Goal: Information Seeking & Learning: Learn about a topic

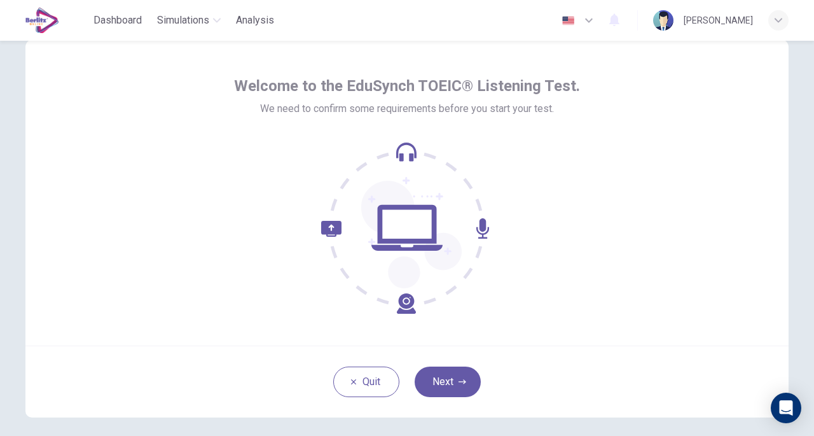
scroll to position [64, 0]
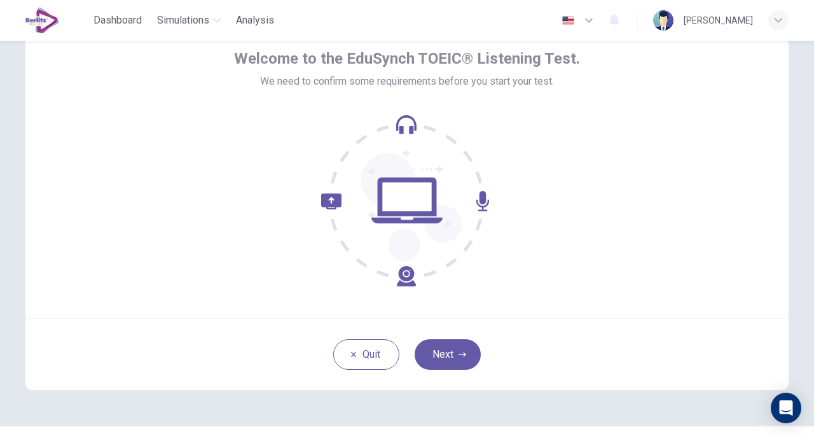
click at [447, 359] on button "Next" at bounding box center [448, 354] width 66 height 31
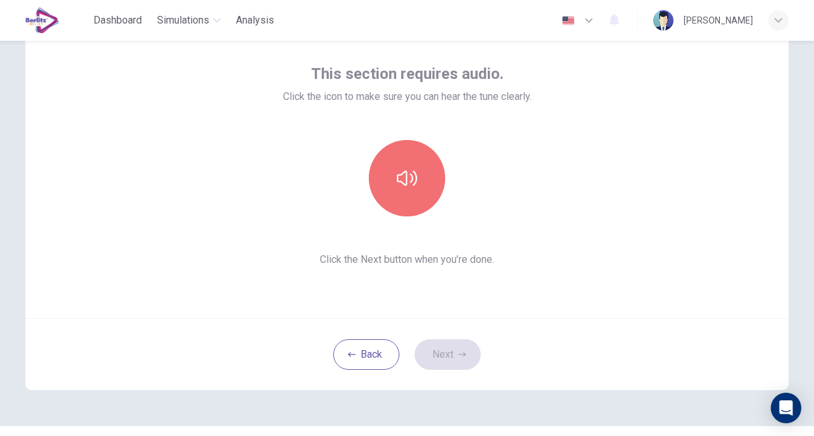
click at [413, 177] on icon "button" at bounding box center [407, 177] width 20 height 15
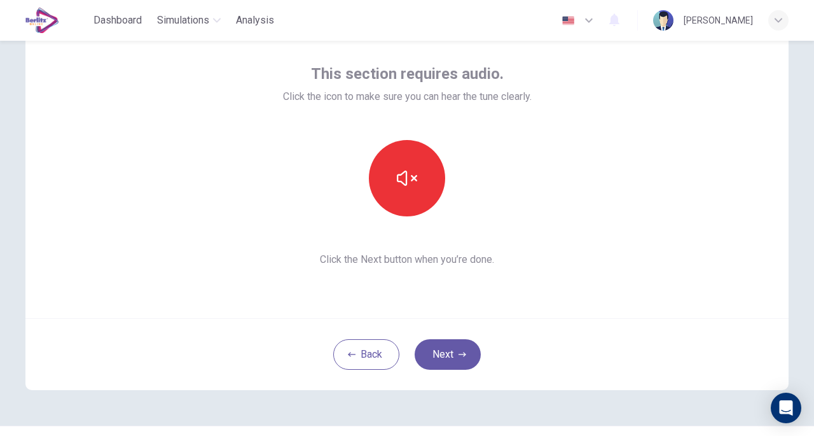
click at [450, 355] on button "Next" at bounding box center [448, 354] width 66 height 31
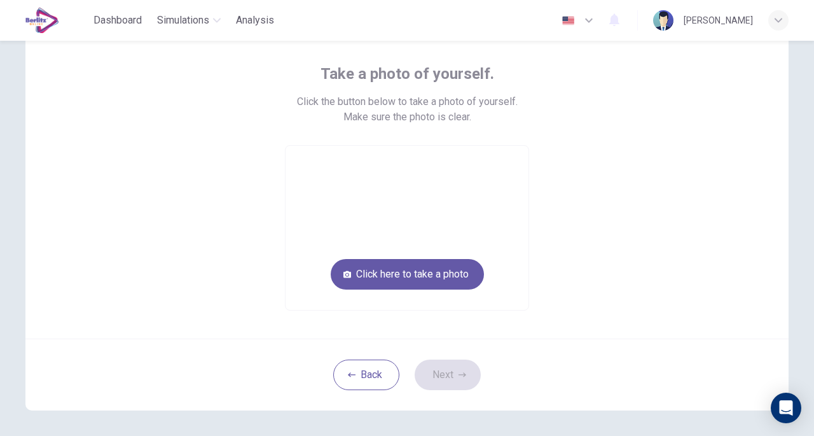
click at [429, 276] on button "Click here to take a photo" at bounding box center [407, 274] width 153 height 31
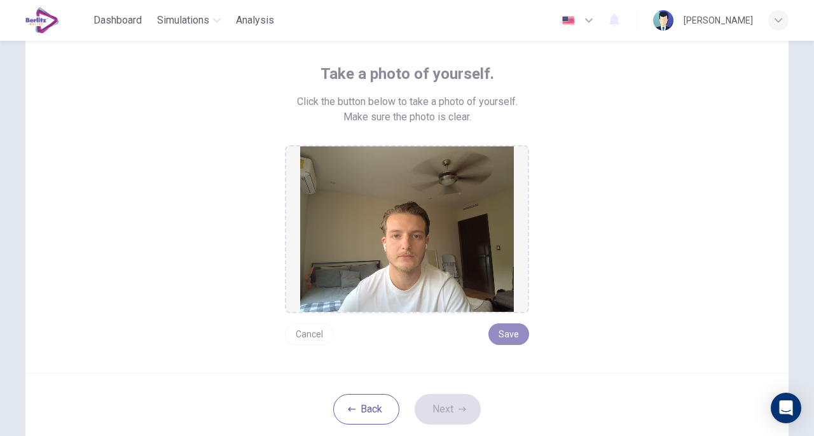
click at [506, 341] on button "Save" at bounding box center [509, 334] width 41 height 22
click at [447, 406] on button "Next" at bounding box center [448, 409] width 66 height 31
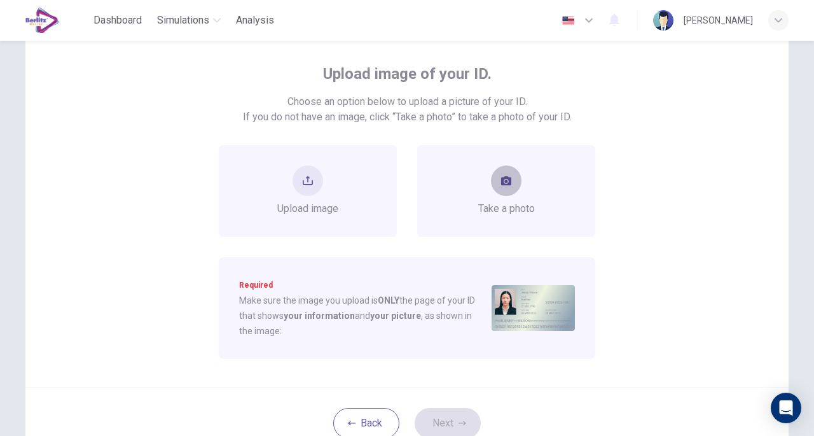
click at [501, 183] on icon "take photo" at bounding box center [506, 180] width 10 height 9
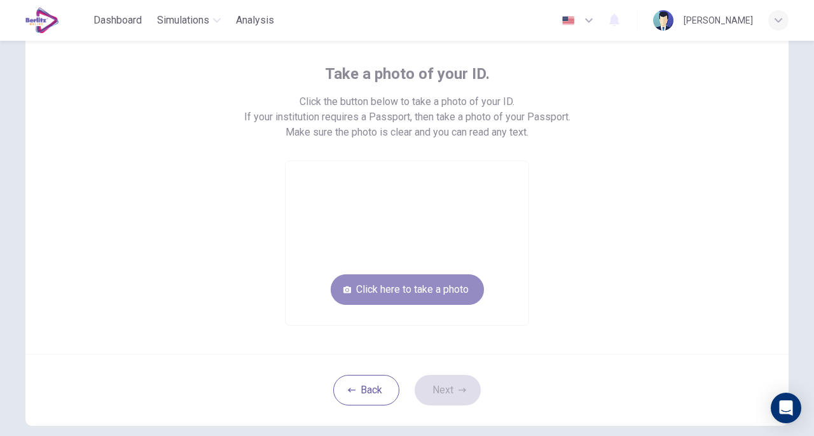
click at [418, 295] on button "Click here to take a photo" at bounding box center [407, 289] width 153 height 31
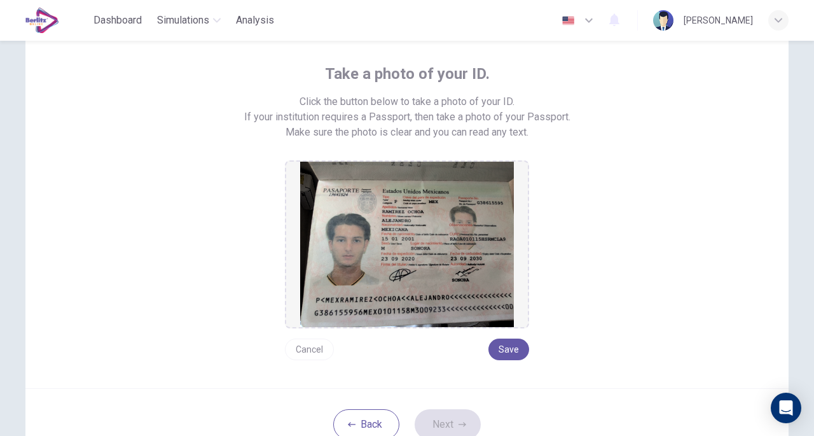
click at [516, 348] on button "Save" at bounding box center [509, 349] width 41 height 22
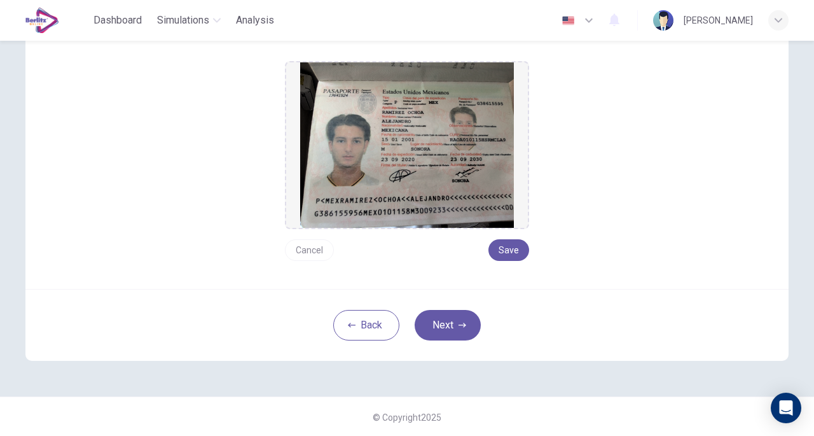
click at [452, 329] on button "Next" at bounding box center [448, 325] width 66 height 31
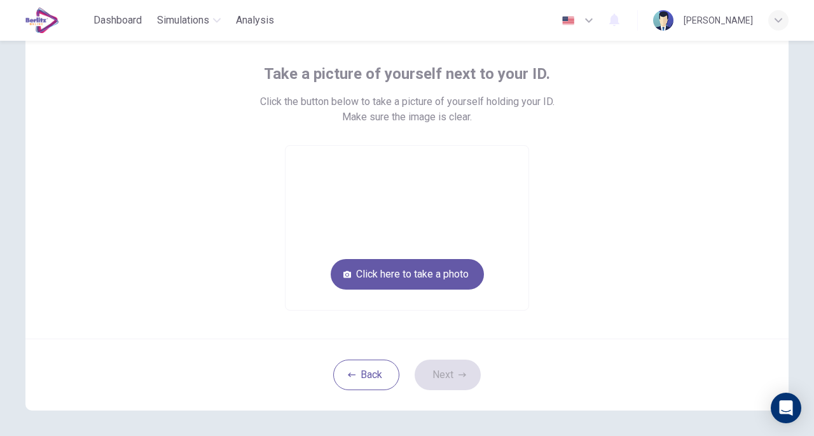
click at [445, 277] on button "Click here to take a photo" at bounding box center [407, 274] width 153 height 31
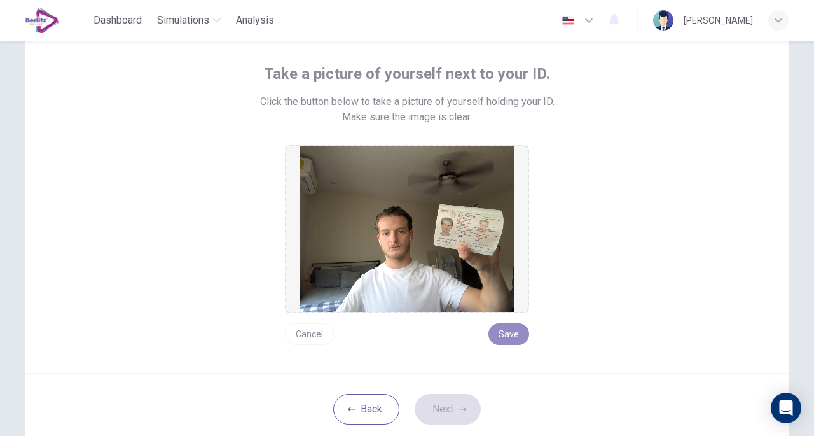
click at [499, 328] on button "Save" at bounding box center [509, 334] width 41 height 22
click at [443, 414] on button "Next" at bounding box center [448, 409] width 66 height 31
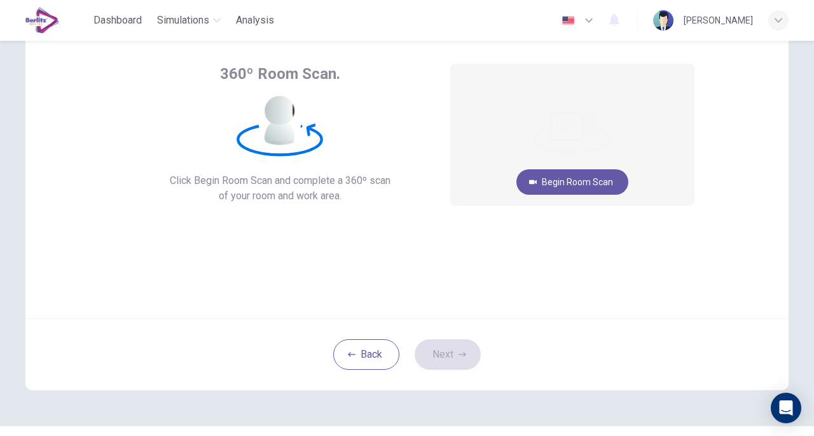
scroll to position [0, 0]
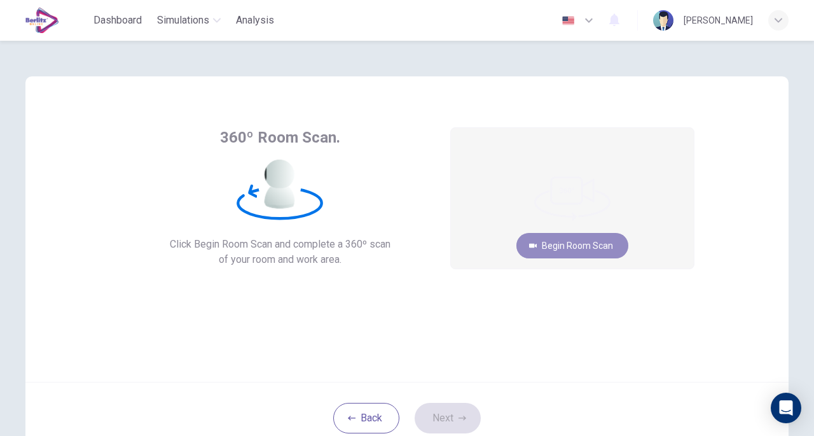
click at [575, 244] on button "Begin Room Scan" at bounding box center [572, 245] width 112 height 25
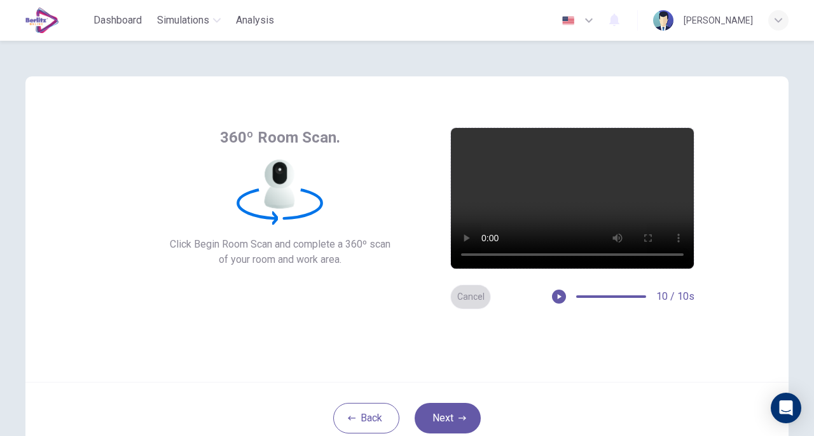
click at [466, 296] on button "Cancel" at bounding box center [470, 296] width 41 height 25
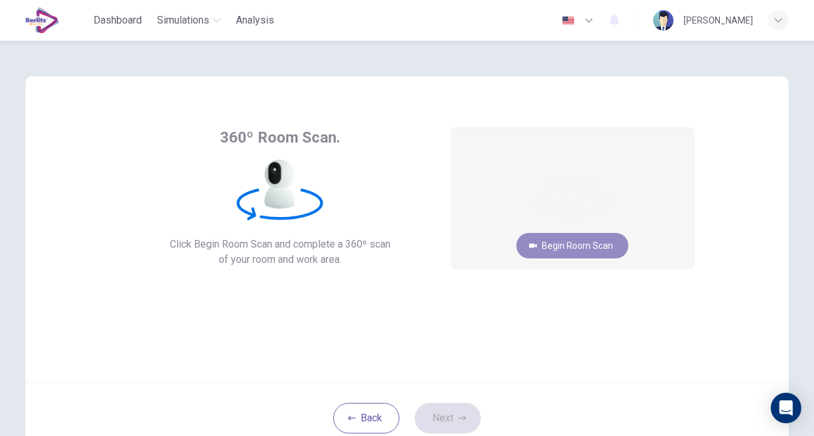
click at [585, 240] on button "Begin Room Scan" at bounding box center [572, 245] width 112 height 25
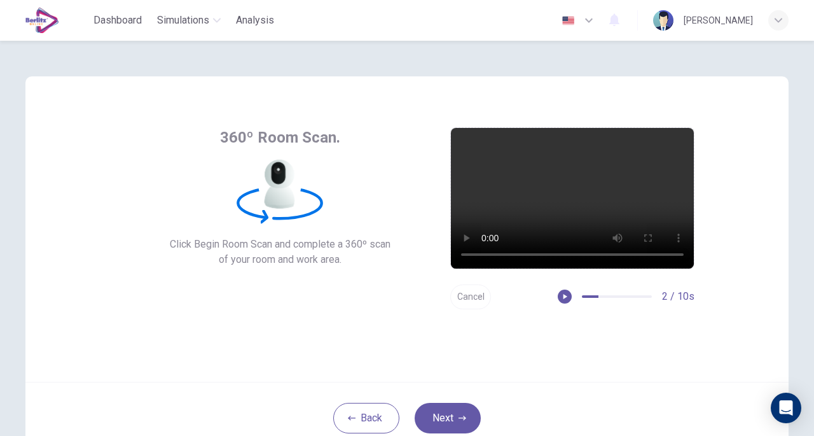
click at [454, 408] on button "Next" at bounding box center [448, 418] width 66 height 31
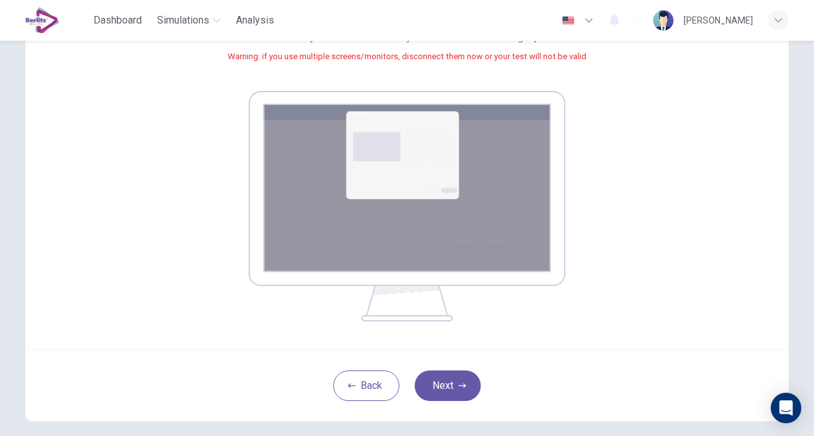
scroll to position [191, 0]
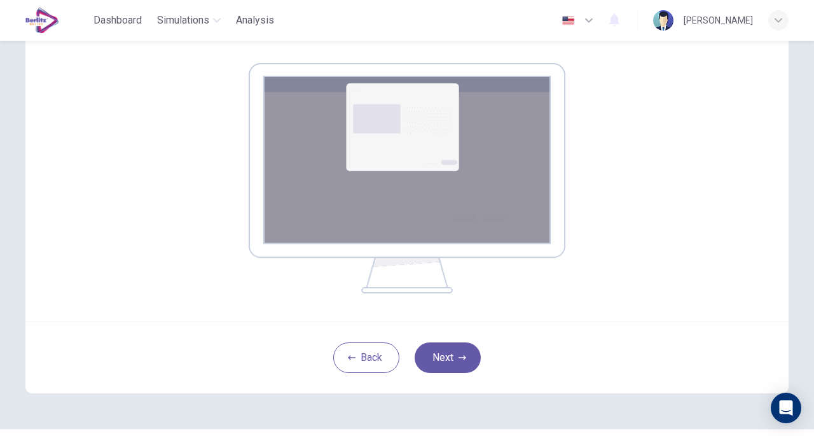
click at [438, 357] on button "Next" at bounding box center [448, 357] width 66 height 31
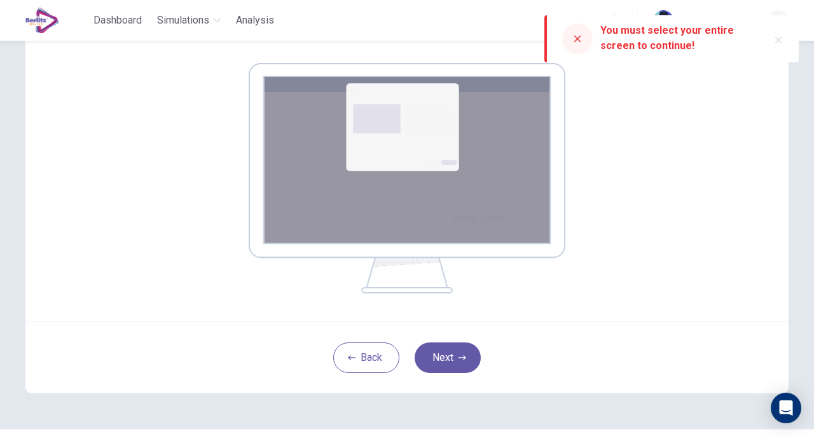
click at [403, 153] on img at bounding box center [407, 178] width 317 height 230
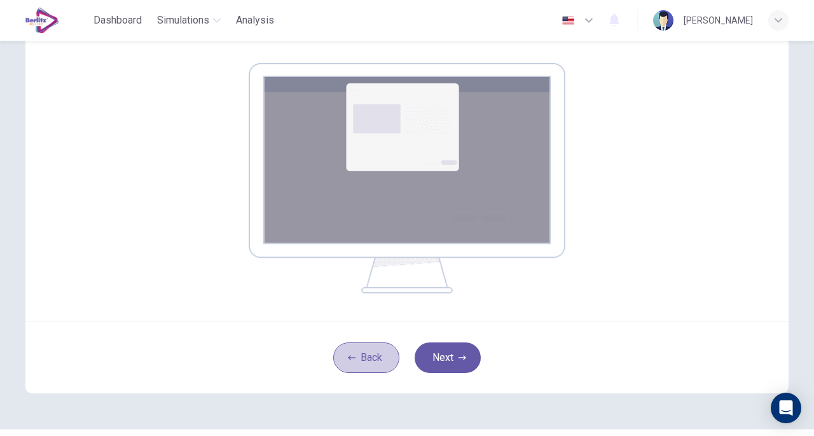
click at [365, 362] on button "Back" at bounding box center [366, 357] width 66 height 31
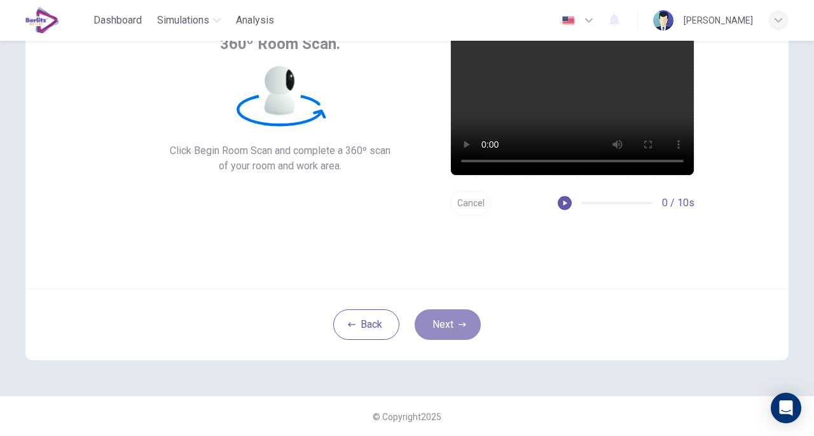
click at [449, 324] on button "Next" at bounding box center [448, 324] width 66 height 31
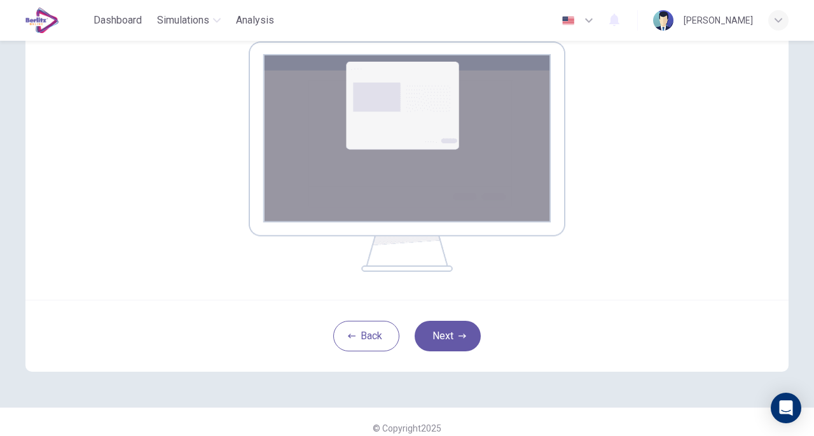
scroll to position [221, 0]
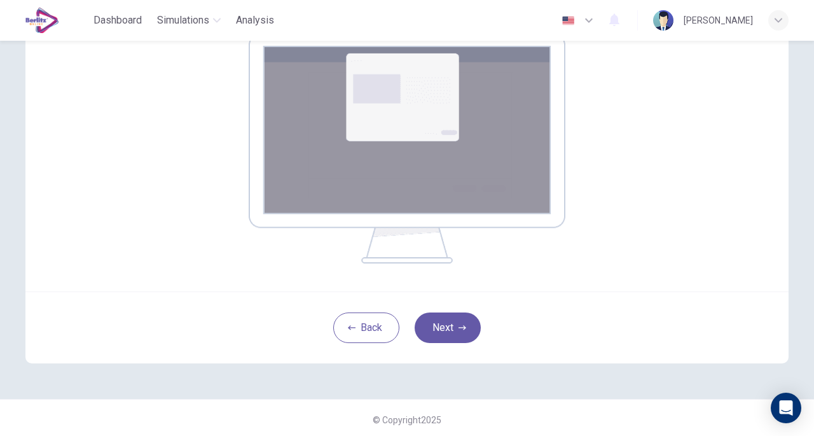
click at [456, 317] on button "Next" at bounding box center [448, 327] width 66 height 31
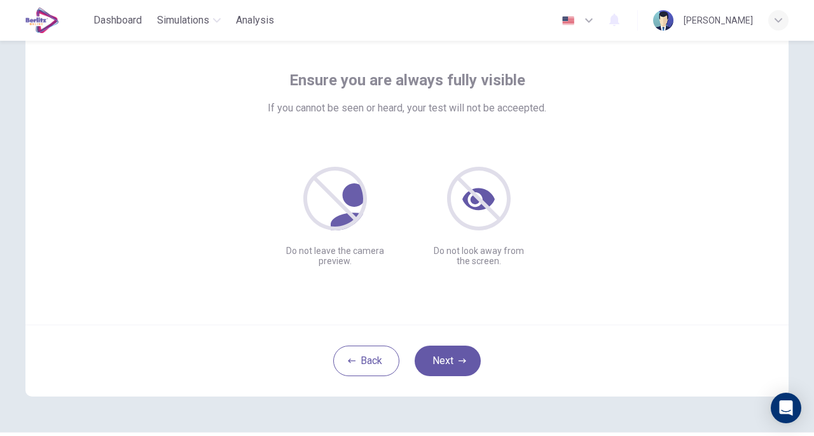
scroll to position [94, 0]
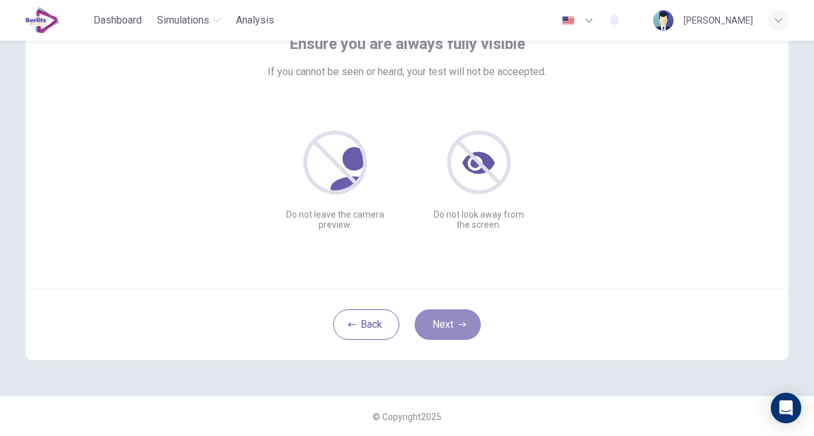
click at [457, 329] on button "Next" at bounding box center [448, 324] width 66 height 31
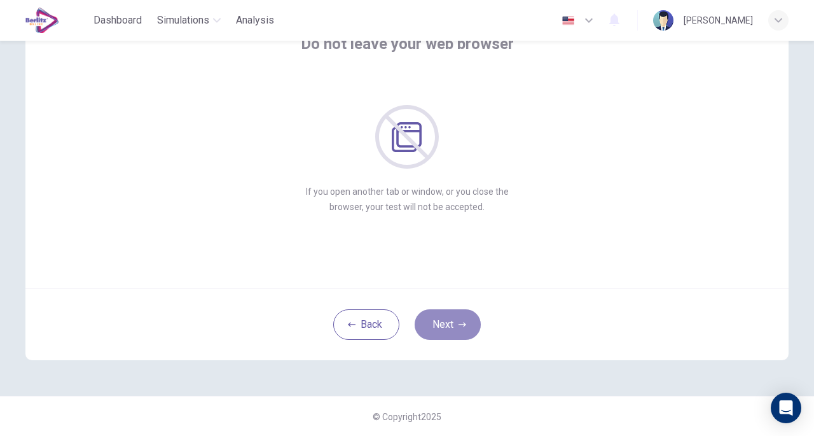
click at [454, 326] on button "Next" at bounding box center [448, 324] width 66 height 31
click at [454, 319] on button "Next" at bounding box center [448, 324] width 66 height 31
click at [452, 325] on button "Next" at bounding box center [448, 324] width 66 height 31
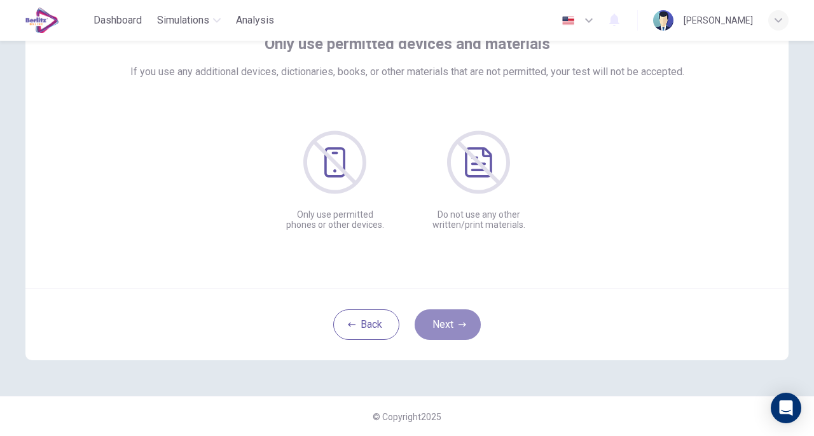
click at [447, 323] on button "Next" at bounding box center [448, 324] width 66 height 31
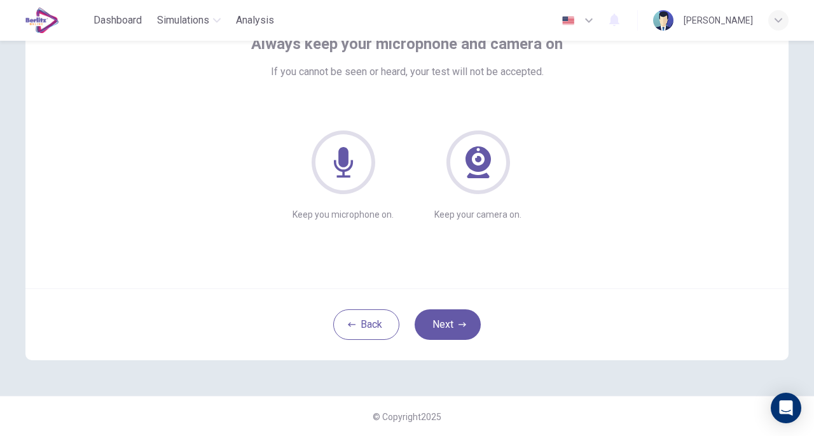
click at [452, 329] on button "Next" at bounding box center [448, 324] width 66 height 31
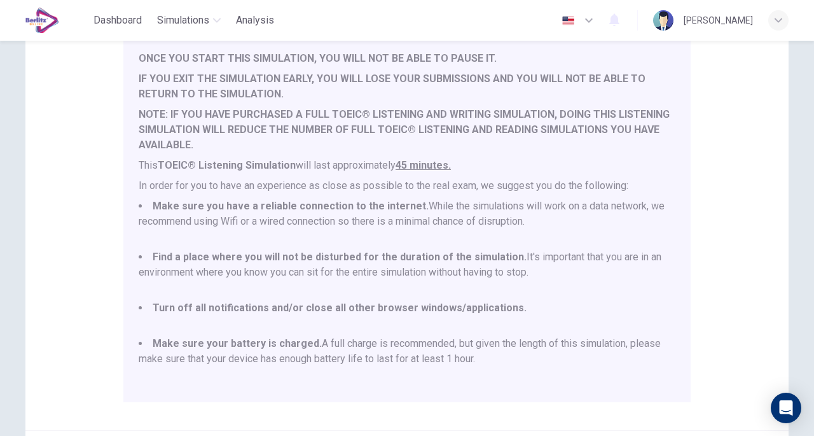
scroll to position [157, 0]
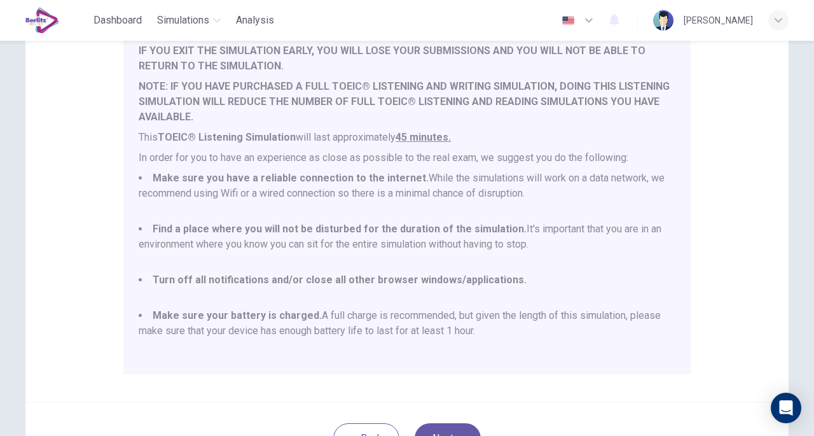
click at [528, 199] on li "Make sure you have a reliable connection to the internet. While the simulations…" at bounding box center [407, 193] width 537 height 46
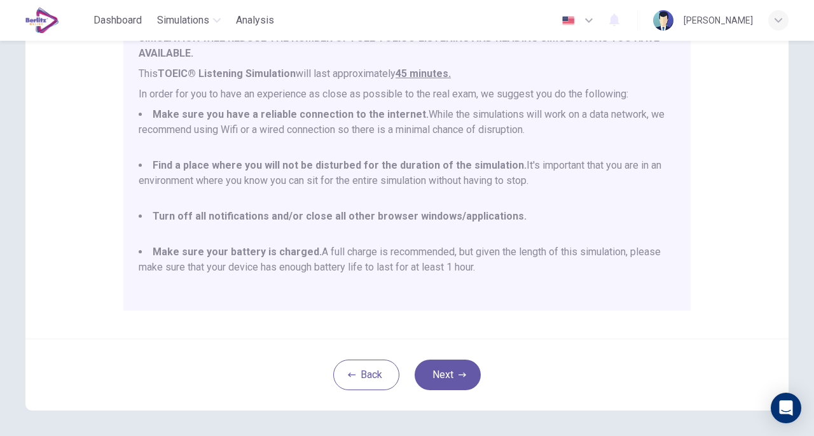
click at [462, 374] on icon "button" at bounding box center [463, 374] width 8 height 4
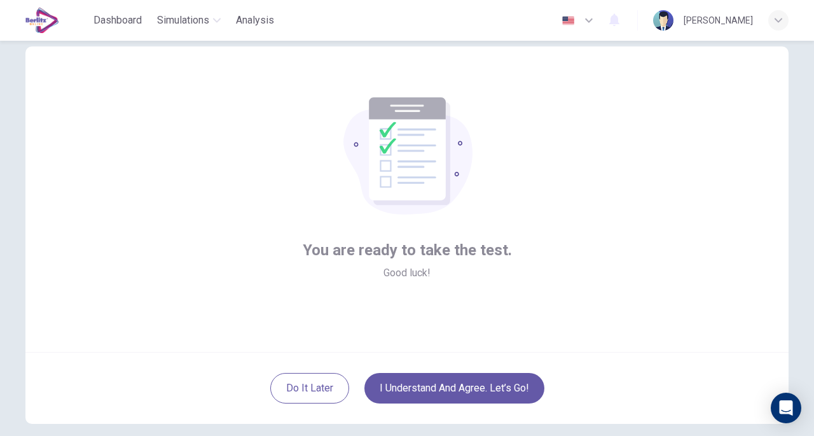
scroll to position [94, 0]
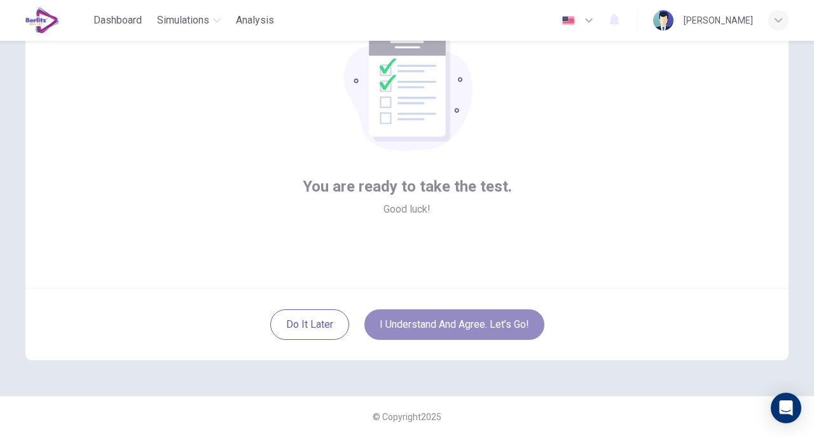
click at [487, 328] on button "I understand and agree. Let’s go!" at bounding box center [454, 324] width 180 height 31
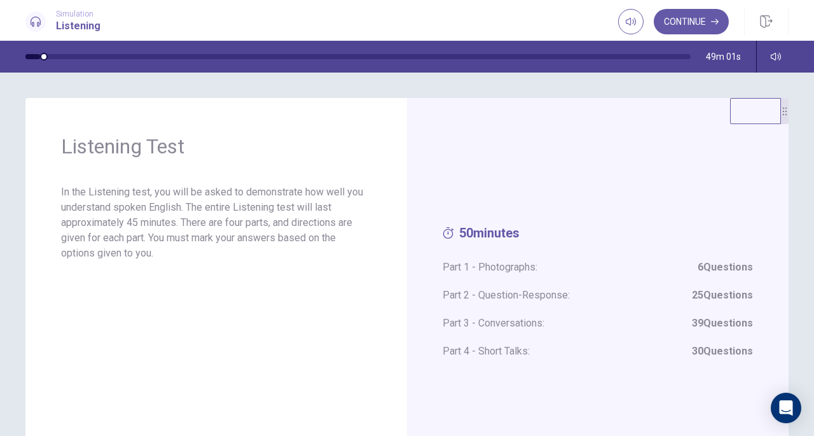
click at [705, 28] on button "Continue" at bounding box center [691, 21] width 75 height 25
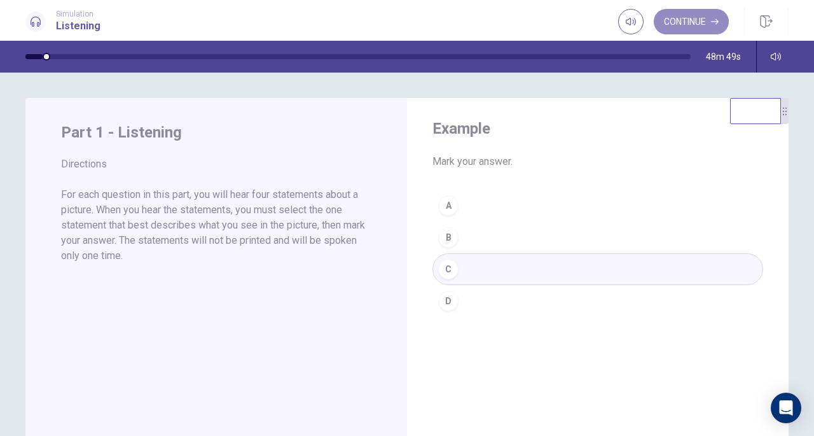
click at [688, 20] on button "Continue" at bounding box center [691, 21] width 75 height 25
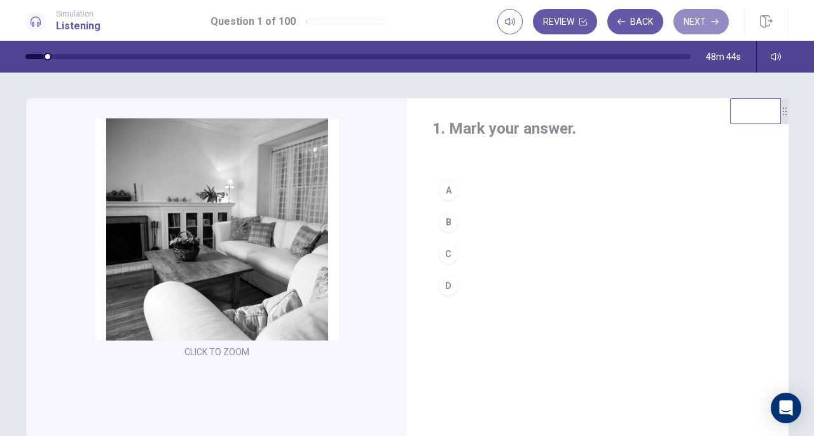
click at [683, 29] on button "Next" at bounding box center [701, 21] width 55 height 25
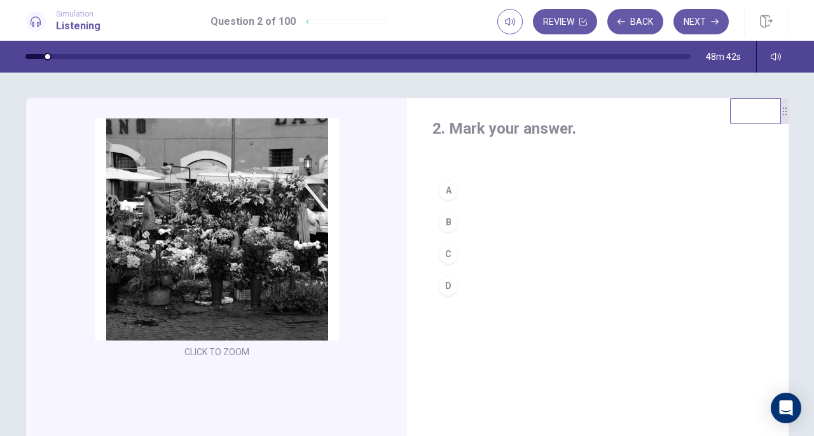
click at [640, 31] on button "Back" at bounding box center [635, 21] width 56 height 25
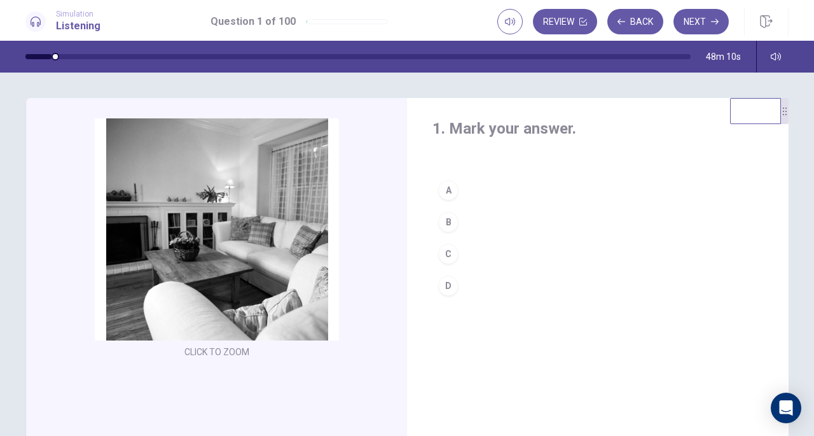
click at [447, 223] on div "B" at bounding box center [448, 222] width 20 height 20
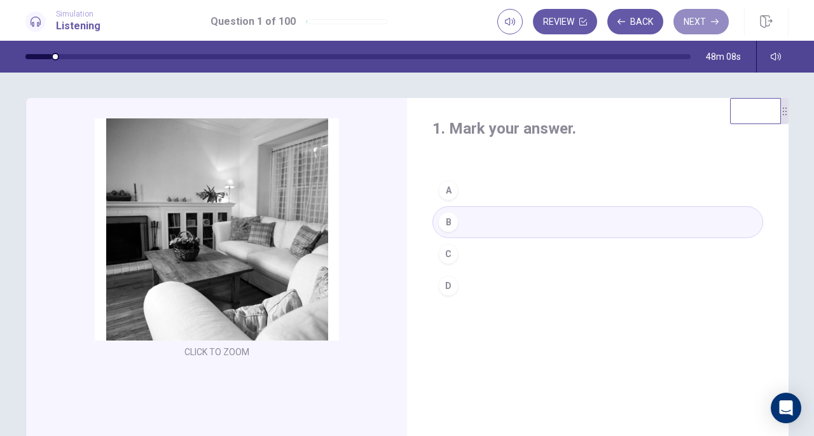
click at [703, 22] on button "Next" at bounding box center [701, 21] width 55 height 25
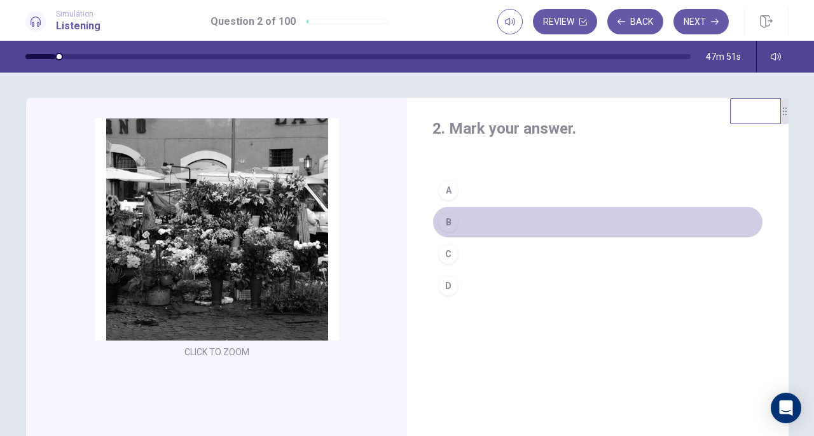
click at [468, 223] on button "B" at bounding box center [598, 222] width 331 height 32
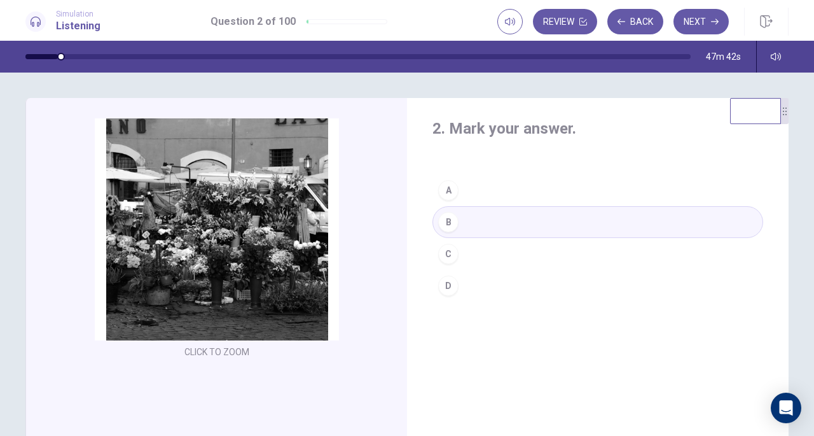
click at [692, 24] on button "Next" at bounding box center [701, 21] width 55 height 25
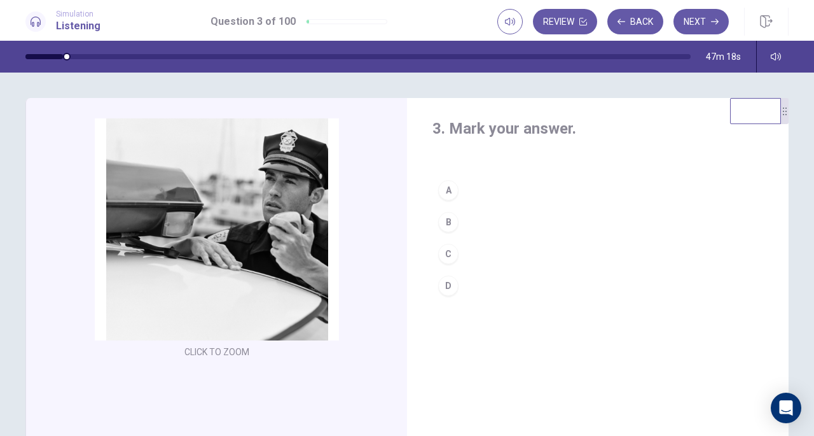
click at [473, 286] on button "D" at bounding box center [598, 286] width 331 height 32
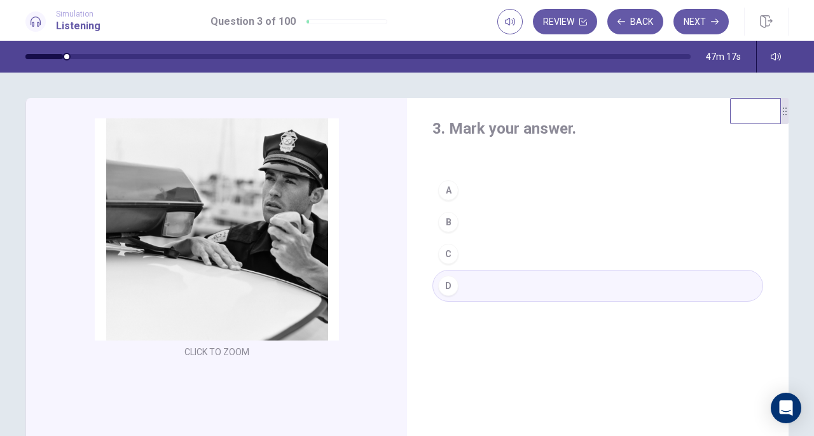
click at [690, 30] on button "Next" at bounding box center [701, 21] width 55 height 25
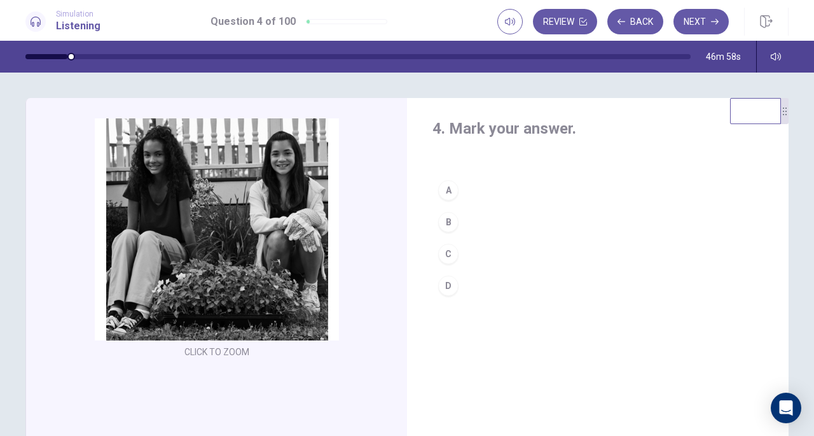
click at [469, 227] on button "B" at bounding box center [598, 222] width 331 height 32
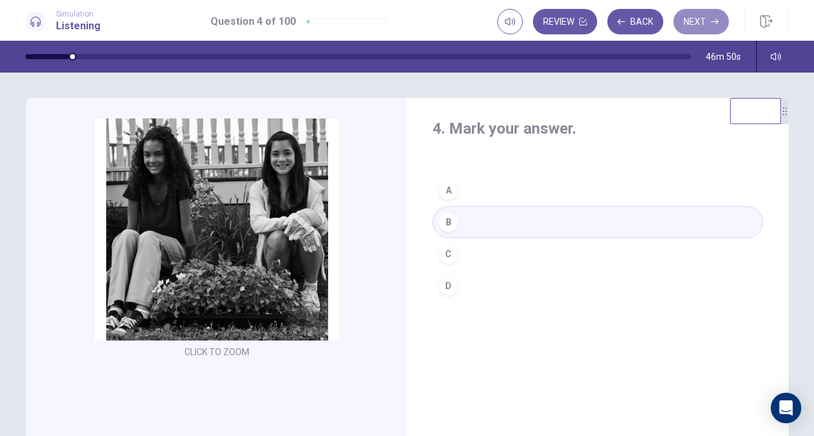
click at [704, 28] on button "Next" at bounding box center [701, 21] width 55 height 25
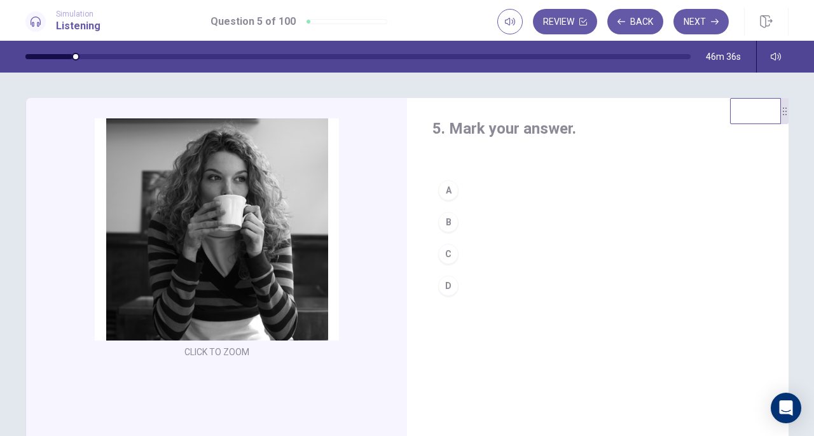
click at [492, 189] on button "A" at bounding box center [598, 190] width 331 height 32
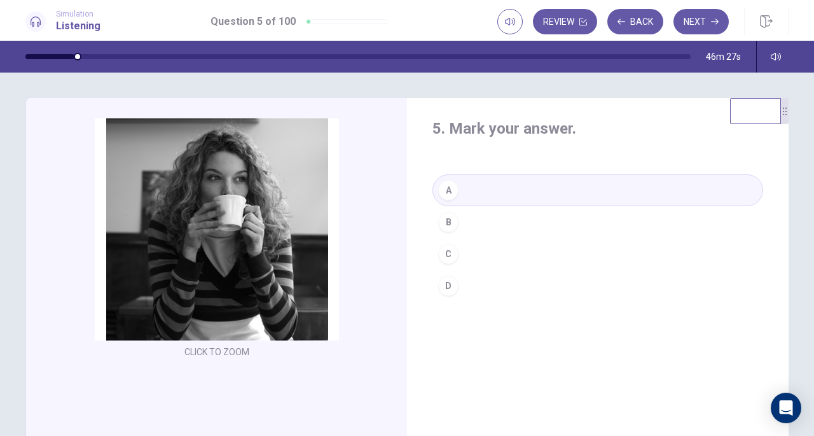
click at [700, 17] on button "Next" at bounding box center [701, 21] width 55 height 25
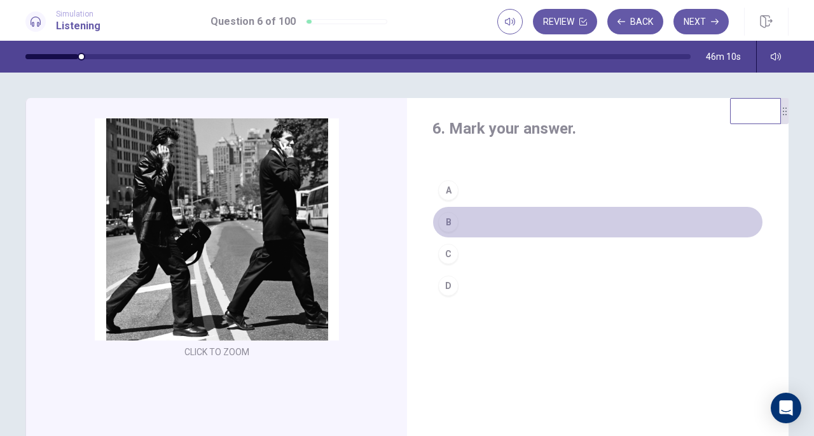
click at [468, 223] on button "B" at bounding box center [598, 222] width 331 height 32
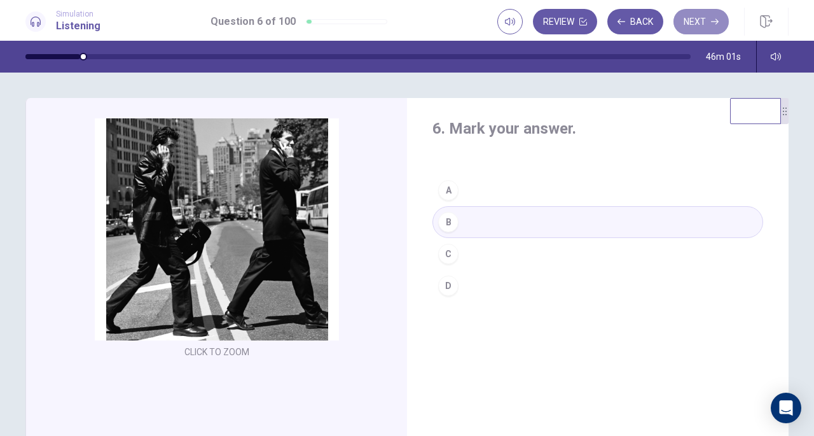
click at [706, 24] on button "Next" at bounding box center [701, 21] width 55 height 25
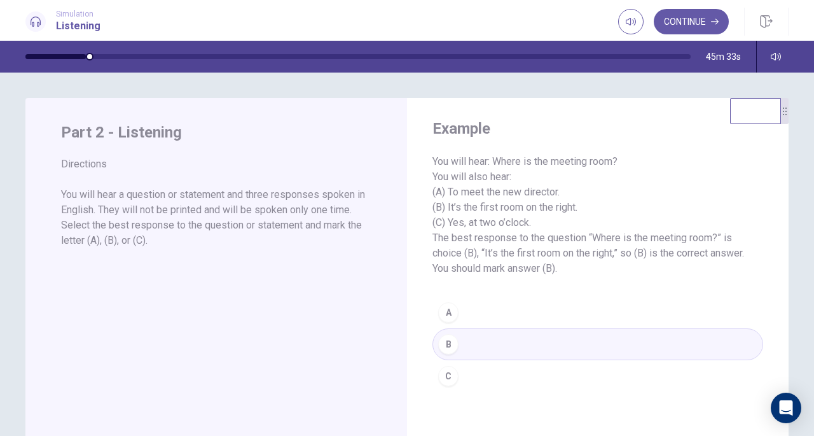
scroll to position [64, 0]
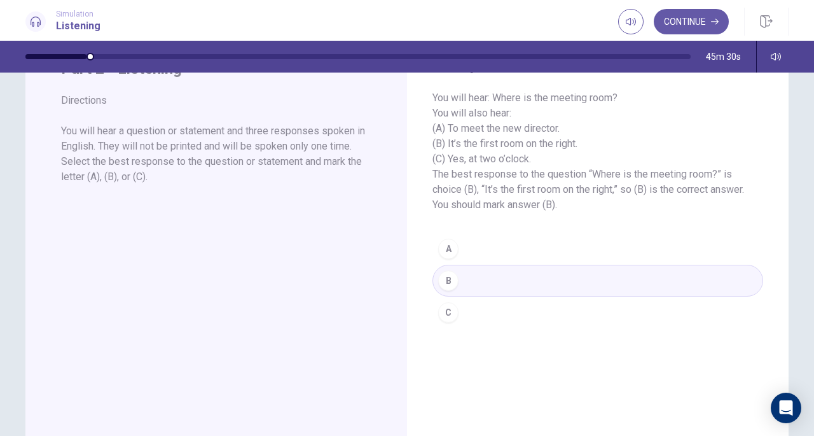
click at [690, 22] on button "Continue" at bounding box center [691, 21] width 75 height 25
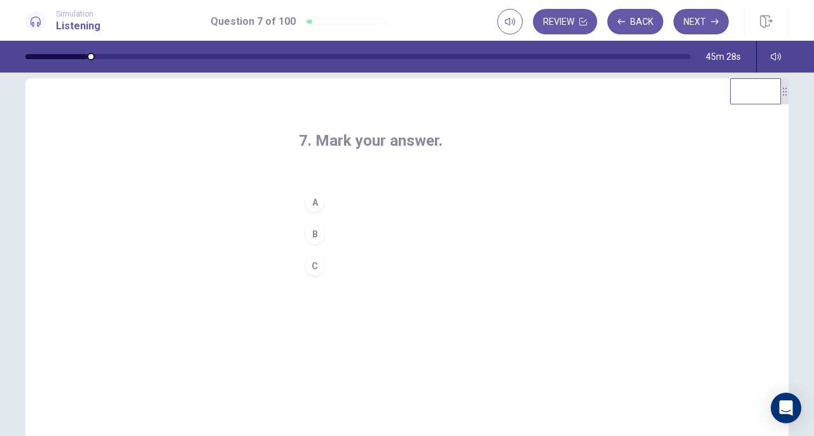
scroll to position [0, 0]
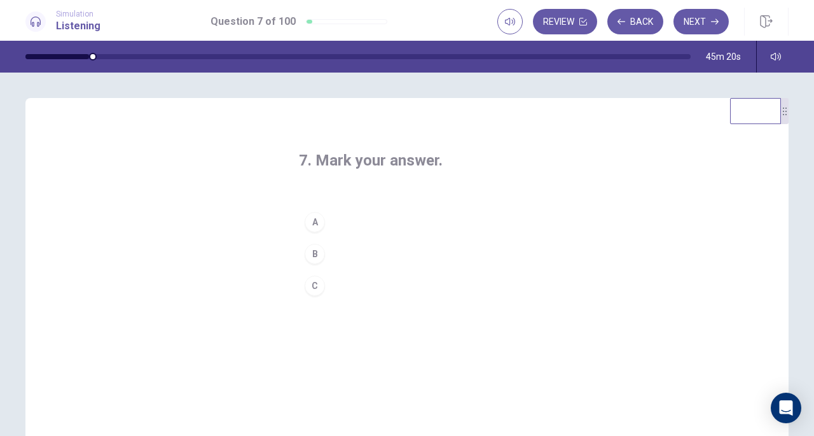
drag, startPoint x: 695, startPoint y: 29, endPoint x: 630, endPoint y: 296, distance: 274.9
click at [630, 296] on div "Simulation Listening Question 7 of 100 Review Back Next Question 7 of 100 Revie…" at bounding box center [407, 218] width 814 height 436
click at [340, 222] on button "A" at bounding box center [407, 222] width 216 height 32
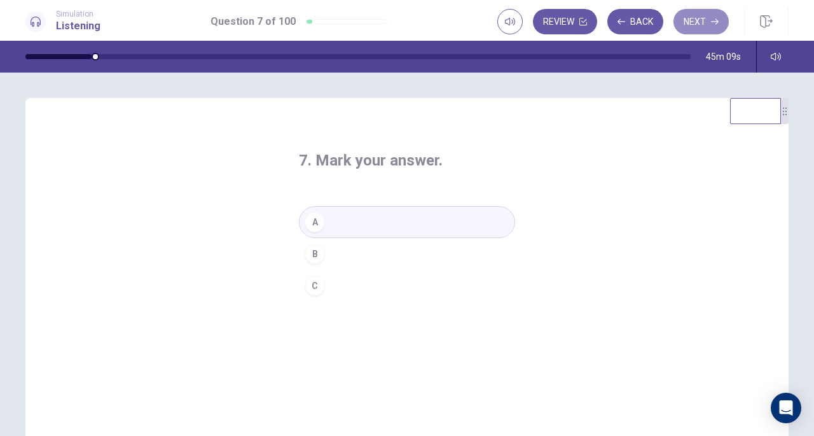
click at [697, 17] on button "Next" at bounding box center [701, 21] width 55 height 25
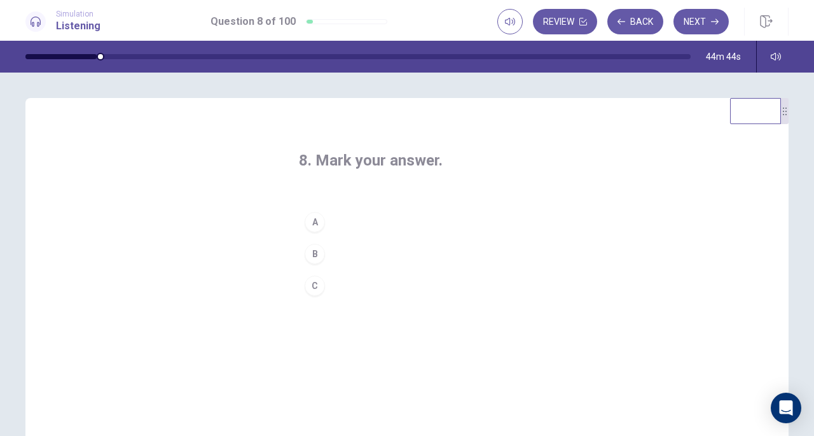
click at [346, 289] on button "C" at bounding box center [407, 286] width 216 height 32
click at [700, 21] on button "Next" at bounding box center [701, 21] width 55 height 25
click at [352, 226] on button "A" at bounding box center [407, 222] width 216 height 32
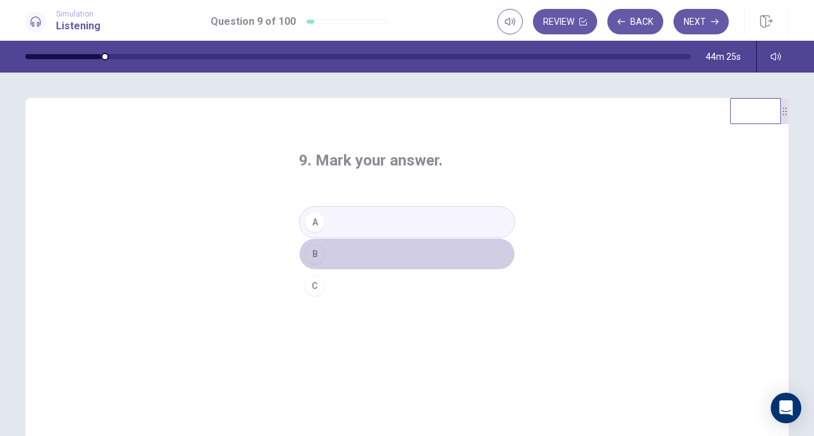
click at [352, 258] on button "B" at bounding box center [407, 254] width 216 height 32
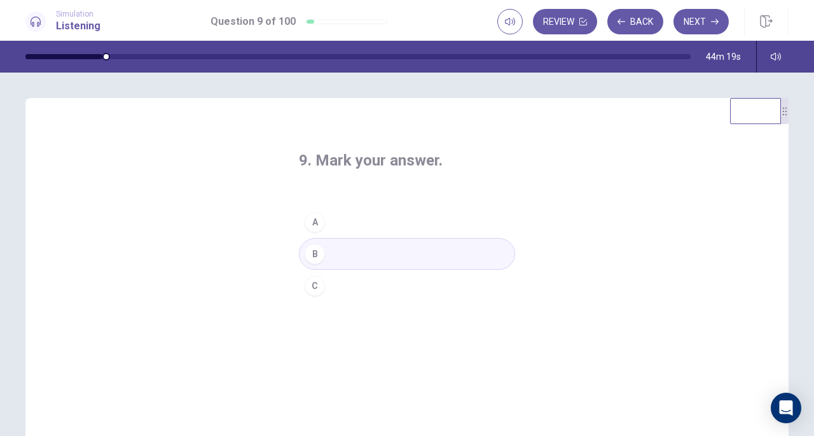
click at [693, 23] on button "Next" at bounding box center [701, 21] width 55 height 25
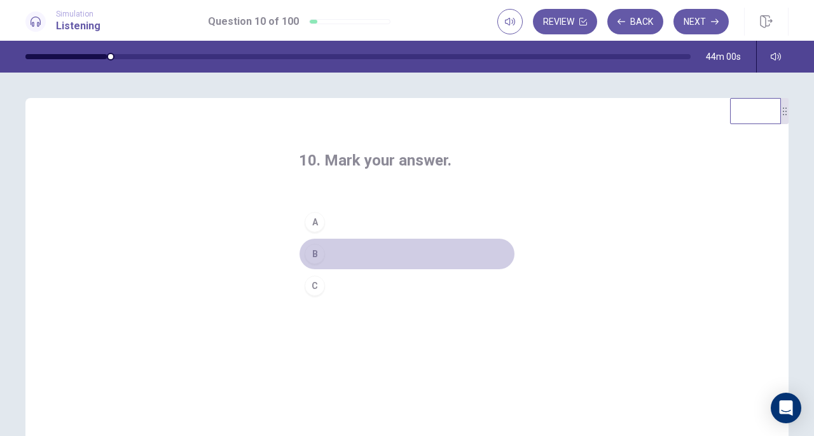
click at [350, 258] on button "B" at bounding box center [407, 254] width 216 height 32
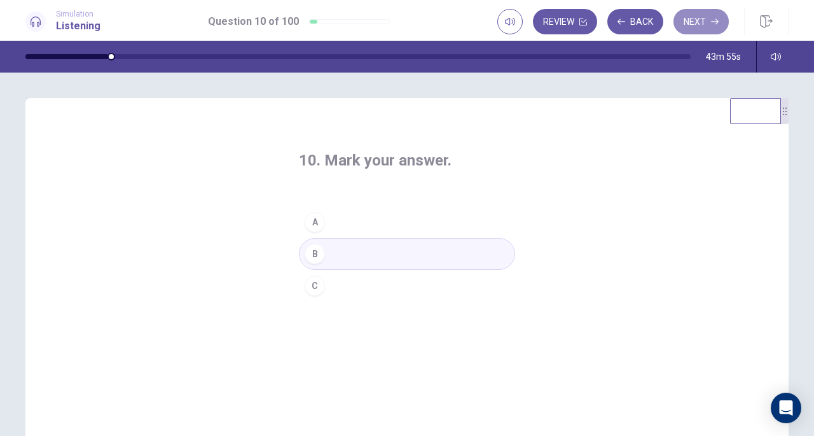
click at [684, 25] on button "Next" at bounding box center [701, 21] width 55 height 25
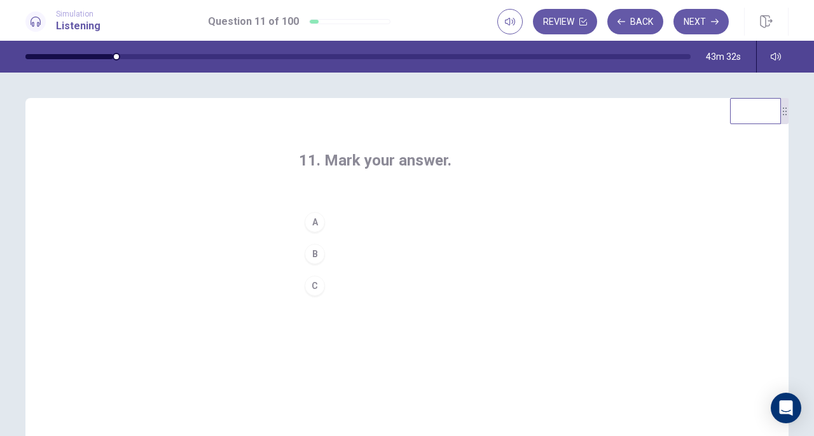
click at [352, 284] on button "C" at bounding box center [407, 286] width 216 height 32
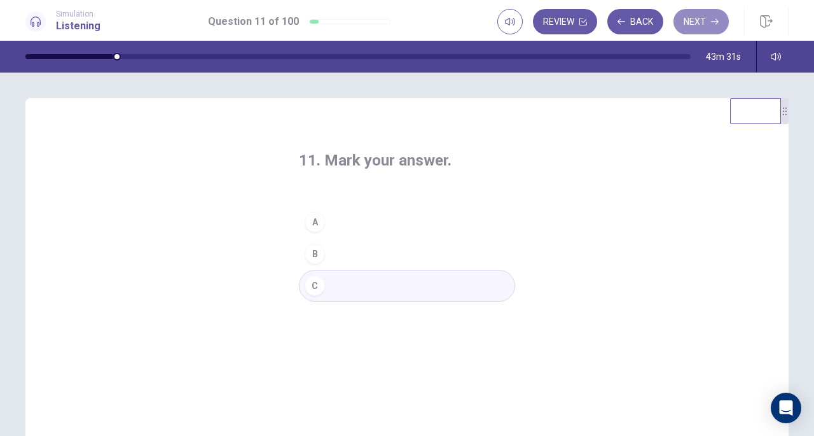
click at [697, 26] on button "Next" at bounding box center [701, 21] width 55 height 25
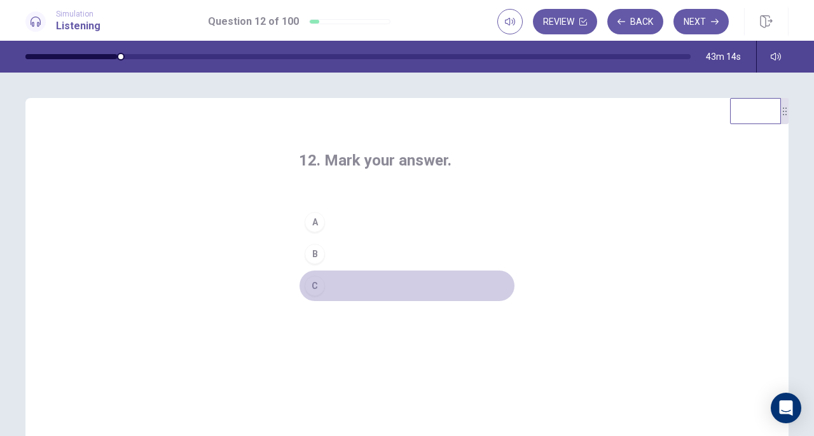
click at [357, 281] on button "C" at bounding box center [407, 286] width 216 height 32
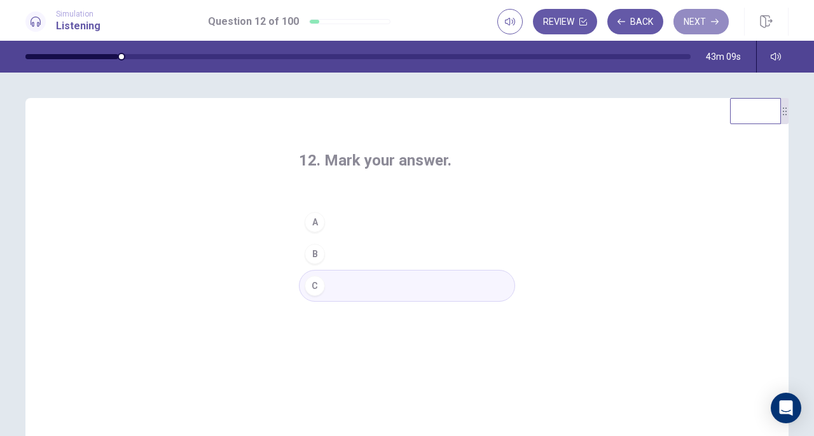
click at [709, 19] on button "Next" at bounding box center [701, 21] width 55 height 25
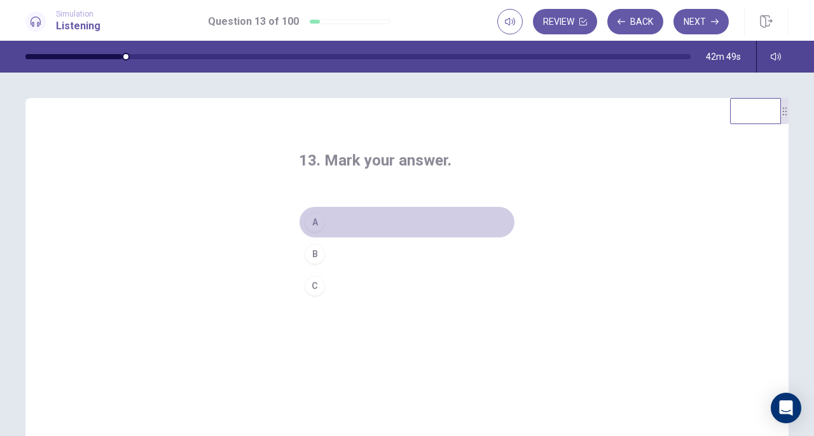
click at [359, 221] on button "A" at bounding box center [407, 222] width 216 height 32
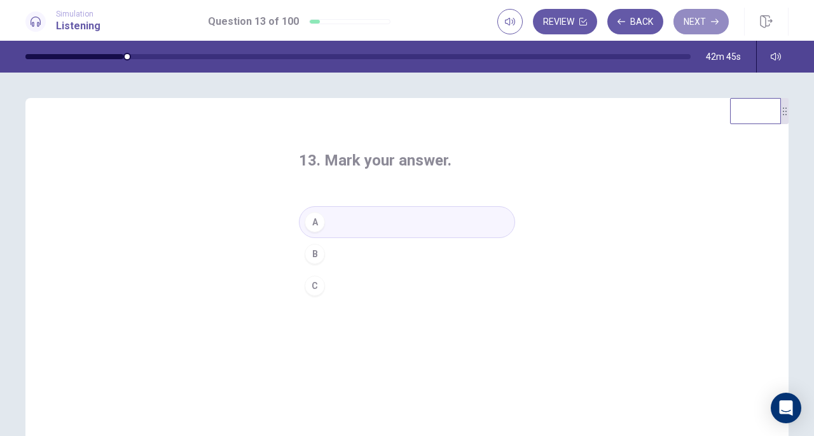
click at [711, 22] on button "Next" at bounding box center [701, 21] width 55 height 25
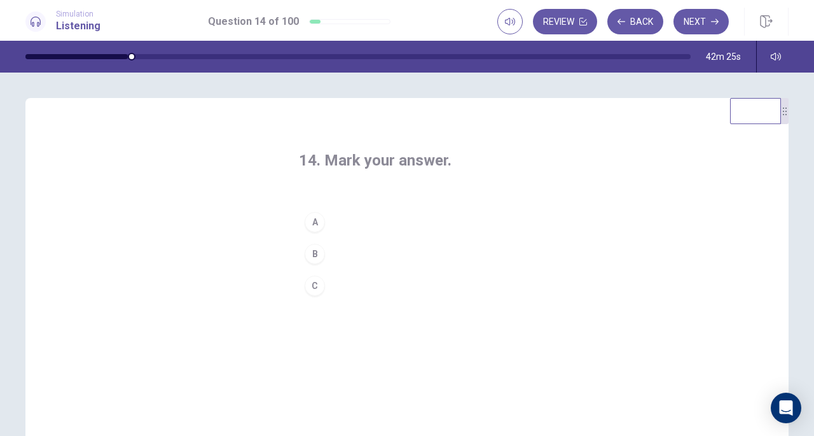
click at [336, 284] on button "C" at bounding box center [407, 286] width 216 height 32
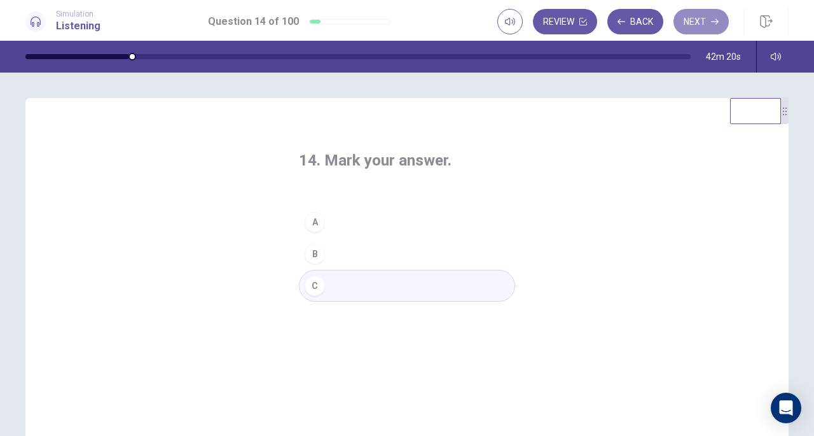
click at [704, 25] on button "Next" at bounding box center [701, 21] width 55 height 25
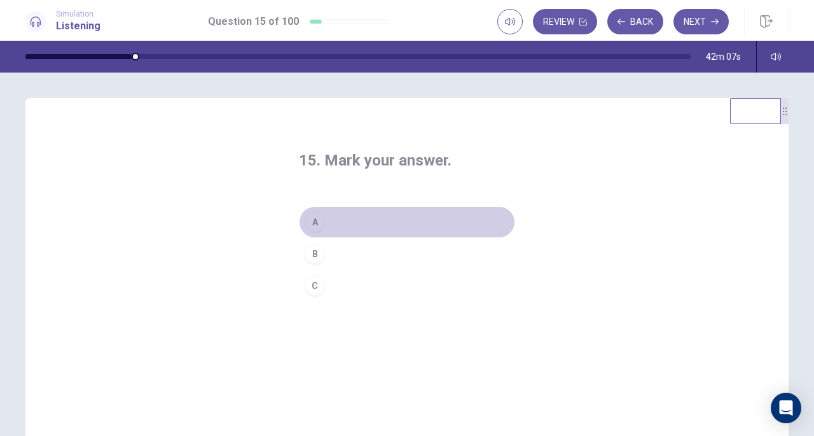
click at [359, 226] on button "A" at bounding box center [407, 222] width 216 height 32
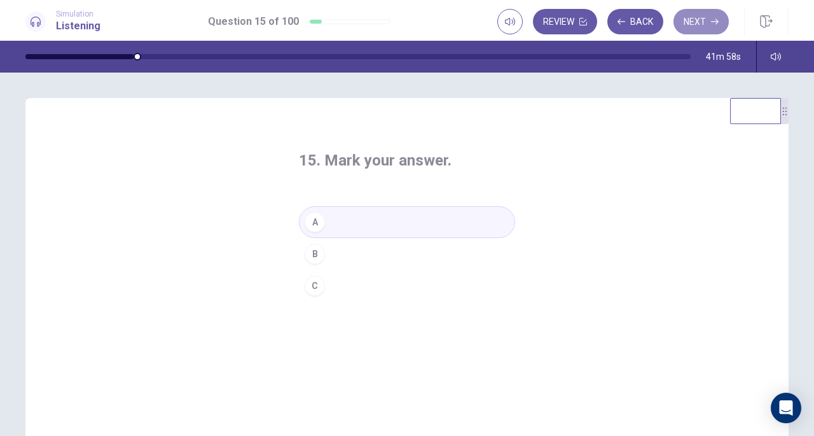
click at [683, 24] on button "Next" at bounding box center [701, 21] width 55 height 25
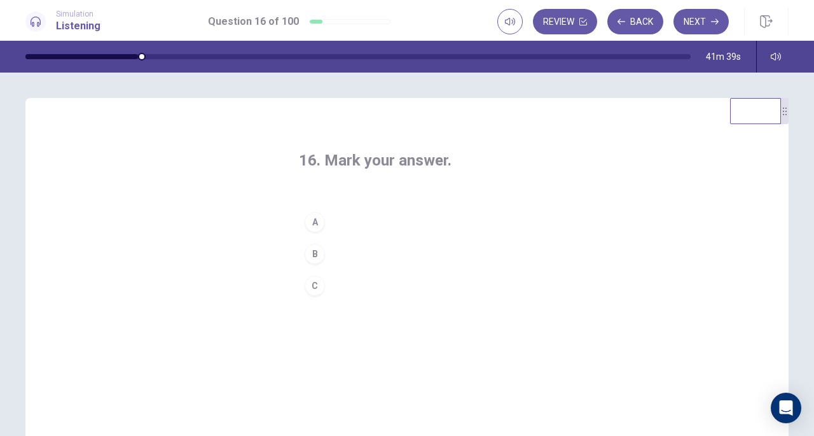
click at [354, 256] on button "B" at bounding box center [407, 254] width 216 height 32
click at [695, 24] on button "Next" at bounding box center [701, 21] width 55 height 25
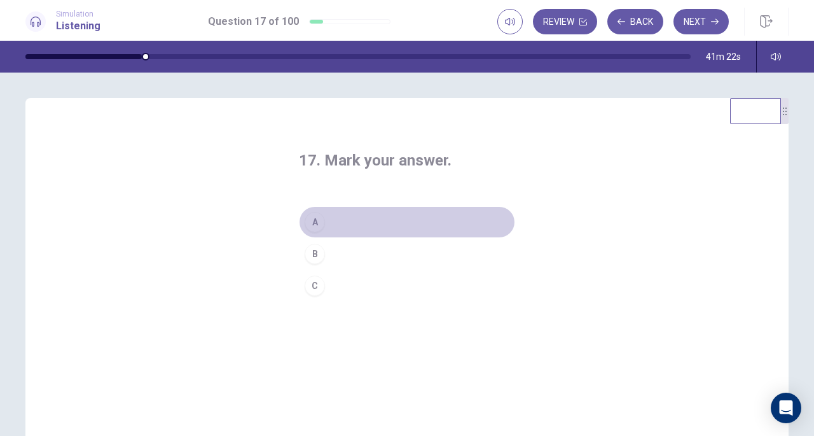
click at [345, 219] on button "A" at bounding box center [407, 222] width 216 height 32
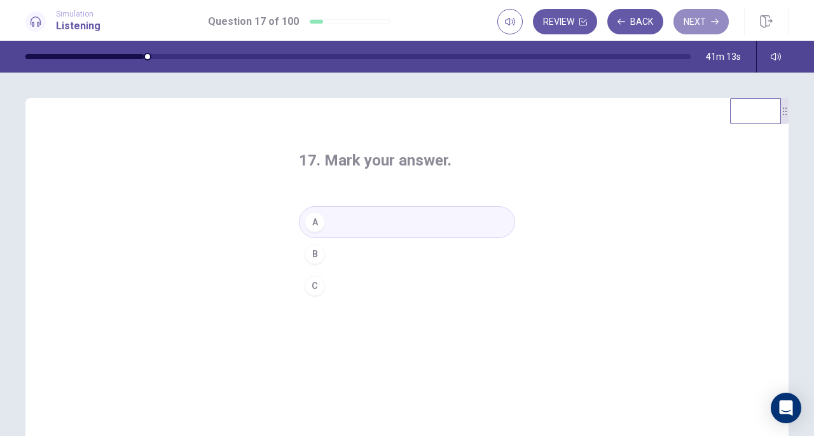
click at [713, 26] on button "Next" at bounding box center [701, 21] width 55 height 25
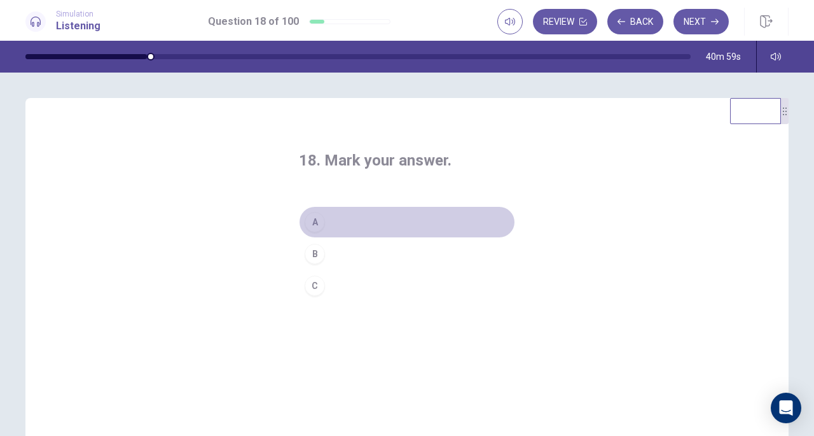
click at [354, 225] on button "A" at bounding box center [407, 222] width 216 height 32
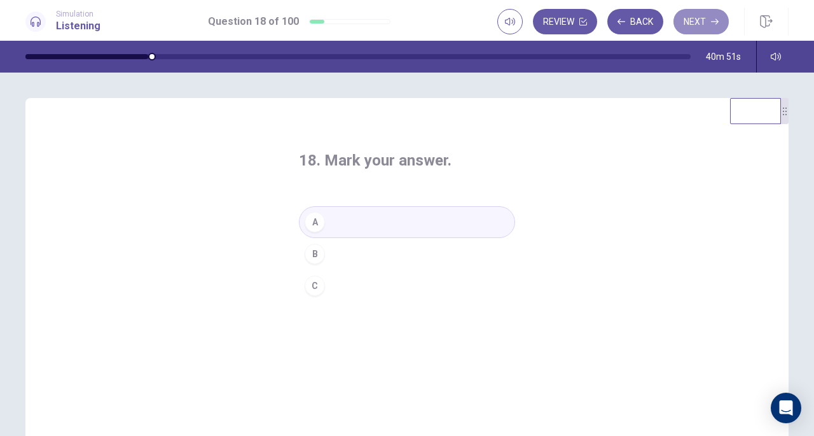
click at [693, 30] on button "Next" at bounding box center [701, 21] width 55 height 25
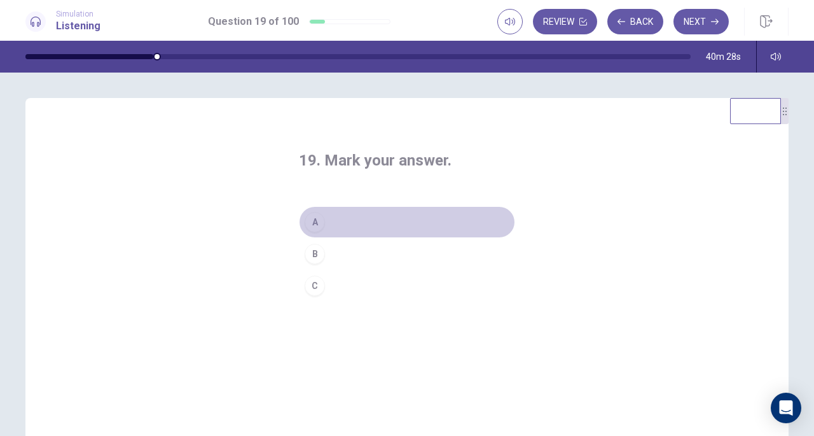
drag, startPoint x: 351, startPoint y: 223, endPoint x: 366, endPoint y: 189, distance: 37.3
click at [351, 223] on button "A" at bounding box center [407, 222] width 216 height 32
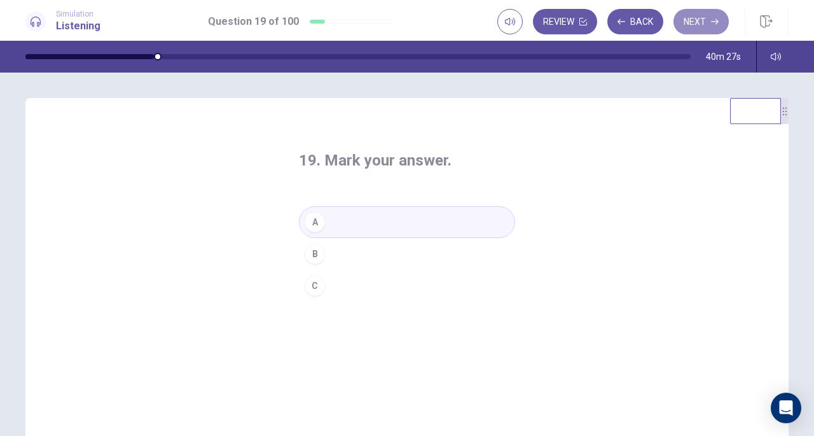
click at [694, 20] on button "Next" at bounding box center [701, 21] width 55 height 25
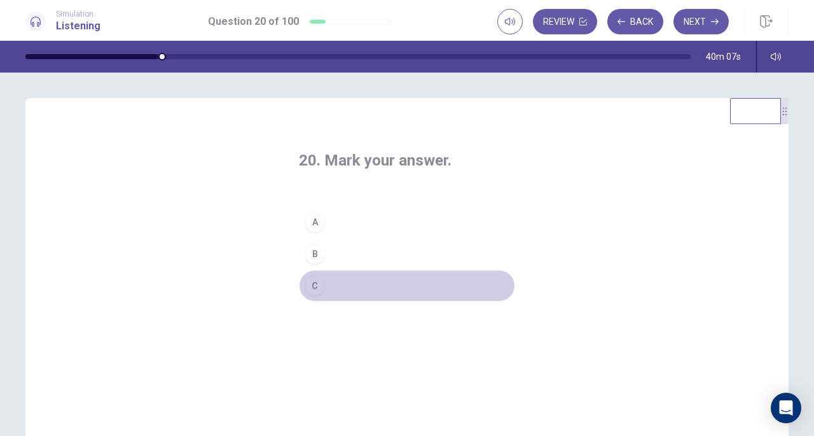
click at [344, 286] on button "C" at bounding box center [407, 286] width 216 height 32
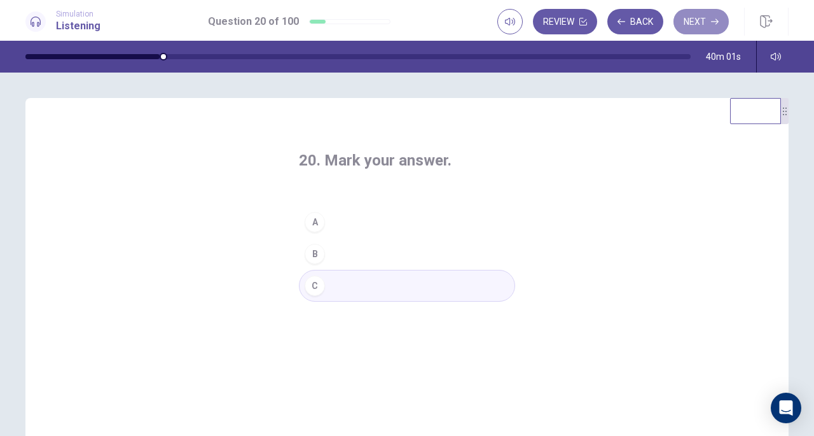
click at [701, 26] on button "Next" at bounding box center [701, 21] width 55 height 25
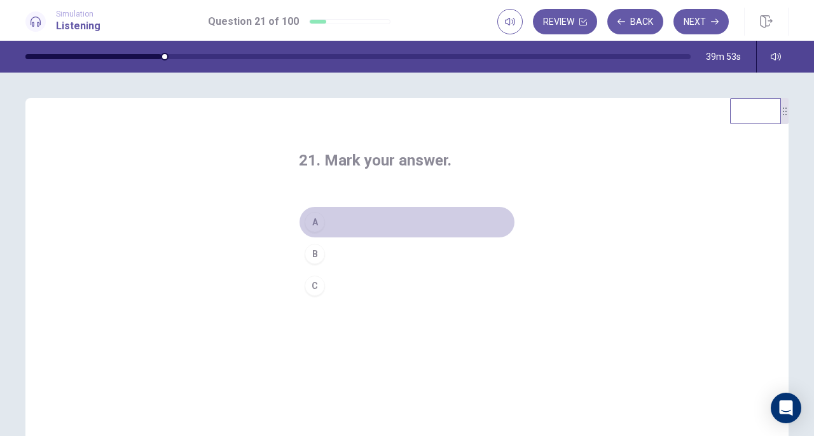
click at [342, 223] on button "A" at bounding box center [407, 222] width 216 height 32
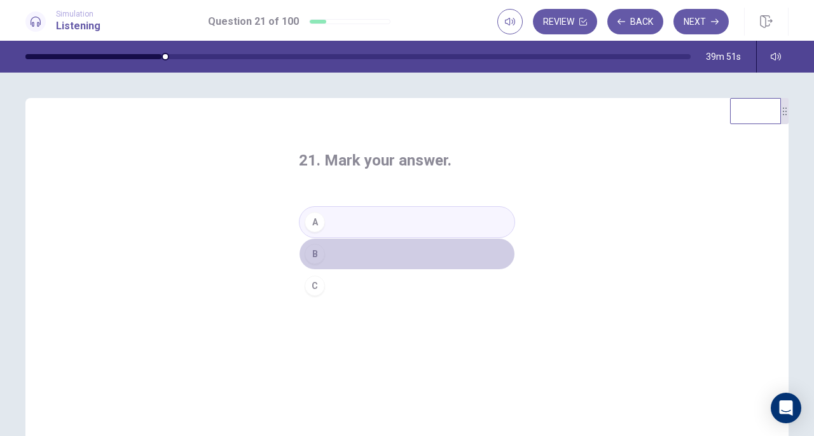
click at [357, 254] on button "B" at bounding box center [407, 254] width 216 height 32
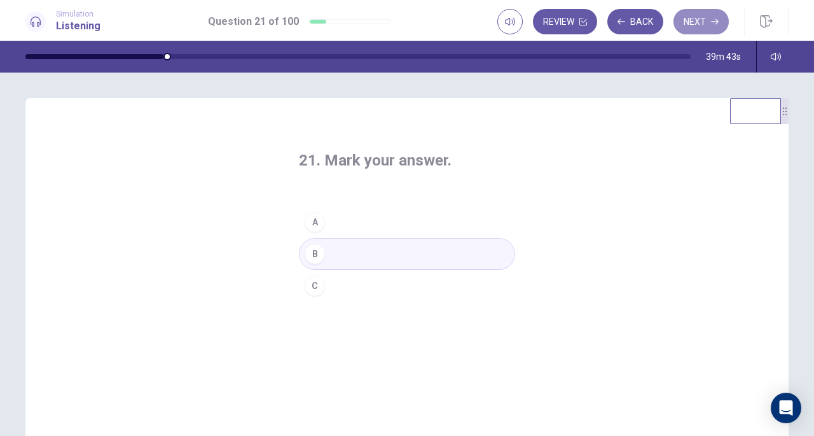
click at [689, 30] on button "Next" at bounding box center [701, 21] width 55 height 25
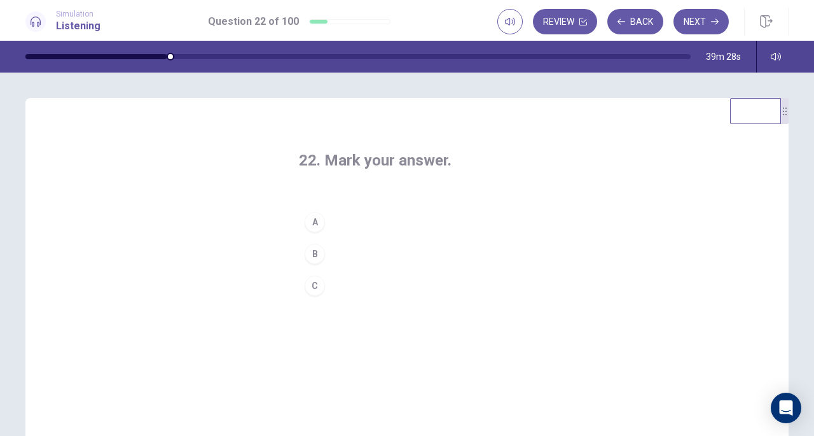
click at [357, 252] on button "B" at bounding box center [407, 254] width 216 height 32
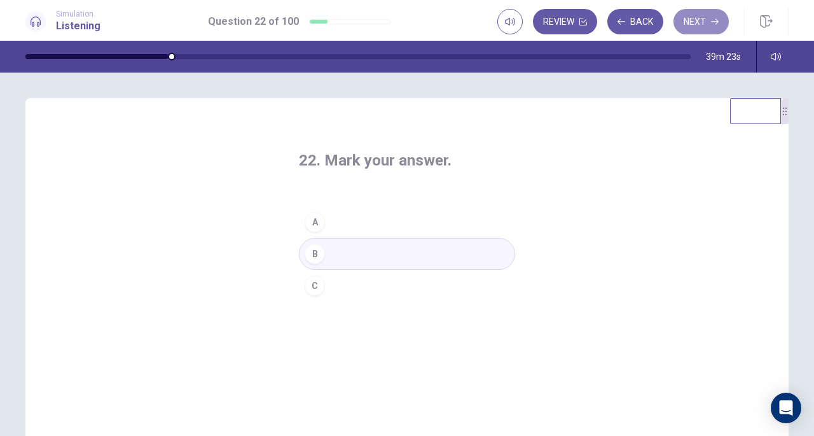
click at [695, 26] on button "Next" at bounding box center [701, 21] width 55 height 25
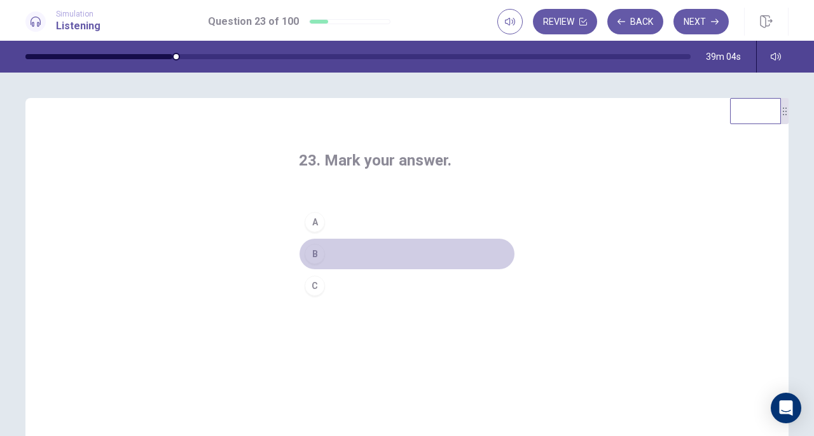
click at [354, 256] on button "B" at bounding box center [407, 254] width 216 height 32
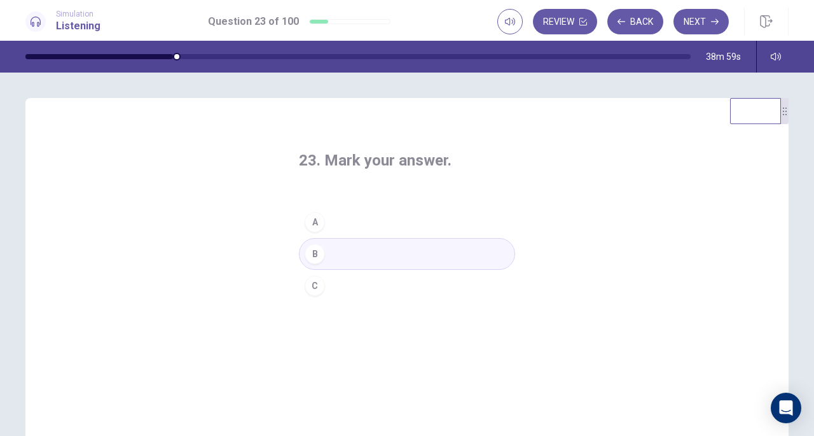
click at [700, 25] on button "Next" at bounding box center [701, 21] width 55 height 25
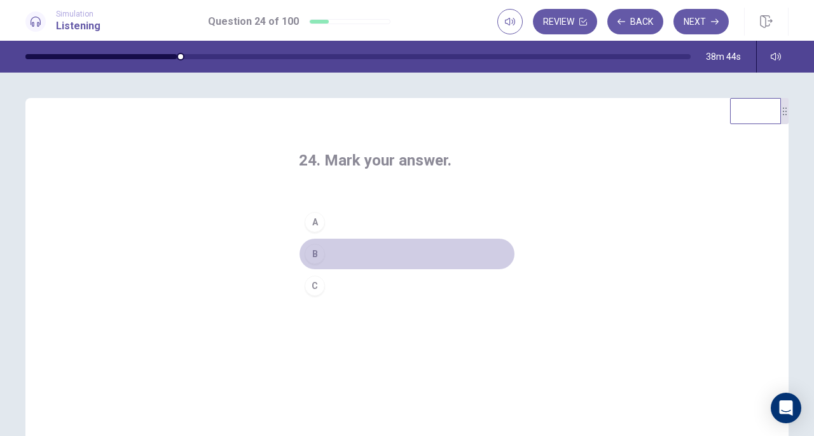
click at [357, 257] on button "B" at bounding box center [407, 254] width 216 height 32
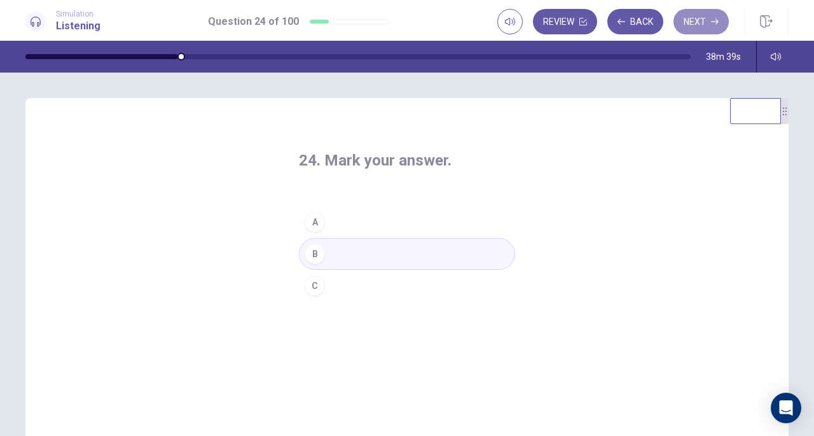
click at [706, 24] on button "Next" at bounding box center [701, 21] width 55 height 25
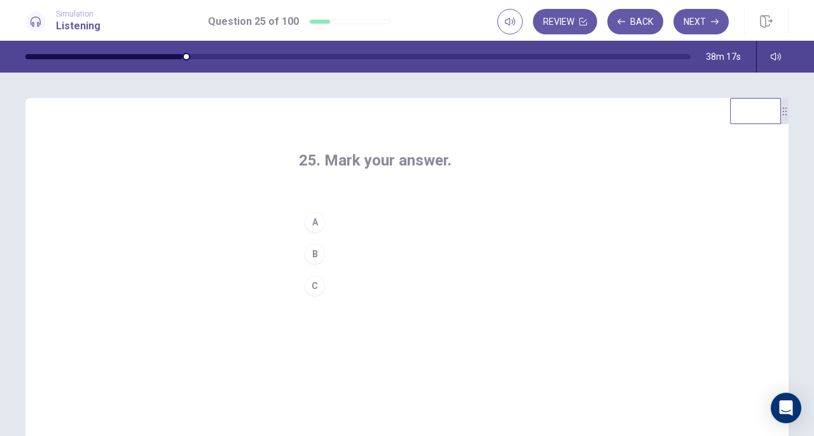
click at [365, 256] on button "B" at bounding box center [407, 254] width 216 height 32
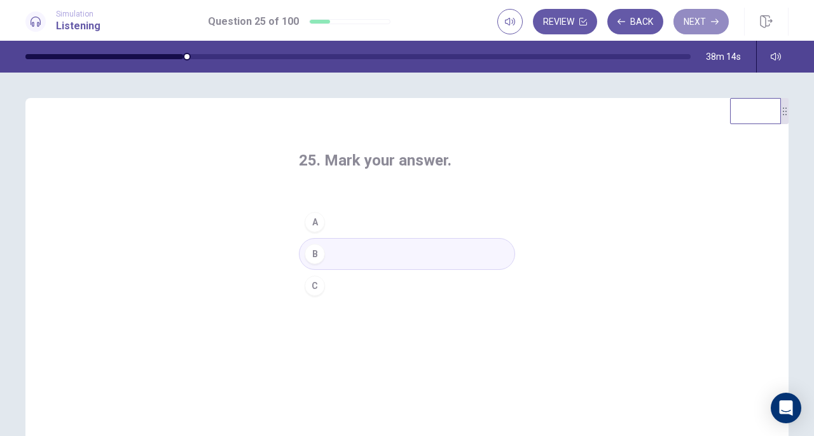
click at [709, 20] on button "Next" at bounding box center [701, 21] width 55 height 25
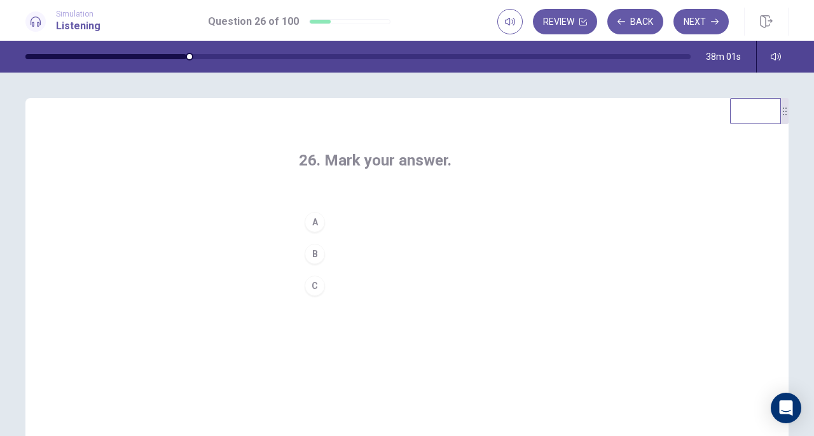
click at [370, 218] on button "A" at bounding box center [407, 222] width 216 height 32
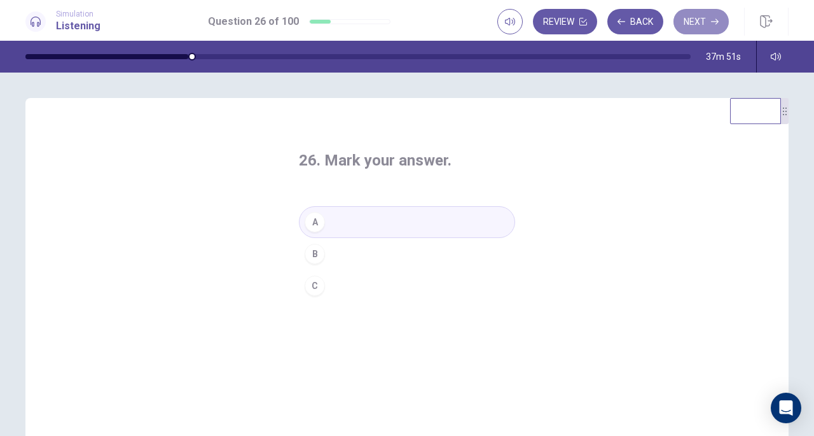
click at [697, 22] on button "Next" at bounding box center [701, 21] width 55 height 25
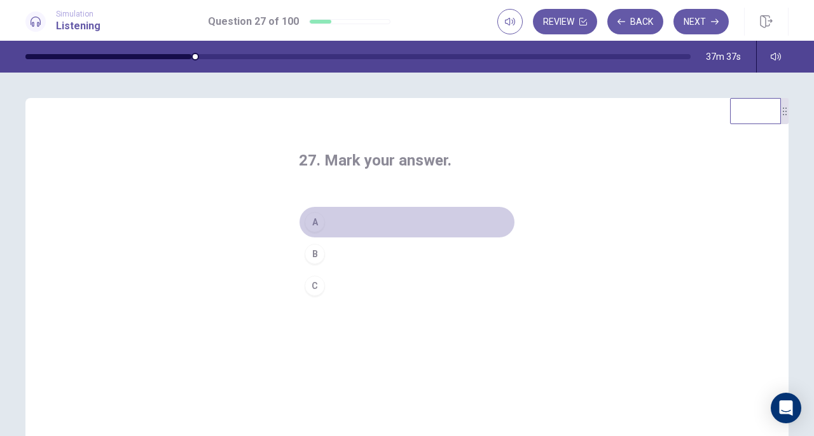
click at [350, 223] on button "A" at bounding box center [407, 222] width 216 height 32
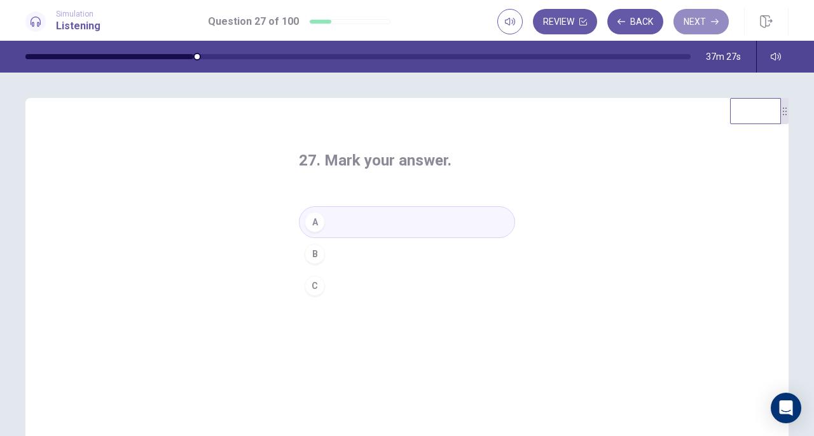
click at [705, 18] on button "Next" at bounding box center [701, 21] width 55 height 25
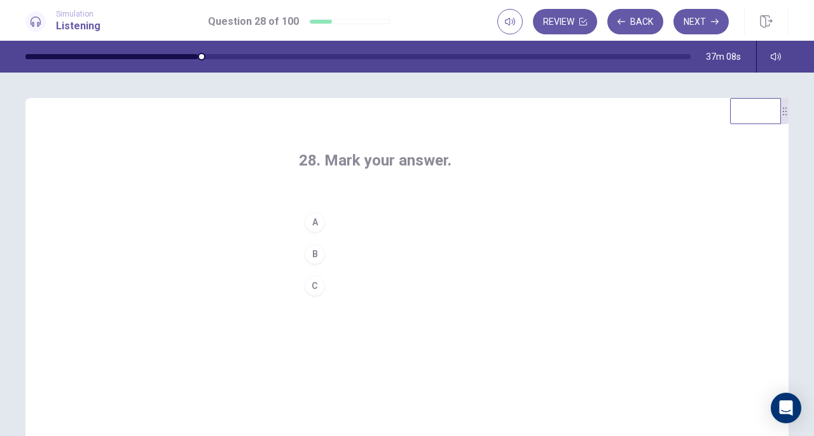
click at [344, 253] on button "B" at bounding box center [407, 254] width 216 height 32
click at [703, 25] on button "Next" at bounding box center [701, 21] width 55 height 25
click at [352, 284] on button "C" at bounding box center [407, 286] width 216 height 32
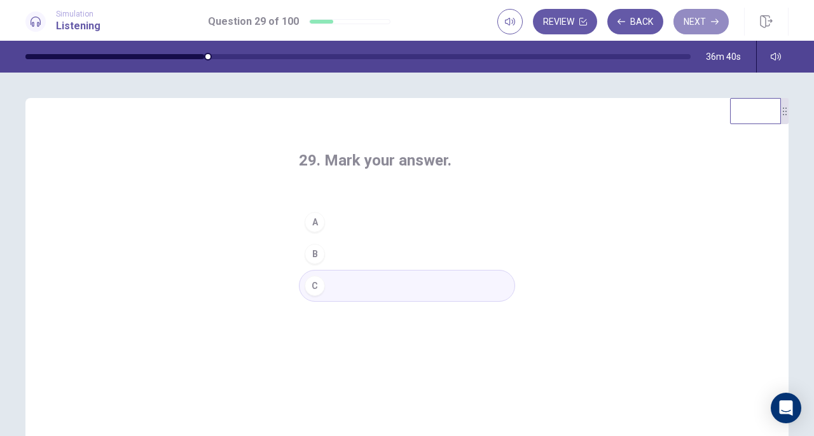
click at [695, 28] on button "Next" at bounding box center [701, 21] width 55 height 25
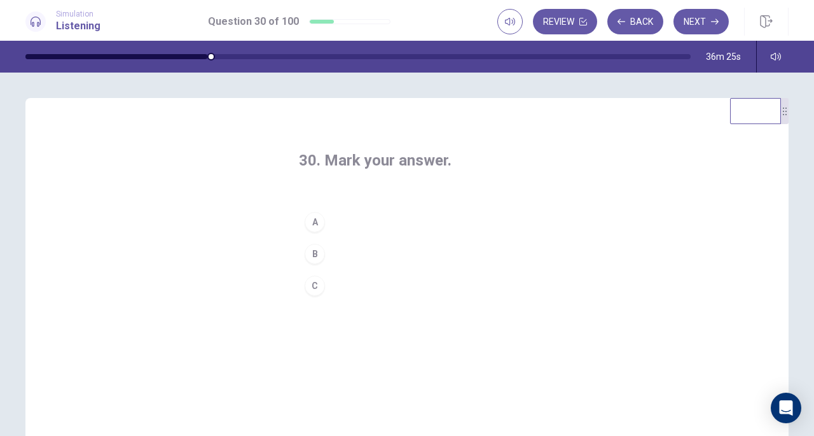
click at [357, 221] on button "A" at bounding box center [407, 222] width 216 height 32
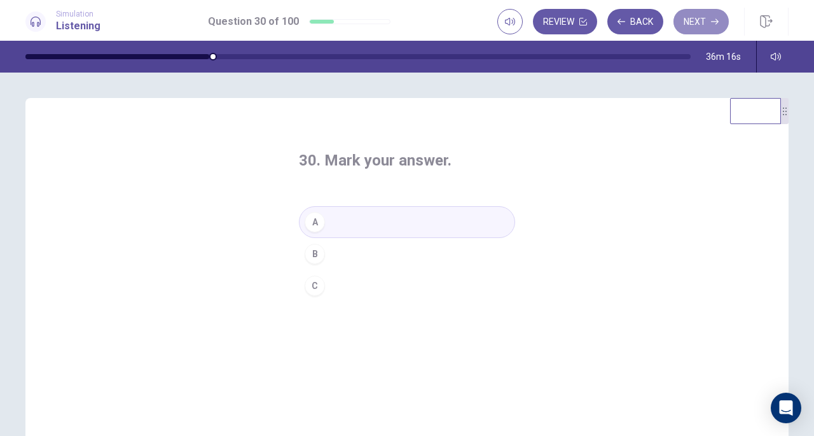
click at [691, 27] on button "Next" at bounding box center [701, 21] width 55 height 25
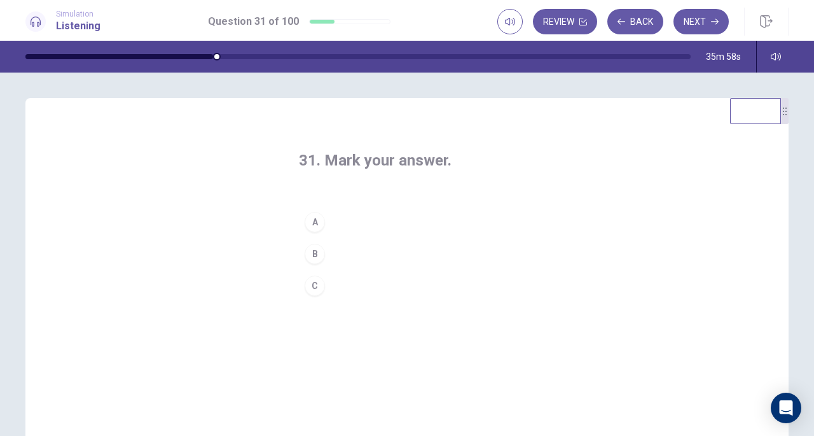
click at [351, 219] on button "A" at bounding box center [407, 222] width 216 height 32
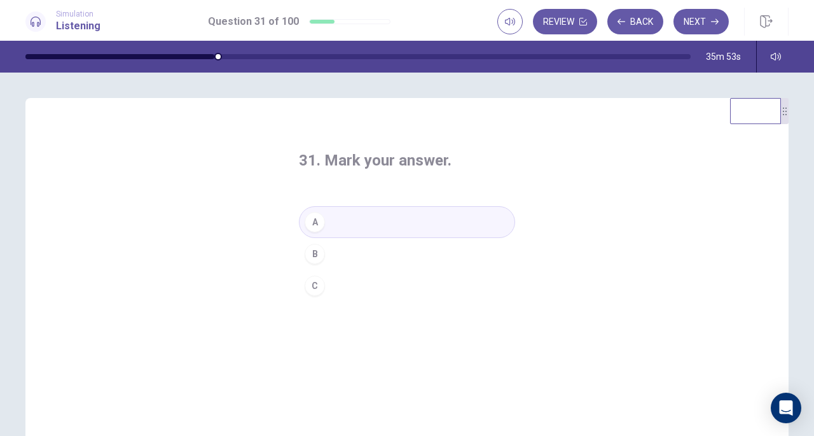
click at [711, 21] on button "Next" at bounding box center [701, 21] width 55 height 25
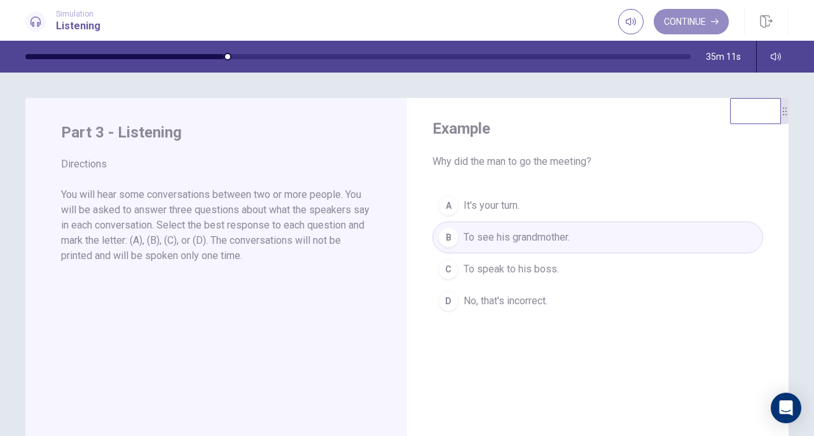
click at [694, 24] on button "Continue" at bounding box center [691, 21] width 75 height 25
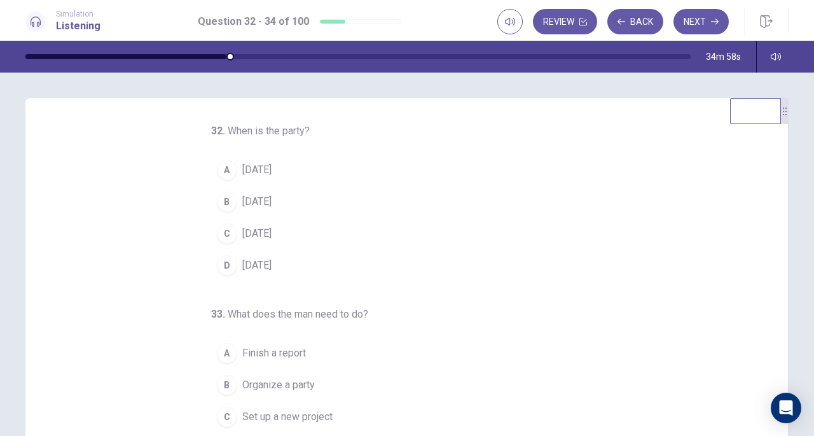
click at [220, 198] on div "B" at bounding box center [227, 201] width 20 height 20
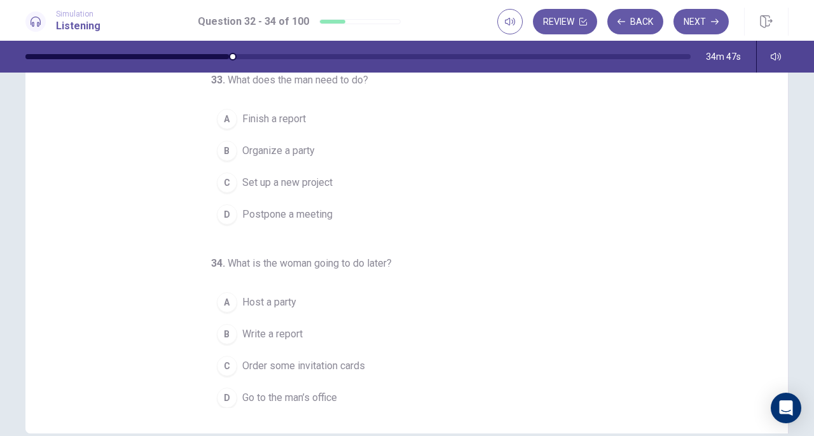
scroll to position [127, 0]
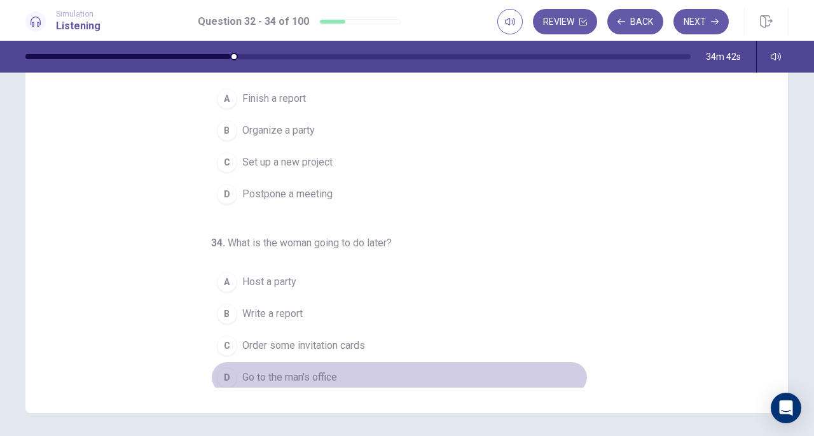
click at [225, 373] on div "D" at bounding box center [227, 377] width 20 height 20
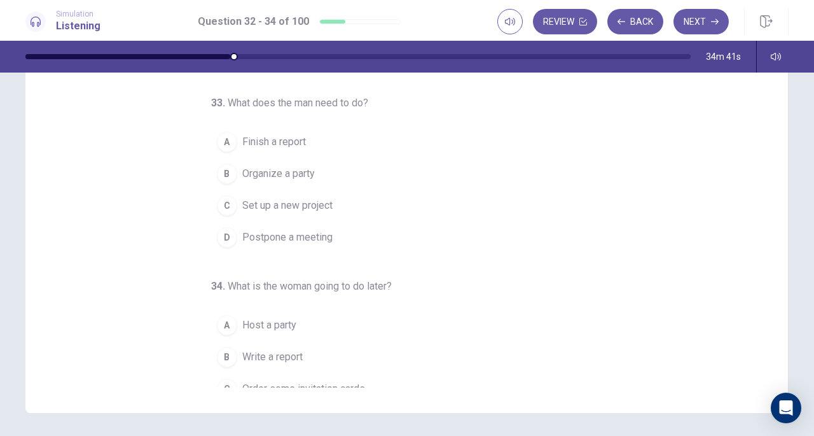
scroll to position [64, 0]
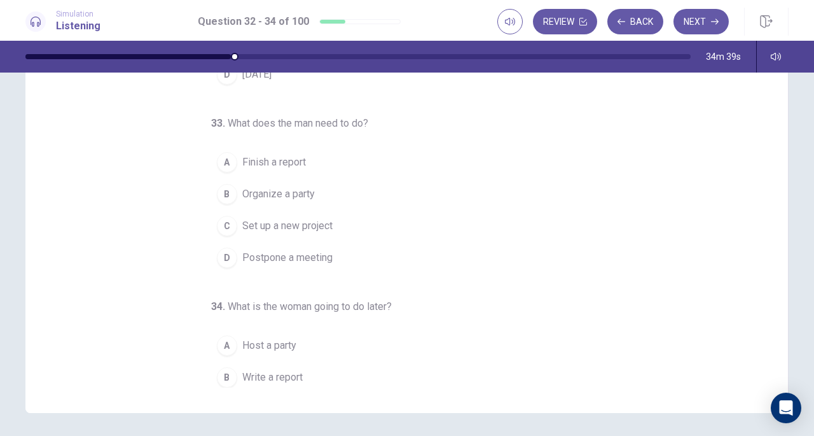
click at [234, 156] on button "A Finish a report" at bounding box center [399, 162] width 377 height 32
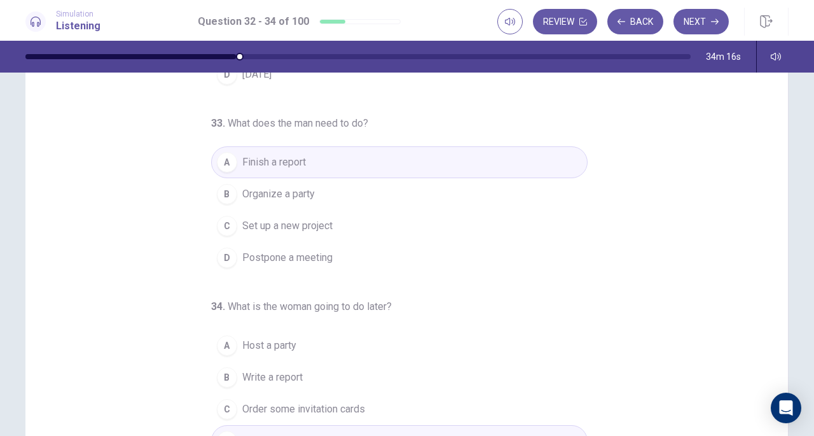
scroll to position [127, 0]
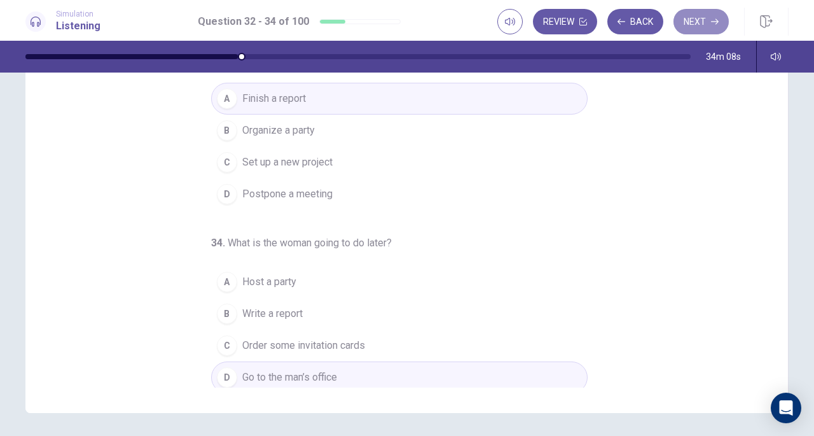
click at [702, 20] on button "Next" at bounding box center [701, 21] width 55 height 25
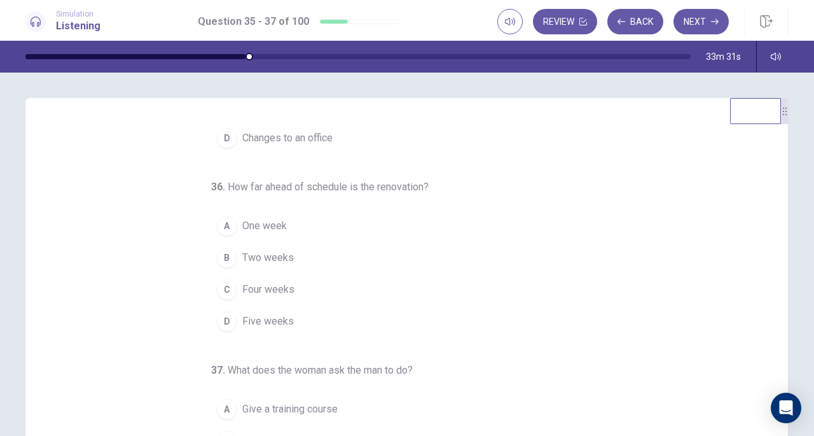
click at [221, 225] on div "A" at bounding box center [227, 226] width 20 height 20
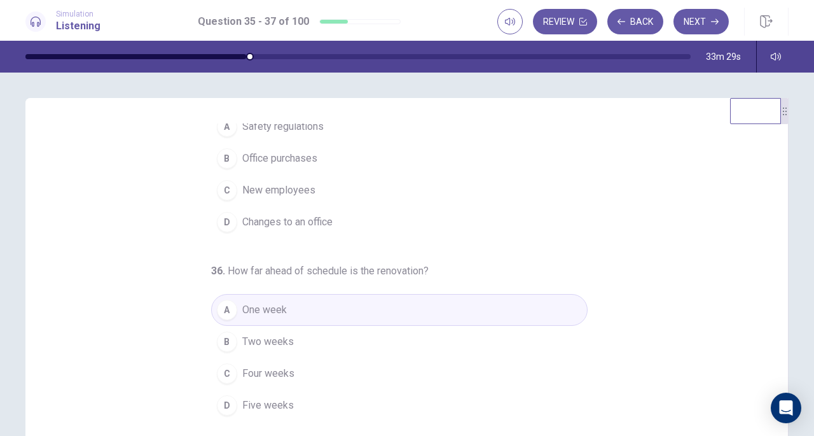
scroll to position [64, 0]
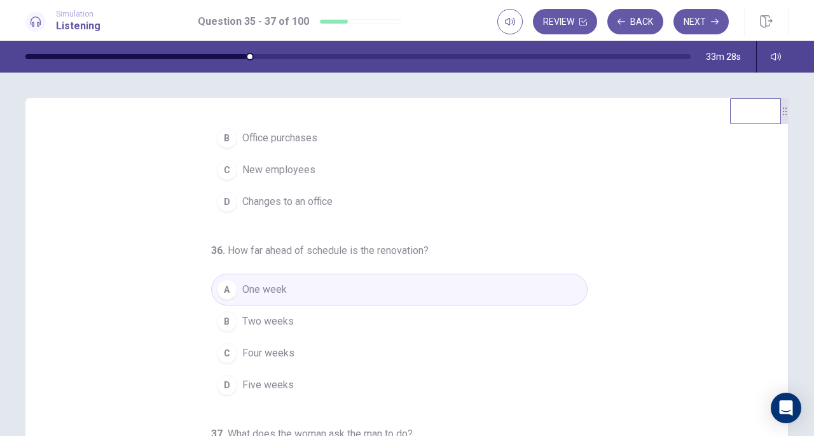
click at [222, 138] on div "B" at bounding box center [227, 138] width 20 height 20
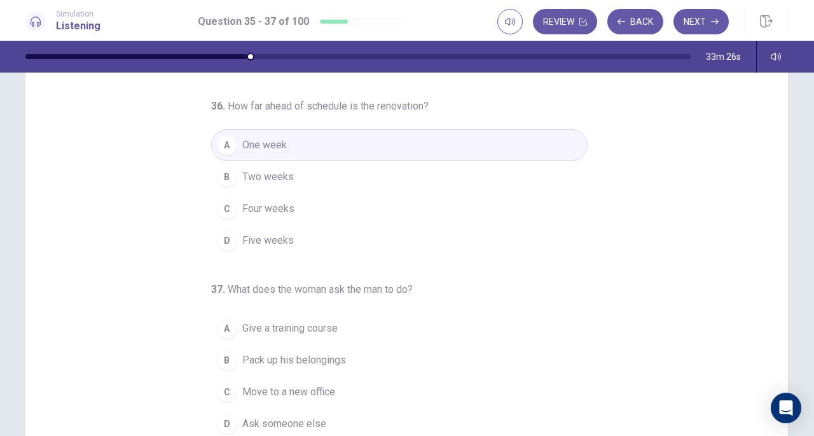
scroll to position [127, 0]
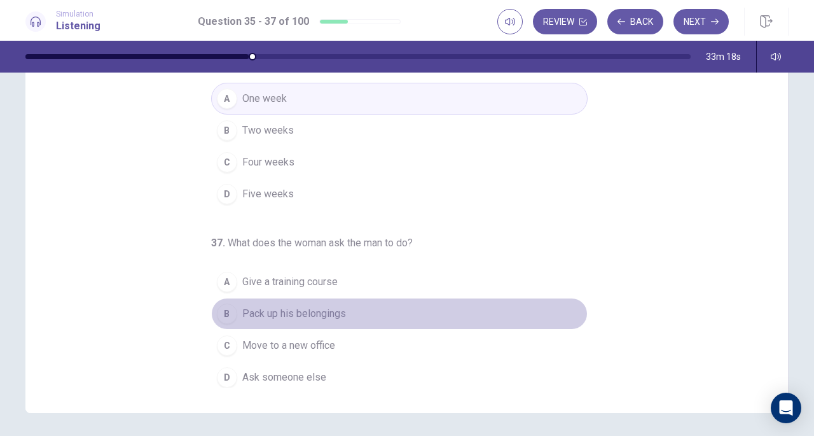
click at [218, 310] on div "B" at bounding box center [227, 313] width 20 height 20
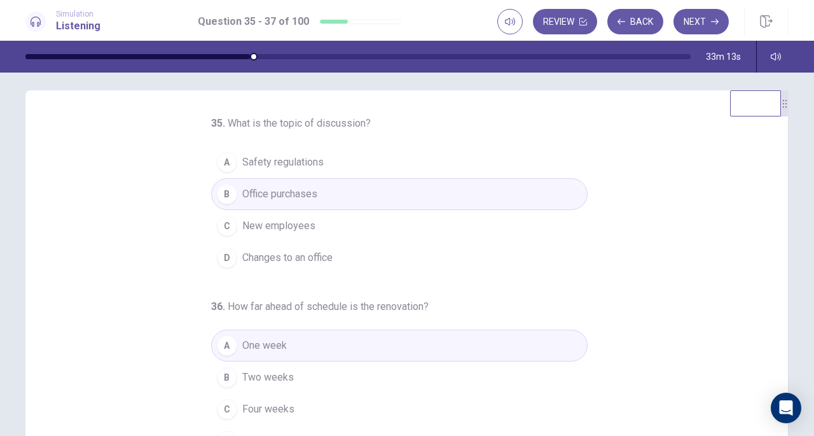
scroll to position [0, 0]
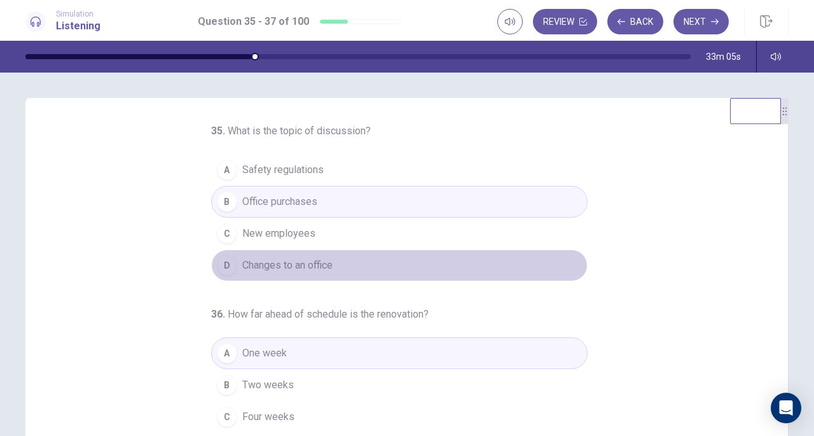
click at [274, 263] on span "Changes to an office" at bounding box center [287, 265] width 90 height 15
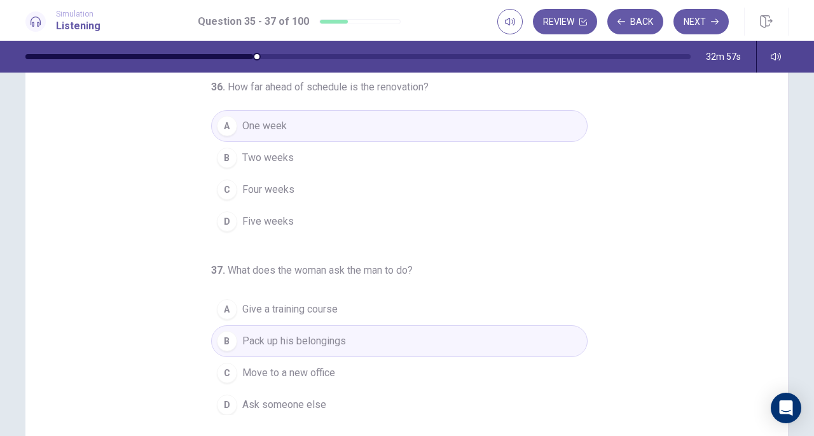
scroll to position [127, 0]
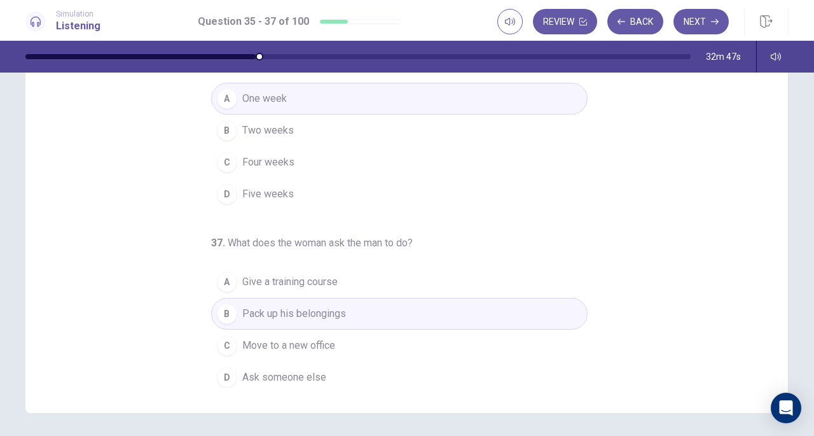
click at [707, 24] on button "Next" at bounding box center [701, 21] width 55 height 25
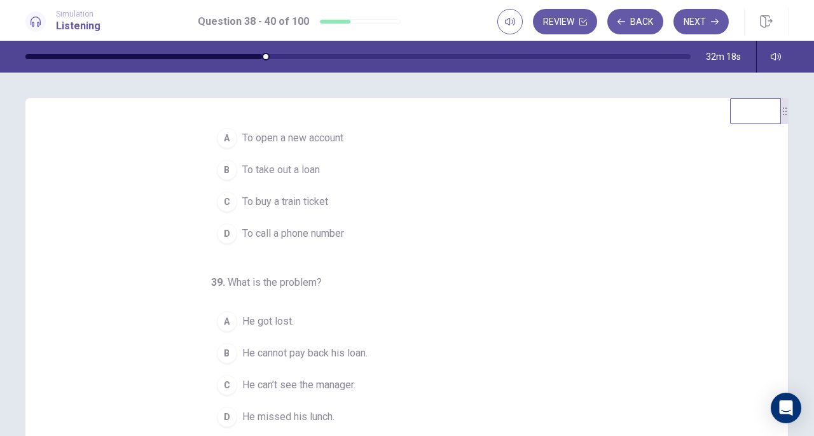
scroll to position [0, 0]
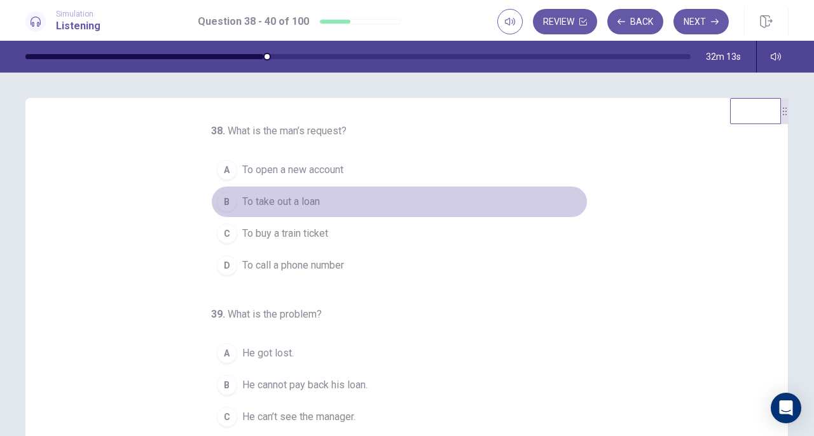
click at [269, 195] on span "To take out a loan" at bounding box center [281, 201] width 78 height 15
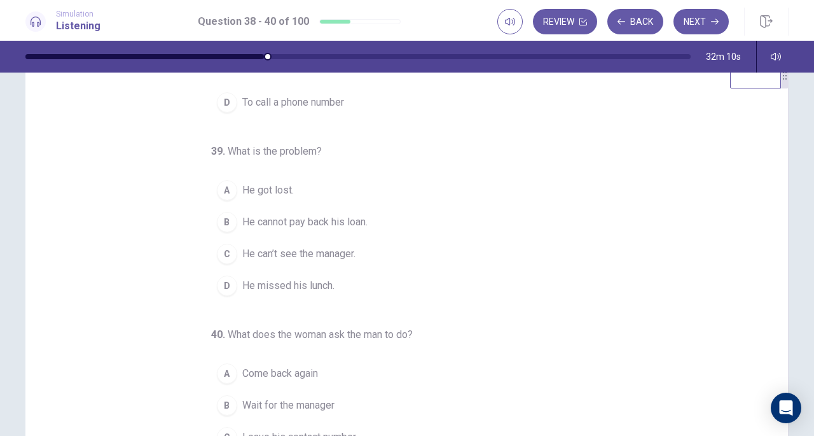
scroll to position [64, 0]
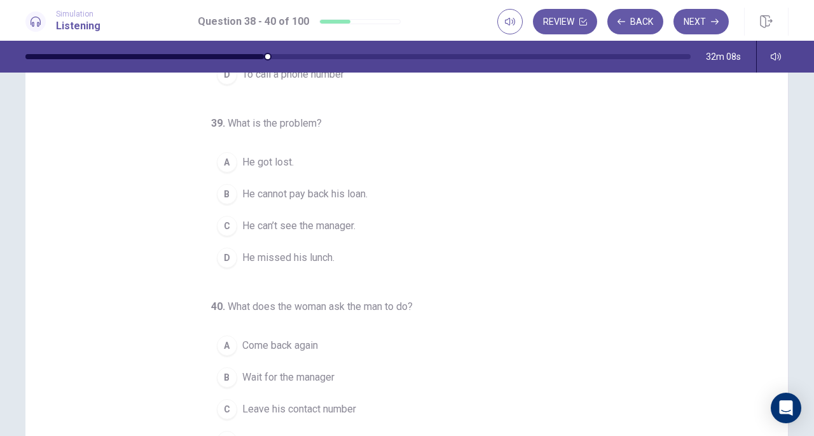
click at [260, 251] on span "He missed his lunch." at bounding box center [288, 257] width 92 height 15
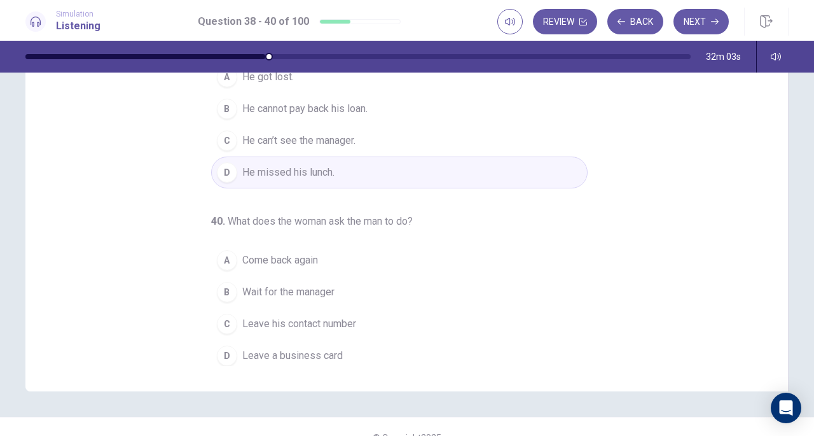
scroll to position [170, 0]
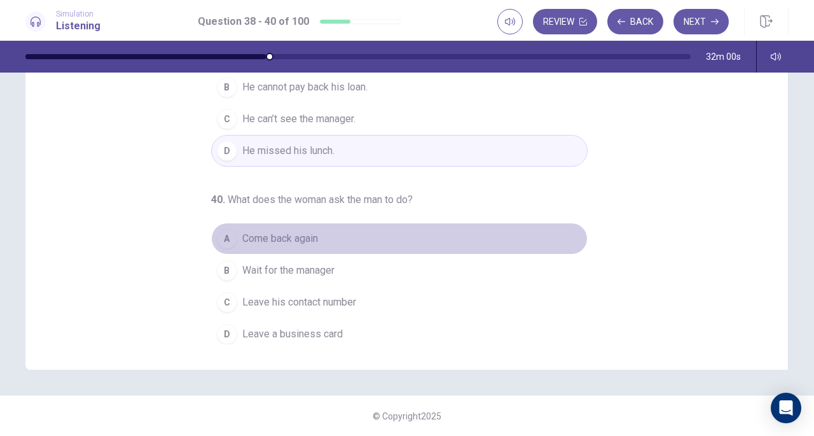
click at [282, 232] on span "Come back again" at bounding box center [280, 238] width 76 height 15
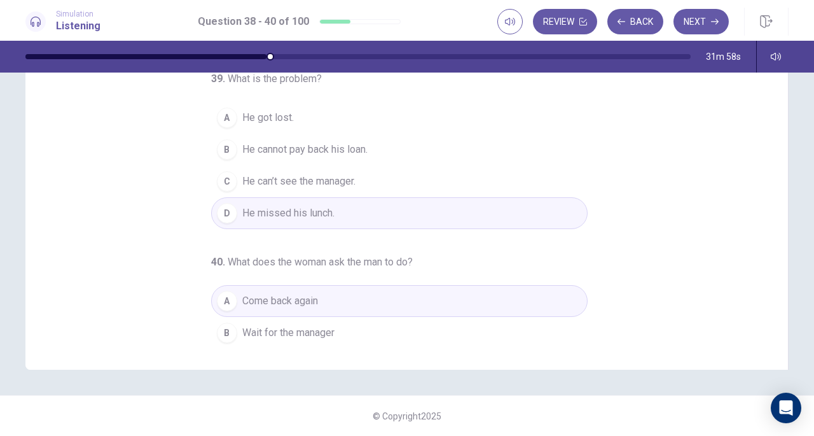
scroll to position [127, 0]
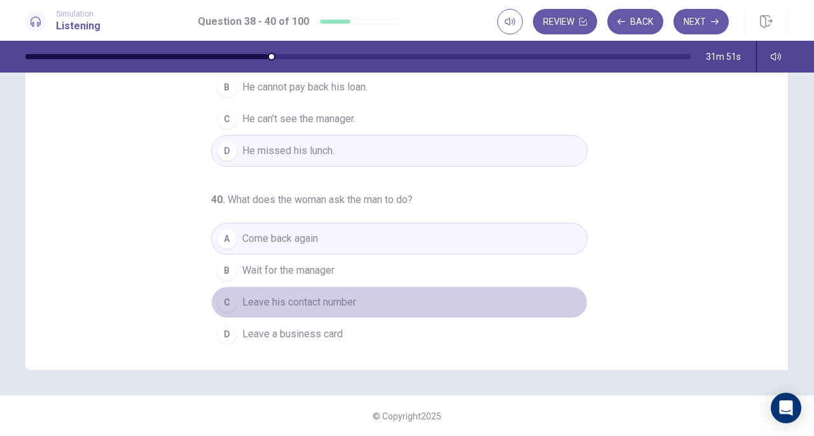
click at [346, 300] on span "Leave his contact number" at bounding box center [299, 302] width 114 height 15
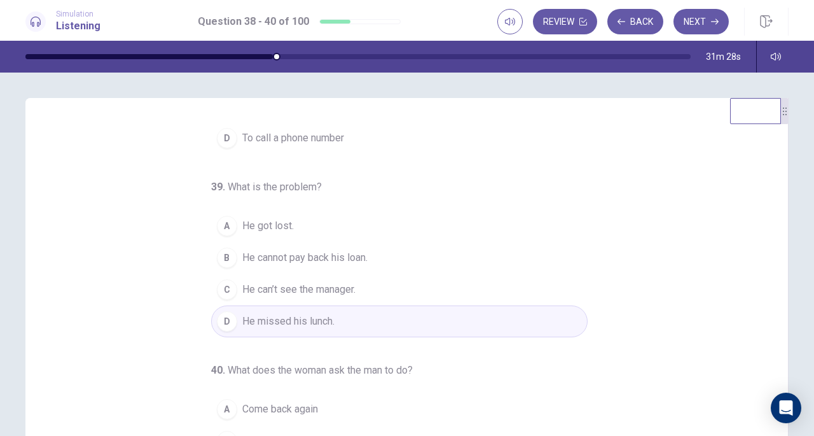
scroll to position [64, 0]
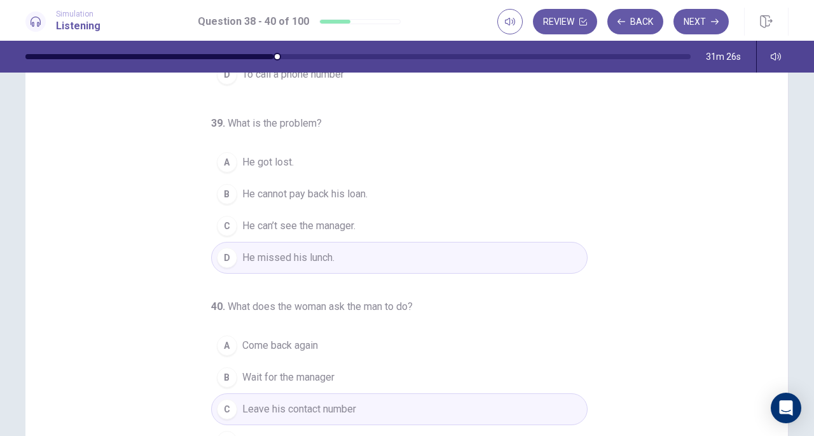
click at [315, 225] on span "He can’t see the manager." at bounding box center [298, 225] width 113 height 15
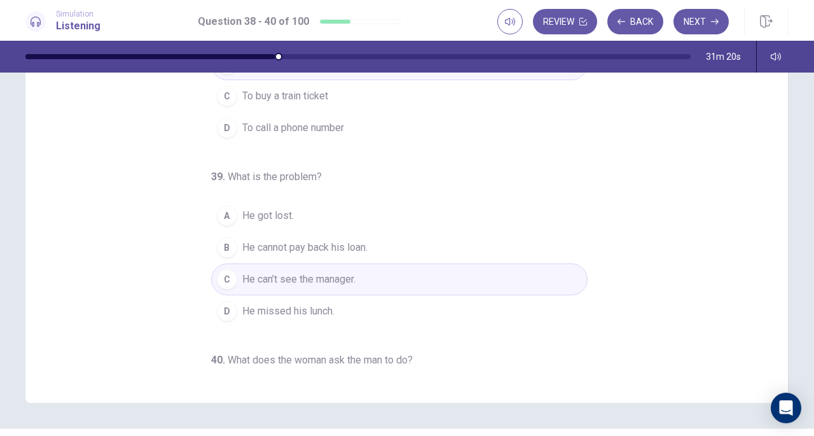
scroll to position [0, 0]
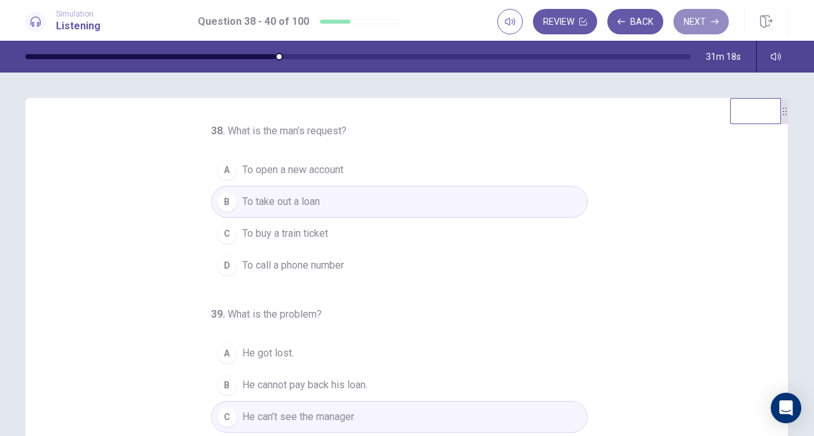
click at [715, 20] on icon "button" at bounding box center [715, 22] width 8 height 8
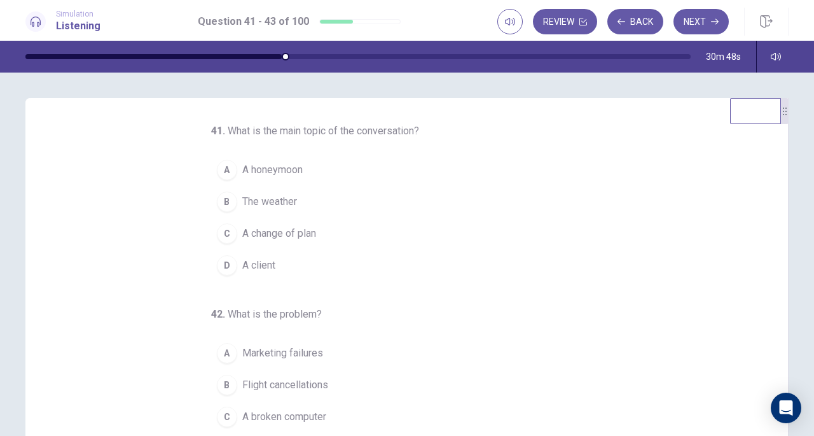
click at [266, 267] on span "A client" at bounding box center [258, 265] width 33 height 15
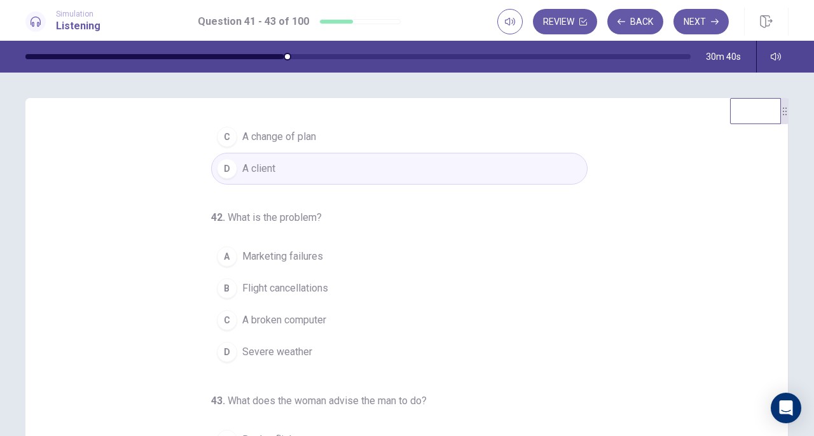
scroll to position [127, 0]
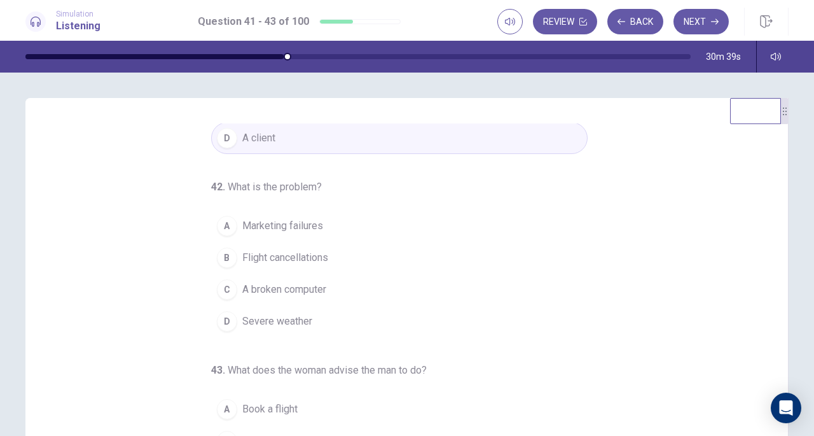
click at [322, 258] on span "Flight cancellations" at bounding box center [285, 257] width 86 height 15
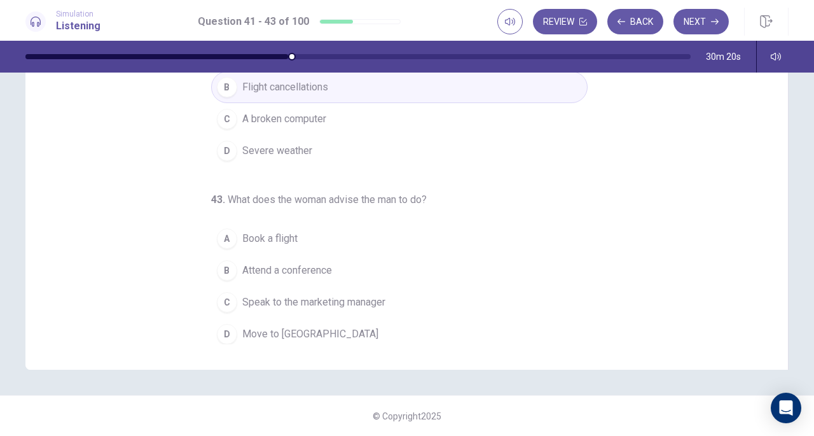
click at [295, 295] on span "Speak to the marketing manager" at bounding box center [313, 302] width 143 height 15
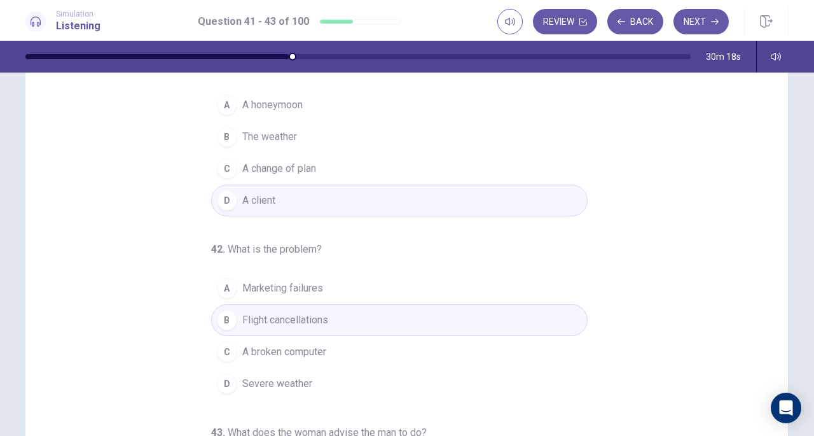
scroll to position [0, 0]
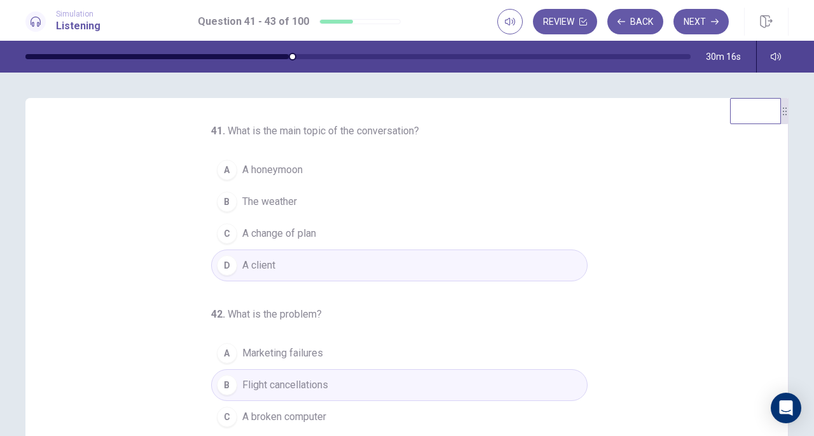
click at [282, 237] on span "A change of plan" at bounding box center [279, 233] width 74 height 15
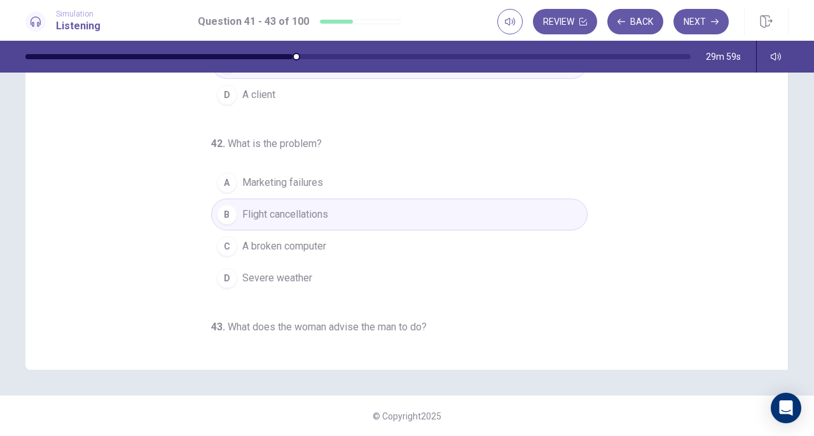
click at [697, 17] on button "Next" at bounding box center [701, 21] width 55 height 25
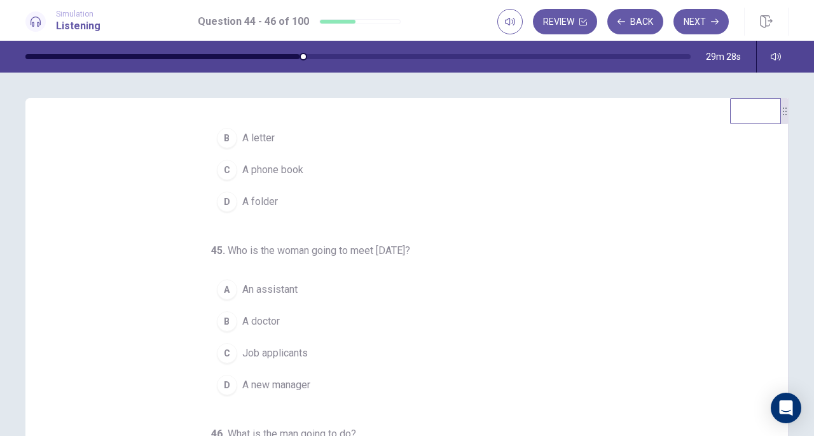
click at [263, 198] on span "A folder" at bounding box center [260, 201] width 36 height 15
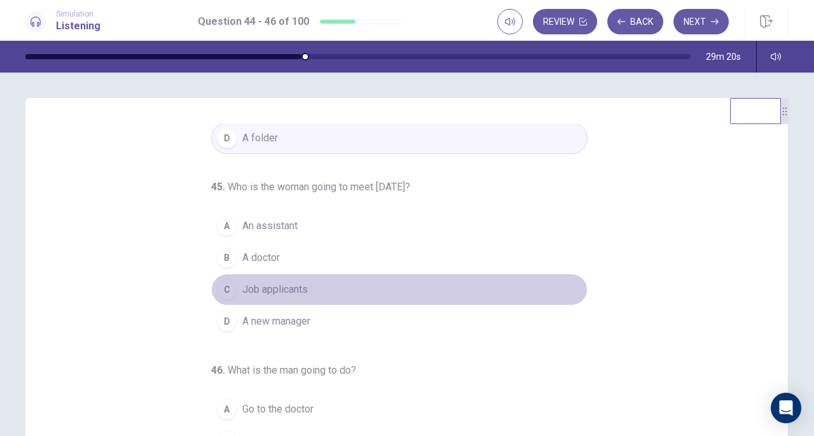
click at [298, 285] on span "Job applicants" at bounding box center [275, 289] width 66 height 15
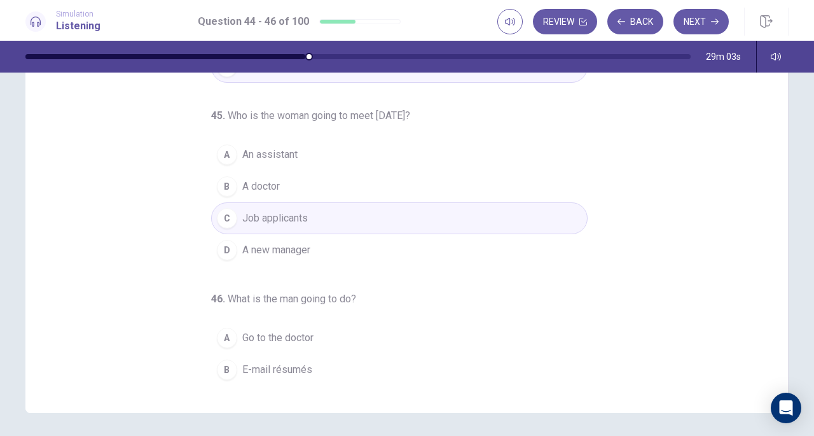
scroll to position [127, 0]
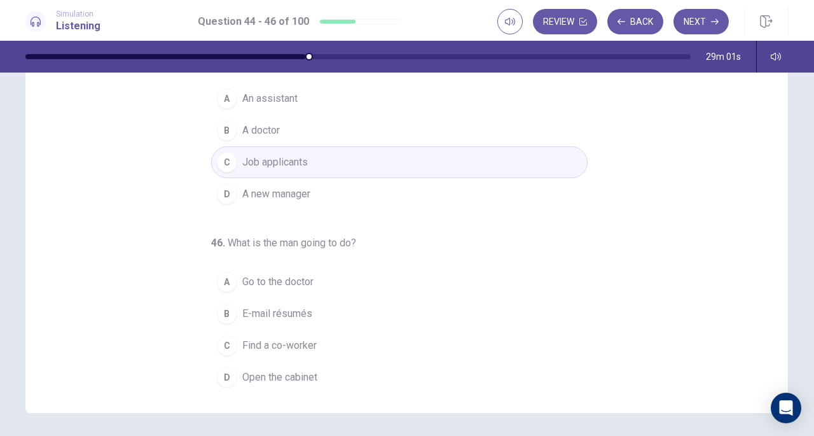
click at [280, 315] on span "E-mail résumés" at bounding box center [277, 313] width 70 height 15
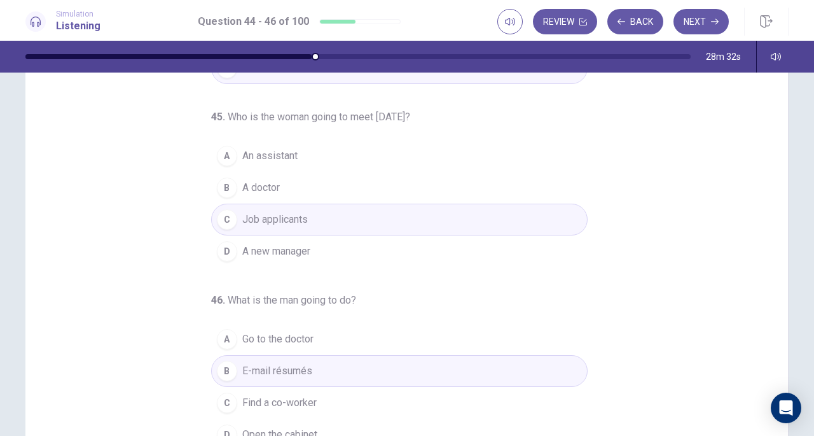
scroll to position [170, 0]
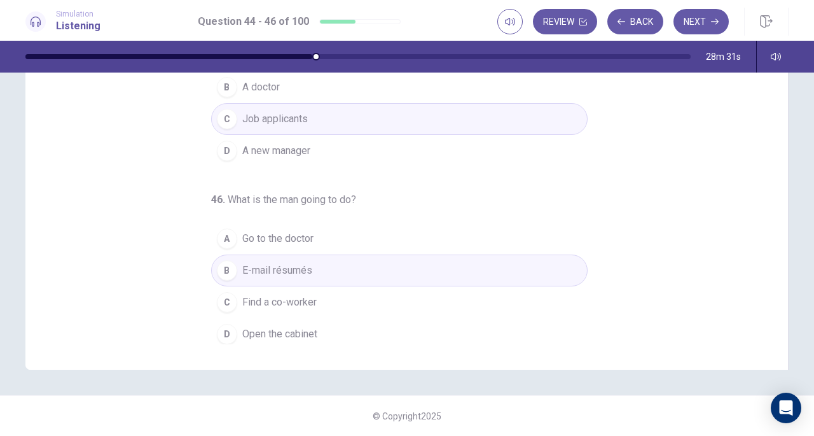
click at [697, 20] on button "Next" at bounding box center [701, 21] width 55 height 25
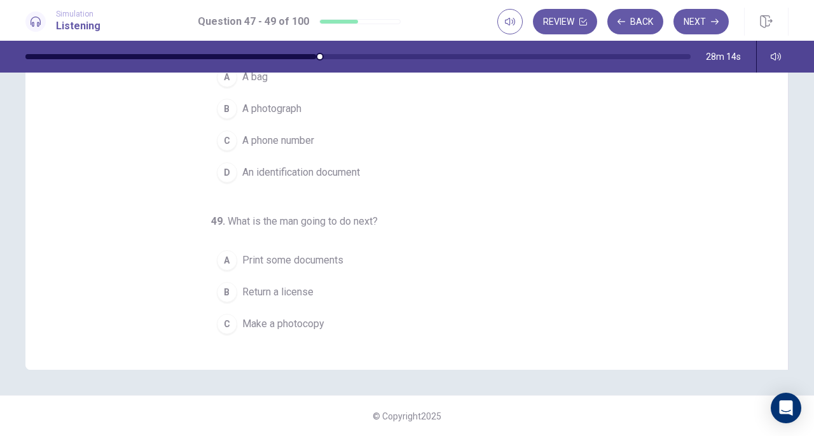
scroll to position [127, 0]
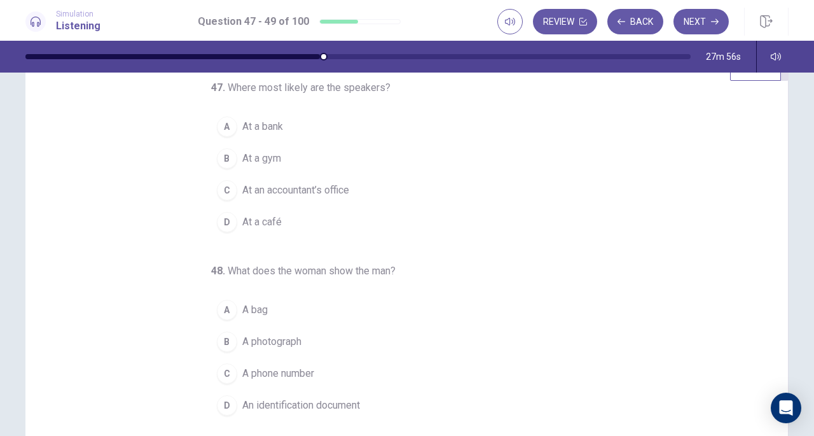
click at [262, 121] on span "At a bank" at bounding box center [262, 126] width 41 height 15
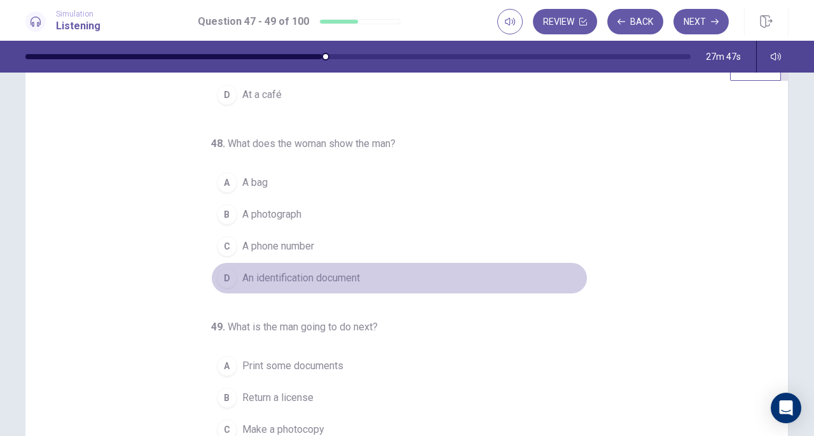
click at [296, 275] on span "An identification document" at bounding box center [301, 277] width 118 height 15
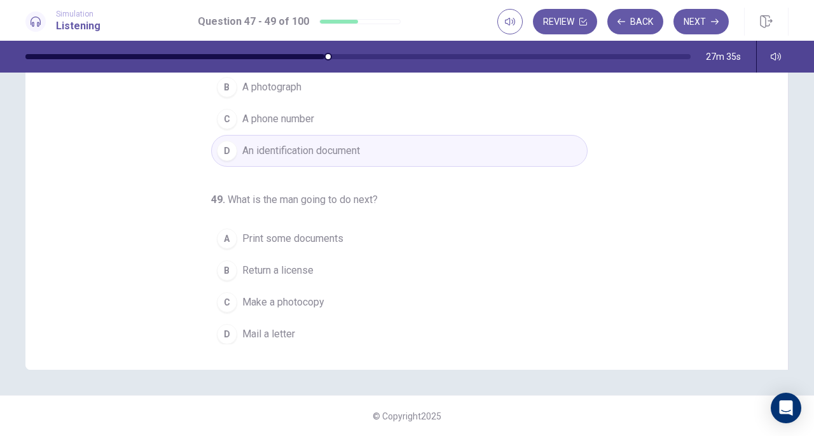
click at [285, 303] on span "Make a photocopy" at bounding box center [283, 302] width 82 height 15
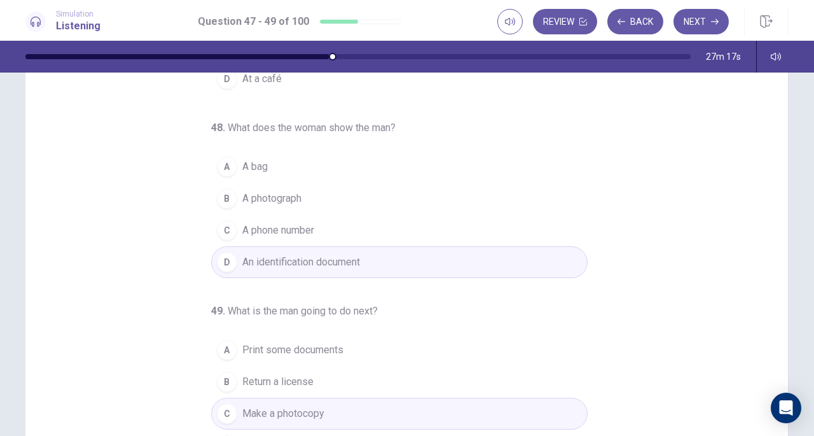
scroll to position [170, 0]
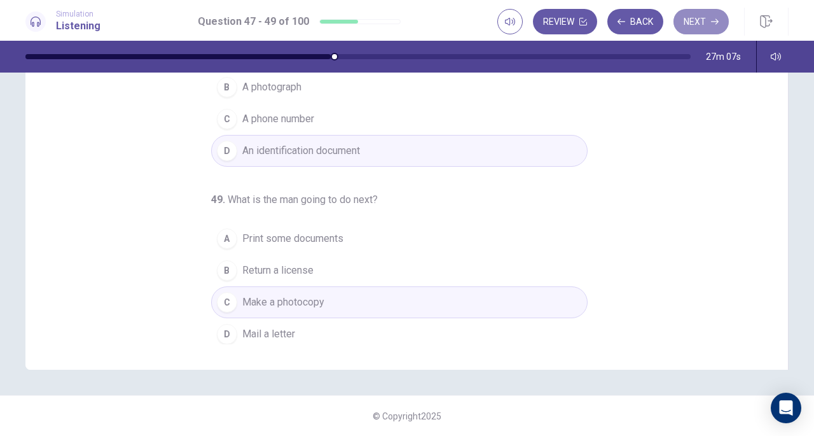
click at [685, 22] on button "Next" at bounding box center [701, 21] width 55 height 25
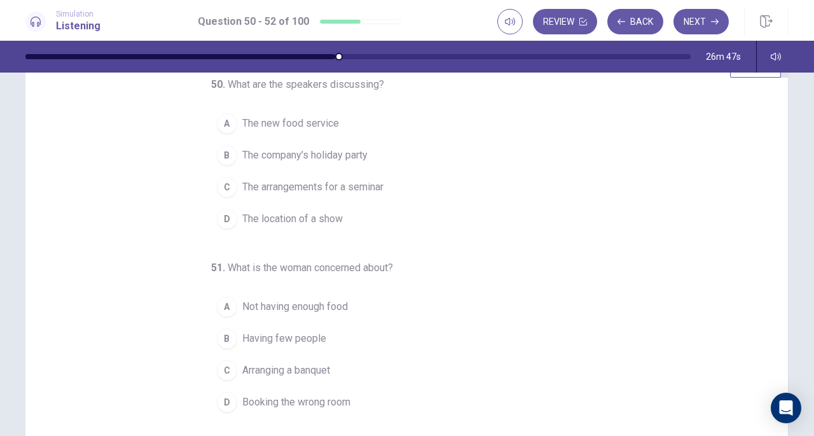
scroll to position [0, 0]
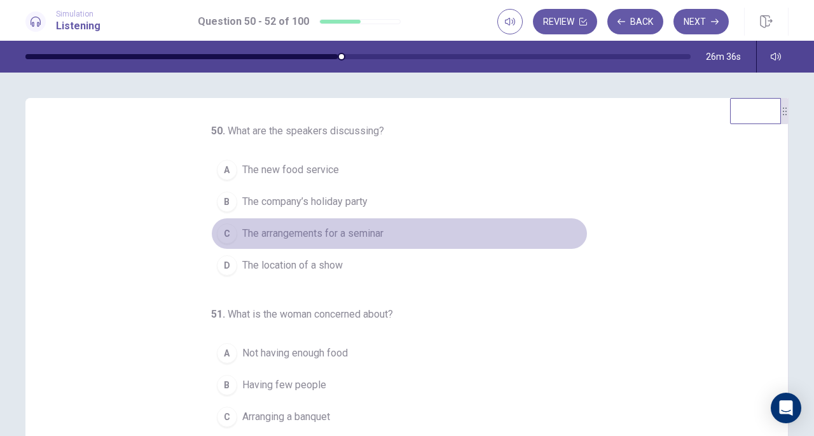
click at [341, 228] on span "The arrangements for a seminar" at bounding box center [312, 233] width 141 height 15
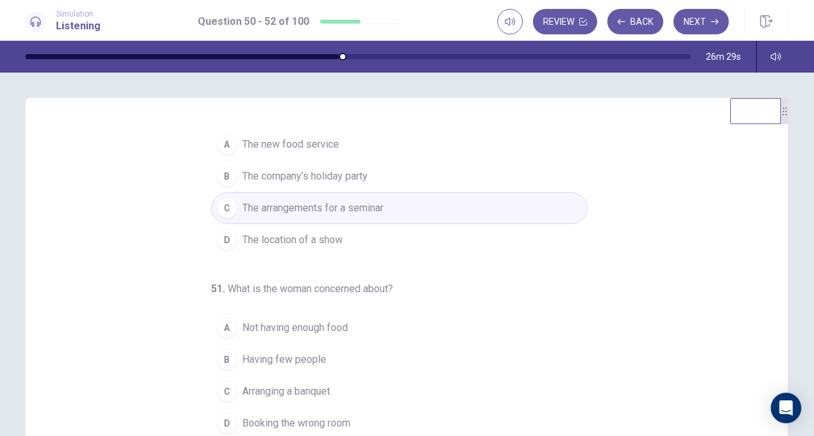
scroll to position [64, 0]
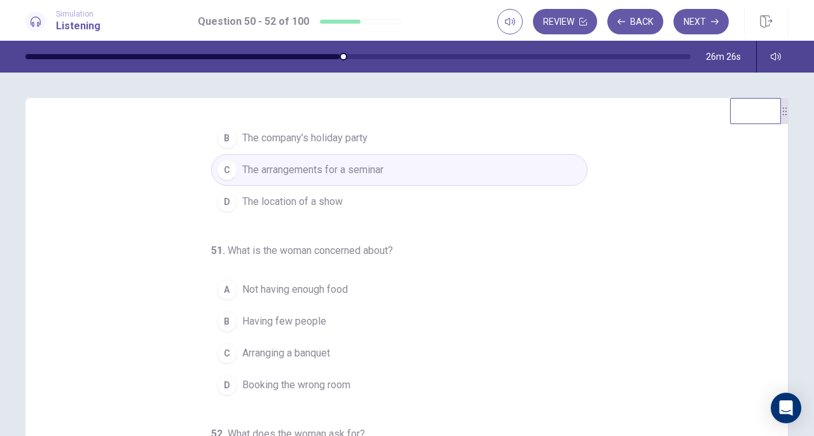
click at [301, 290] on span "Not having enough food" at bounding box center [295, 289] width 106 height 15
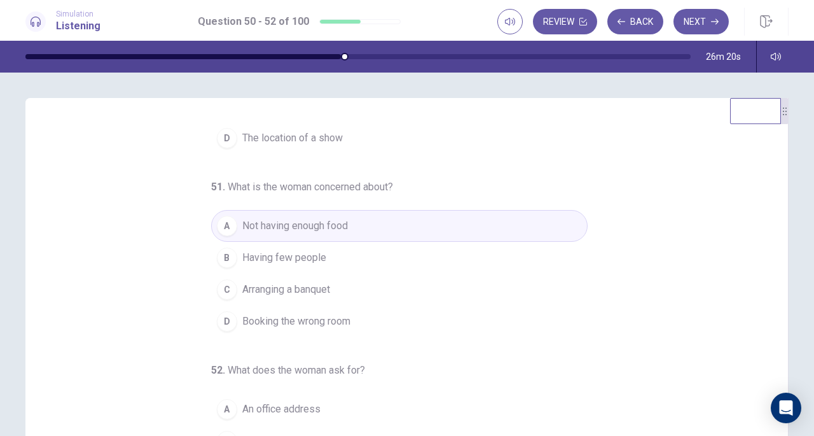
scroll to position [170, 0]
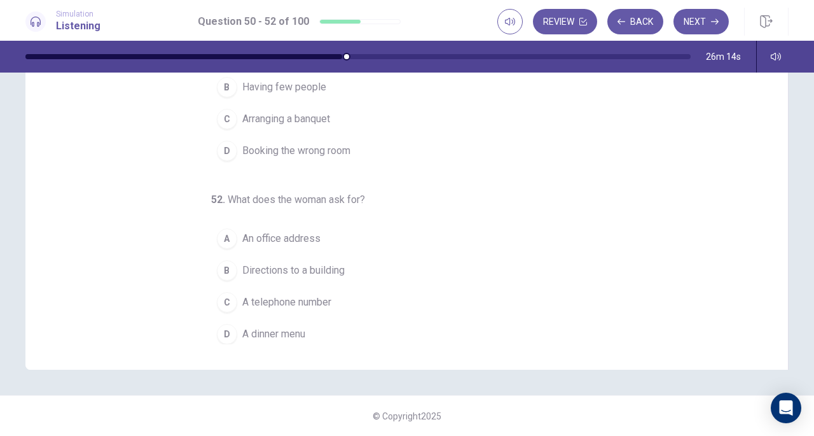
click at [293, 300] on span "A telephone number" at bounding box center [286, 302] width 89 height 15
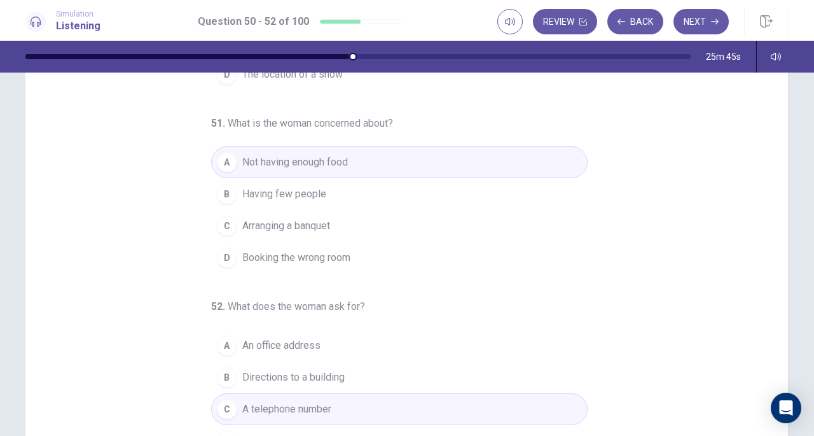
scroll to position [0, 0]
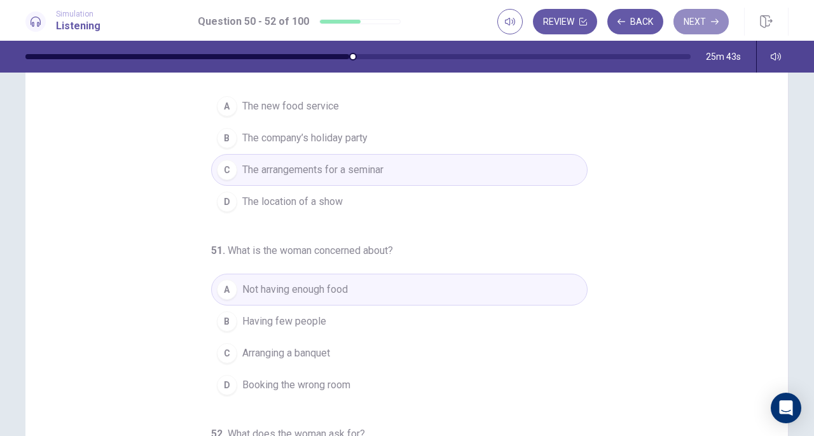
click at [700, 21] on button "Next" at bounding box center [701, 21] width 55 height 25
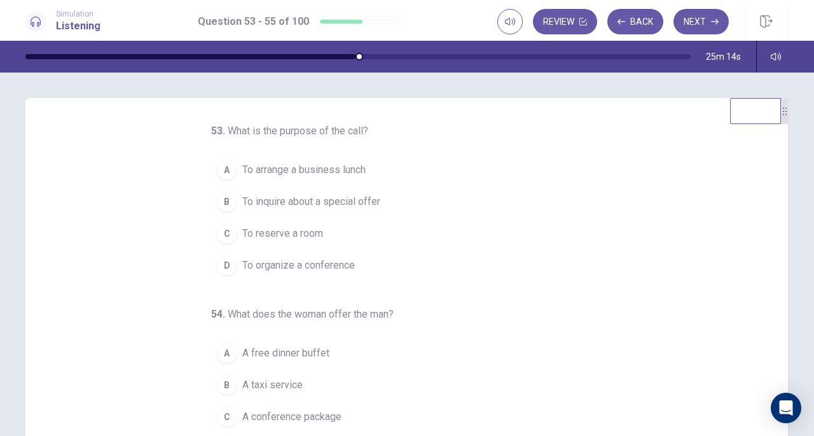
click at [307, 230] on span "To reserve a room" at bounding box center [282, 233] width 81 height 15
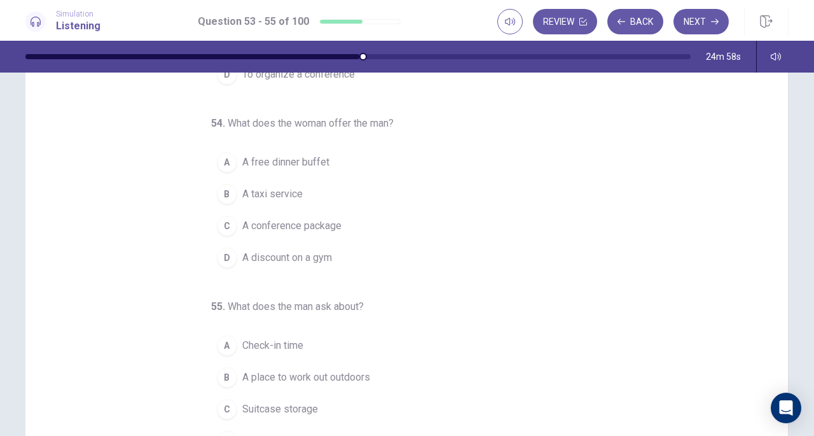
scroll to position [64, 0]
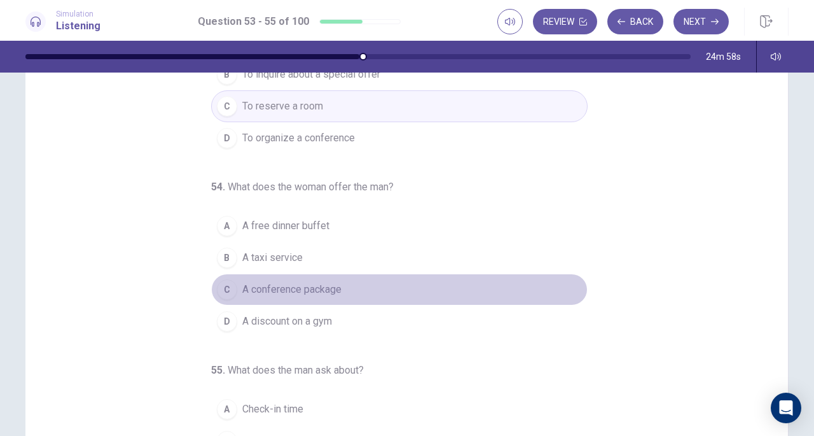
click at [326, 282] on span "A conference package" at bounding box center [291, 289] width 99 height 15
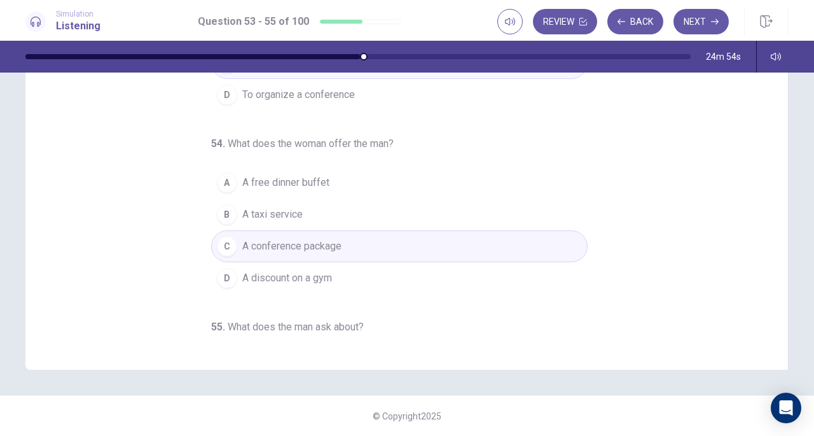
scroll to position [127, 0]
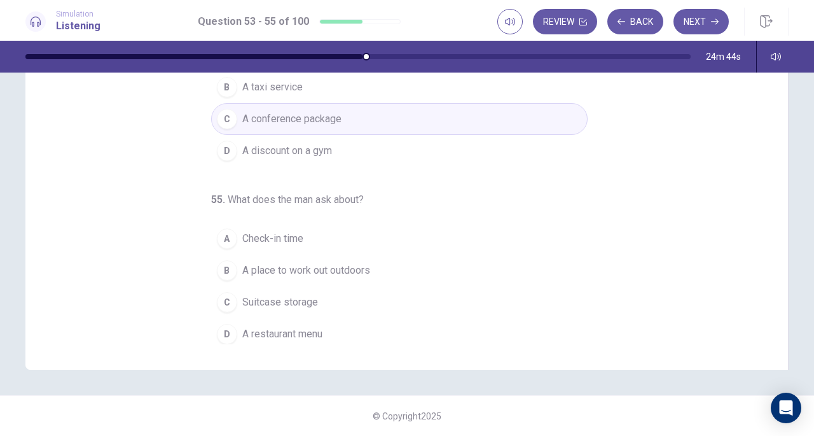
click at [310, 263] on span "A place to work out outdoors" at bounding box center [306, 270] width 128 height 15
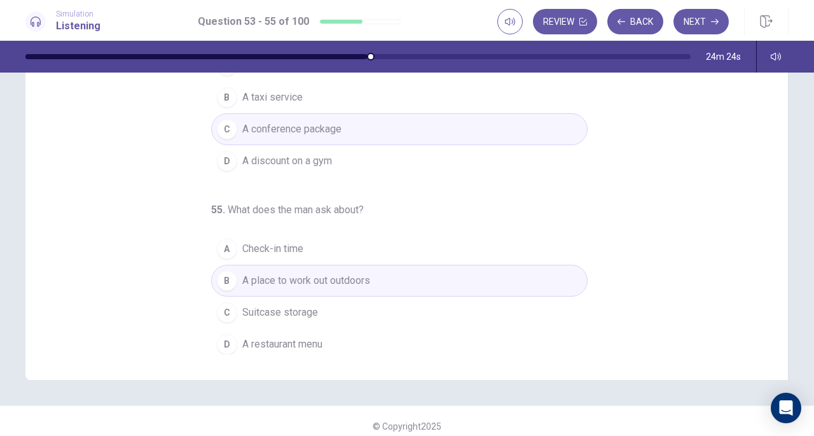
scroll to position [170, 0]
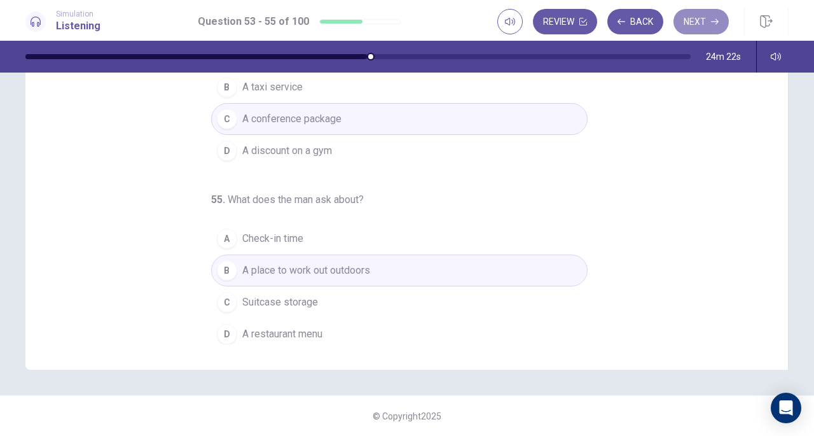
click at [707, 22] on button "Next" at bounding box center [701, 21] width 55 height 25
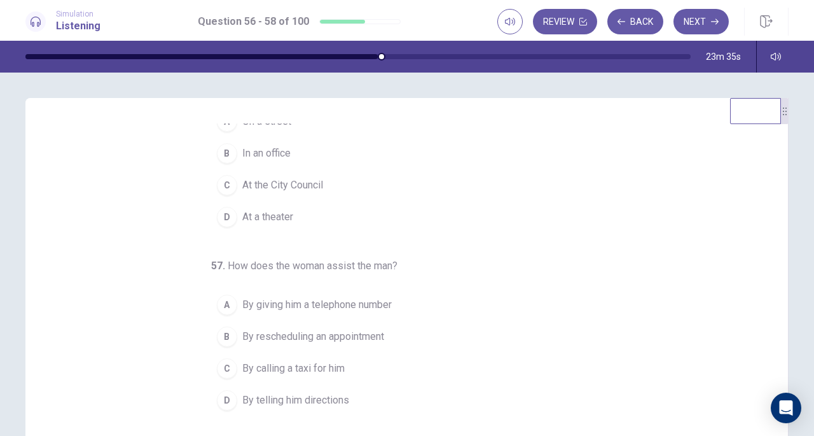
scroll to position [0, 0]
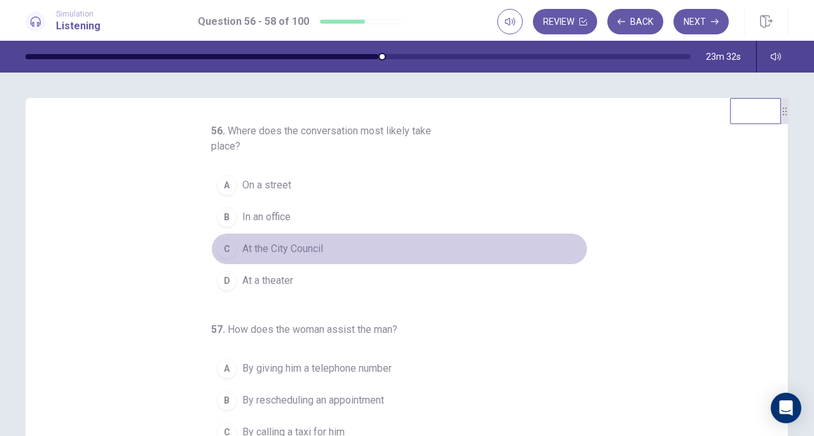
click at [305, 237] on button "C At the City Council" at bounding box center [399, 249] width 377 height 32
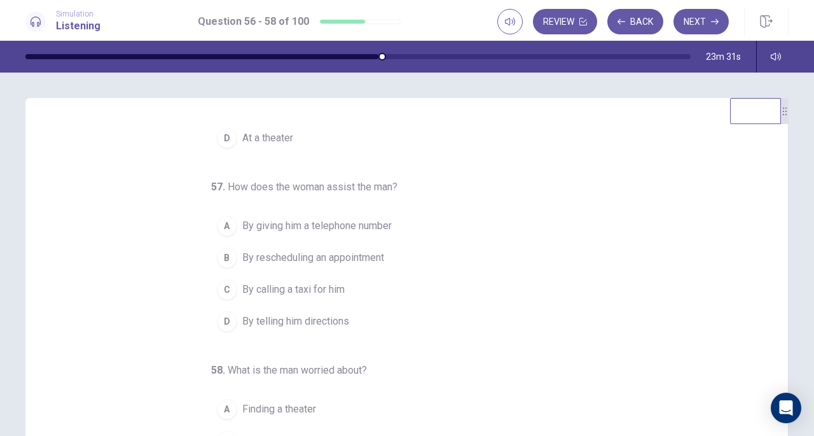
scroll to position [142, 0]
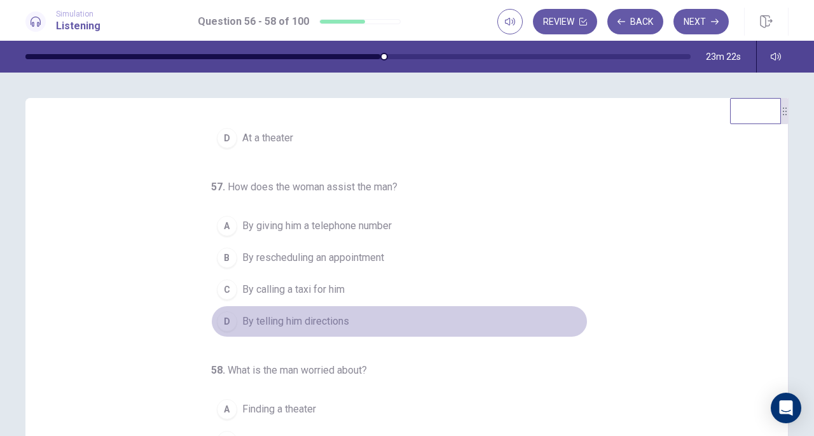
click at [298, 314] on span "By telling him directions" at bounding box center [295, 321] width 107 height 15
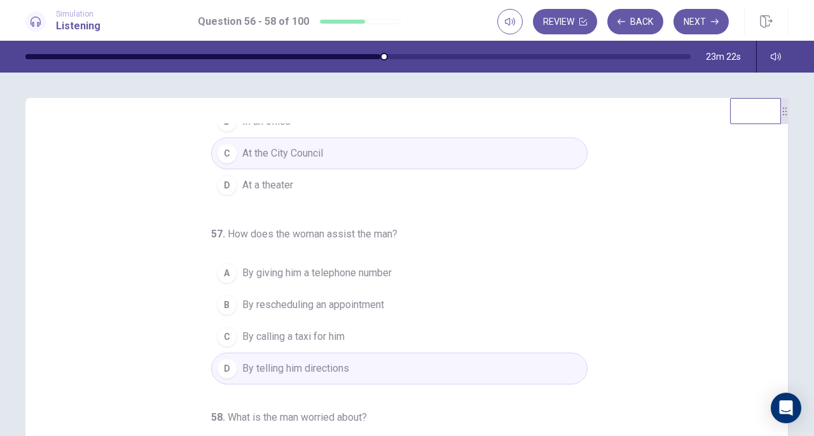
scroll to position [15, 0]
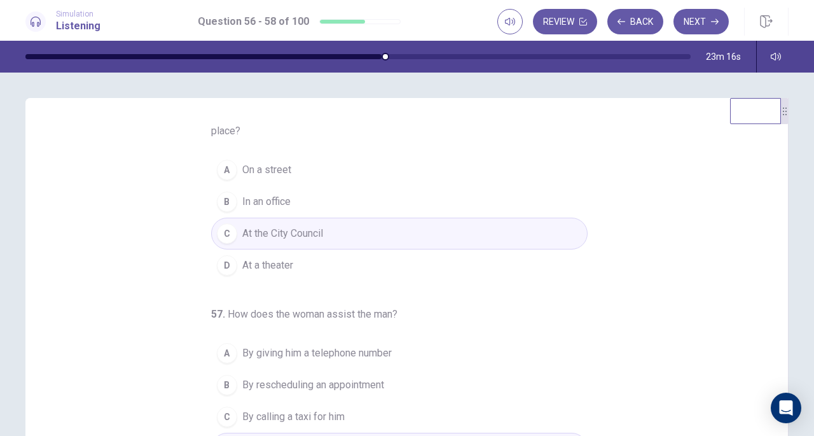
click at [290, 174] on button "A On a street" at bounding box center [399, 170] width 377 height 32
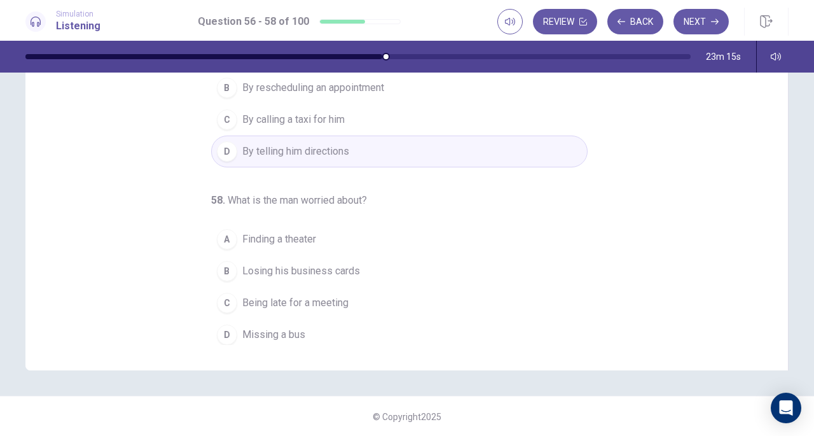
scroll to position [170, 0]
click at [303, 298] on span "Being late for a meeting" at bounding box center [295, 302] width 106 height 15
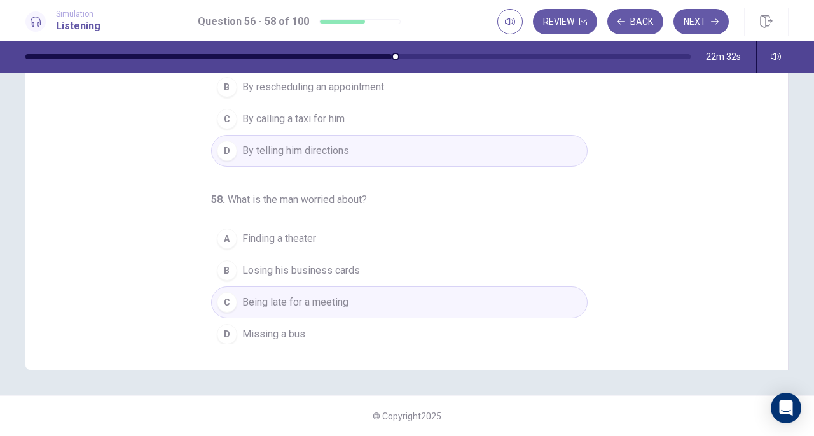
click at [712, 234] on div "56 . Where does the conversation most likely take place? A On a street B In an …" at bounding box center [412, 148] width 732 height 391
click at [691, 25] on button "Next" at bounding box center [701, 21] width 55 height 25
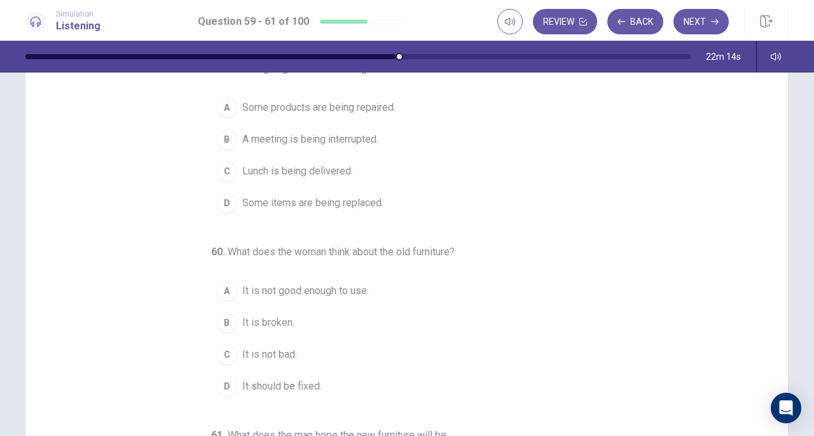
scroll to position [0, 0]
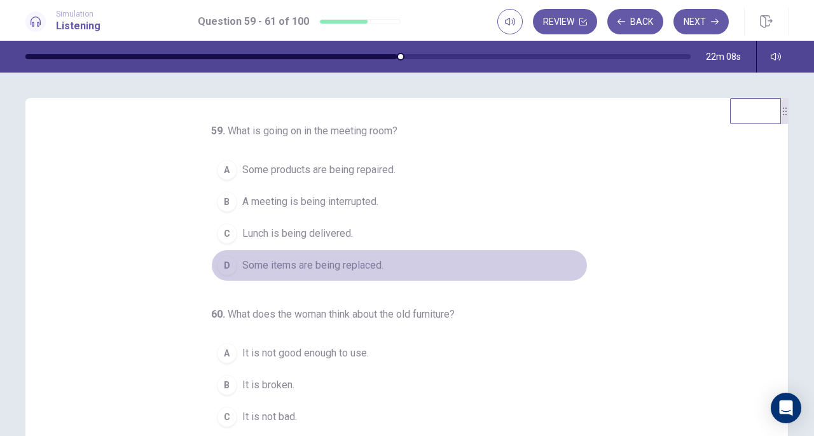
click at [306, 265] on span "Some items are being replaced." at bounding box center [312, 265] width 141 height 15
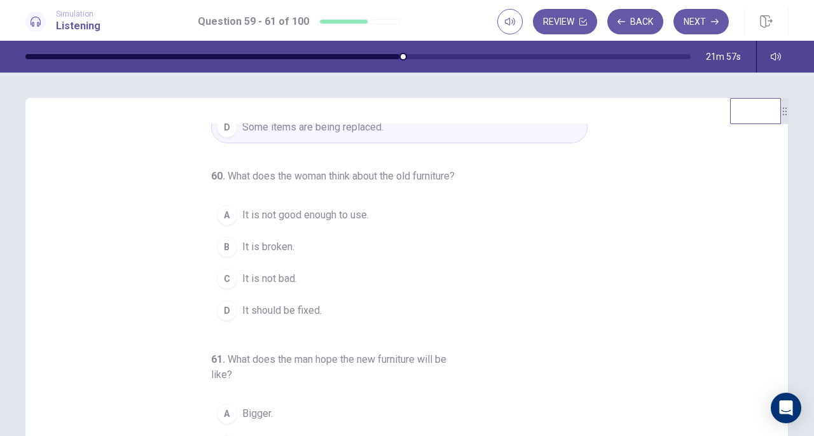
scroll to position [158, 0]
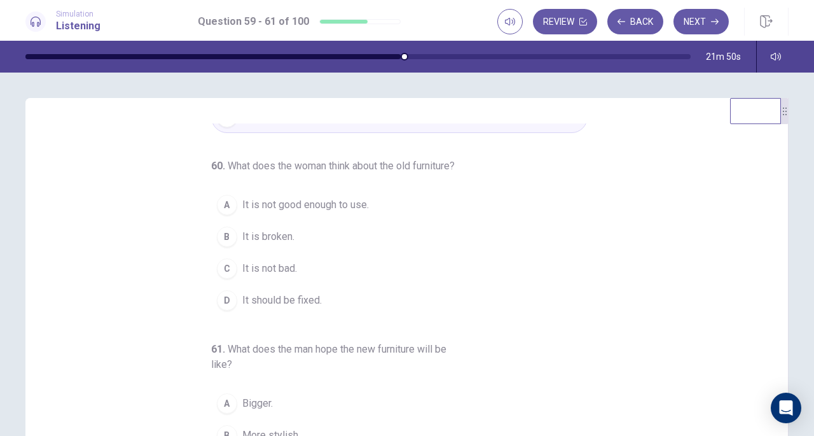
click at [331, 208] on span "It is not good enough to use." at bounding box center [305, 204] width 127 height 15
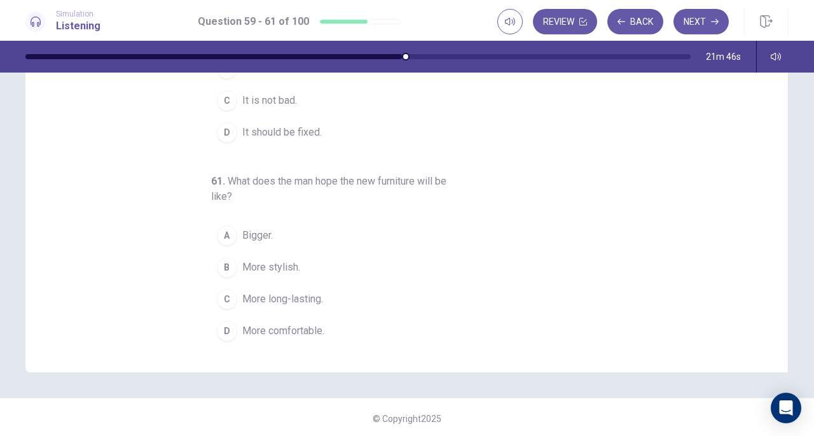
scroll to position [170, 0]
click at [299, 327] on span "More comfortable." at bounding box center [283, 328] width 82 height 15
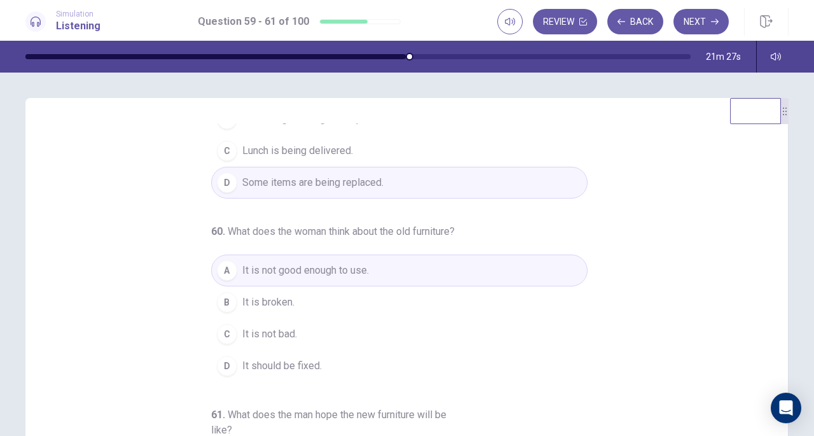
scroll to position [158, 0]
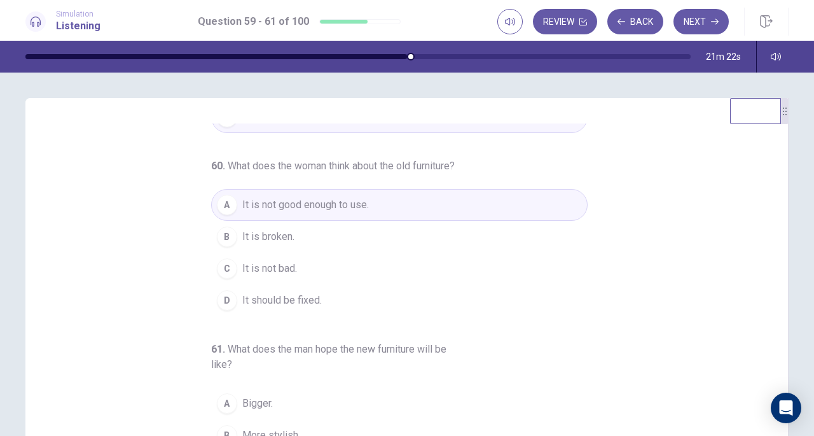
click at [316, 275] on button "C It is not bad." at bounding box center [399, 269] width 377 height 32
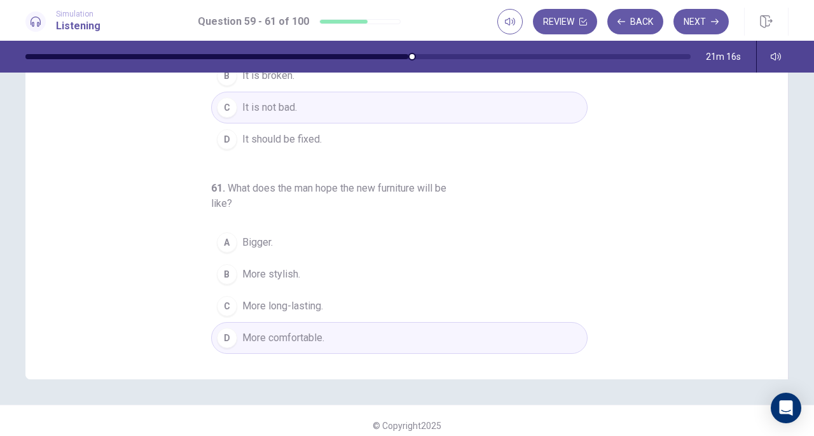
scroll to position [170, 0]
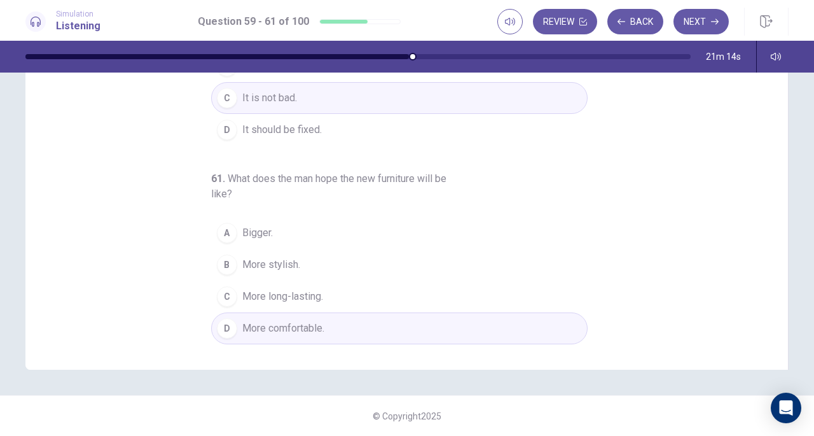
click at [693, 24] on button "Next" at bounding box center [701, 21] width 55 height 25
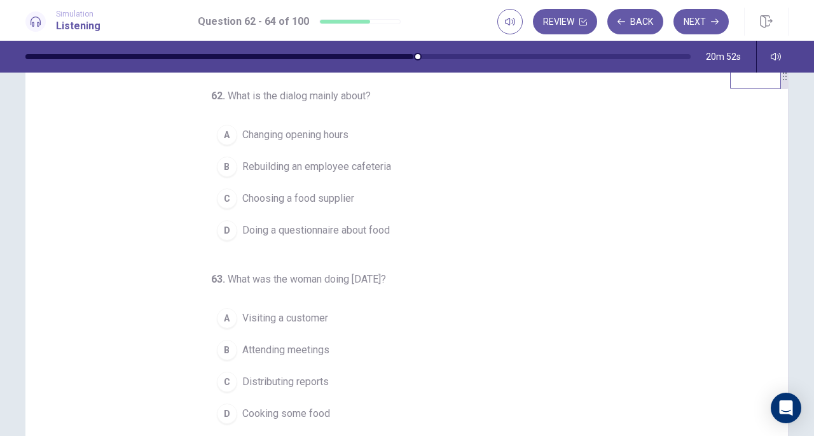
scroll to position [0, 0]
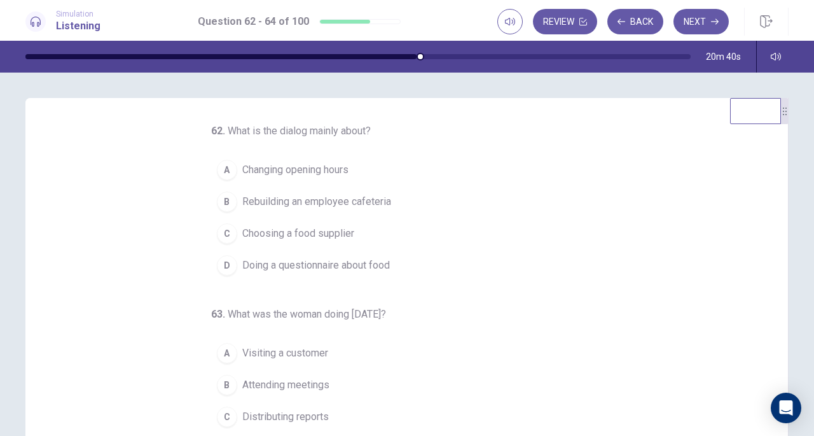
click at [279, 204] on span "Rebuilding an employee cafeteria" at bounding box center [316, 201] width 149 height 15
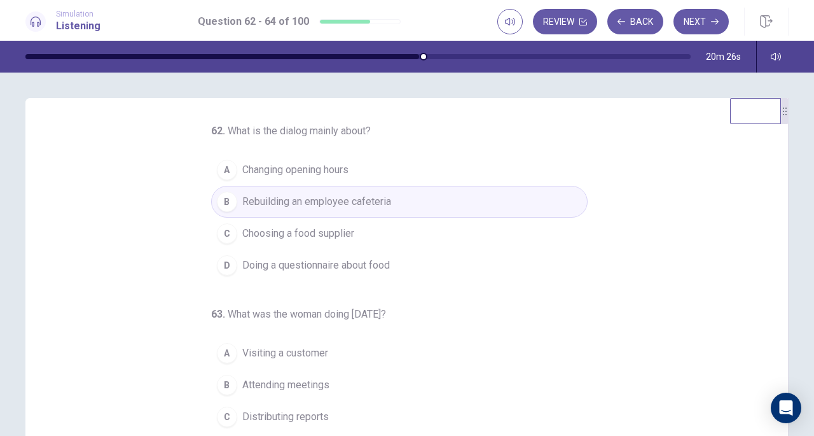
click at [324, 230] on span "Choosing a food supplier" at bounding box center [298, 233] width 112 height 15
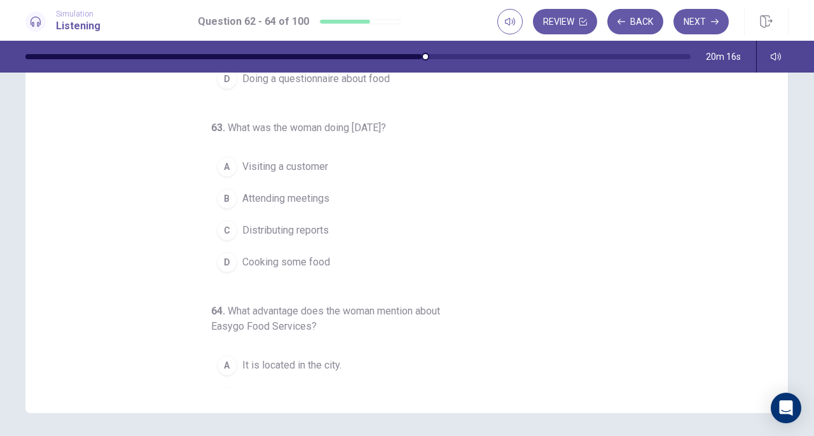
scroll to position [79, 0]
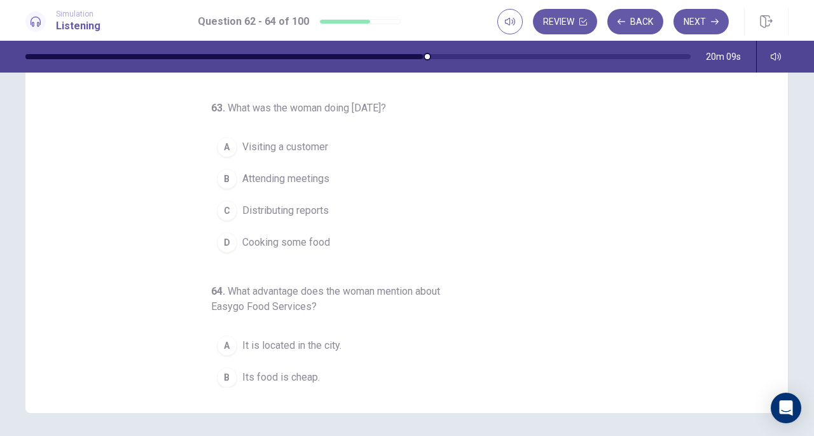
click at [303, 149] on span "Visiting a customer" at bounding box center [285, 146] width 86 height 15
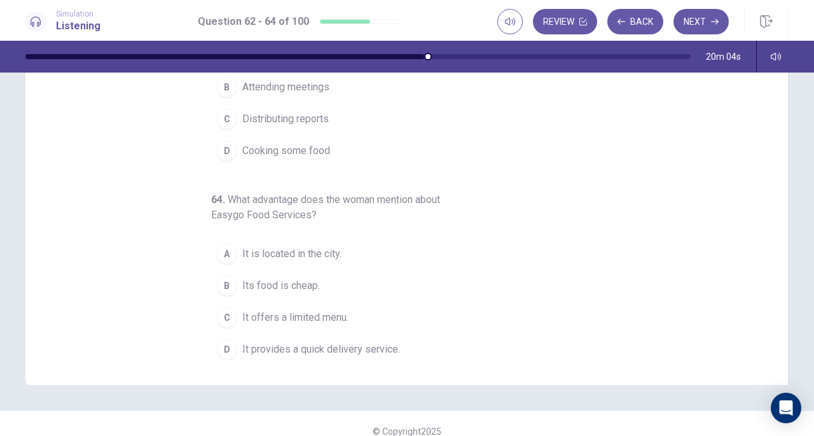
scroll to position [170, 0]
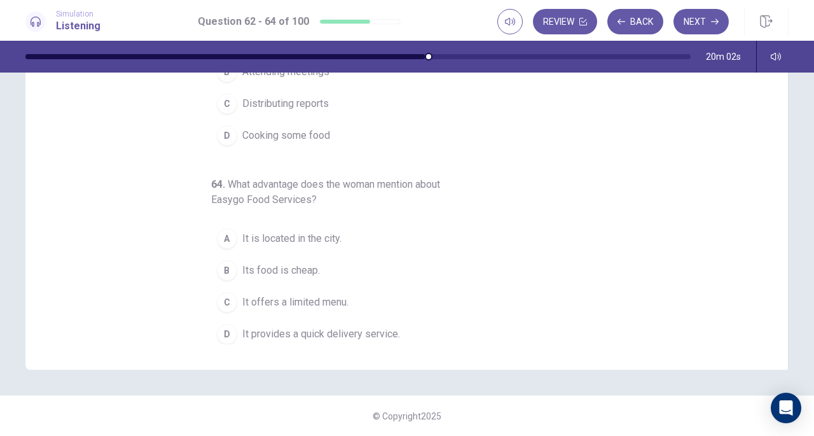
click at [256, 263] on span "Its food is cheap." at bounding box center [281, 270] width 78 height 15
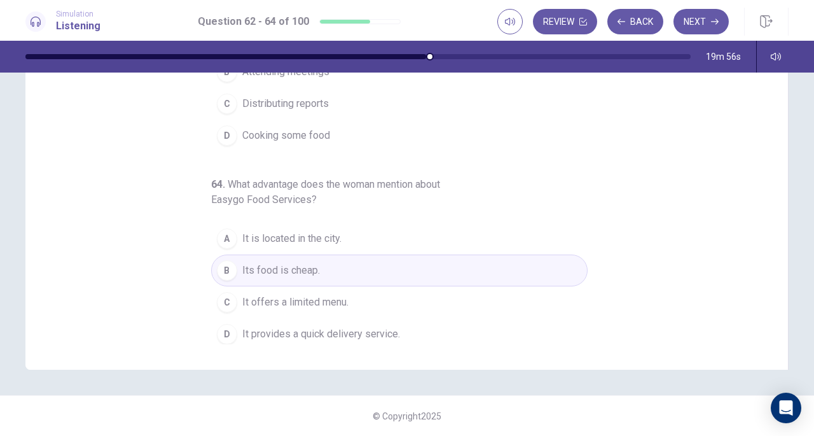
click at [384, 330] on span "It provides a quick delivery service." at bounding box center [321, 333] width 158 height 15
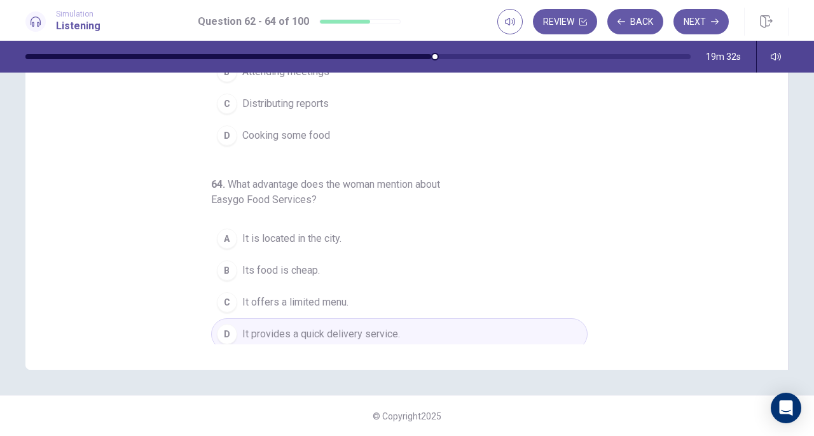
click at [714, 20] on icon "button" at bounding box center [715, 22] width 8 height 8
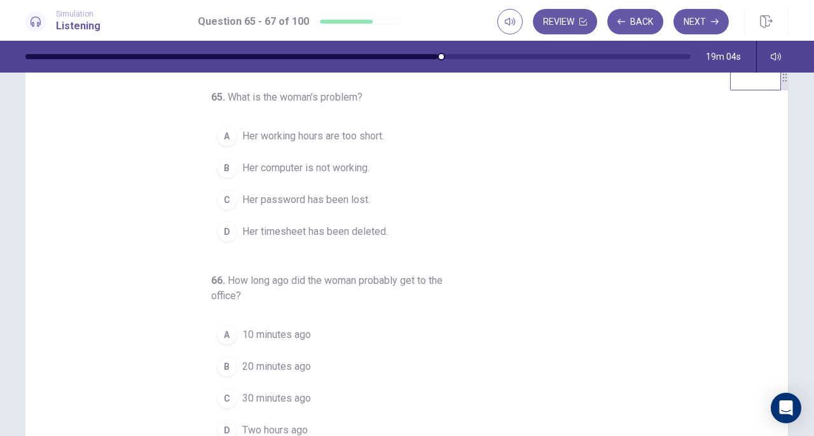
scroll to position [0, 0]
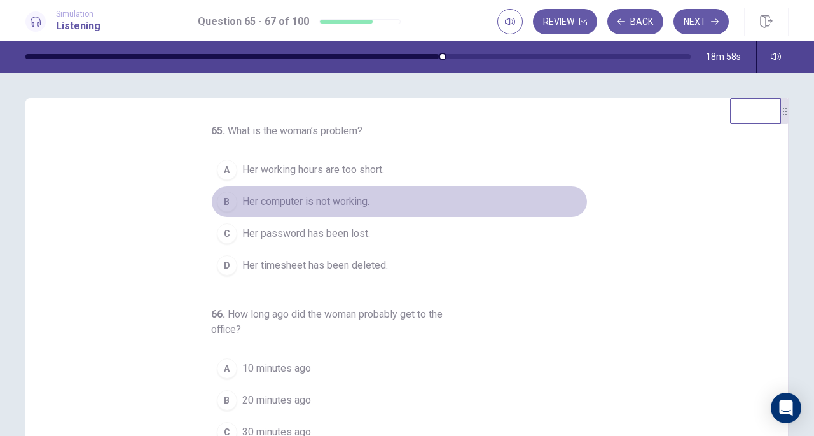
click at [301, 203] on span "Her computer is not working." at bounding box center [305, 201] width 127 height 15
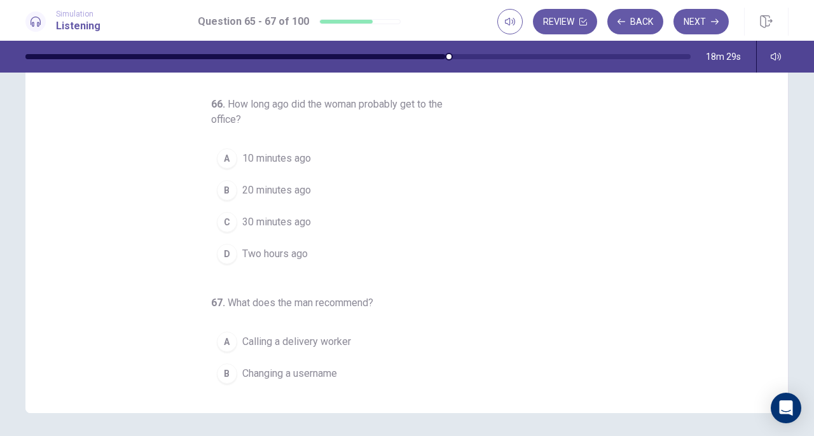
scroll to position [15, 0]
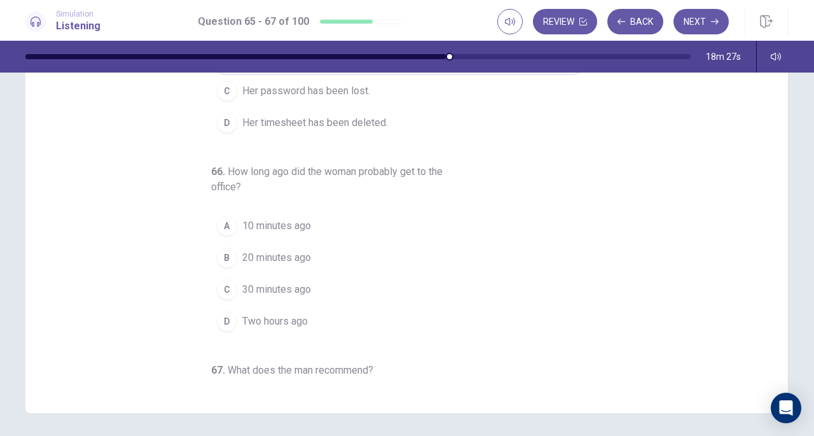
click at [282, 219] on span "10 minutes ago" at bounding box center [276, 225] width 69 height 15
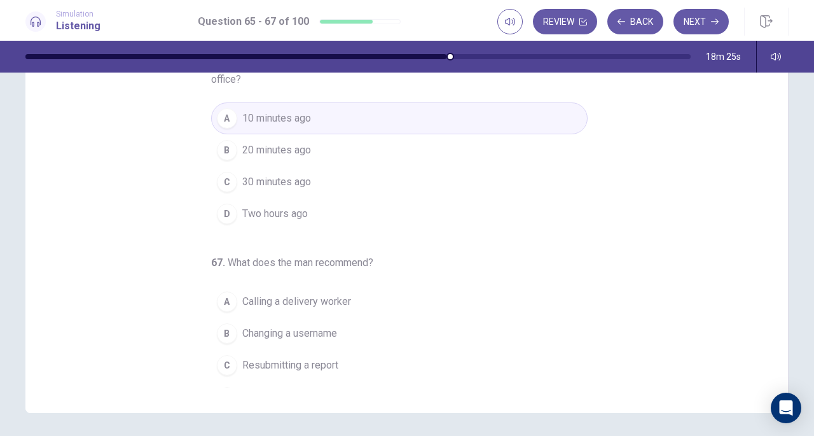
scroll to position [142, 0]
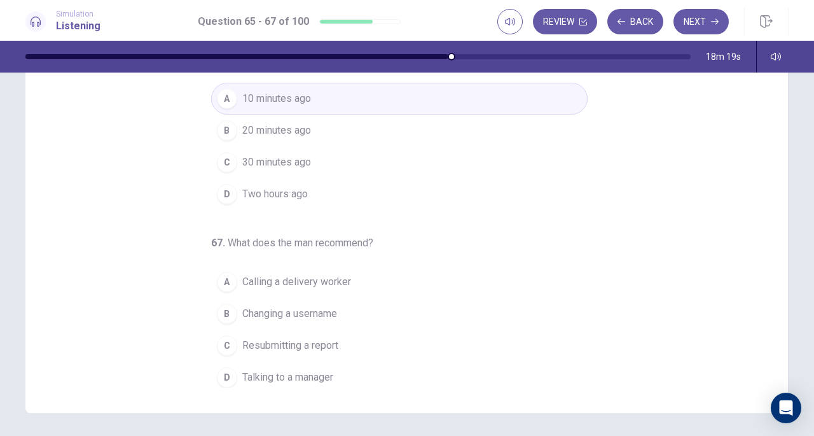
click at [286, 370] on span "Talking to a manager" at bounding box center [287, 377] width 91 height 15
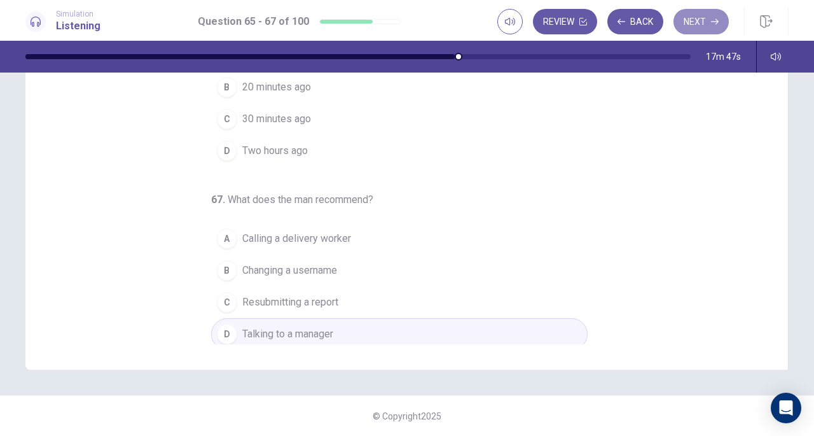
click at [700, 17] on button "Next" at bounding box center [701, 21] width 55 height 25
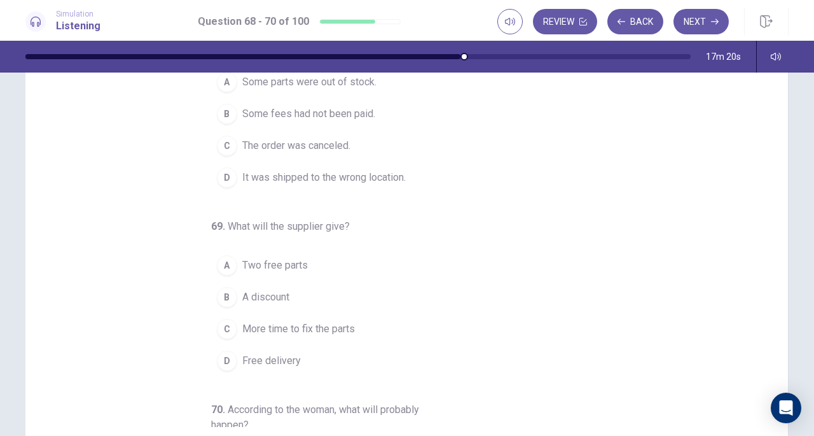
scroll to position [0, 0]
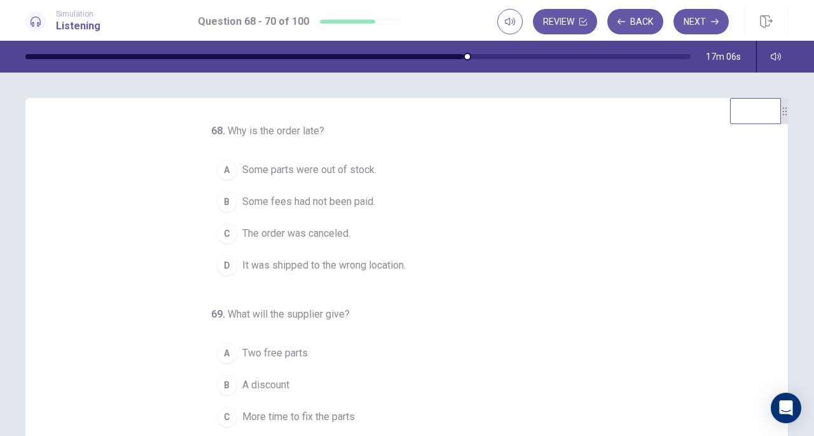
click at [312, 263] on span "It was shipped to the wrong location." at bounding box center [323, 265] width 163 height 15
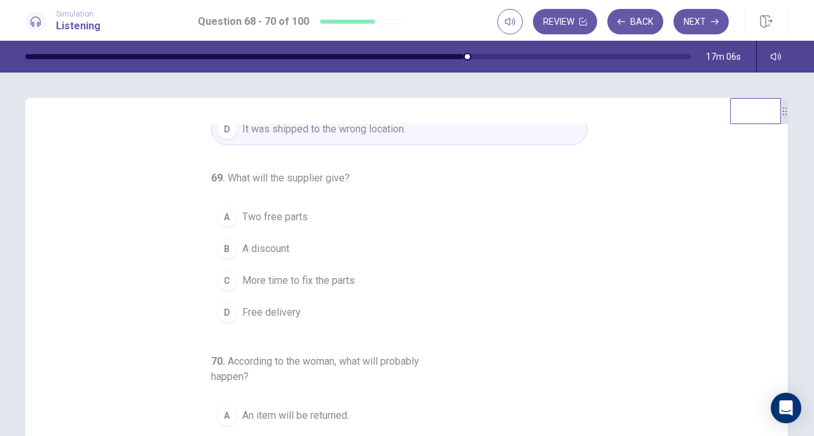
scroll to position [142, 0]
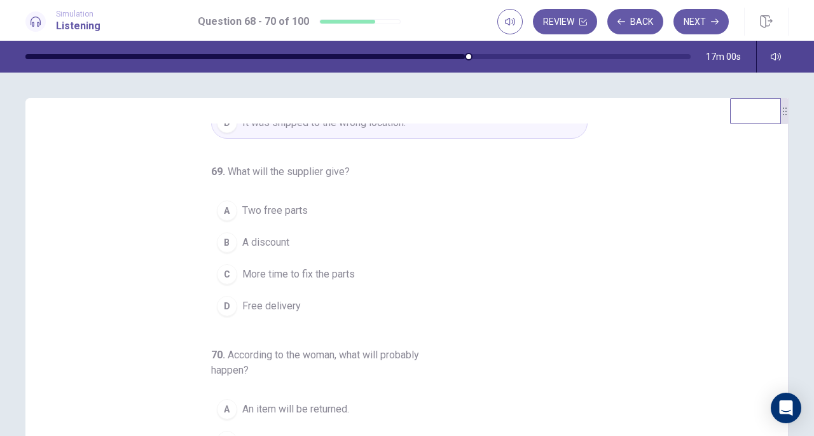
click at [275, 240] on span "A discount" at bounding box center [265, 242] width 47 height 15
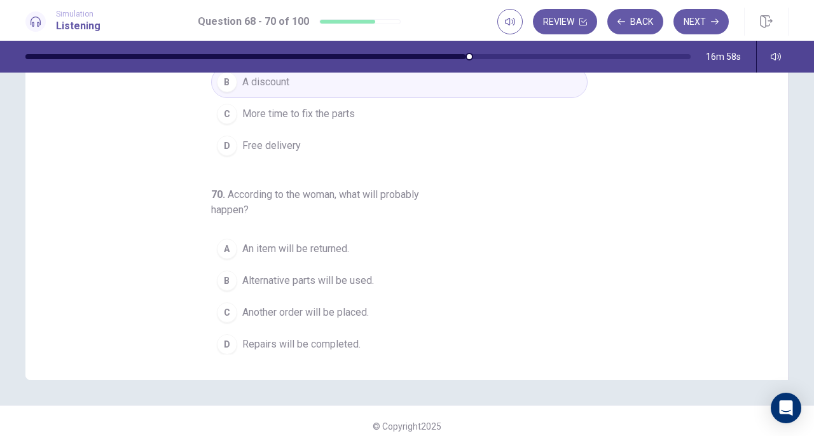
scroll to position [170, 0]
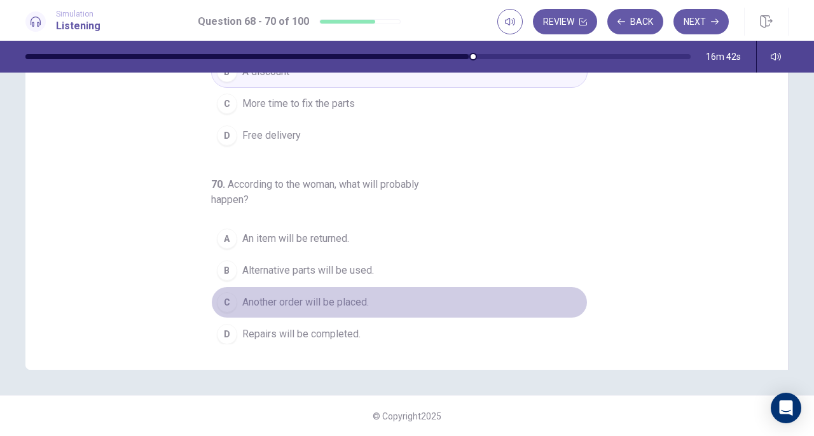
click at [314, 302] on span "Another order will be placed." at bounding box center [305, 302] width 127 height 15
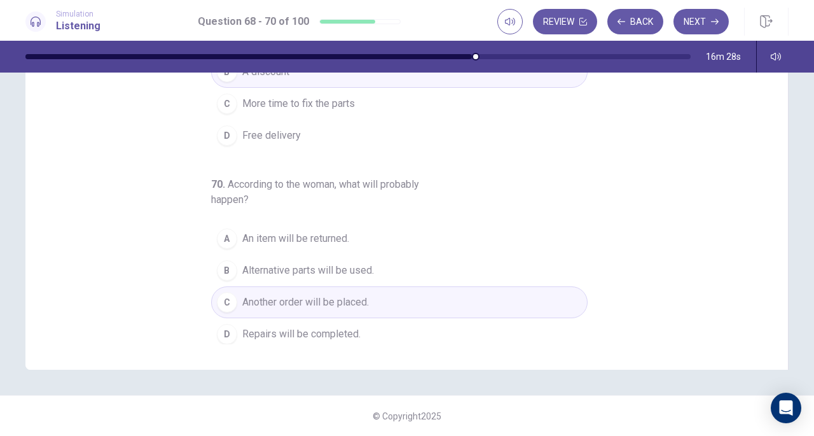
click at [693, 26] on button "Next" at bounding box center [701, 21] width 55 height 25
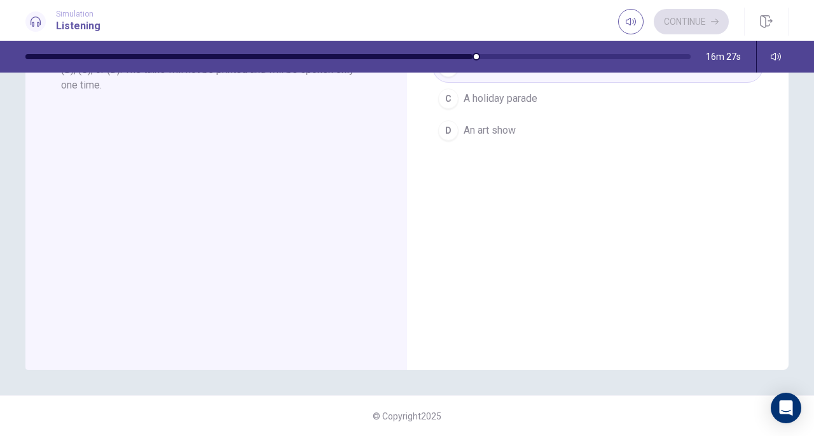
scroll to position [0, 0]
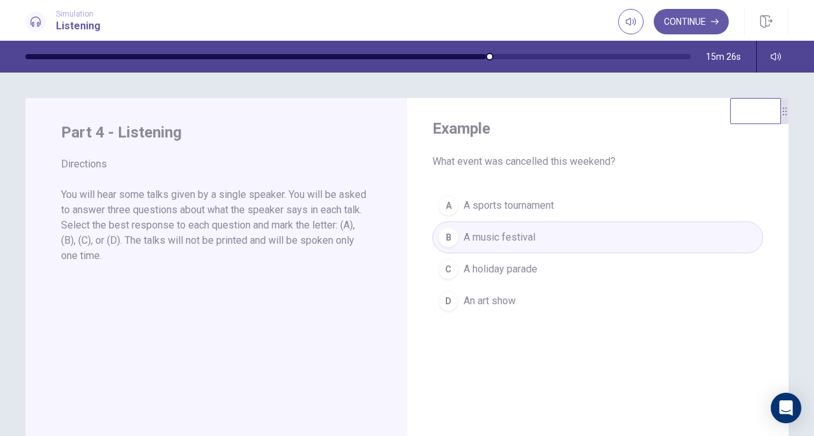
click at [694, 23] on button "Continue" at bounding box center [691, 21] width 75 height 25
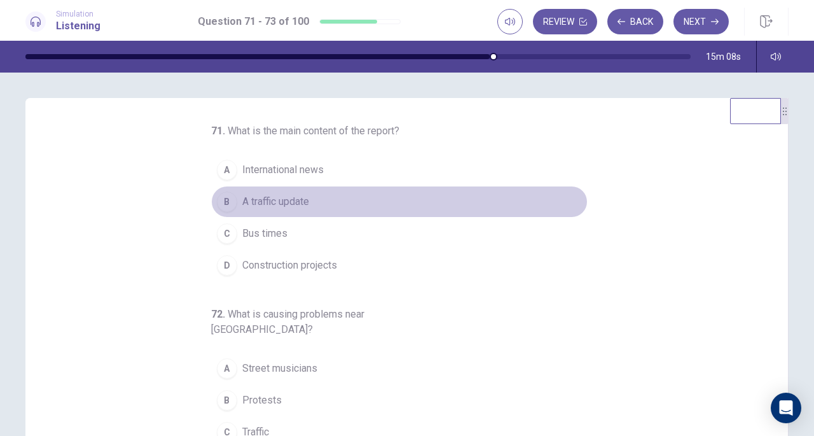
click at [295, 203] on span "A traffic update" at bounding box center [275, 201] width 67 height 15
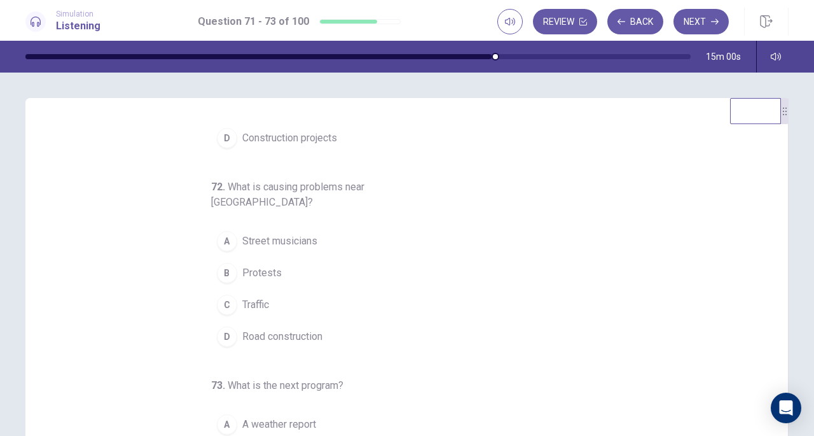
scroll to position [127, 0]
click at [272, 289] on button "C Traffic" at bounding box center [399, 305] width 377 height 32
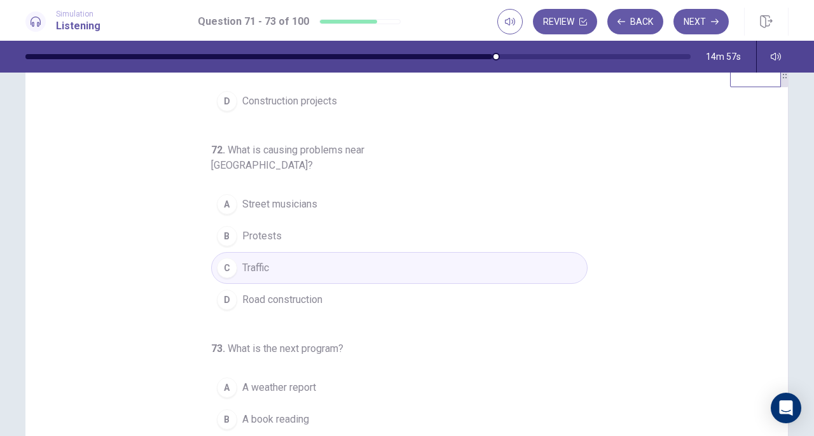
scroll to position [64, 0]
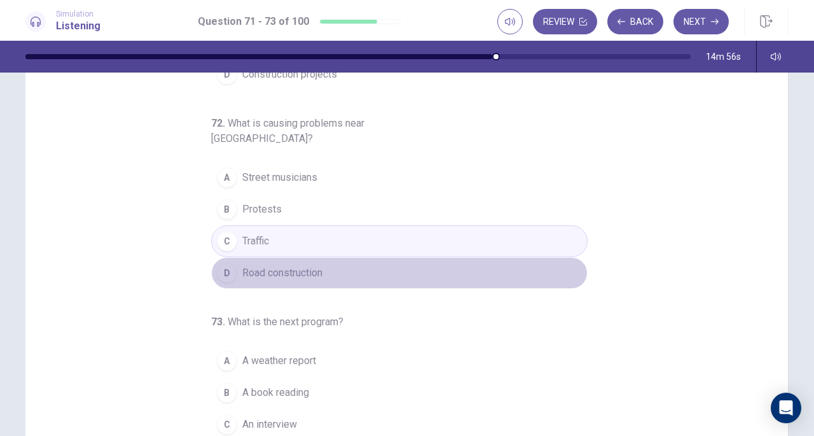
click at [314, 265] on span "Road construction" at bounding box center [282, 272] width 80 height 15
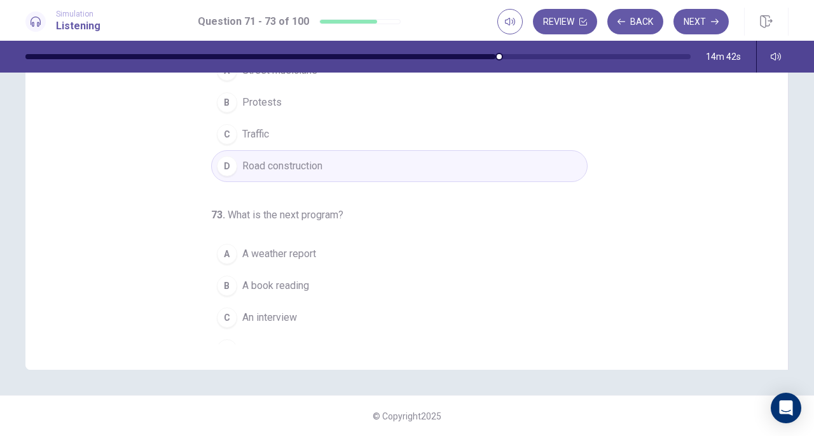
scroll to position [127, 0]
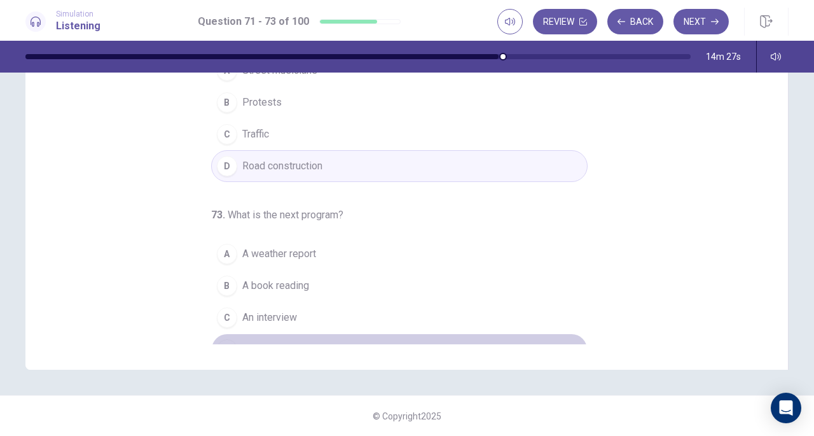
click at [314, 333] on button "D A music show" at bounding box center [399, 349] width 377 height 32
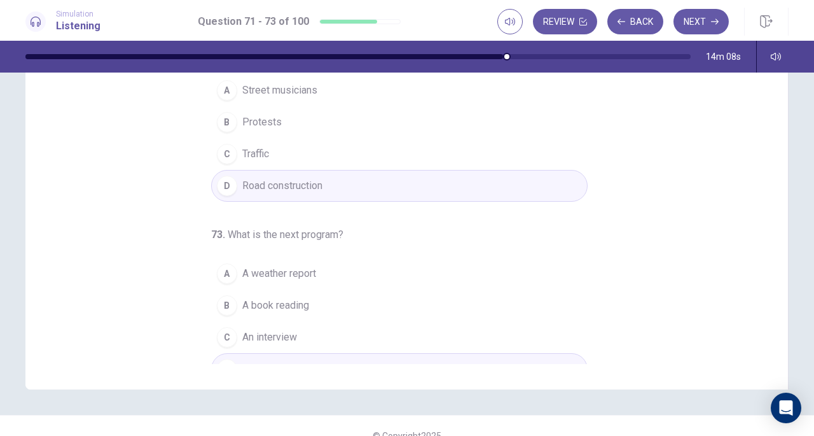
scroll to position [170, 0]
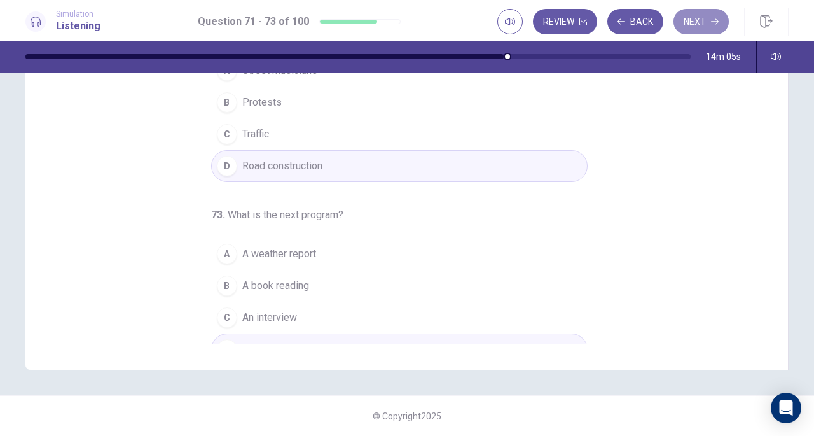
click at [692, 25] on button "Next" at bounding box center [701, 21] width 55 height 25
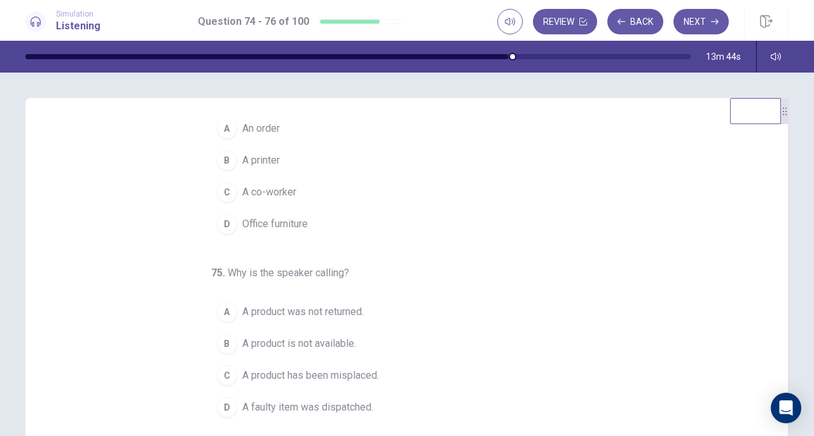
scroll to position [0, 0]
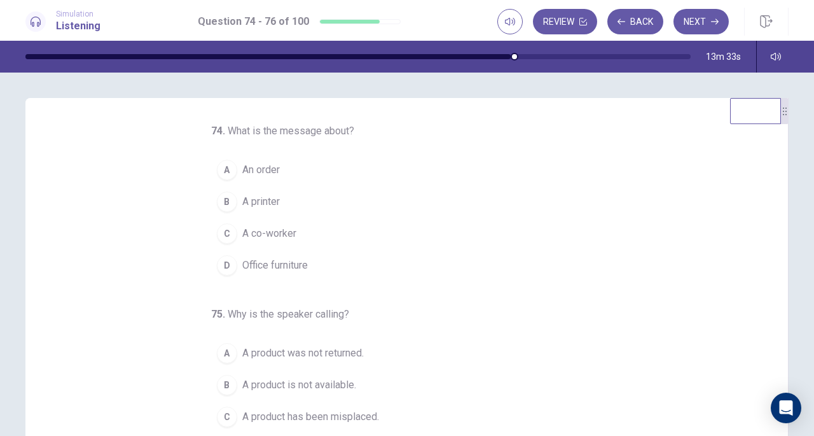
click at [242, 163] on span "An order" at bounding box center [261, 169] width 38 height 15
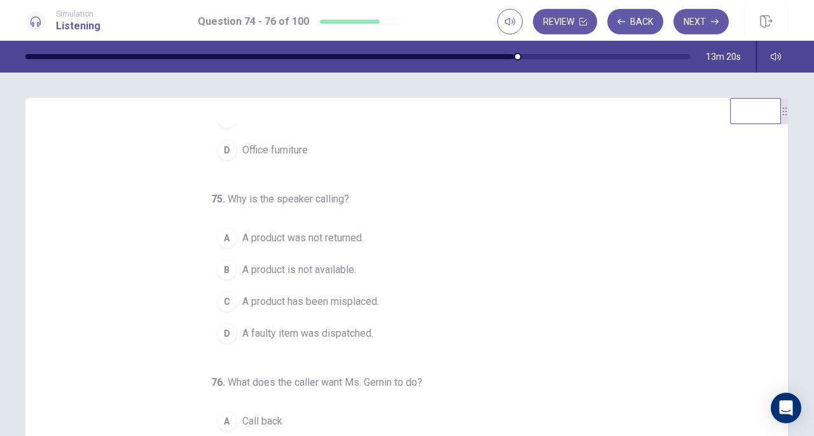
scroll to position [127, 0]
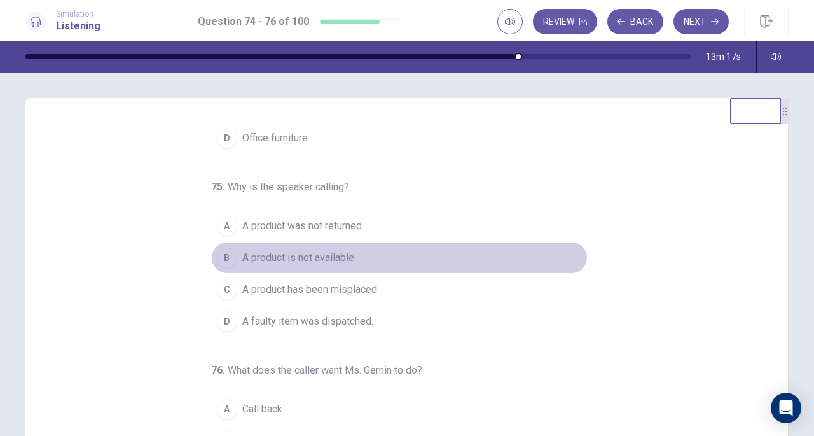
click at [347, 259] on span "A product is not available." at bounding box center [299, 257] width 114 height 15
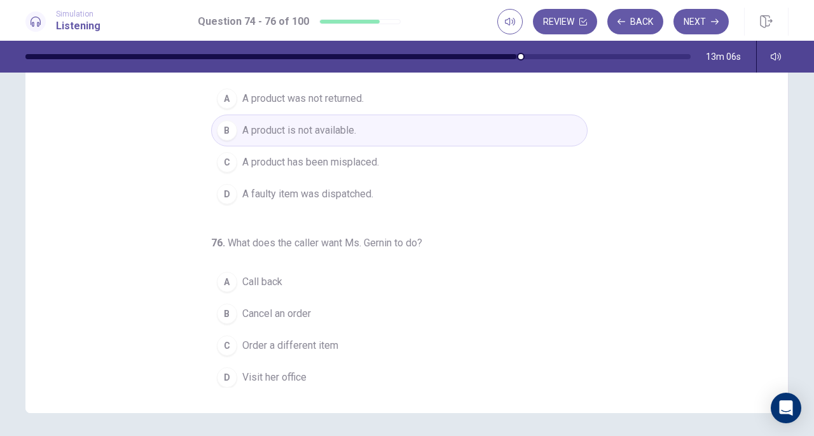
click at [260, 274] on span "Call back" at bounding box center [262, 281] width 40 height 15
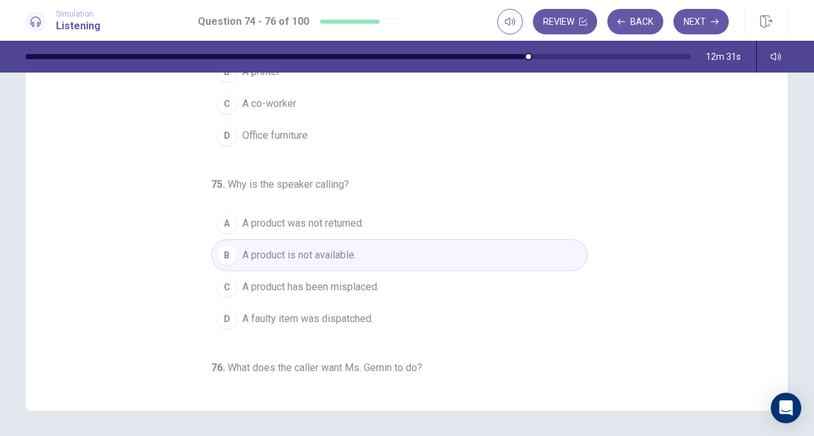
scroll to position [0, 0]
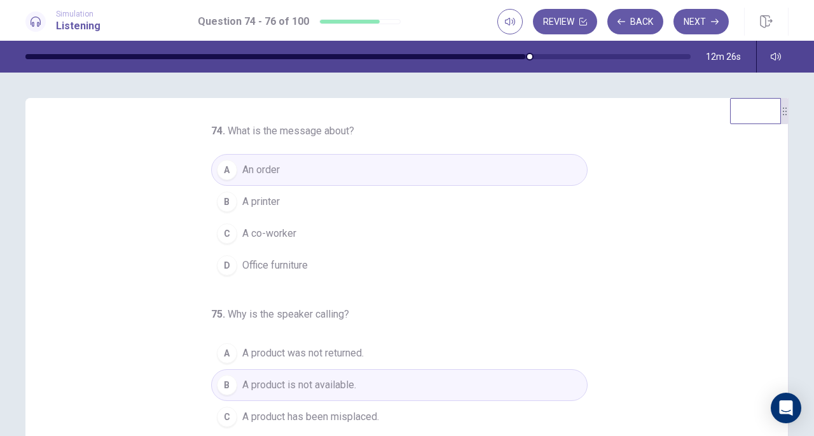
click at [706, 21] on button "Next" at bounding box center [701, 21] width 55 height 25
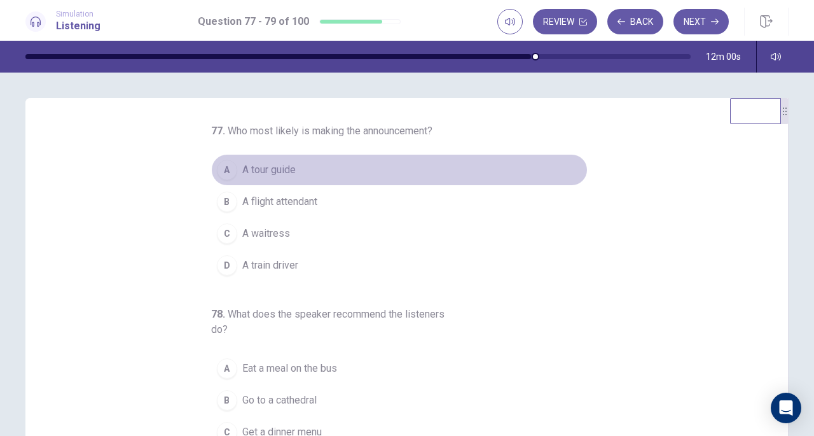
click at [284, 163] on span "A tour guide" at bounding box center [268, 169] width 53 height 15
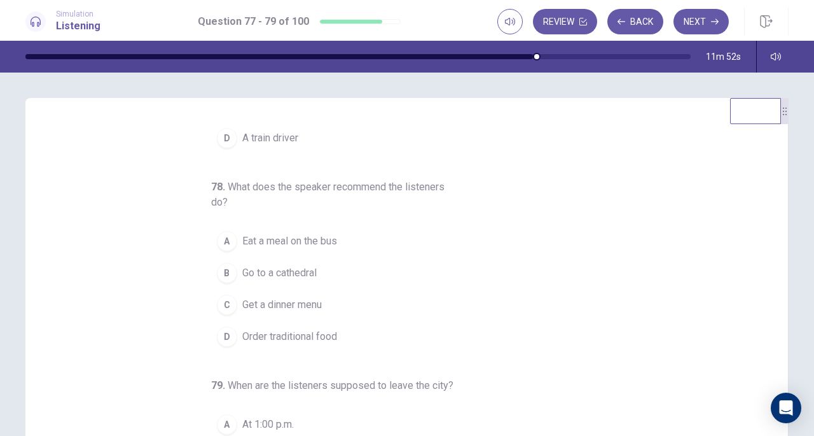
scroll to position [142, 0]
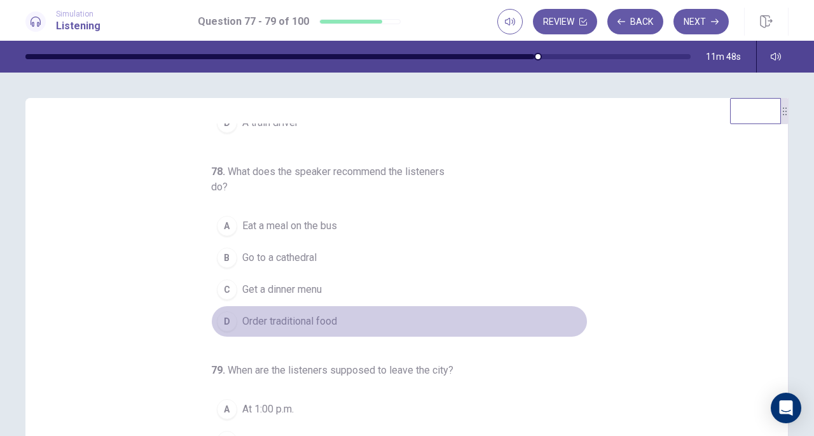
click at [286, 314] on span "Order traditional food" at bounding box center [289, 321] width 95 height 15
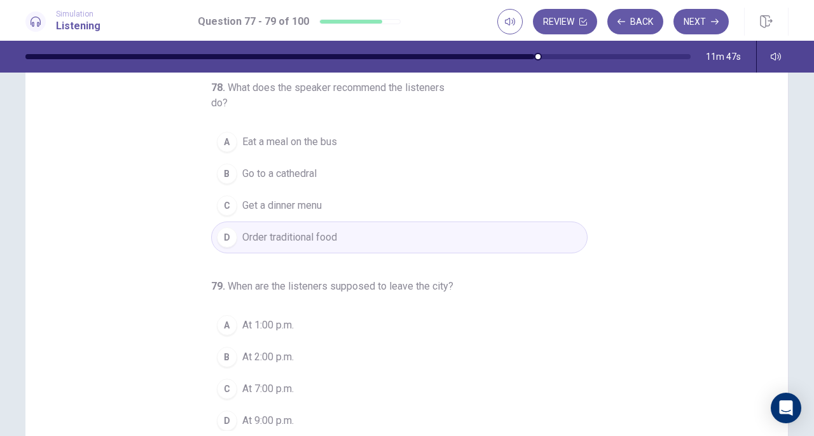
scroll to position [127, 0]
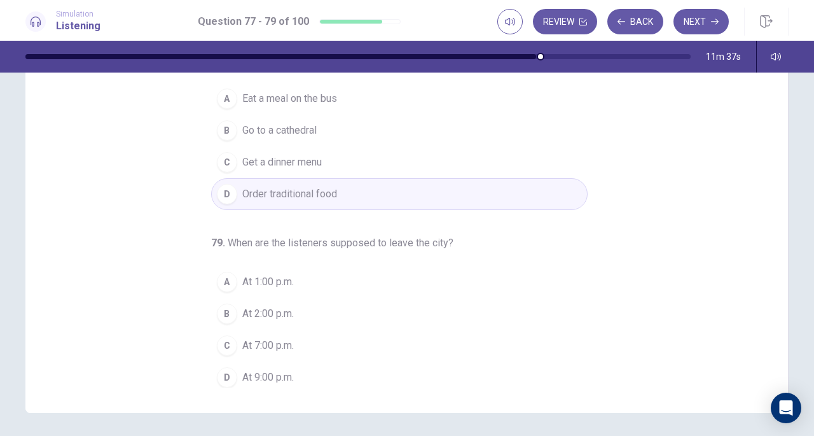
click at [279, 338] on span "At 7:00 p.m." at bounding box center [268, 345] width 52 height 15
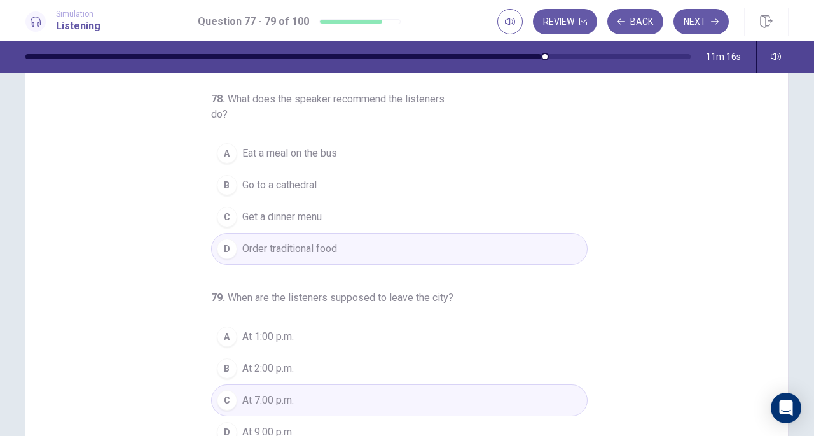
scroll to position [170, 0]
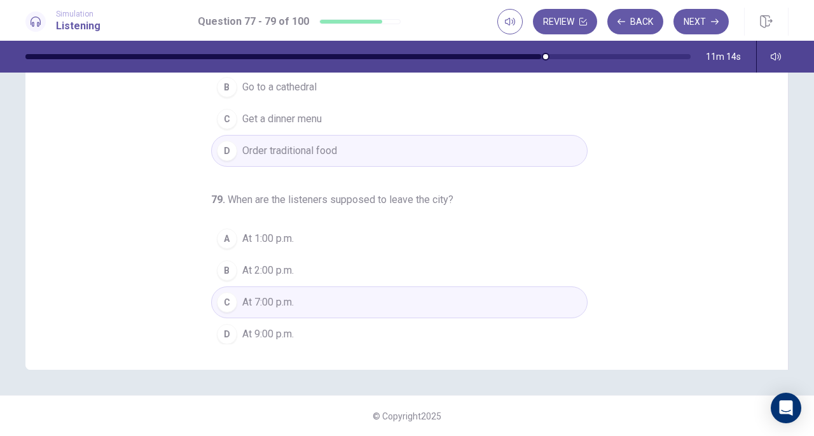
click at [702, 23] on button "Next" at bounding box center [701, 21] width 55 height 25
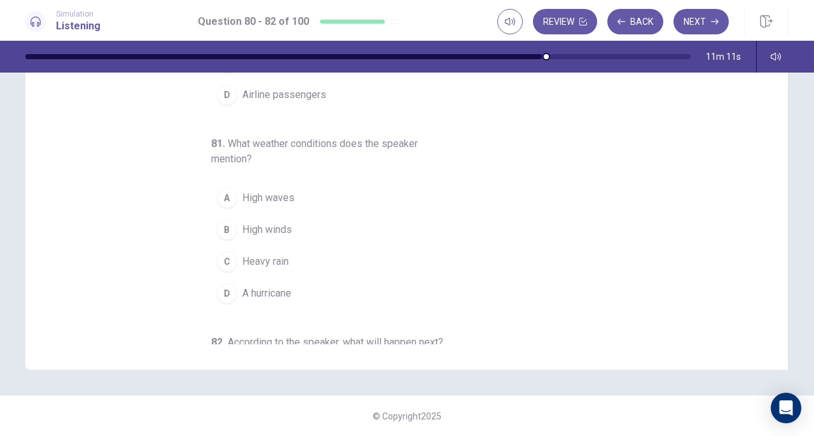
scroll to position [0, 0]
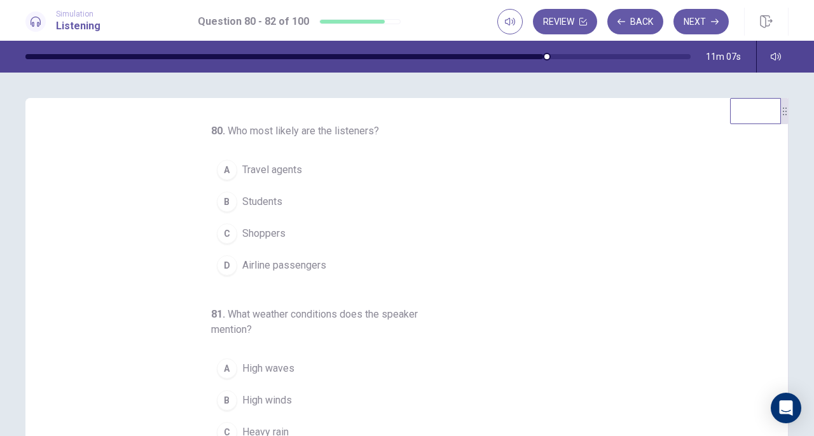
click at [639, 17] on button "Back" at bounding box center [635, 21] width 56 height 25
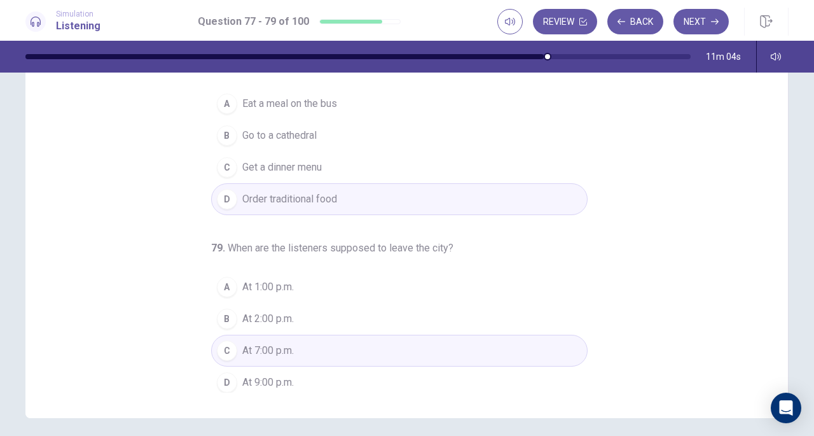
scroll to position [170, 0]
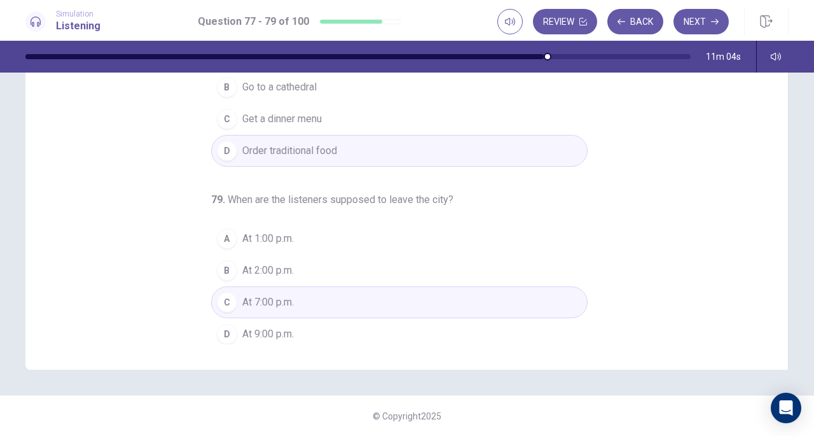
click at [706, 17] on button "Next" at bounding box center [701, 21] width 55 height 25
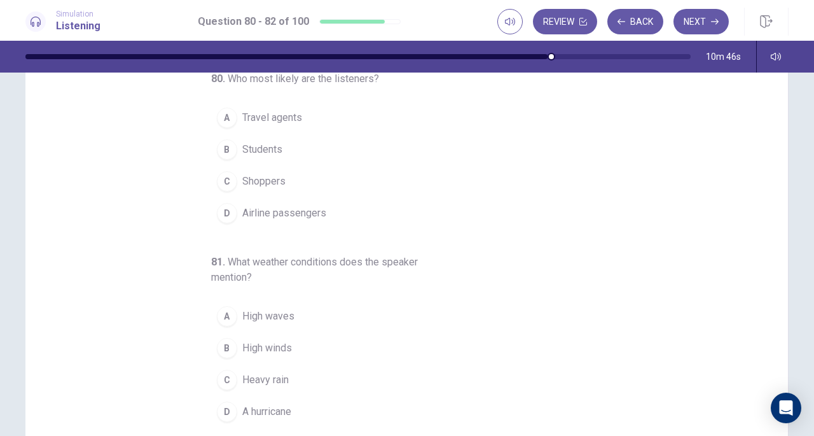
scroll to position [0, 0]
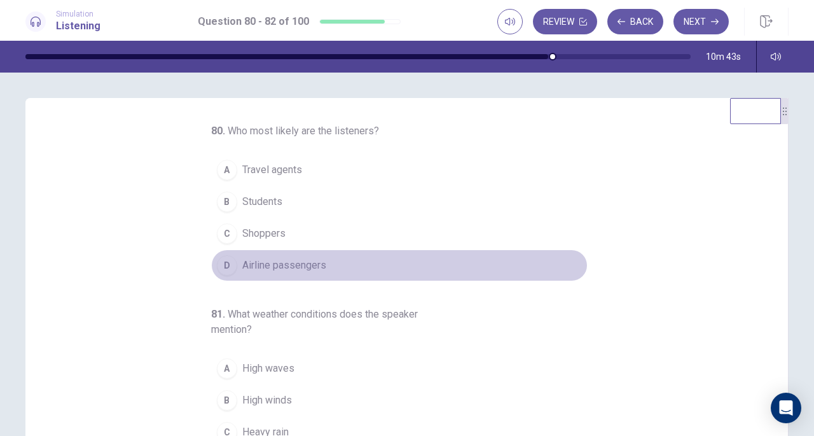
click at [299, 269] on span "Airline passengers" at bounding box center [284, 265] width 84 height 15
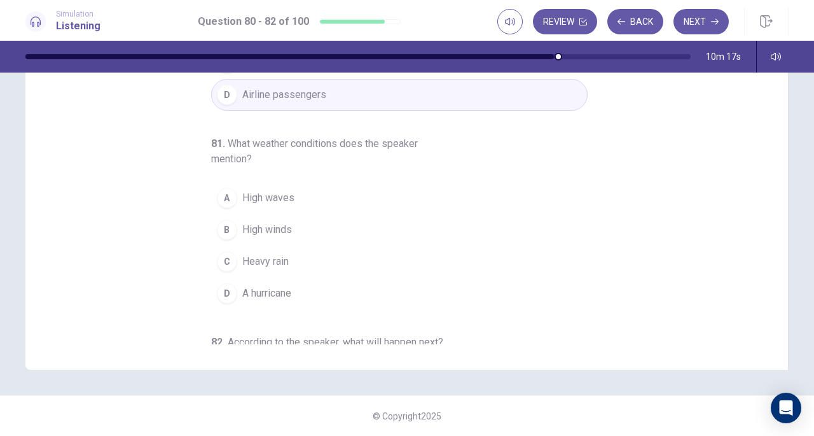
click at [253, 231] on span "High winds" at bounding box center [267, 229] width 50 height 15
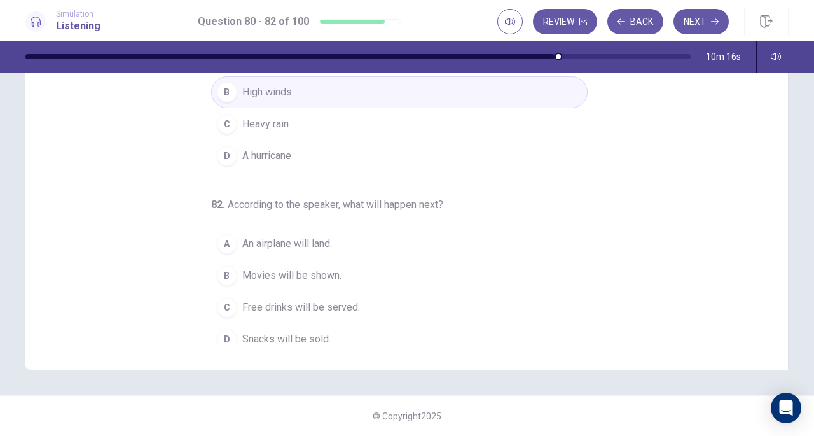
scroll to position [142, 0]
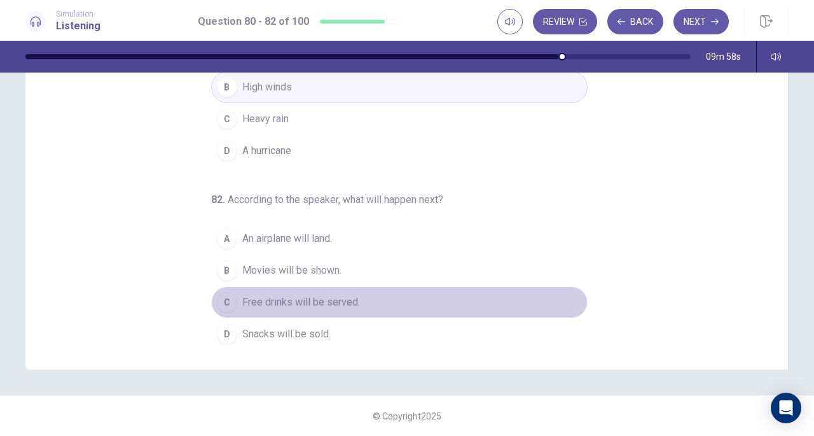
click at [258, 295] on span "Free drinks will be served." at bounding box center [301, 302] width 118 height 15
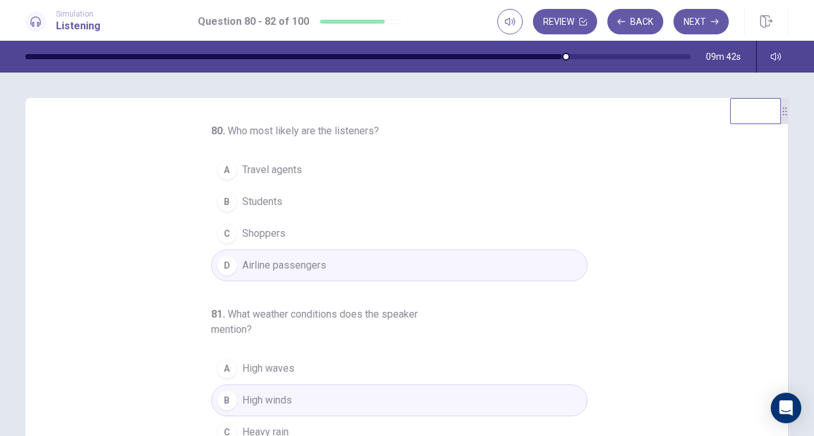
scroll to position [127, 0]
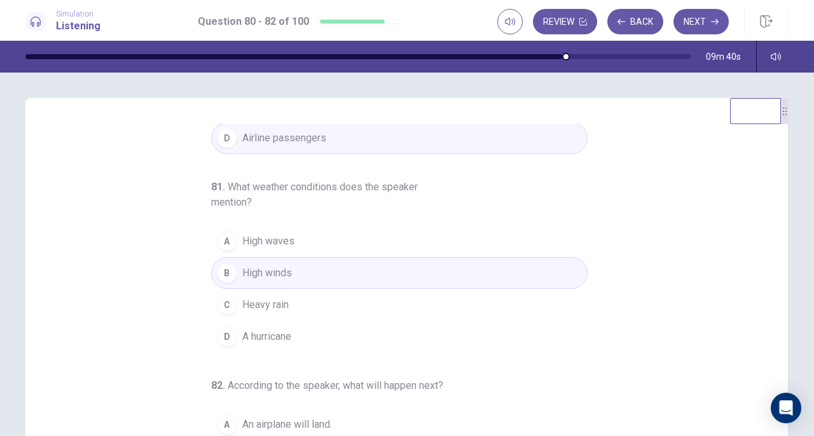
click at [693, 20] on button "Next" at bounding box center [701, 21] width 55 height 25
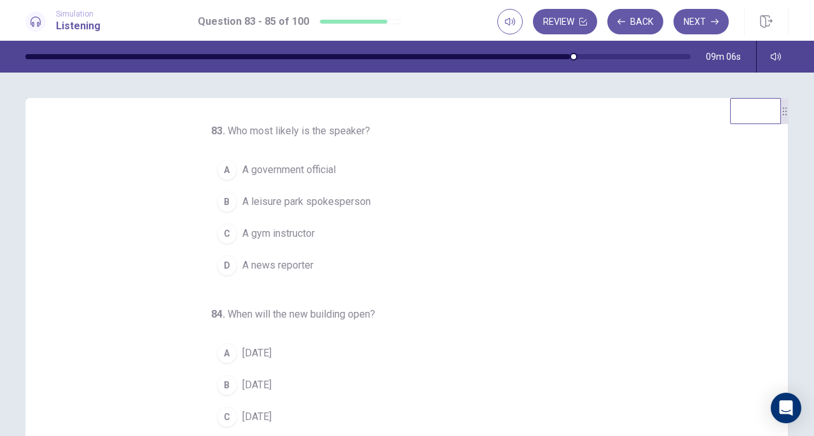
scroll to position [64, 0]
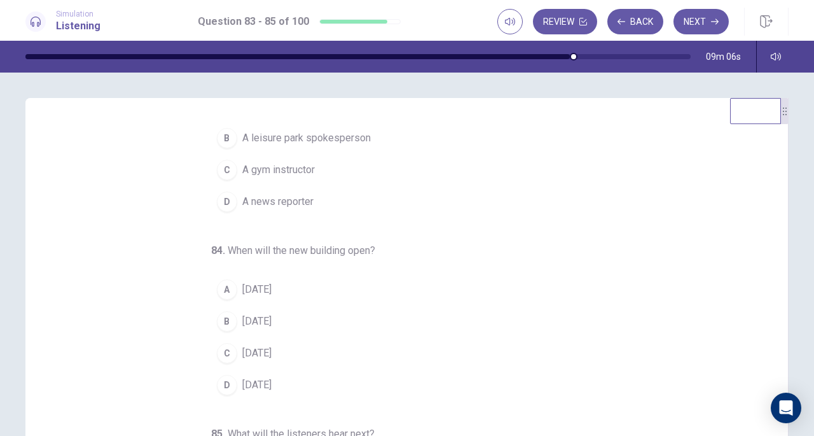
click at [298, 208] on button "D A news reporter" at bounding box center [399, 202] width 377 height 32
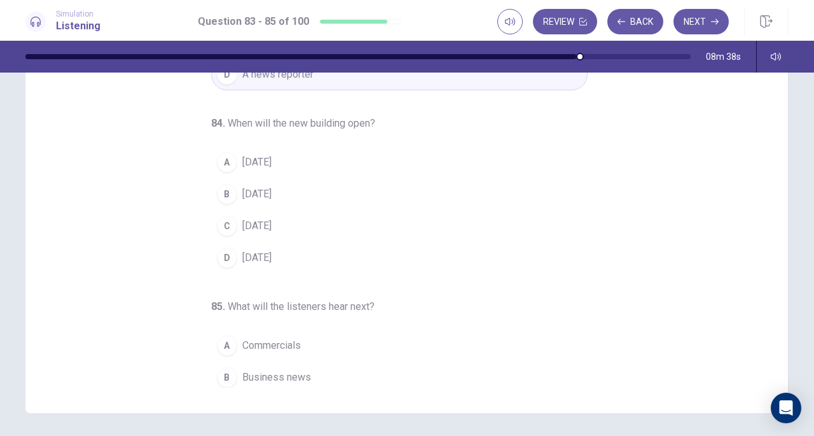
click at [299, 151] on button "A In two years" at bounding box center [399, 162] width 377 height 32
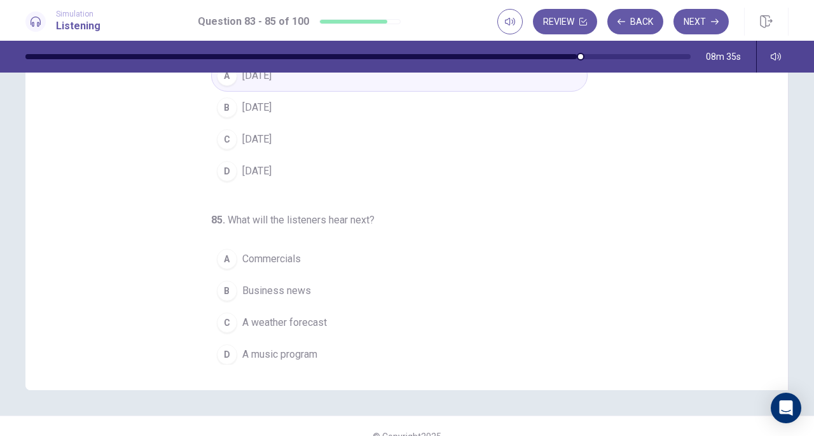
scroll to position [170, 0]
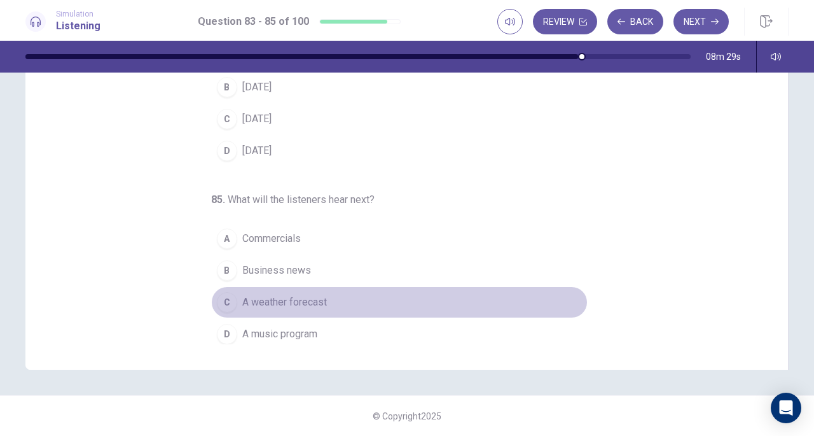
click at [272, 295] on span "A weather forecast" at bounding box center [284, 302] width 85 height 15
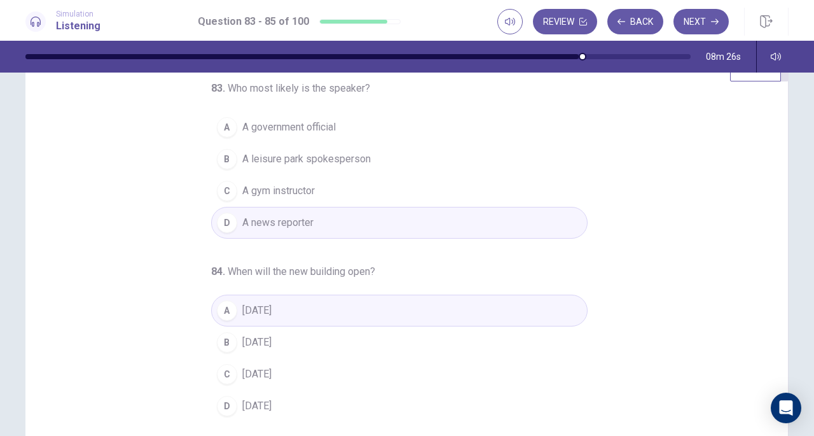
scroll to position [0, 0]
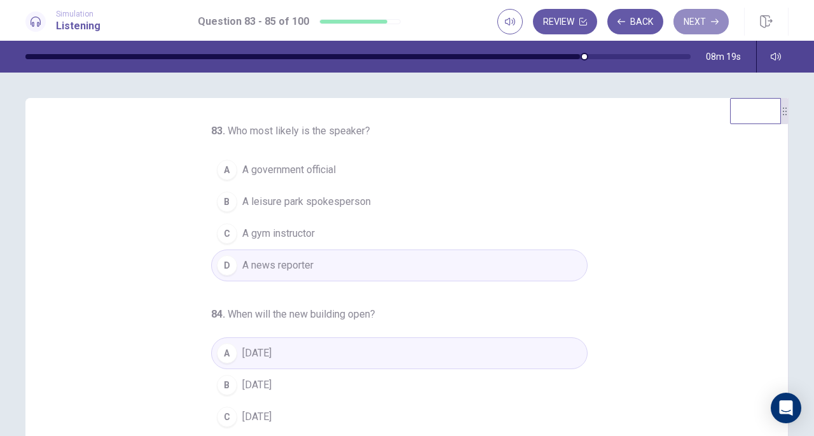
click at [707, 25] on button "Next" at bounding box center [701, 21] width 55 height 25
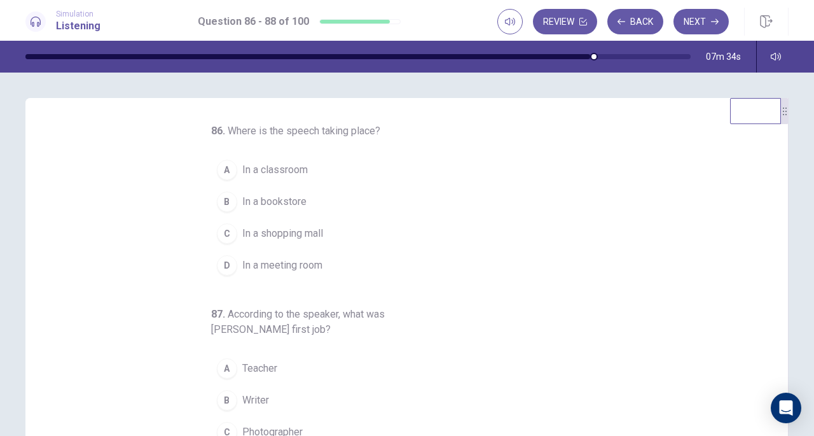
click at [279, 169] on span "In a classroom" at bounding box center [275, 169] width 66 height 15
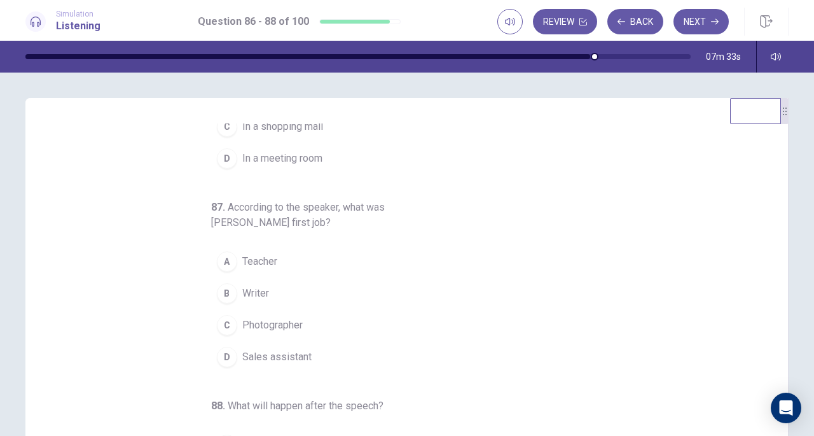
scroll to position [127, 0]
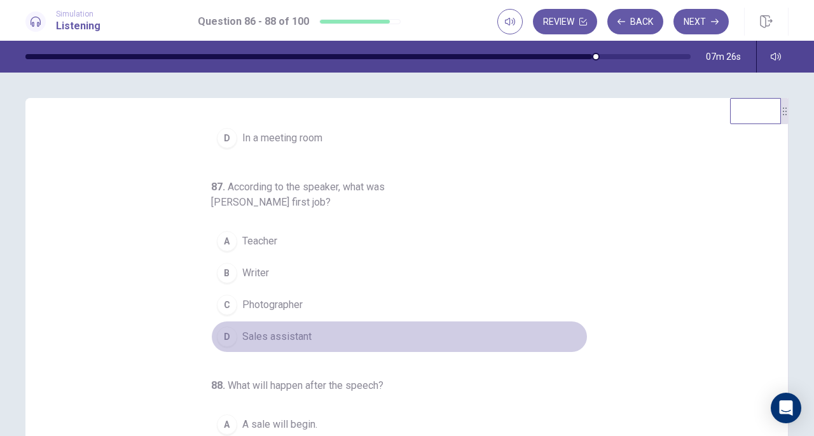
click at [281, 341] on button "D Sales assistant" at bounding box center [399, 337] width 377 height 32
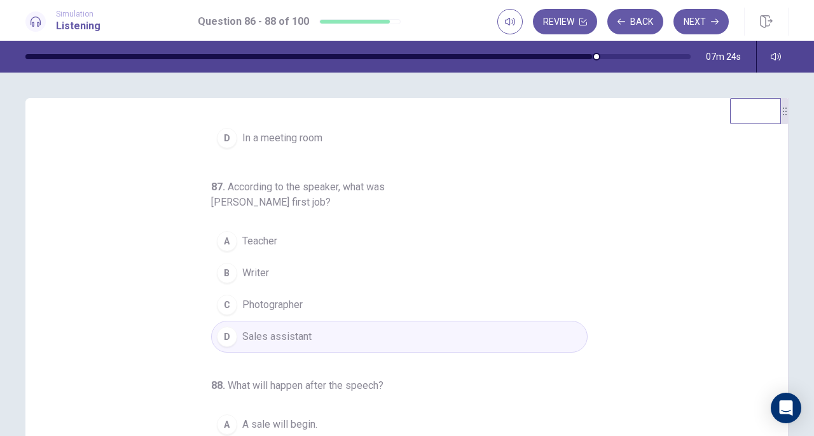
click at [284, 242] on button "A Teacher" at bounding box center [399, 241] width 377 height 32
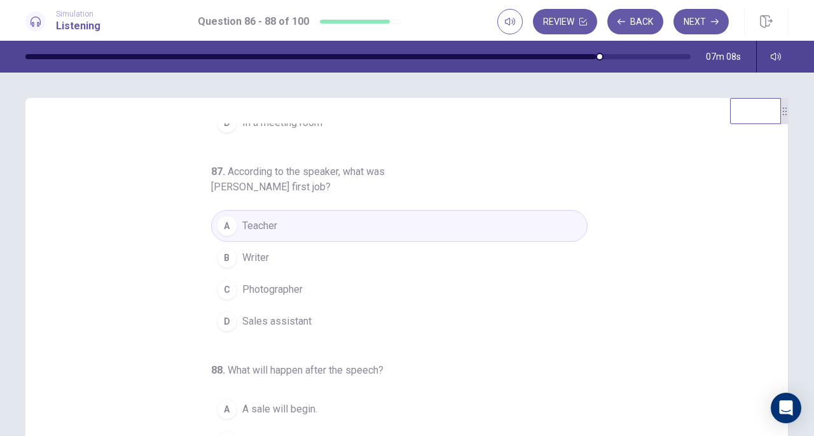
scroll to position [170, 0]
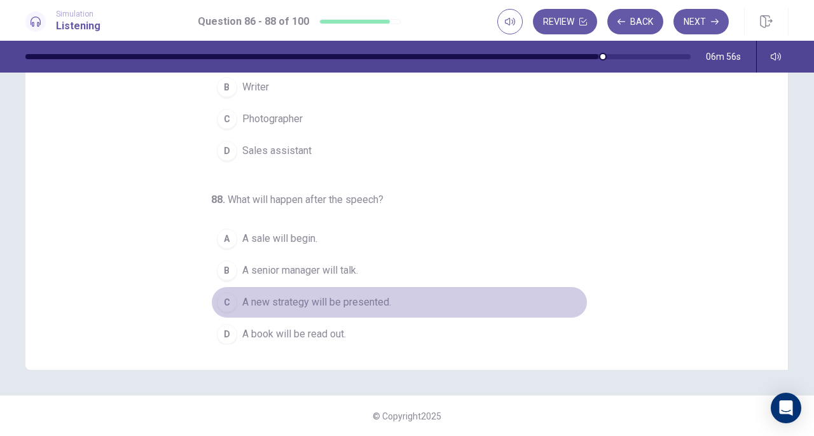
click at [314, 295] on span "A new strategy will be presented." at bounding box center [316, 302] width 149 height 15
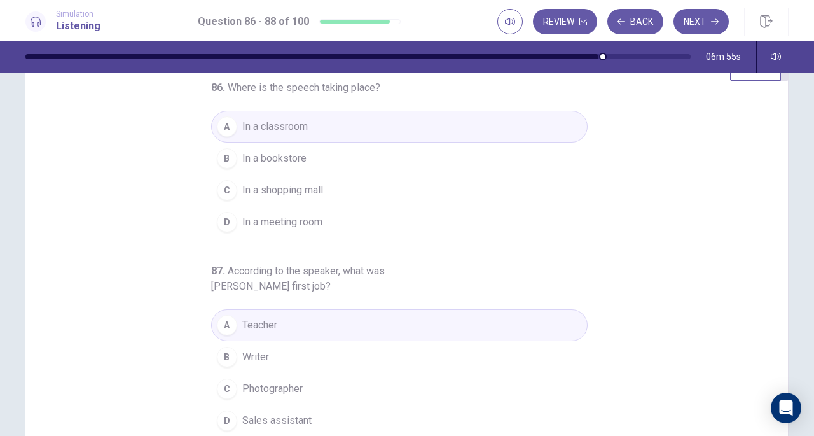
scroll to position [0, 0]
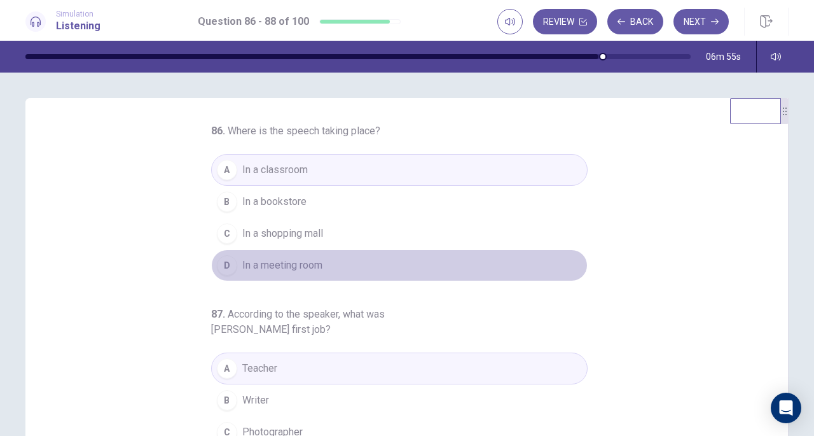
click at [280, 272] on button "D In a meeting room" at bounding box center [399, 265] width 377 height 32
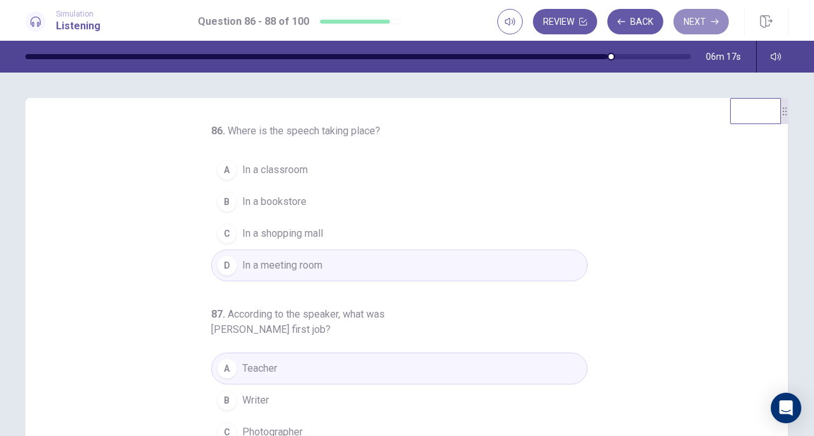
click at [700, 19] on button "Next" at bounding box center [701, 21] width 55 height 25
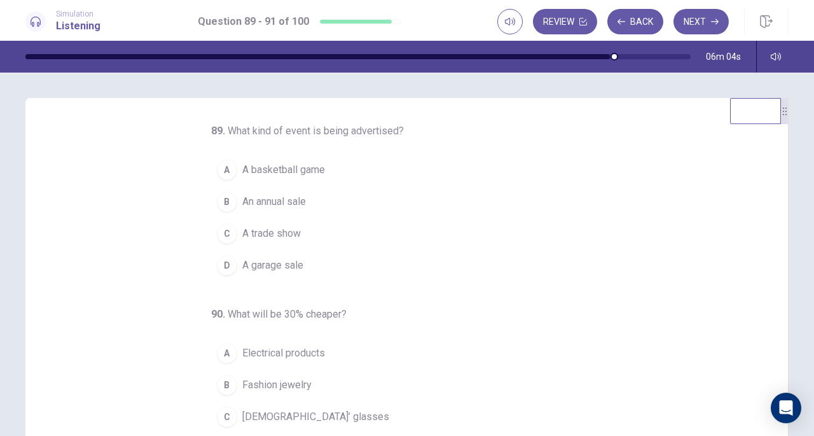
scroll to position [64, 0]
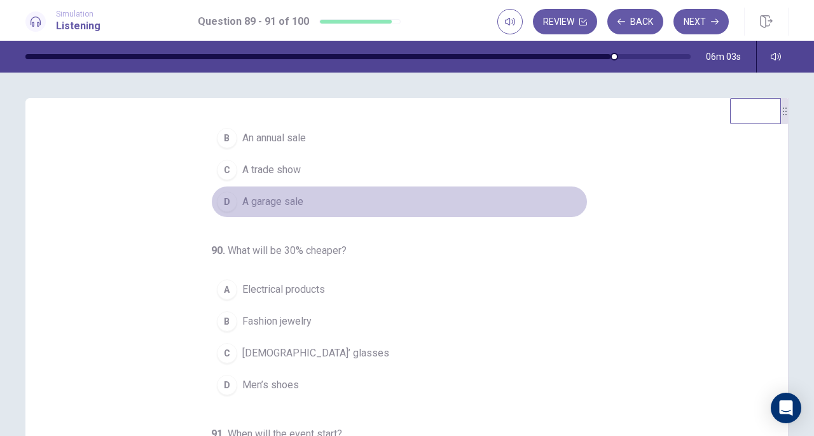
click at [282, 199] on span "A garage sale" at bounding box center [272, 201] width 61 height 15
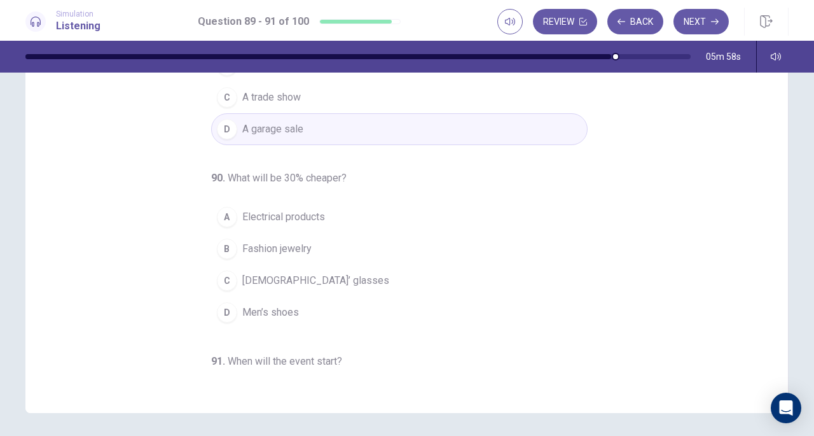
scroll to position [0, 0]
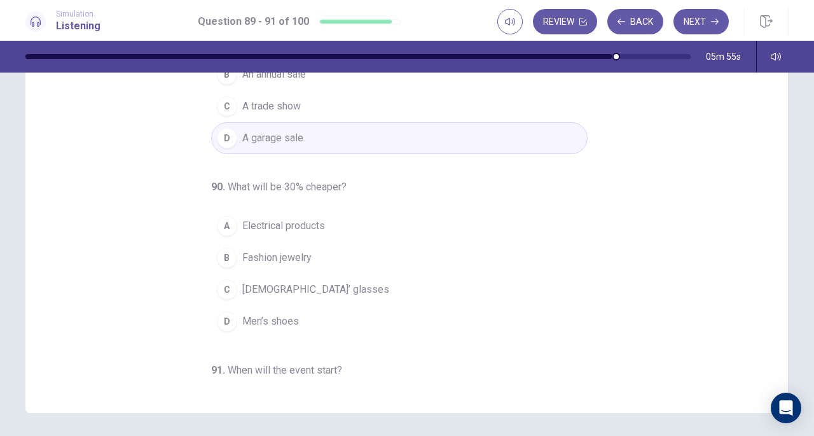
click at [268, 218] on span "Electrical products" at bounding box center [283, 225] width 83 height 15
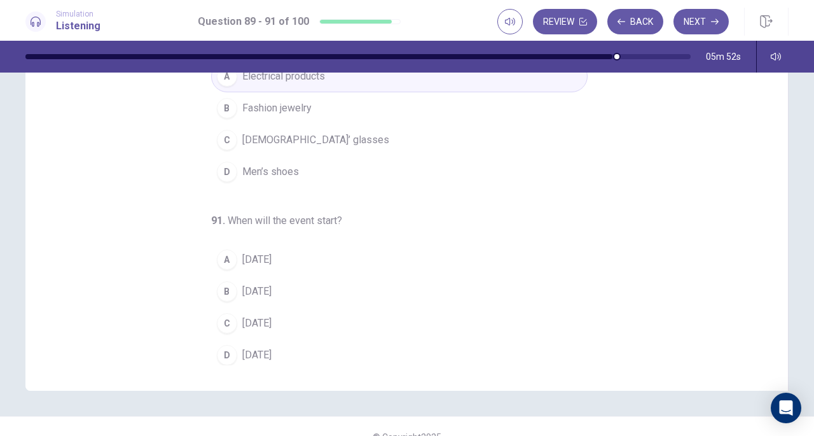
scroll to position [170, 0]
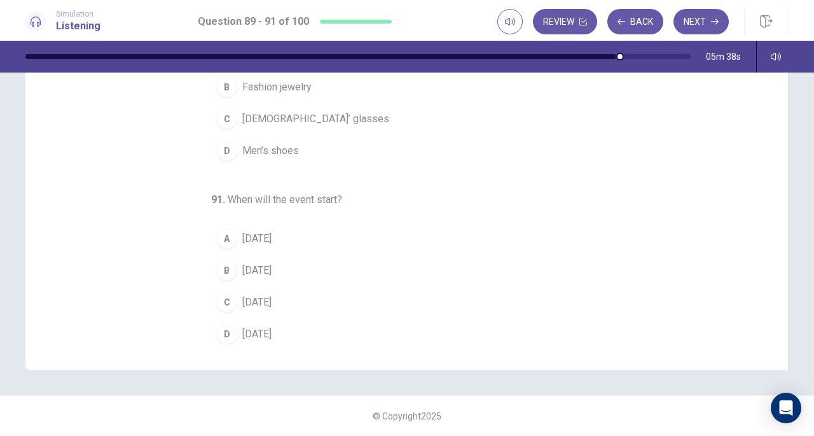
click at [261, 263] on span "On Friday" at bounding box center [256, 270] width 29 height 15
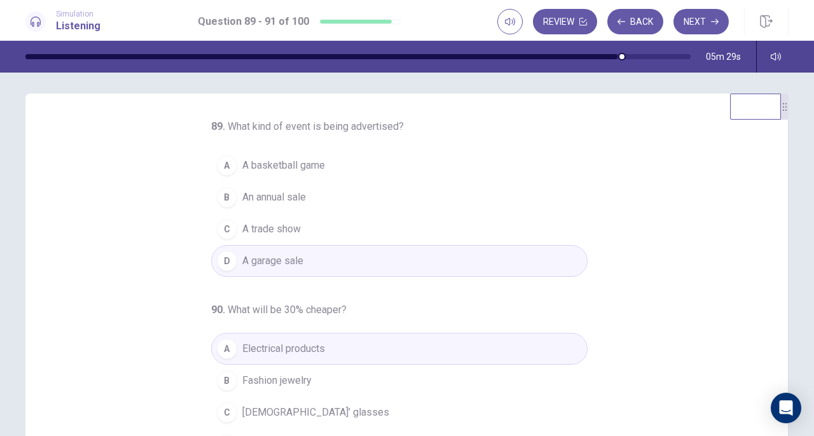
scroll to position [0, 0]
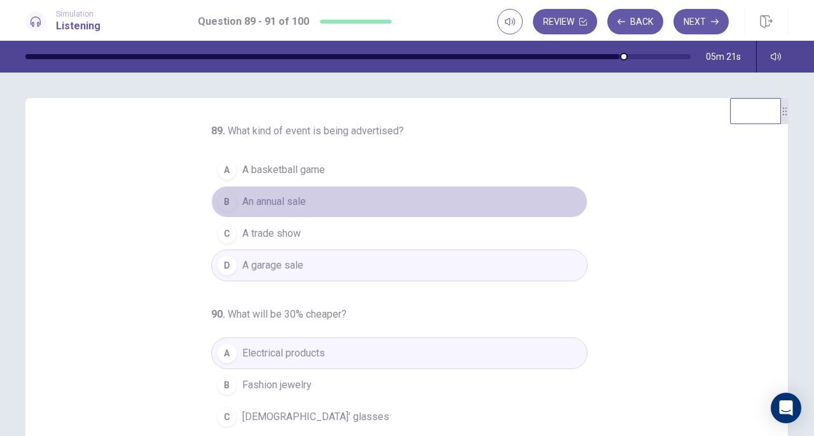
click at [299, 197] on span "An annual sale" at bounding box center [274, 201] width 64 height 15
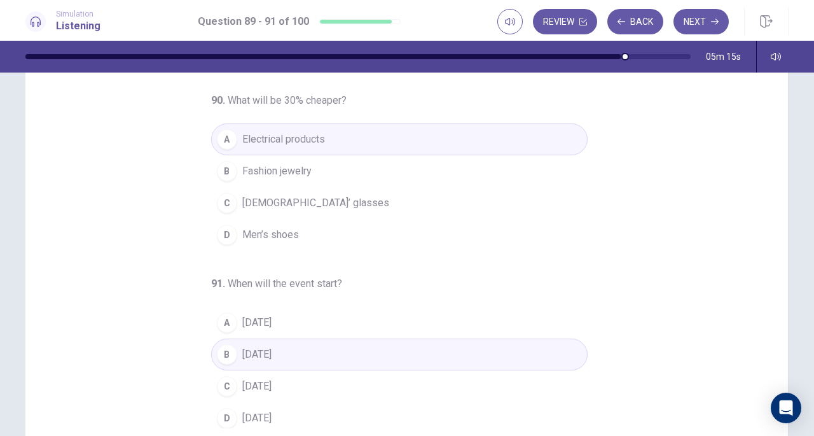
scroll to position [170, 0]
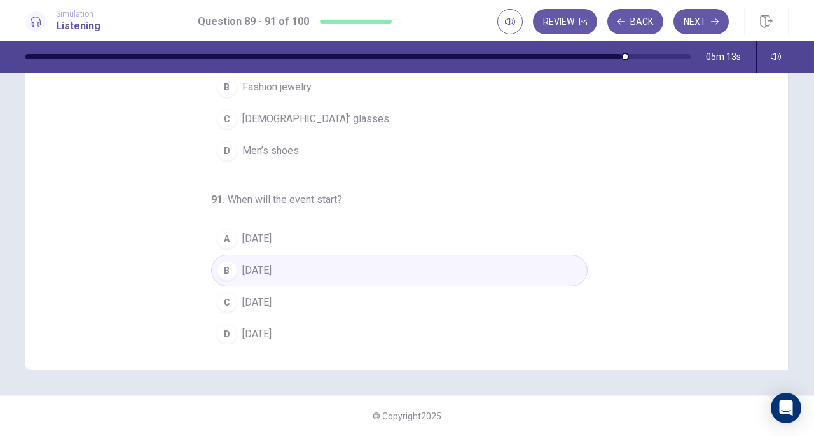
click at [707, 26] on button "Next" at bounding box center [701, 21] width 55 height 25
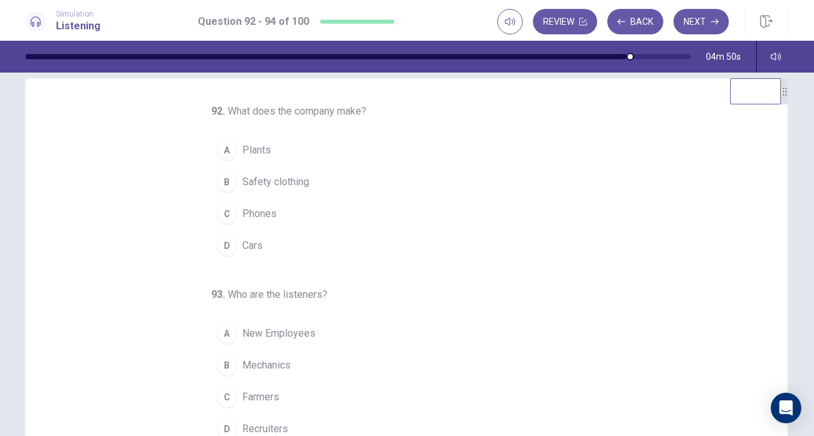
scroll to position [0, 0]
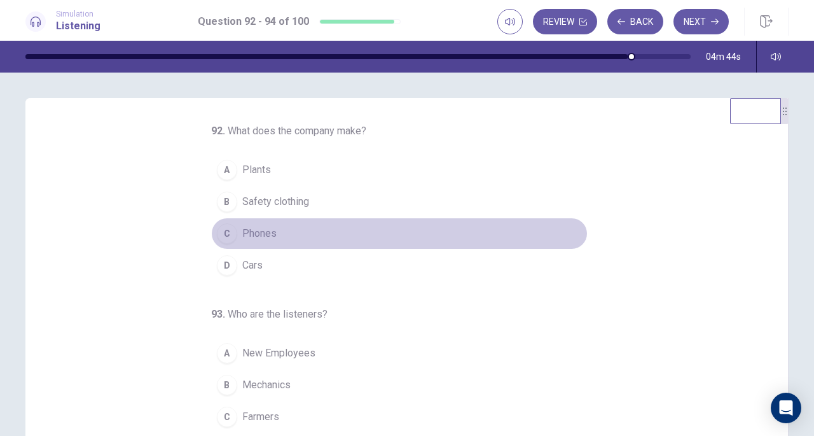
click at [252, 237] on span "Phones" at bounding box center [259, 233] width 34 height 15
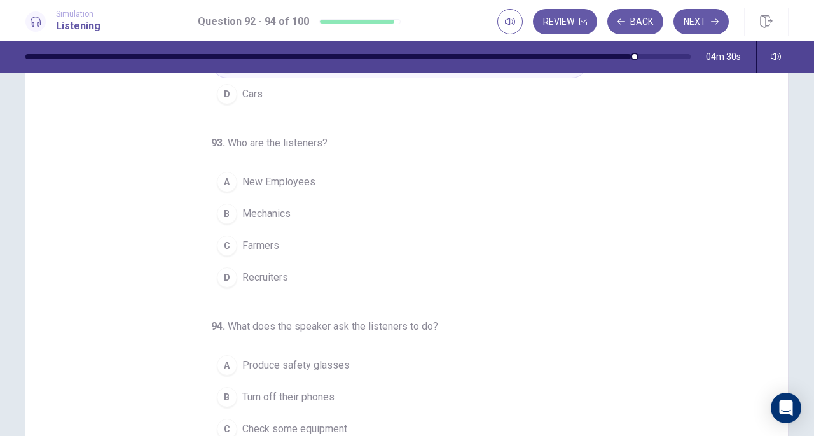
scroll to position [127, 0]
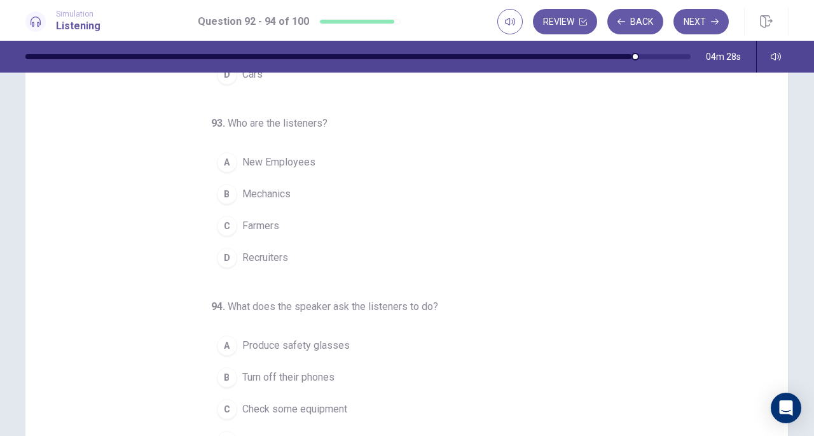
click at [268, 156] on span "New Employees" at bounding box center [278, 162] width 73 height 15
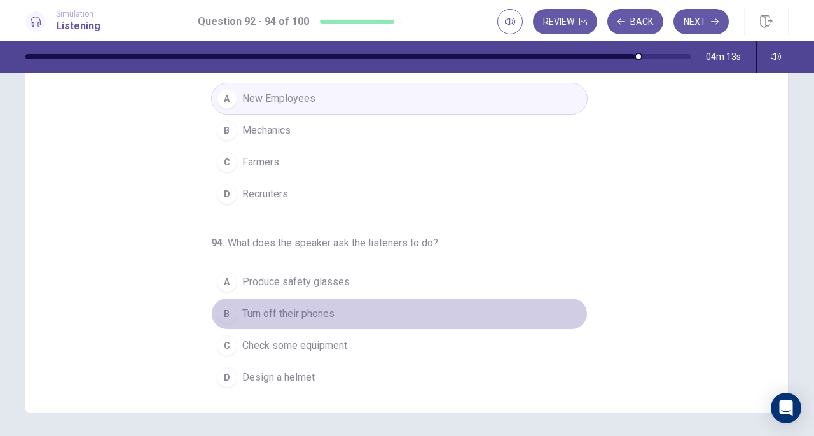
click at [275, 312] on span "Turn off their phones" at bounding box center [288, 313] width 92 height 15
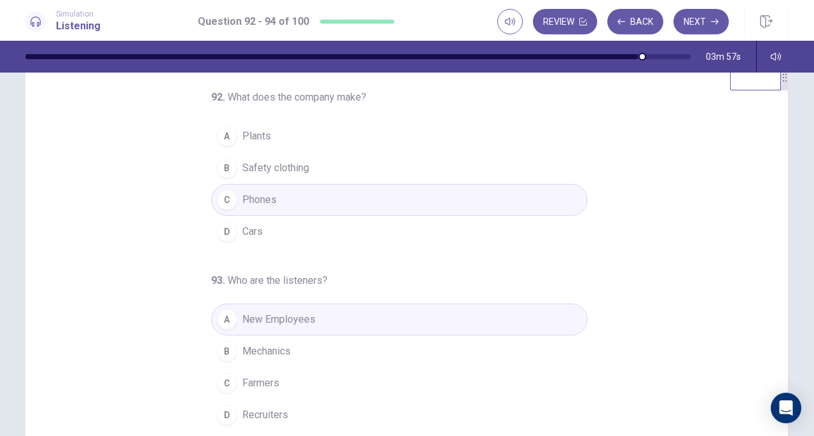
scroll to position [0, 0]
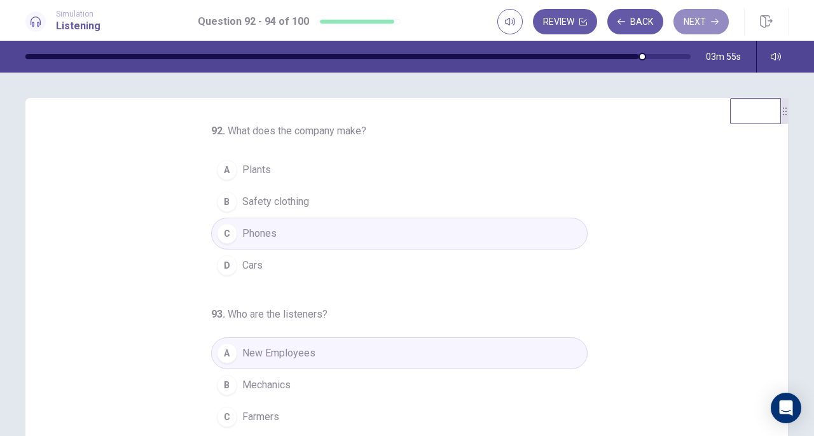
click at [703, 17] on button "Next" at bounding box center [701, 21] width 55 height 25
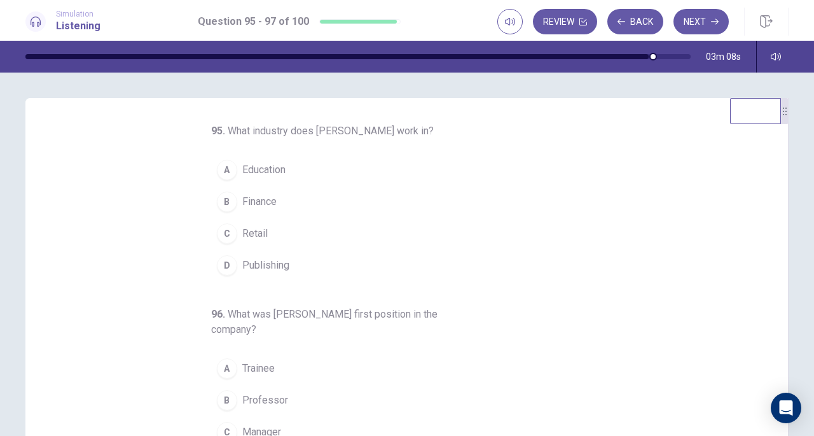
click at [242, 201] on span "Finance" at bounding box center [259, 201] width 34 height 15
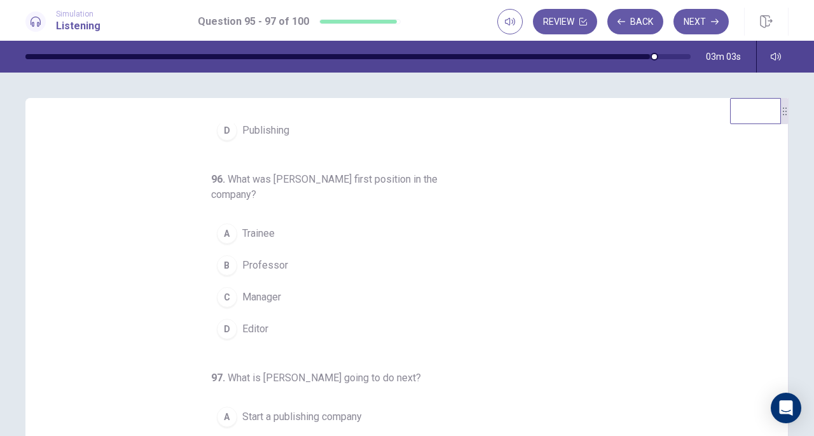
scroll to position [142, 0]
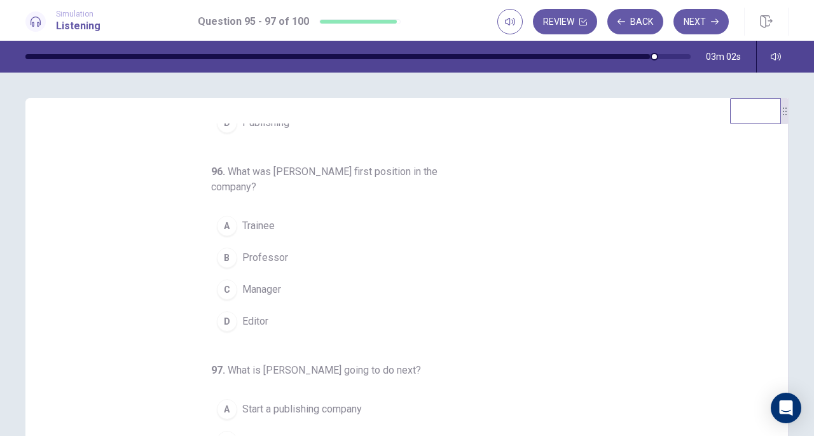
click at [249, 221] on span "Trainee" at bounding box center [258, 225] width 32 height 15
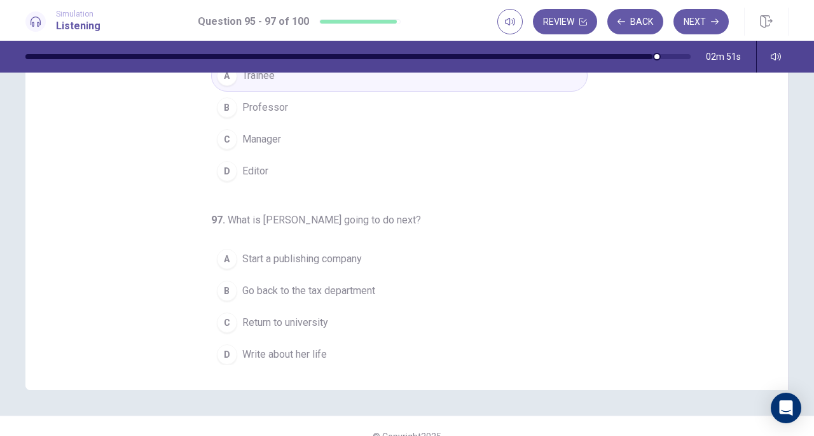
scroll to position [170, 0]
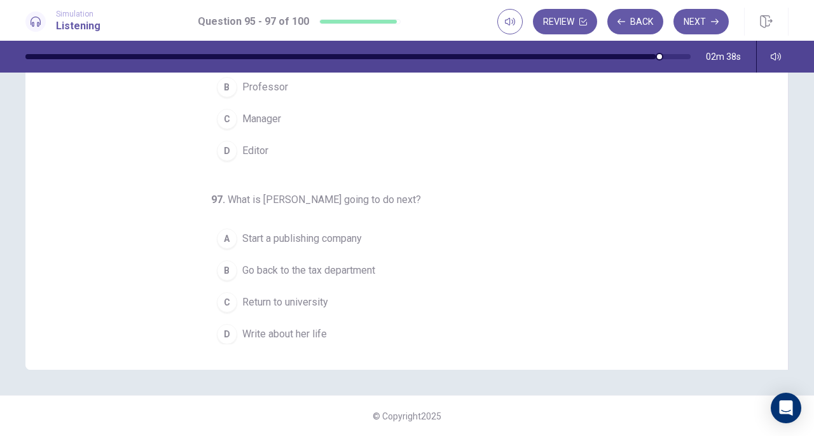
click at [287, 338] on button "D Write about her life" at bounding box center [399, 334] width 377 height 32
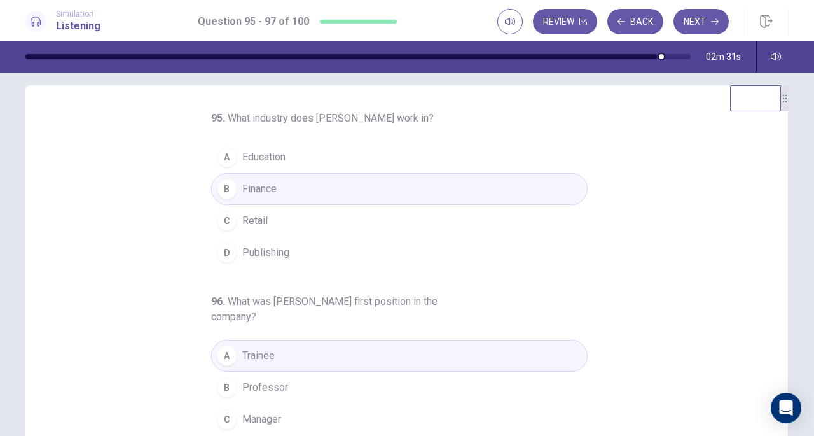
scroll to position [0, 0]
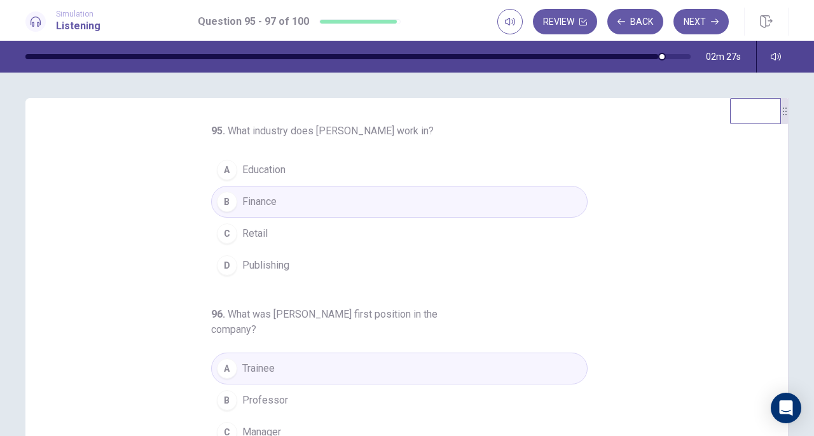
click at [702, 20] on button "Next" at bounding box center [701, 21] width 55 height 25
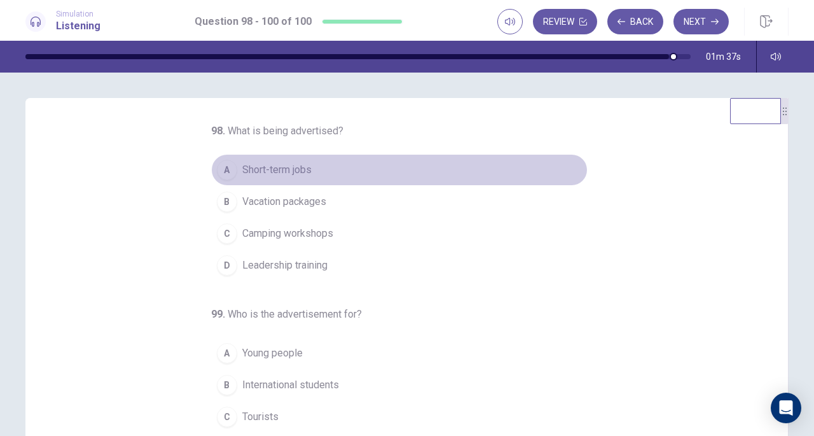
click at [295, 173] on span "Short-term jobs" at bounding box center [276, 169] width 69 height 15
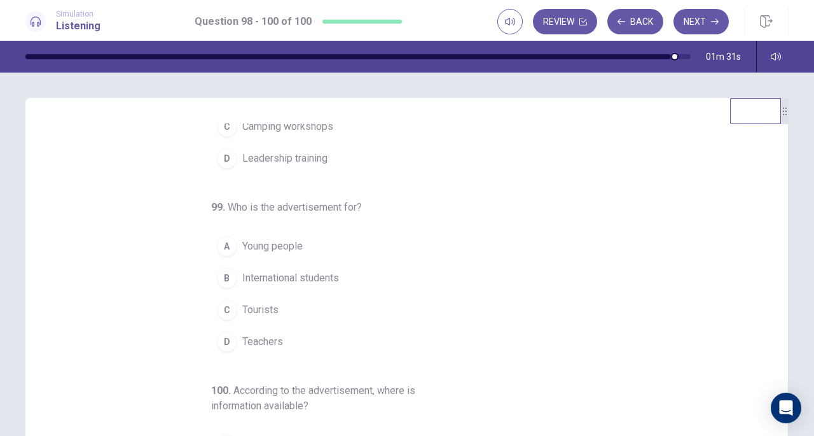
scroll to position [127, 0]
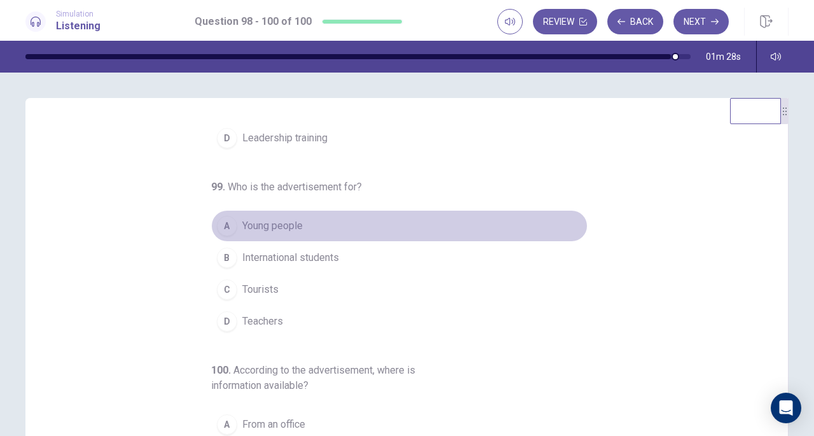
click at [288, 236] on button "A Young people" at bounding box center [399, 226] width 377 height 32
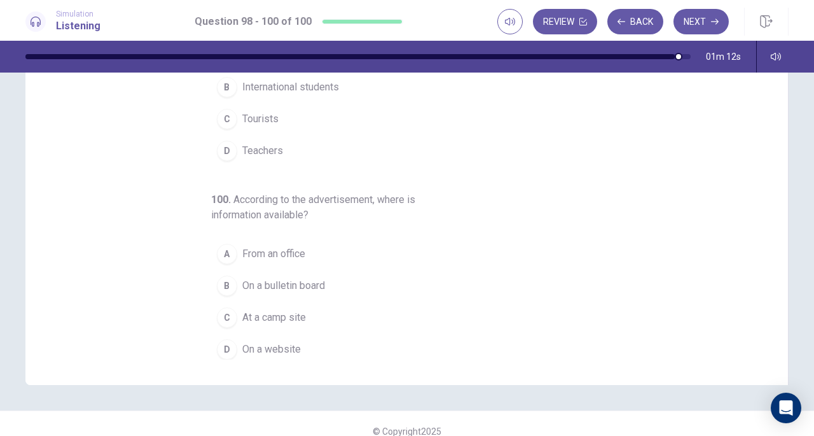
scroll to position [170, 0]
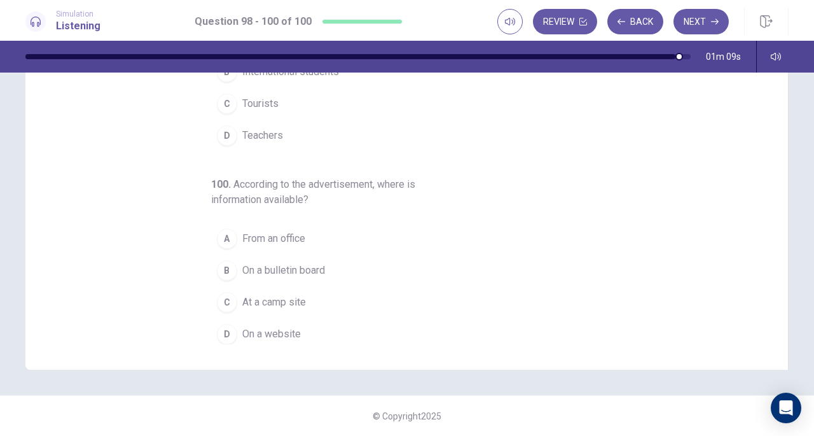
click at [270, 326] on span "On a website" at bounding box center [271, 333] width 59 height 15
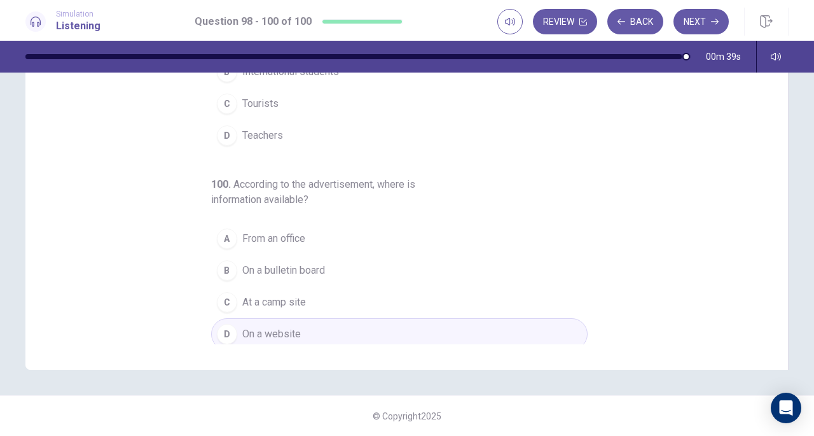
click at [703, 17] on button "Next" at bounding box center [701, 21] width 55 height 25
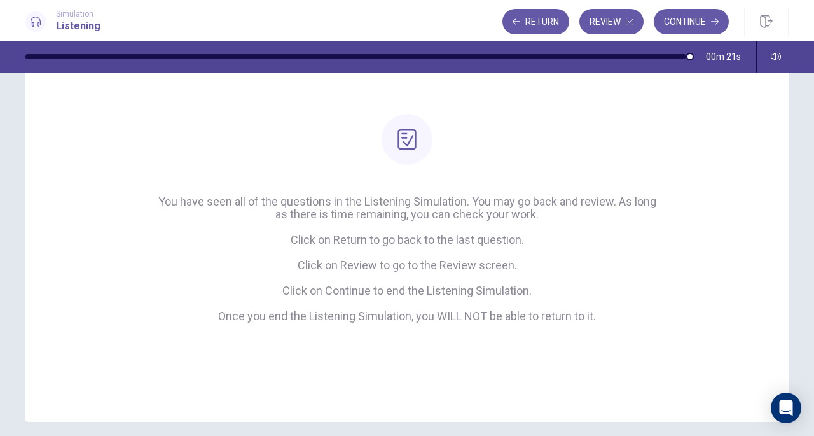
scroll to position [127, 0]
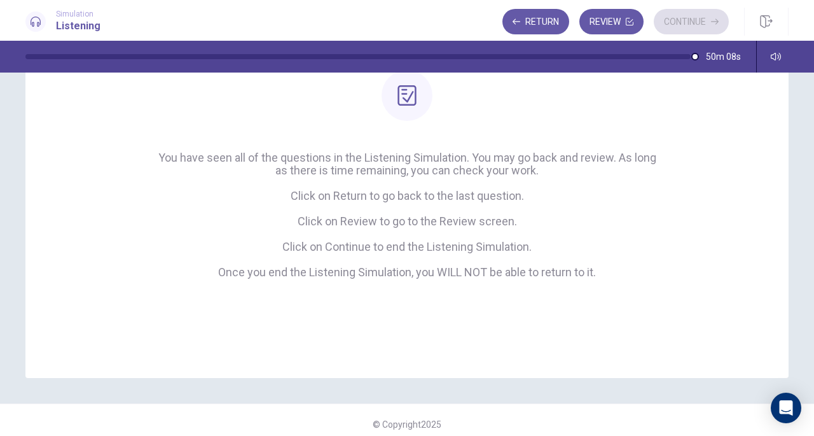
click at [689, 20] on div "Return Review Continue" at bounding box center [615, 21] width 226 height 25
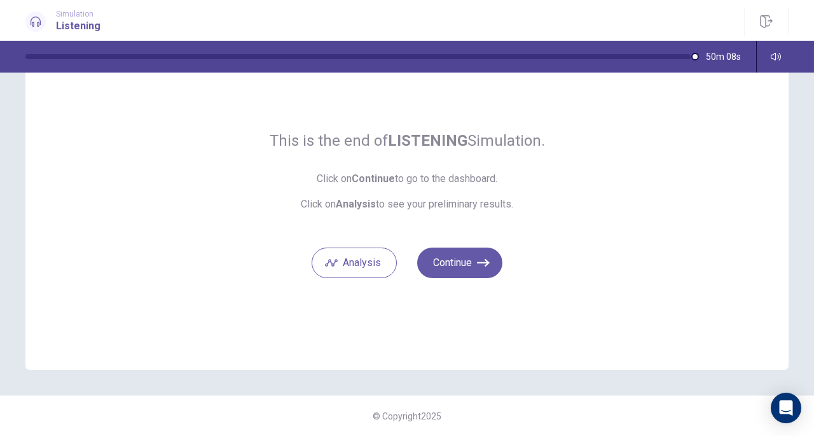
scroll to position [59, 0]
click at [443, 262] on button "Continue" at bounding box center [459, 263] width 85 height 31
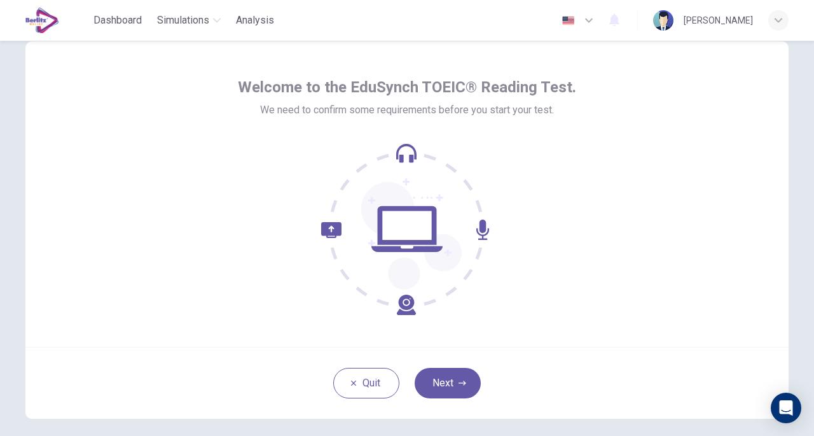
scroll to position [64, 0]
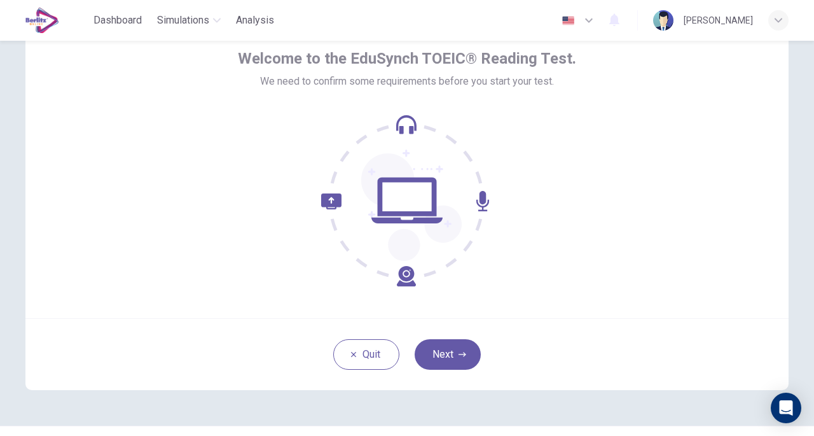
click at [459, 351] on icon "button" at bounding box center [463, 354] width 8 height 8
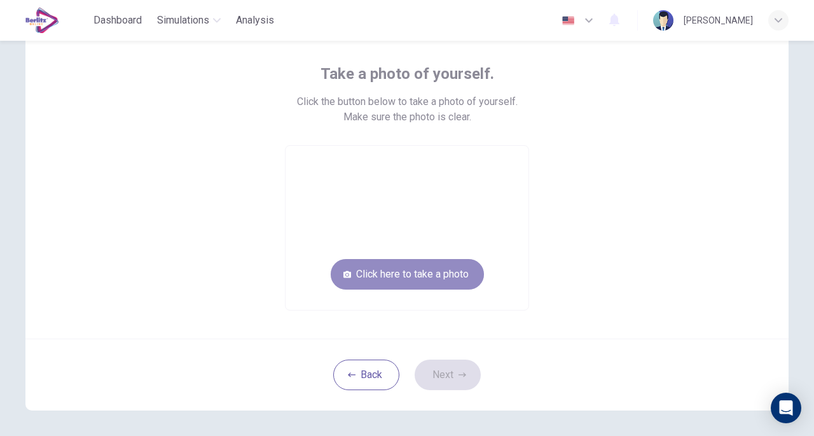
click at [408, 277] on button "Click here to take a photo" at bounding box center [407, 274] width 153 height 31
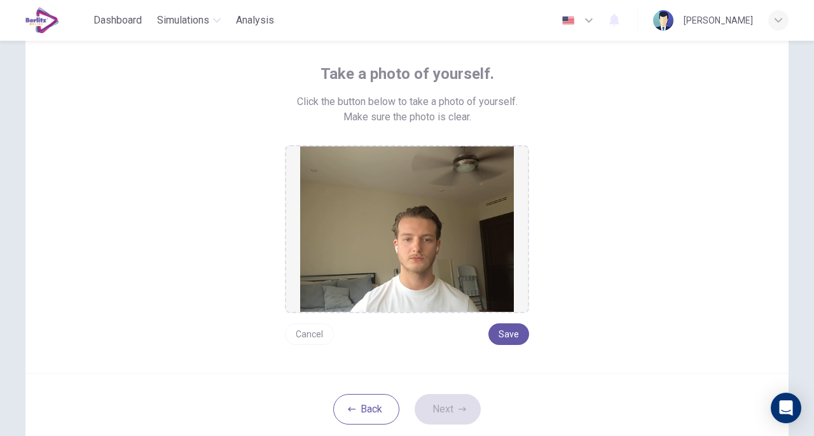
click at [510, 340] on button "Save" at bounding box center [509, 334] width 41 height 22
click at [448, 413] on button "Next" at bounding box center [448, 409] width 66 height 31
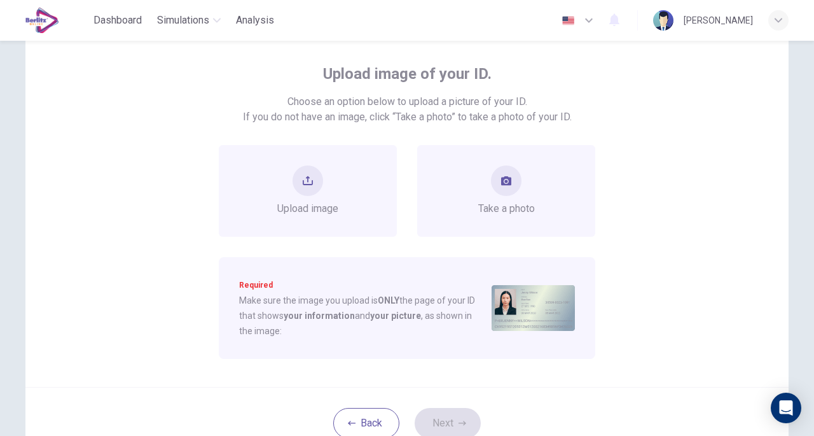
click at [491, 189] on button "take photo" at bounding box center [506, 180] width 31 height 31
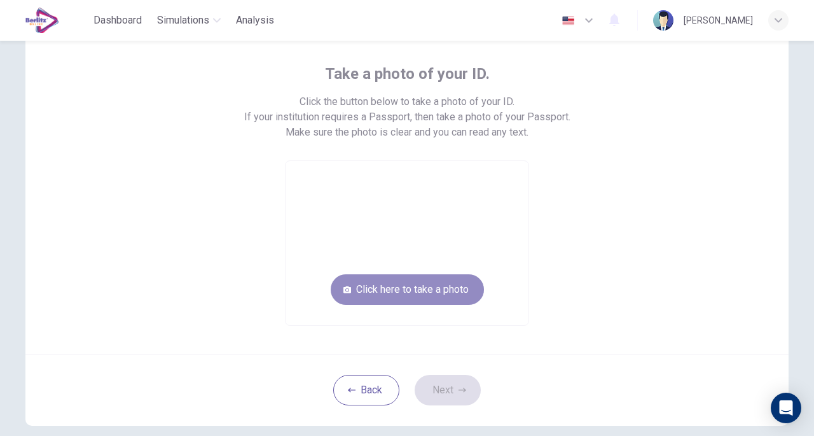
click at [443, 295] on button "Click here to take a photo" at bounding box center [407, 289] width 153 height 31
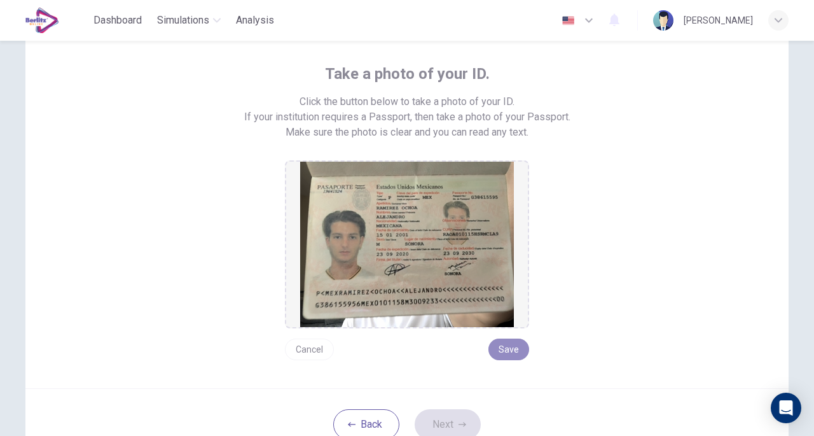
click at [509, 345] on button "Save" at bounding box center [509, 349] width 41 height 22
click at [459, 422] on icon "button" at bounding box center [463, 424] width 8 height 8
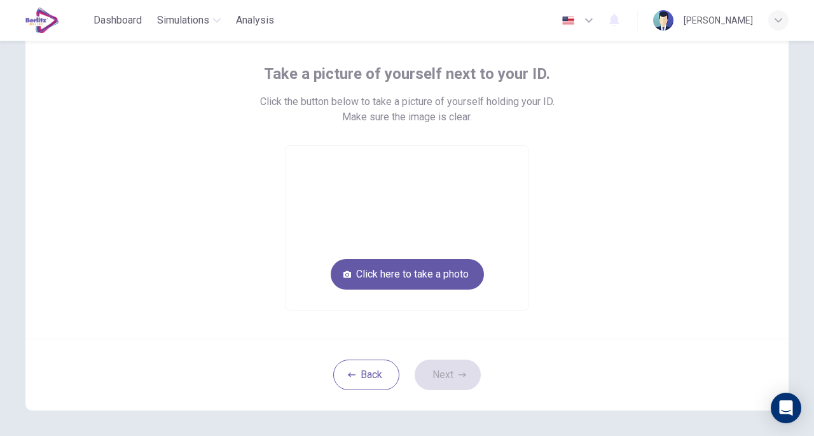
click at [447, 272] on button "Click here to take a photo" at bounding box center [407, 274] width 153 height 31
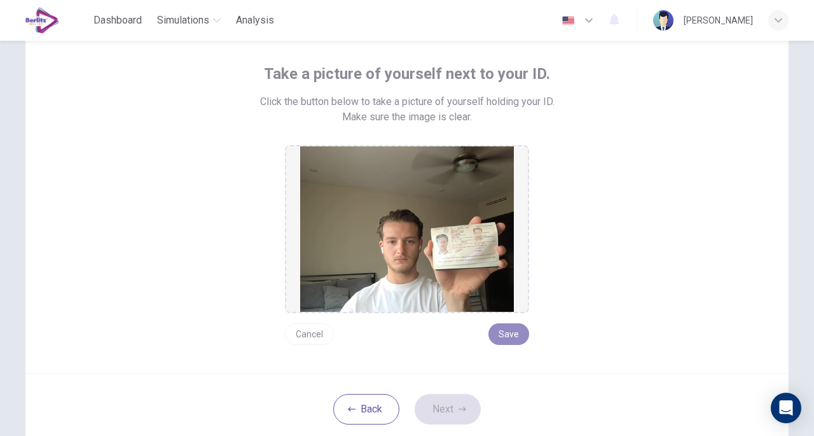
click at [500, 335] on button "Save" at bounding box center [509, 334] width 41 height 22
click at [461, 413] on button "Next" at bounding box center [448, 409] width 66 height 31
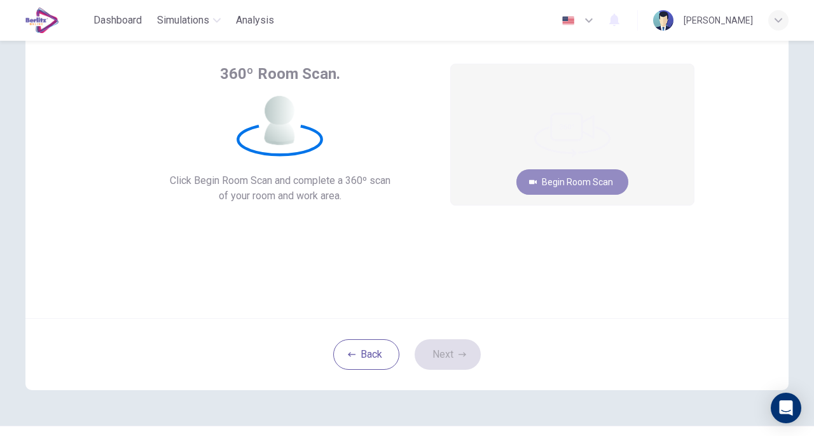
click at [594, 181] on button "Begin Room Scan" at bounding box center [572, 181] width 112 height 25
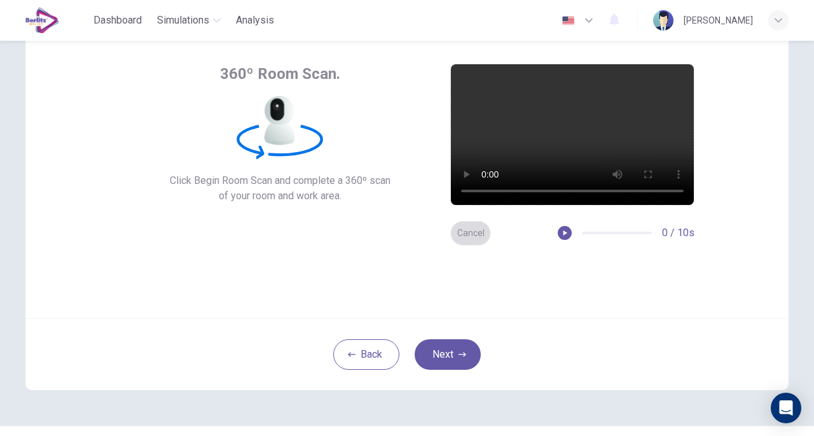
click at [453, 225] on button "Cancel" at bounding box center [470, 233] width 41 height 25
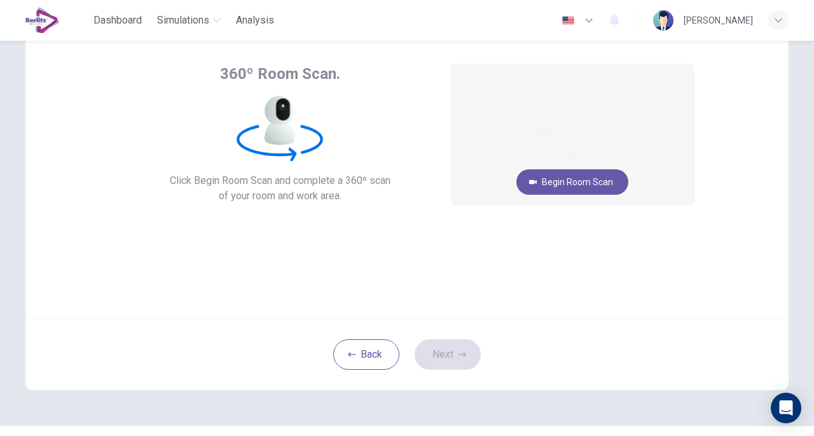
click at [590, 185] on button "Begin Room Scan" at bounding box center [572, 181] width 112 height 25
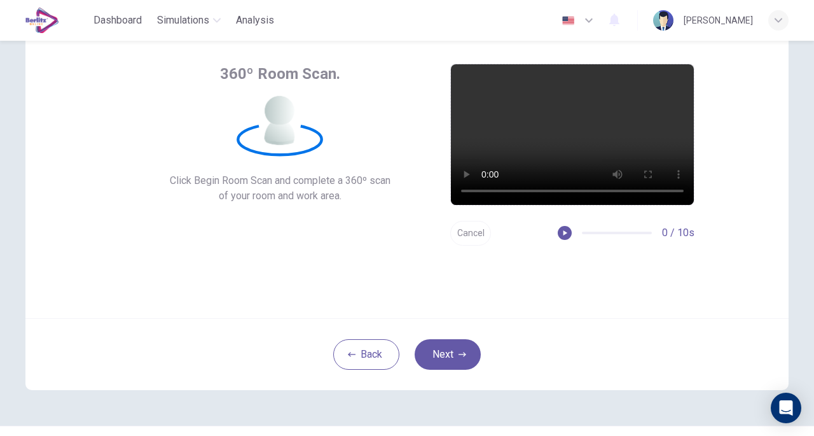
click at [446, 344] on button "Next" at bounding box center [448, 354] width 66 height 31
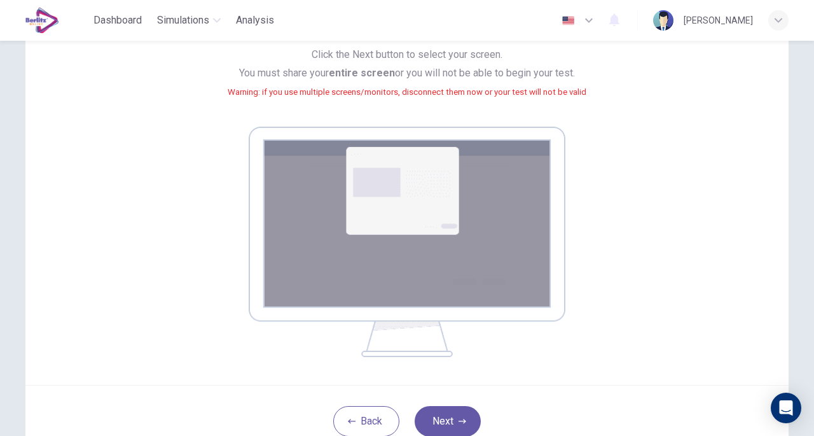
scroll to position [225, 0]
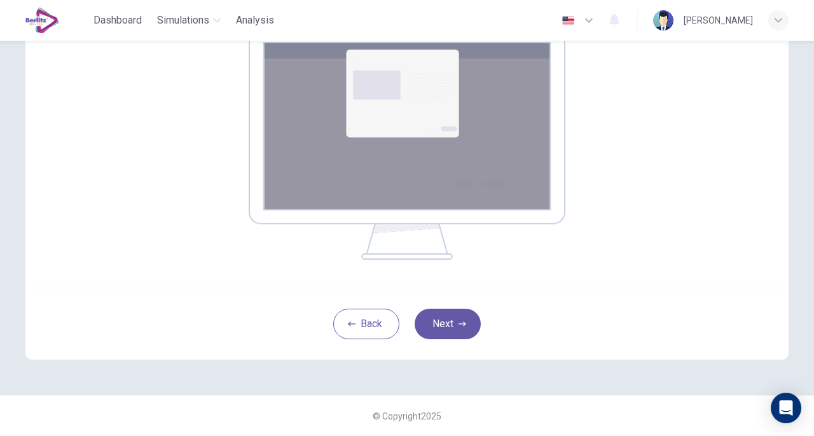
click at [445, 322] on button "Next" at bounding box center [448, 323] width 66 height 31
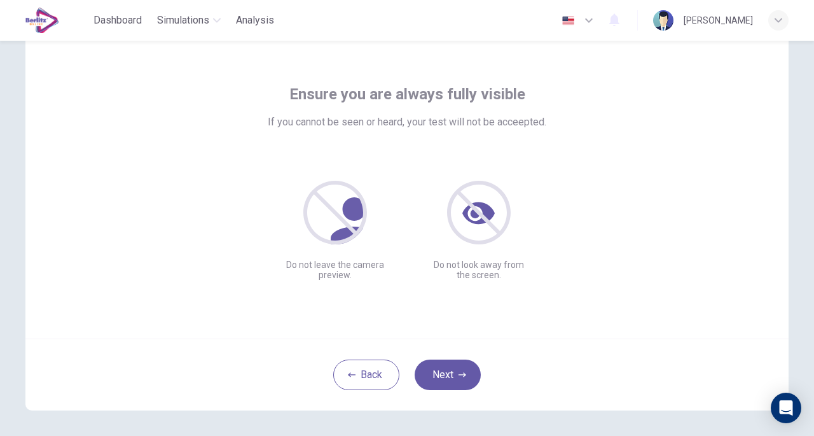
scroll to position [64, 0]
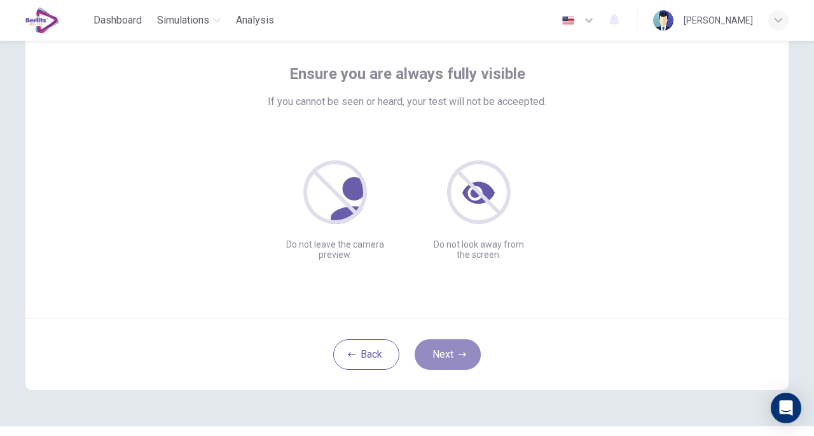
click at [448, 359] on button "Next" at bounding box center [448, 354] width 66 height 31
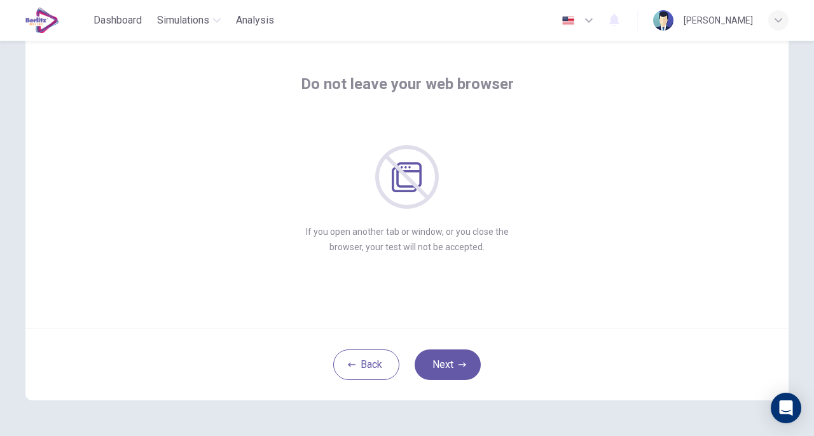
scroll to position [94, 0]
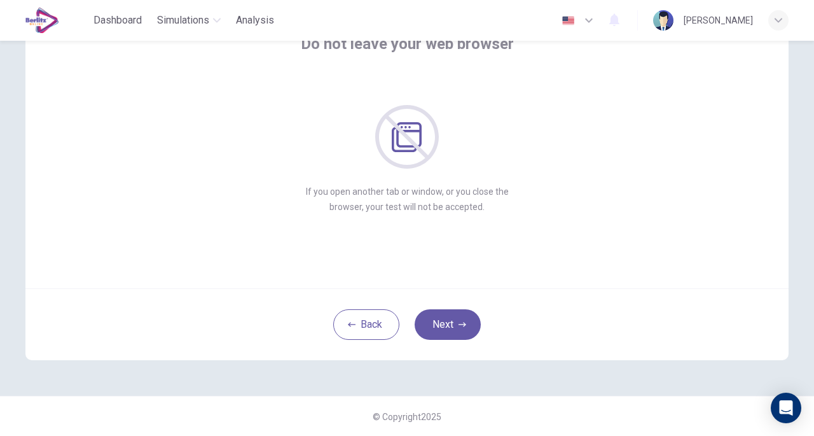
click at [459, 324] on icon "button" at bounding box center [463, 325] width 8 height 8
click at [468, 310] on button "Next" at bounding box center [448, 324] width 66 height 31
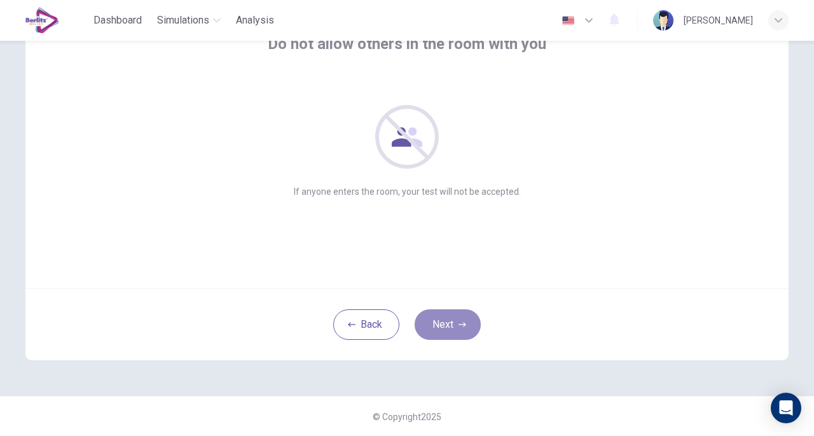
click at [459, 317] on button "Next" at bounding box center [448, 324] width 66 height 31
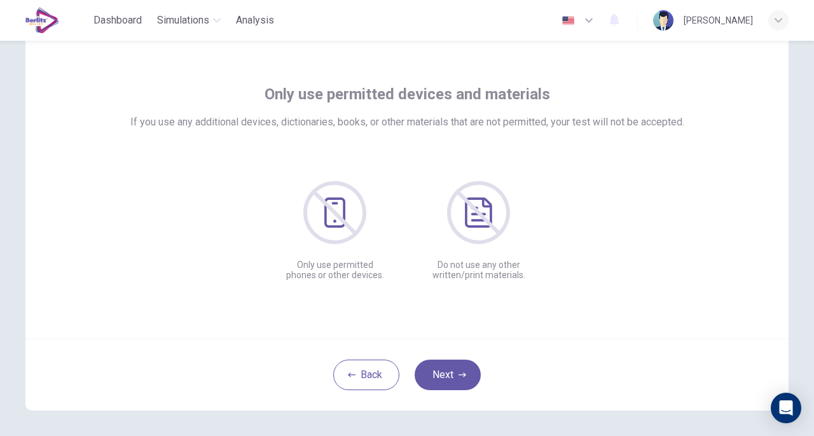
scroll to position [64, 0]
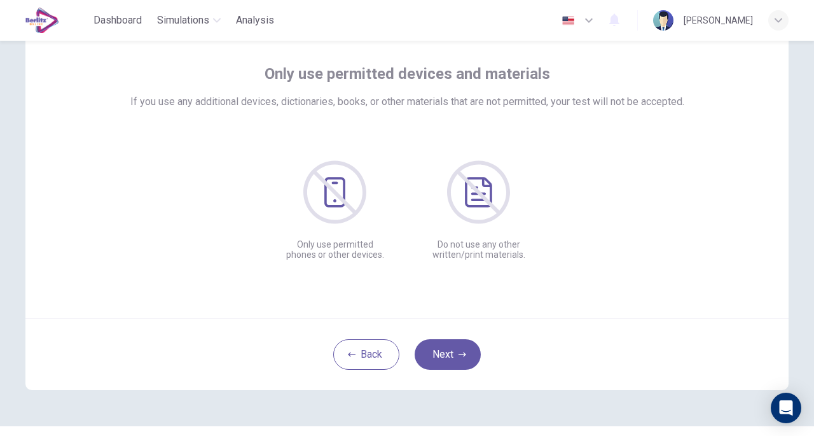
click at [448, 342] on button "Next" at bounding box center [448, 354] width 66 height 31
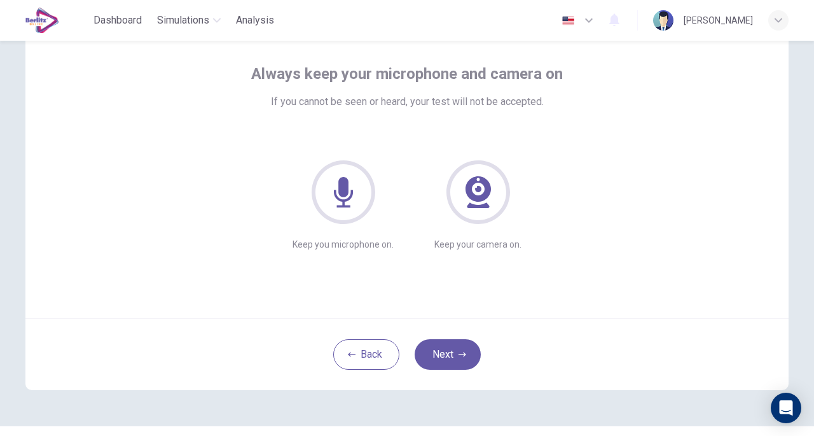
click at [452, 352] on button "Next" at bounding box center [448, 354] width 66 height 31
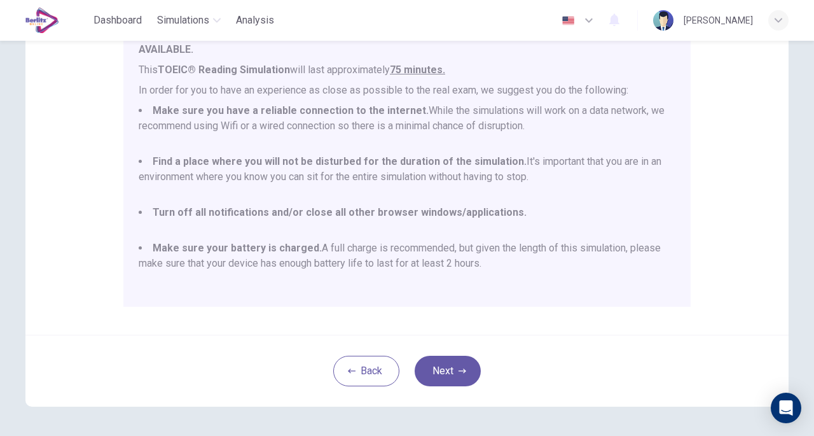
scroll to position [254, 0]
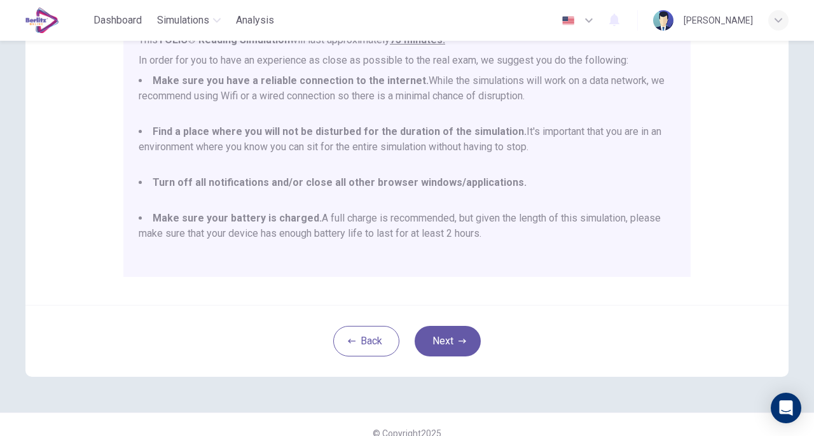
click at [452, 340] on button "Next" at bounding box center [448, 341] width 66 height 31
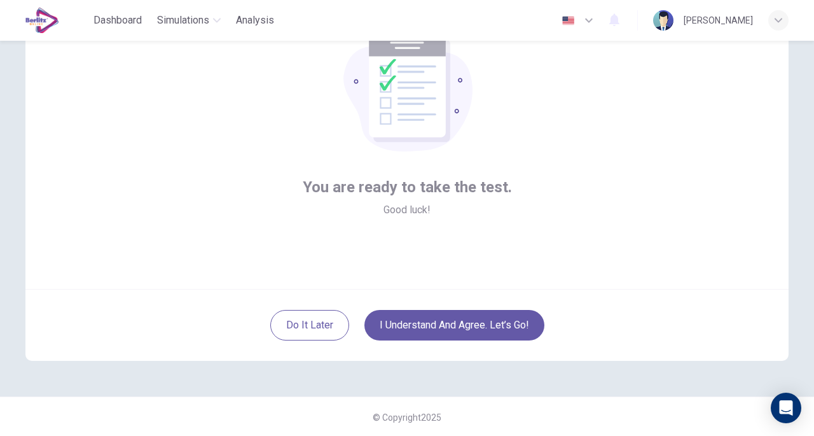
scroll to position [94, 0]
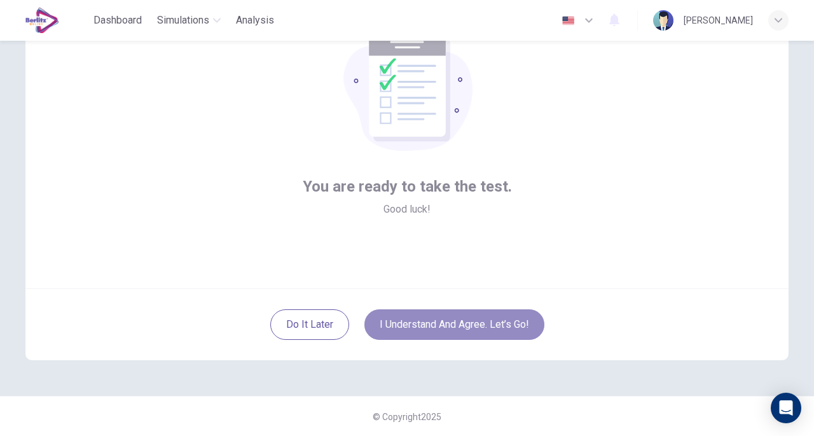
click at [475, 326] on button "I understand and agree. Let’s go!" at bounding box center [454, 324] width 180 height 31
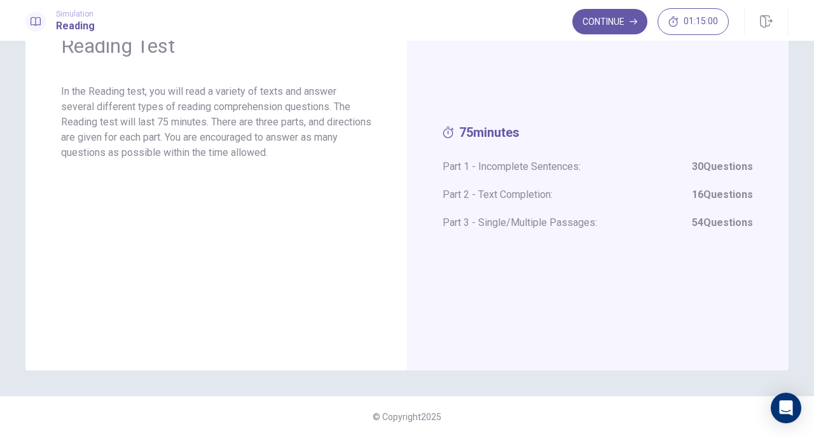
scroll to position [69, 0]
click at [607, 20] on button "Continue" at bounding box center [609, 21] width 75 height 25
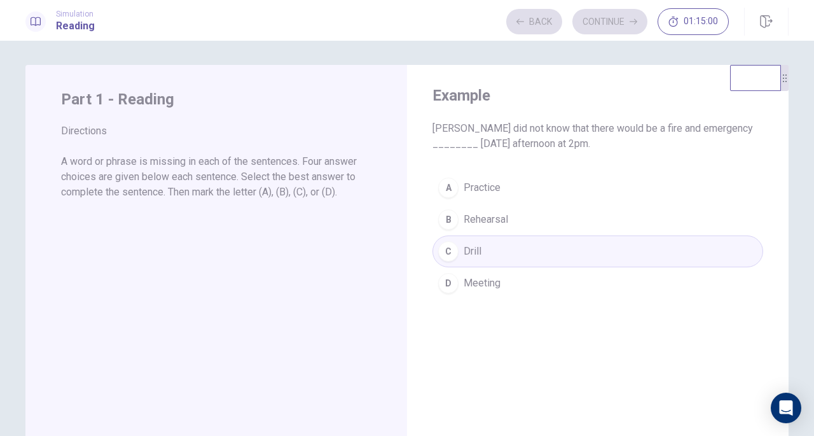
scroll to position [0, 0]
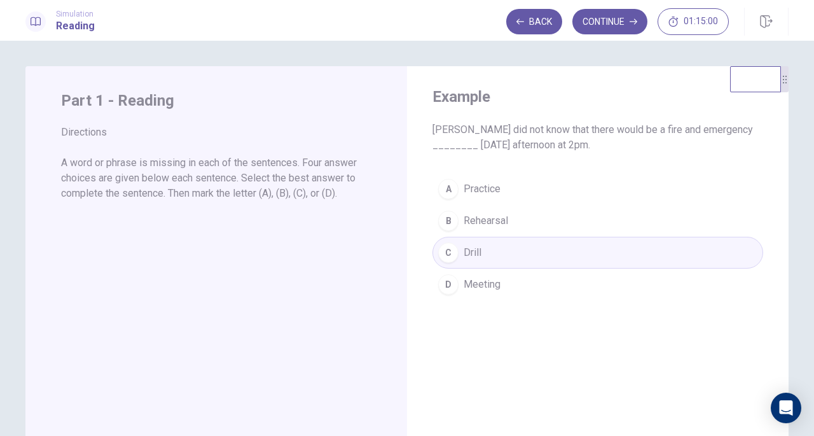
click at [622, 23] on button "Continue" at bounding box center [609, 21] width 75 height 25
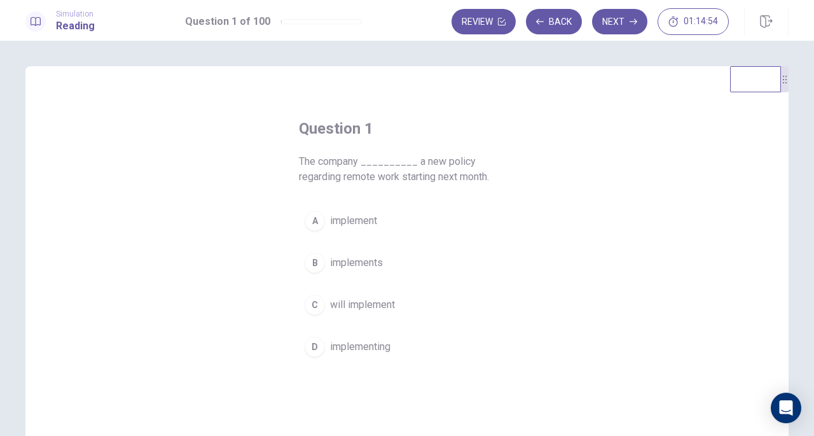
click at [382, 300] on span "will implement" at bounding box center [362, 304] width 65 height 15
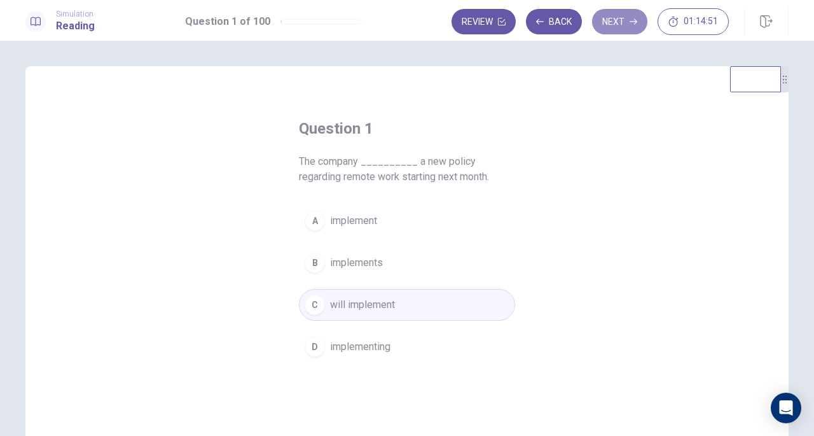
click at [627, 13] on button "Next" at bounding box center [619, 21] width 55 height 25
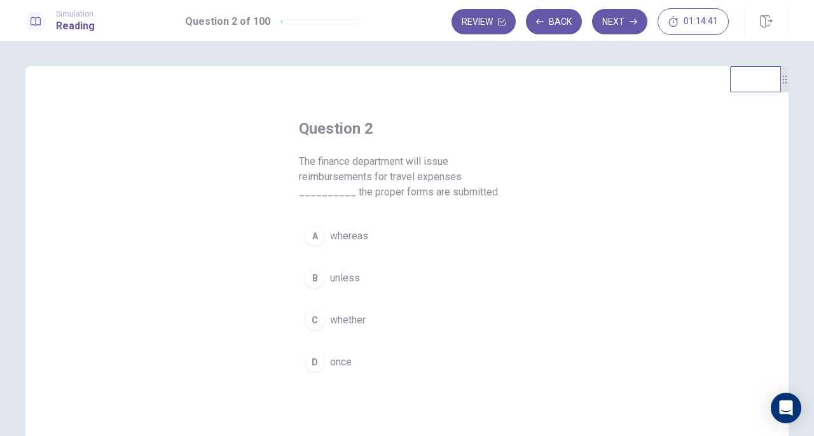
click at [343, 354] on span "once" at bounding box center [341, 361] width 22 height 15
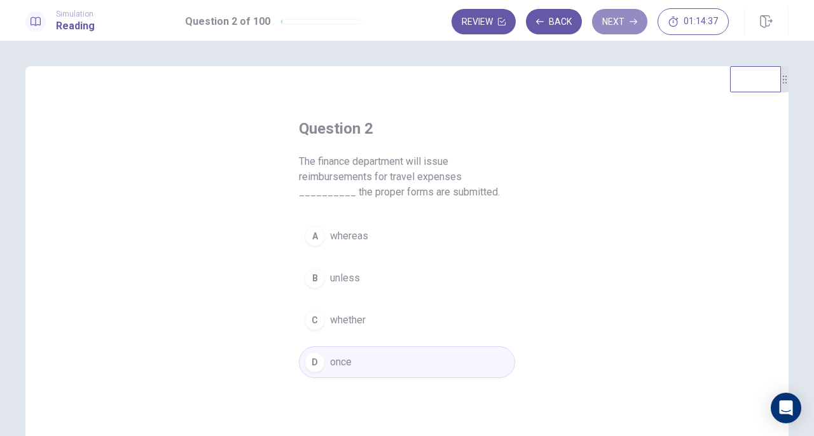
click at [623, 21] on button "Next" at bounding box center [619, 21] width 55 height 25
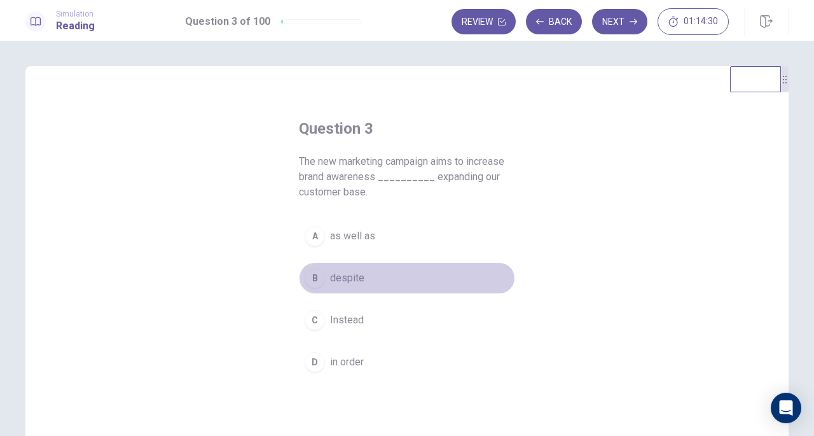
click at [341, 282] on span "despite" at bounding box center [347, 277] width 34 height 15
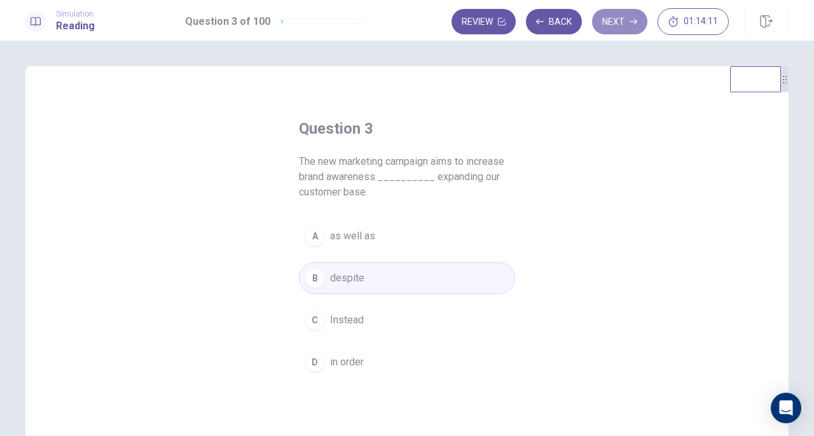
click at [622, 24] on button "Next" at bounding box center [619, 21] width 55 height 25
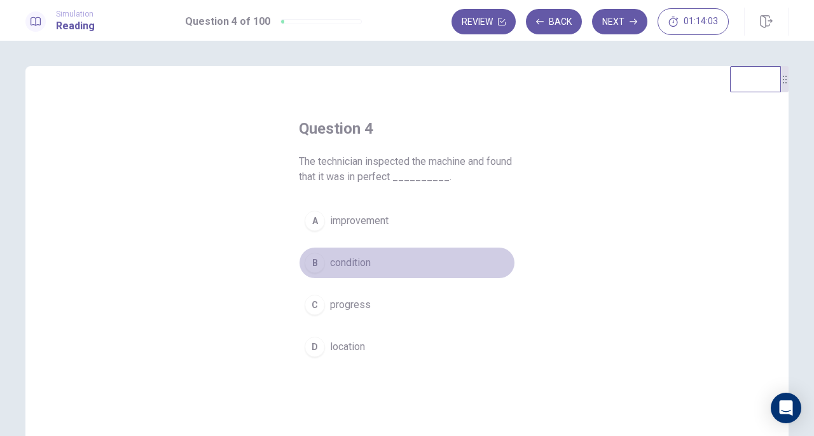
click at [347, 267] on span "condition" at bounding box center [350, 262] width 41 height 15
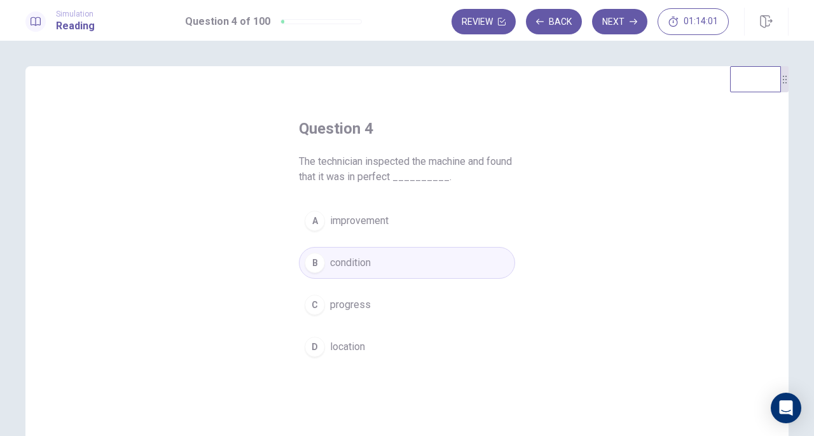
click at [628, 22] on button "Next" at bounding box center [619, 21] width 55 height 25
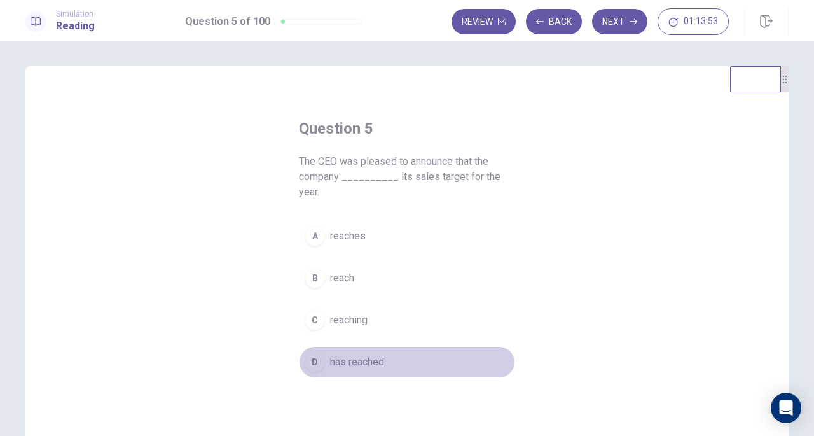
click at [386, 347] on button "D has reached" at bounding box center [407, 362] width 216 height 32
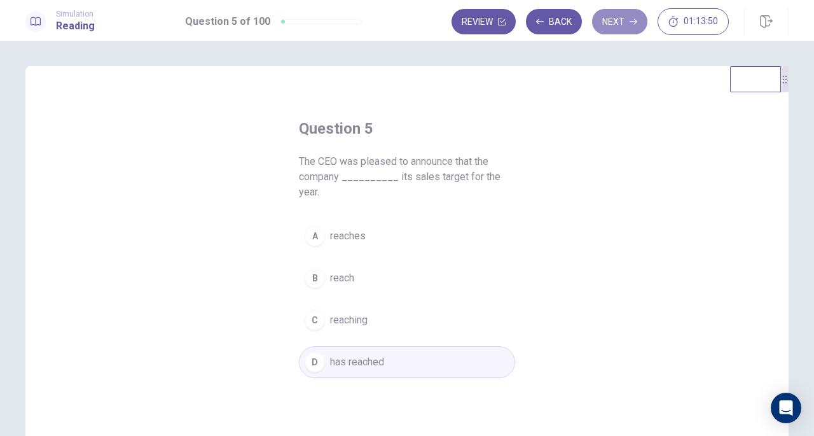
click at [633, 22] on icon "button" at bounding box center [634, 22] width 8 height 6
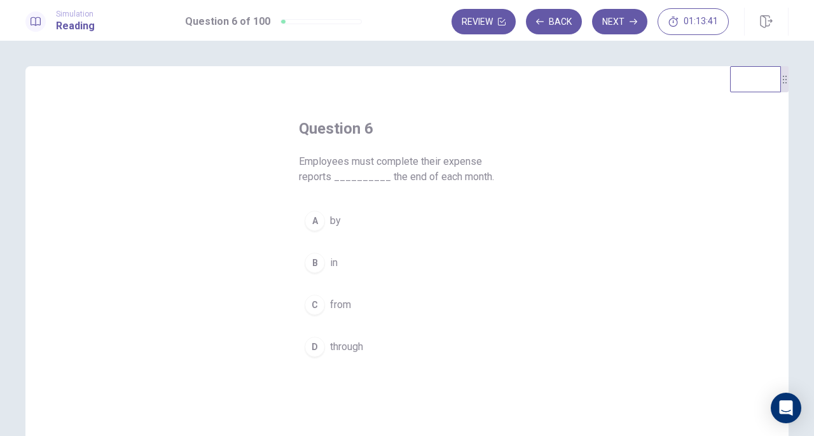
click at [331, 219] on span "by" at bounding box center [335, 220] width 11 height 15
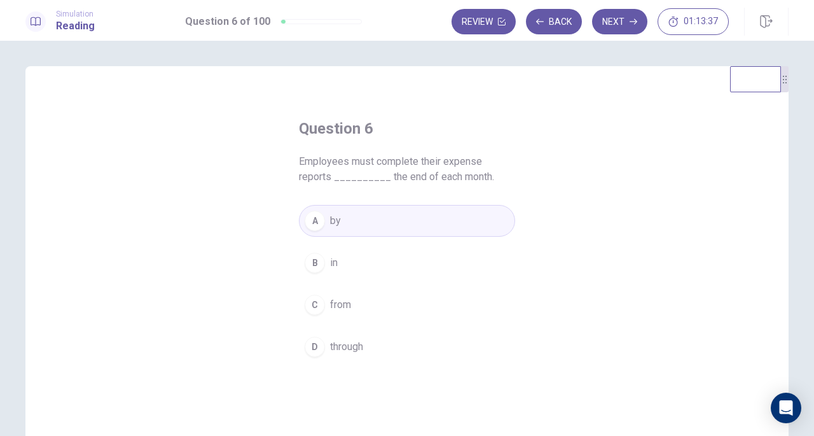
click at [625, 24] on button "Next" at bounding box center [619, 21] width 55 height 25
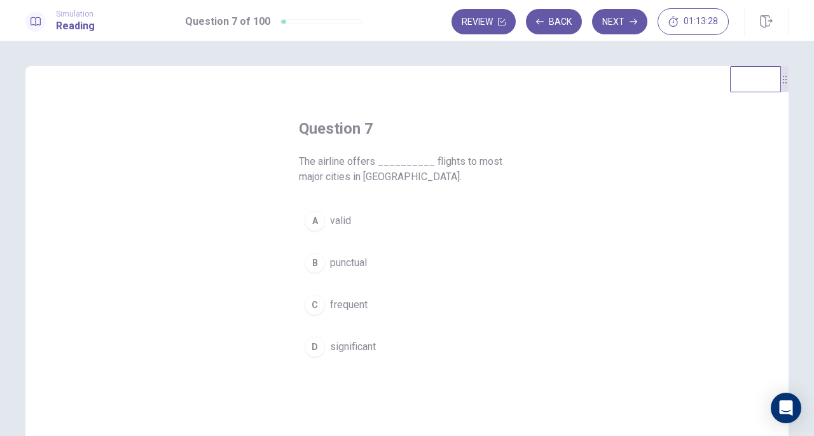
click at [355, 304] on span "frequent" at bounding box center [349, 304] width 38 height 15
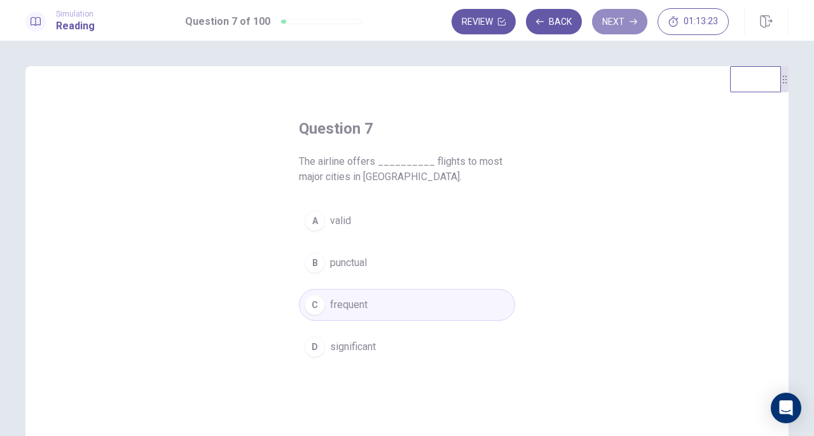
click at [611, 22] on button "Next" at bounding box center [619, 21] width 55 height 25
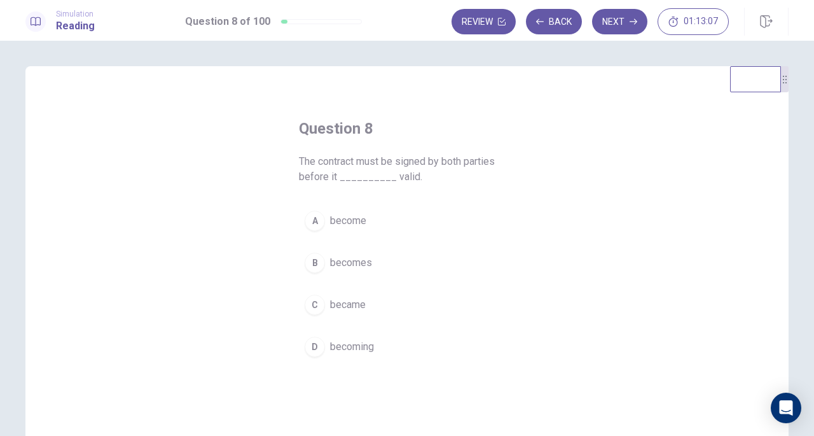
click at [347, 270] on button "B becomes" at bounding box center [407, 263] width 216 height 32
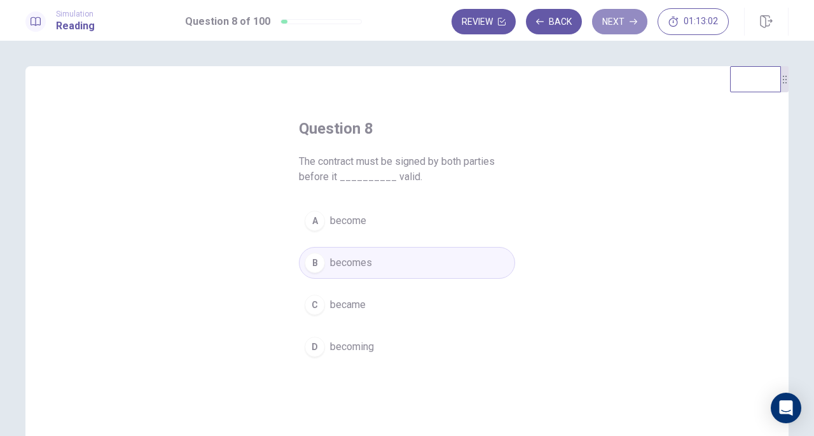
click at [614, 20] on button "Next" at bounding box center [619, 21] width 55 height 25
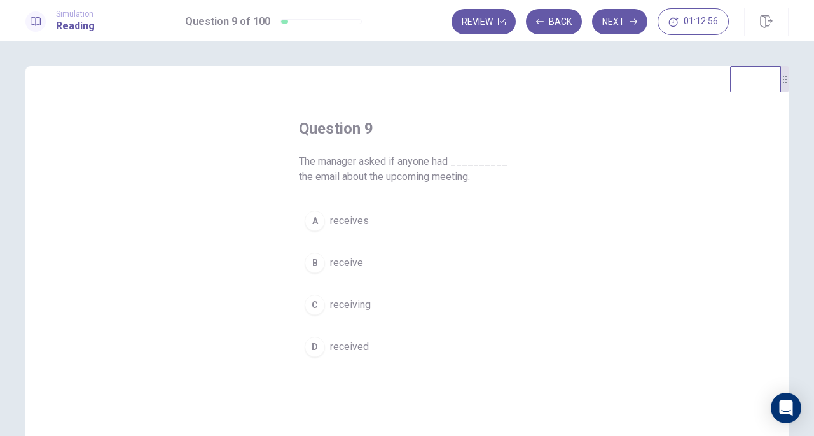
click at [347, 344] on span "received" at bounding box center [349, 346] width 39 height 15
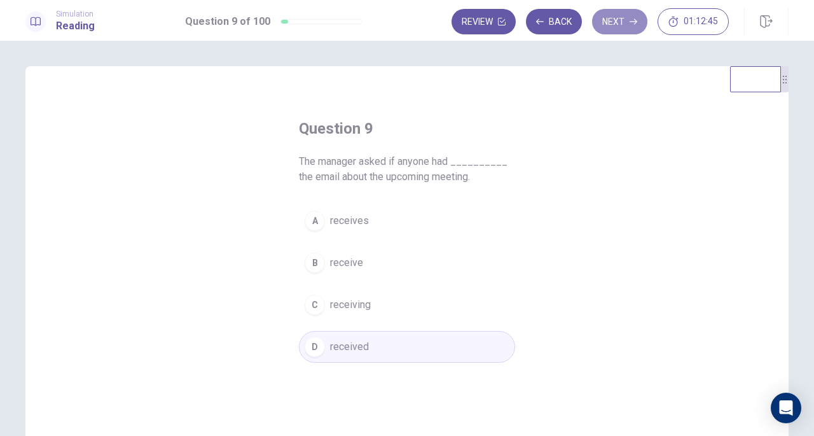
click at [623, 27] on button "Next" at bounding box center [619, 21] width 55 height 25
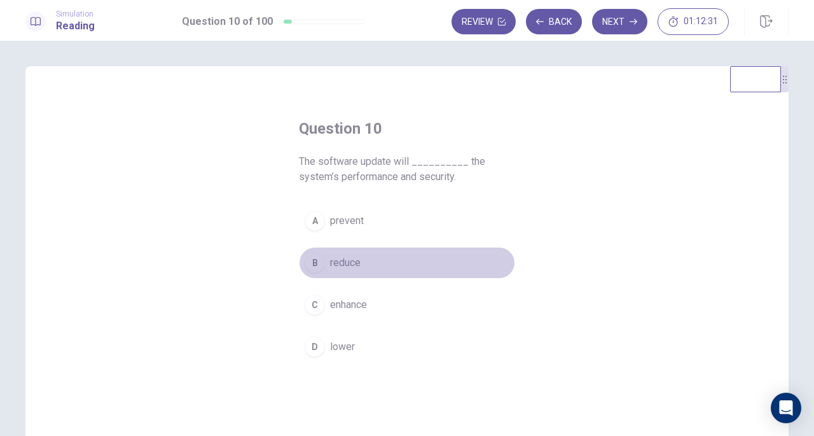
click at [356, 259] on span "reduce" at bounding box center [345, 262] width 31 height 15
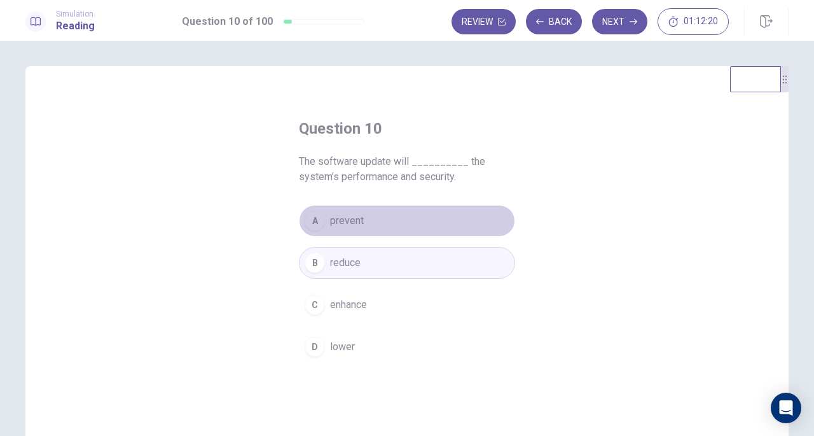
click at [358, 225] on span "prevent" at bounding box center [347, 220] width 34 height 15
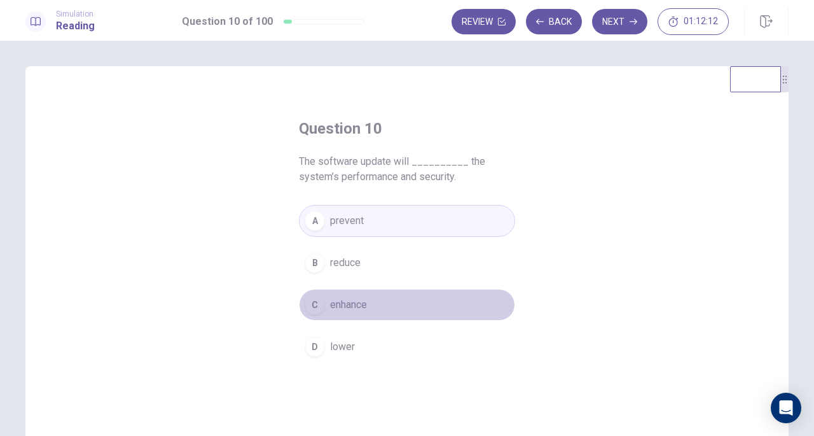
click at [388, 311] on button "C enhance" at bounding box center [407, 305] width 216 height 32
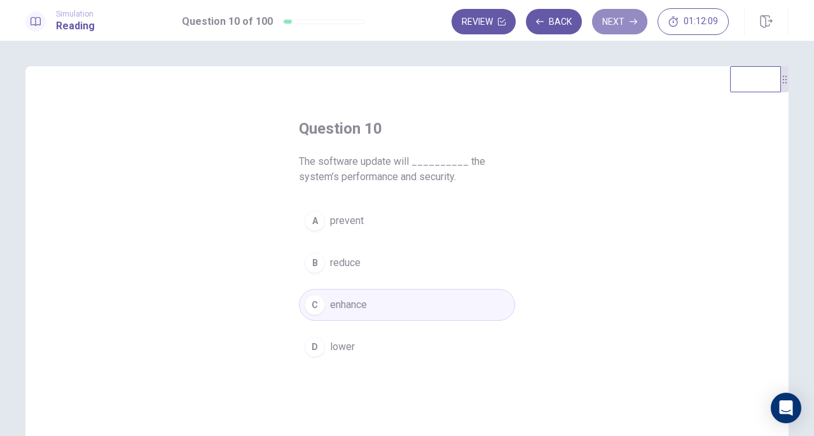
click at [628, 25] on button "Next" at bounding box center [619, 21] width 55 height 25
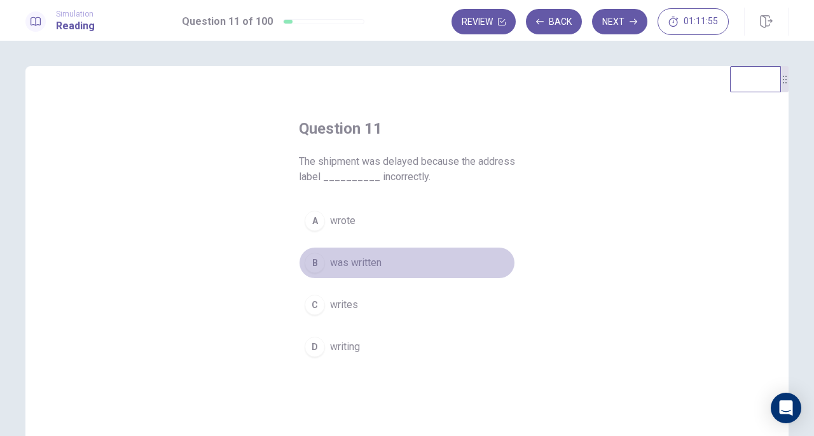
click at [351, 265] on span "was written" at bounding box center [356, 262] width 52 height 15
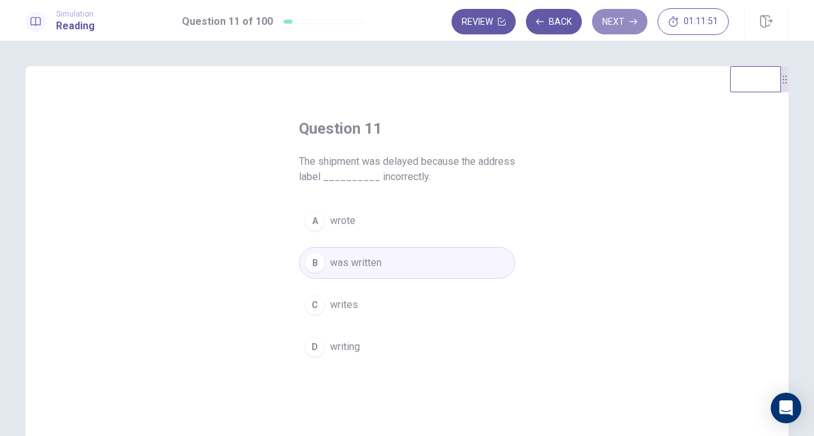
click at [621, 16] on button "Next" at bounding box center [619, 21] width 55 height 25
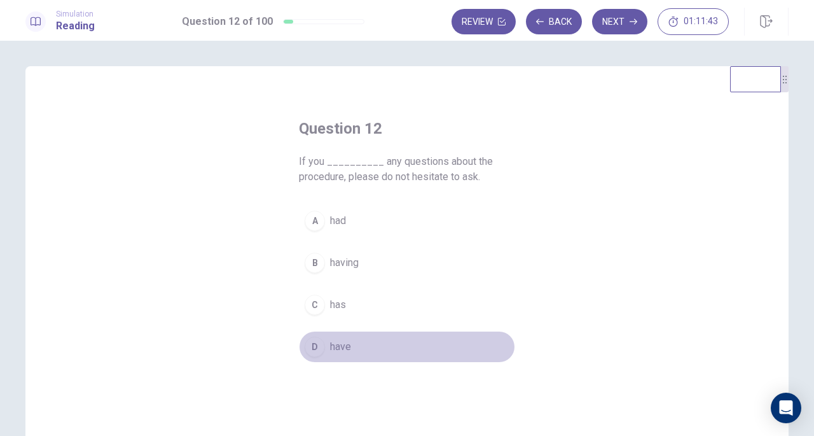
click at [347, 343] on span "have" at bounding box center [340, 346] width 21 height 15
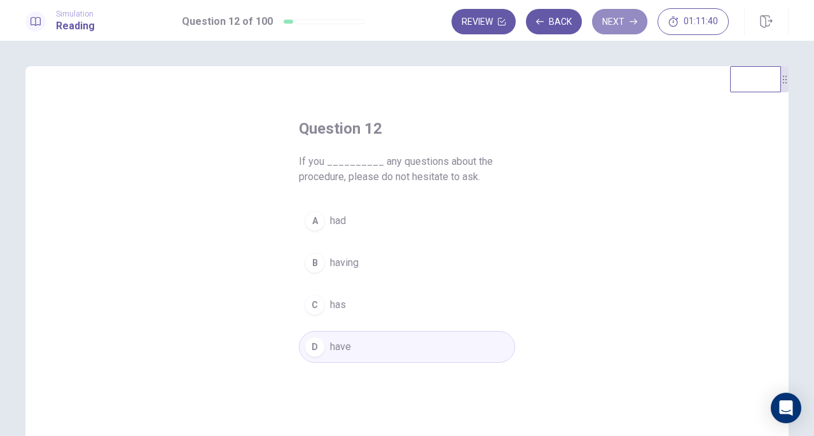
click at [627, 23] on button "Next" at bounding box center [619, 21] width 55 height 25
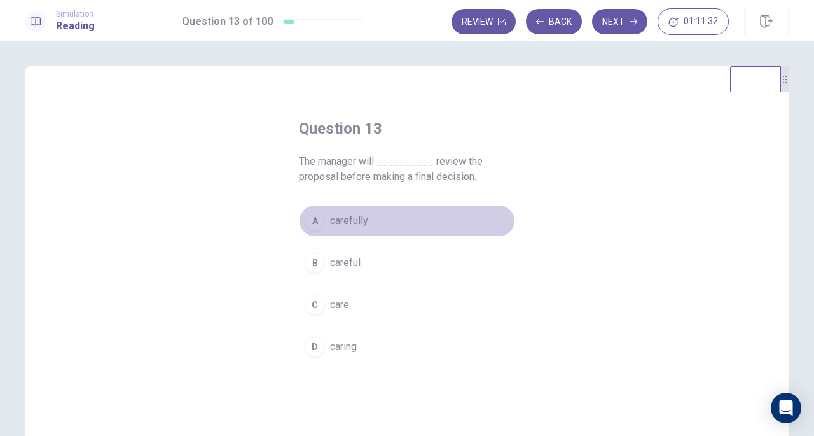
click at [346, 225] on span "carefully" at bounding box center [349, 220] width 38 height 15
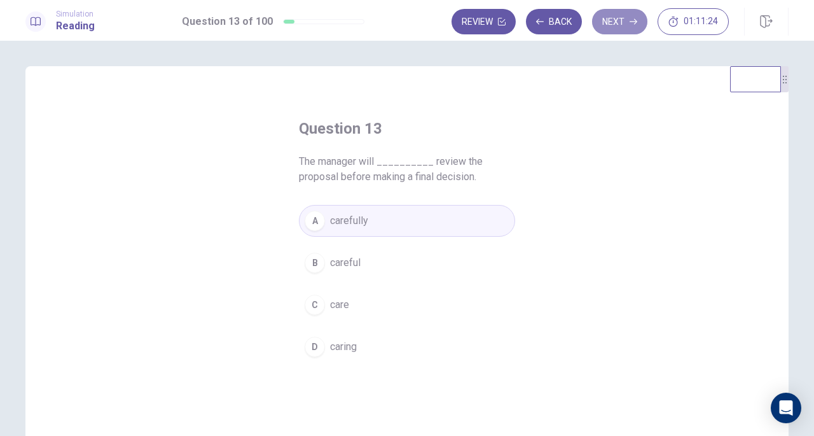
click at [621, 21] on button "Next" at bounding box center [619, 21] width 55 height 25
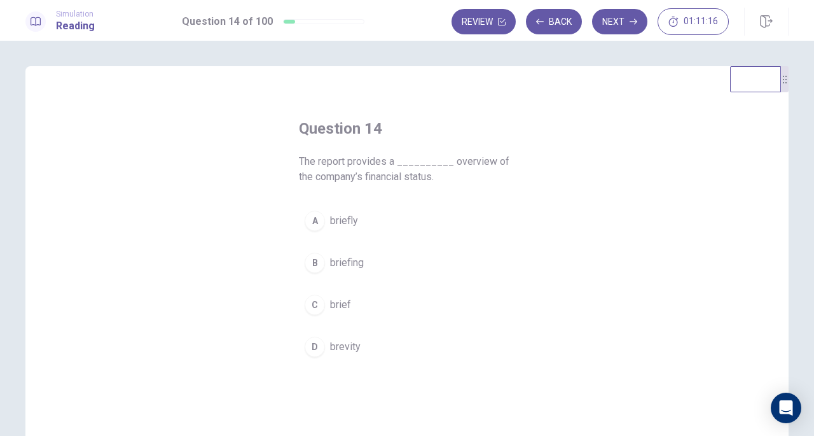
click at [349, 306] on button "C brief" at bounding box center [407, 305] width 216 height 32
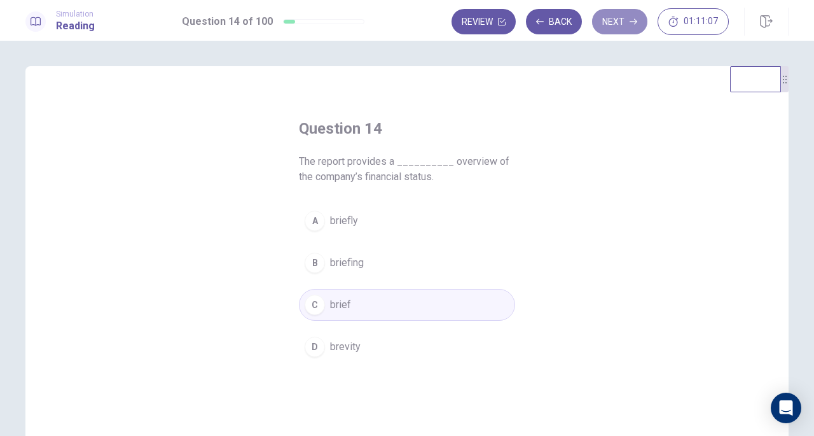
click at [630, 22] on icon "button" at bounding box center [634, 22] width 8 height 8
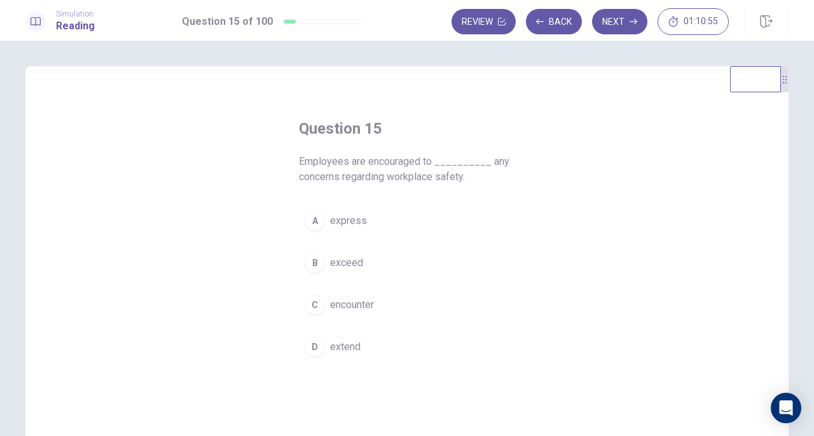
click at [352, 220] on span "express" at bounding box center [348, 220] width 37 height 15
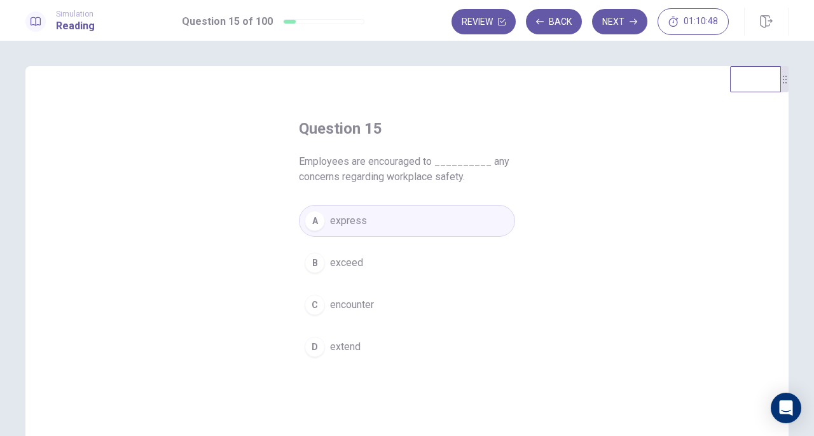
click at [618, 25] on button "Next" at bounding box center [619, 21] width 55 height 25
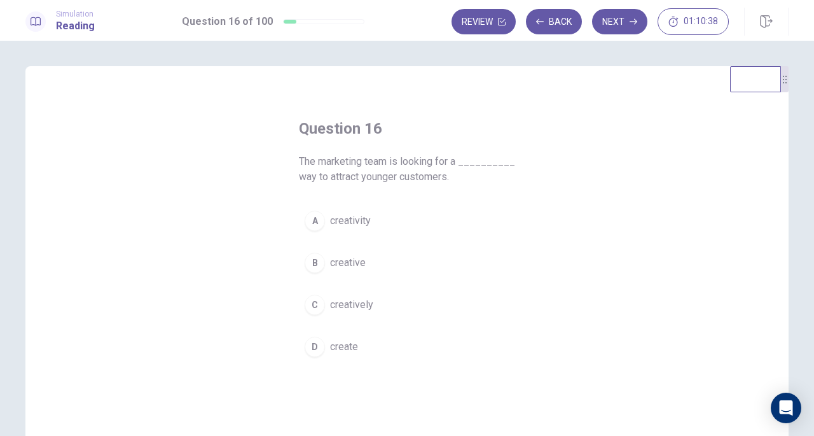
click at [357, 269] on span "creative" at bounding box center [348, 262] width 36 height 15
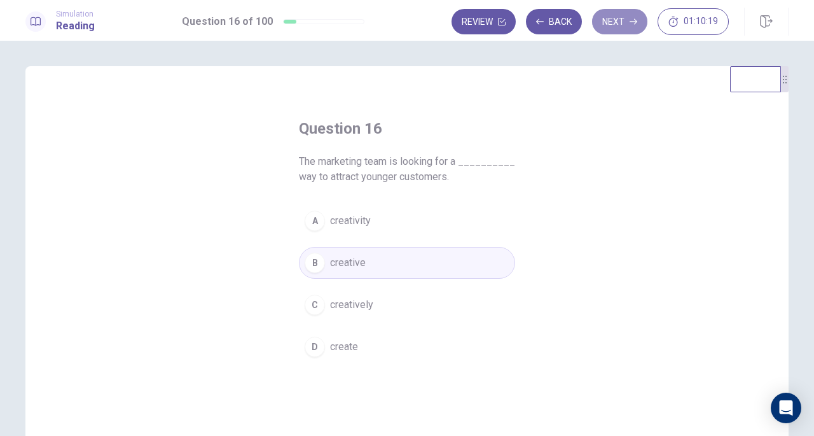
click at [619, 22] on button "Next" at bounding box center [619, 21] width 55 height 25
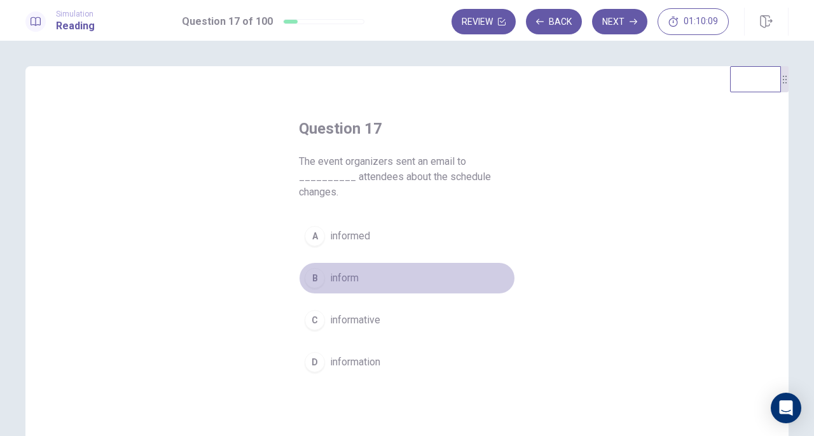
click at [346, 278] on span "inform" at bounding box center [344, 277] width 29 height 15
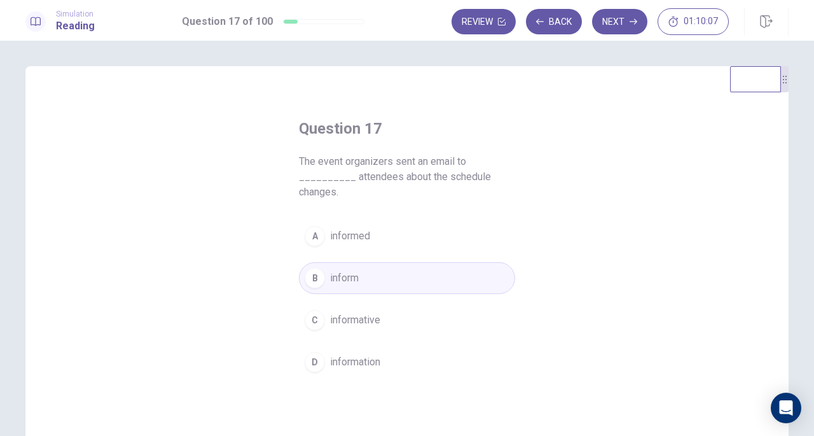
click at [625, 18] on button "Next" at bounding box center [619, 21] width 55 height 25
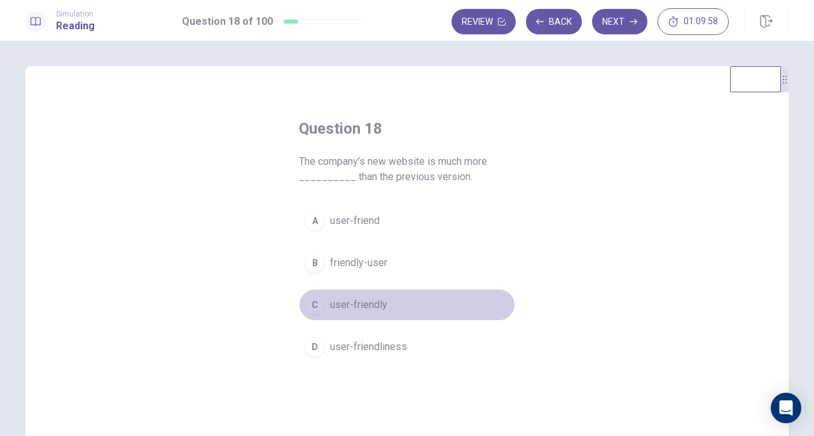
click at [383, 304] on button "C user-friendly" at bounding box center [407, 305] width 216 height 32
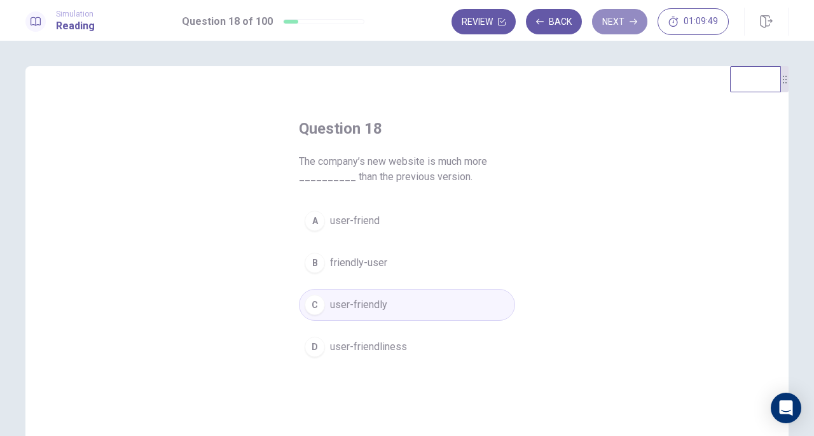
click at [608, 20] on button "Next" at bounding box center [619, 21] width 55 height 25
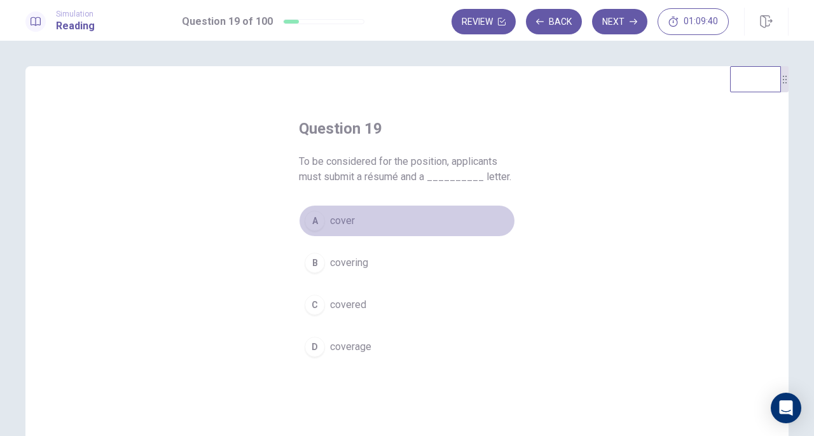
click at [318, 225] on div "A" at bounding box center [315, 221] width 20 height 20
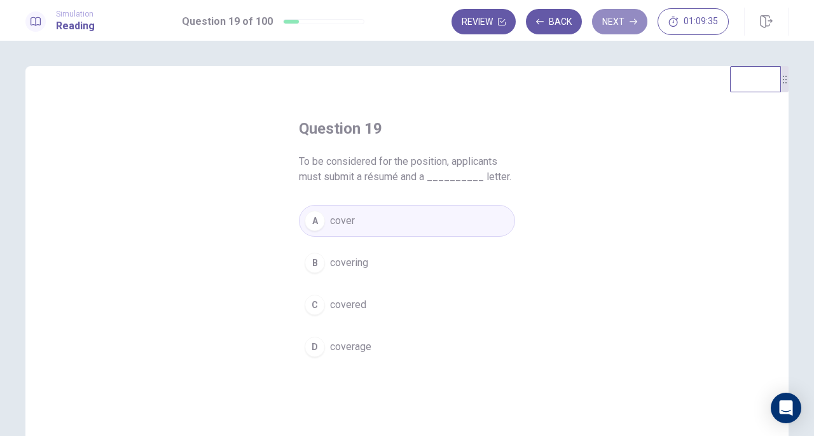
click at [618, 32] on button "Next" at bounding box center [619, 21] width 55 height 25
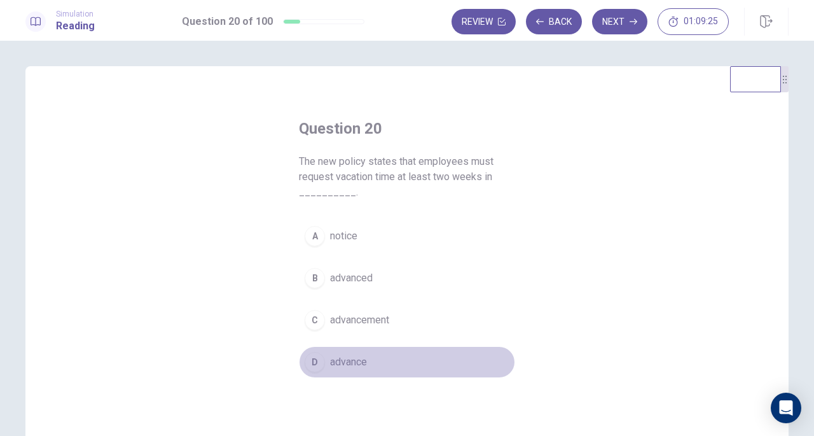
click at [349, 365] on span "advance" at bounding box center [348, 361] width 37 height 15
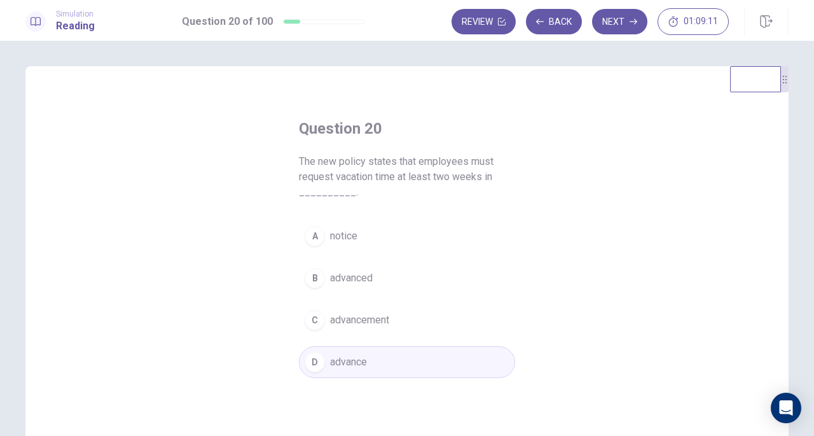
click at [616, 18] on button "Next" at bounding box center [619, 21] width 55 height 25
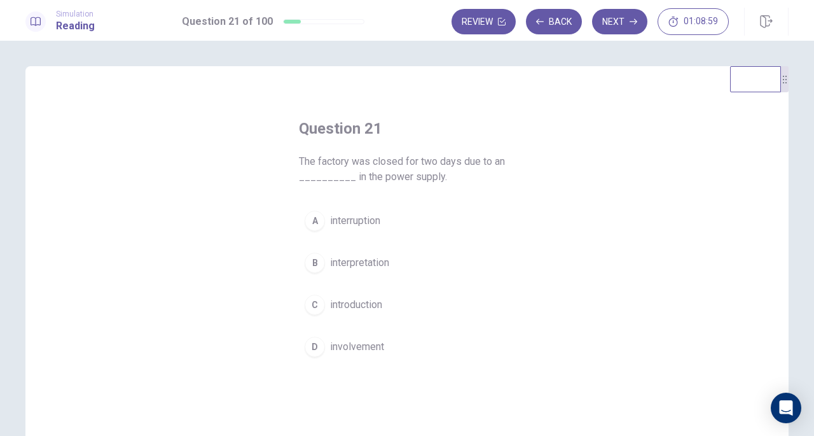
click at [339, 222] on span "interruption" at bounding box center [355, 220] width 50 height 15
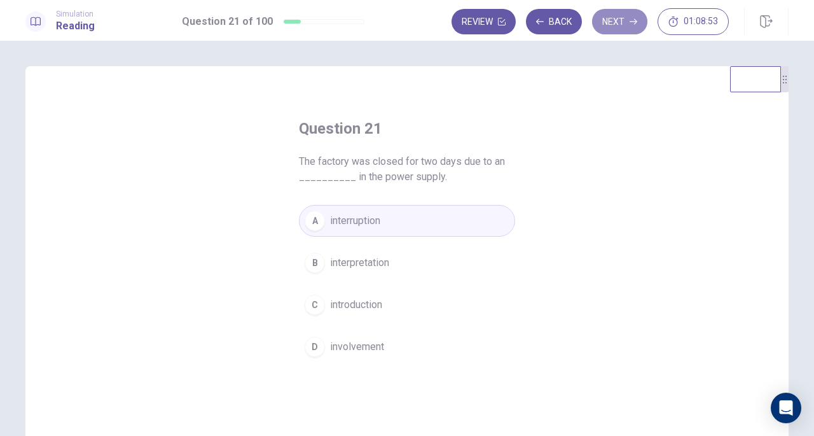
click at [627, 16] on button "Next" at bounding box center [619, 21] width 55 height 25
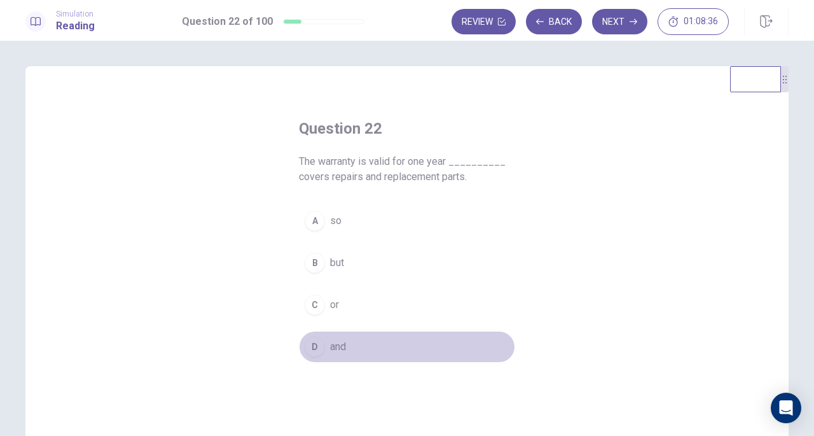
click at [335, 339] on span "and" at bounding box center [338, 346] width 16 height 15
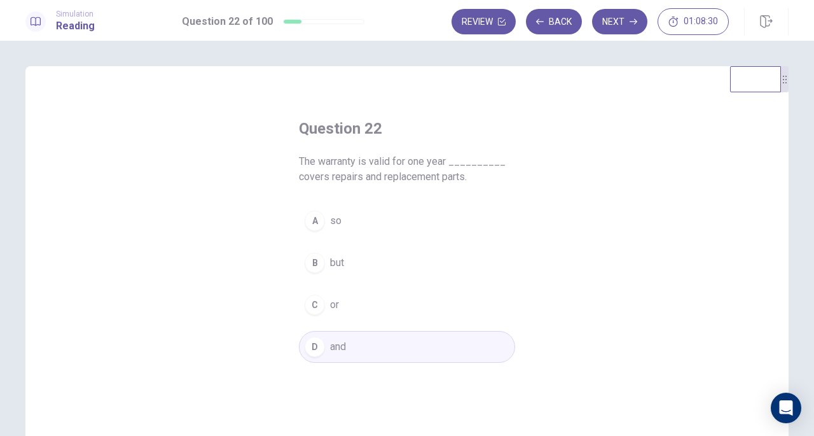
click at [615, 12] on button "Next" at bounding box center [619, 21] width 55 height 25
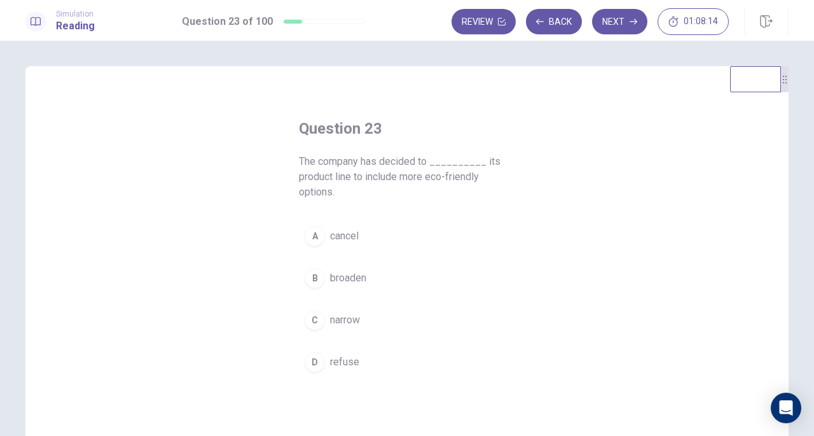
click at [336, 236] on span "cancel" at bounding box center [344, 235] width 29 height 15
click at [393, 275] on button "B broaden" at bounding box center [407, 278] width 216 height 32
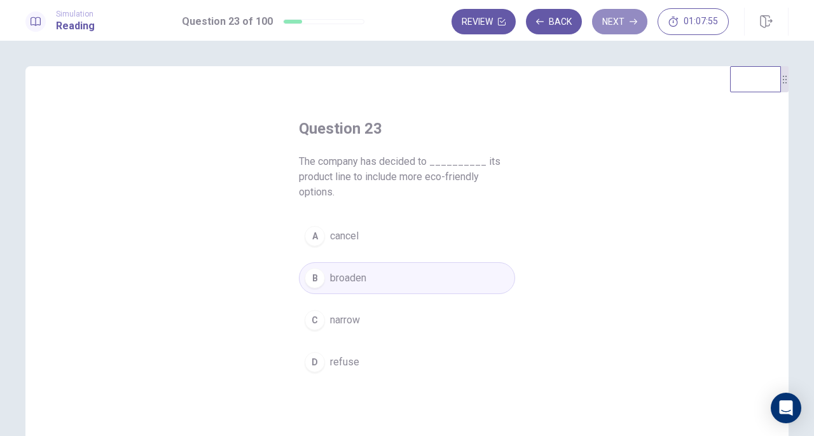
click at [622, 21] on button "Next" at bounding box center [619, 21] width 55 height 25
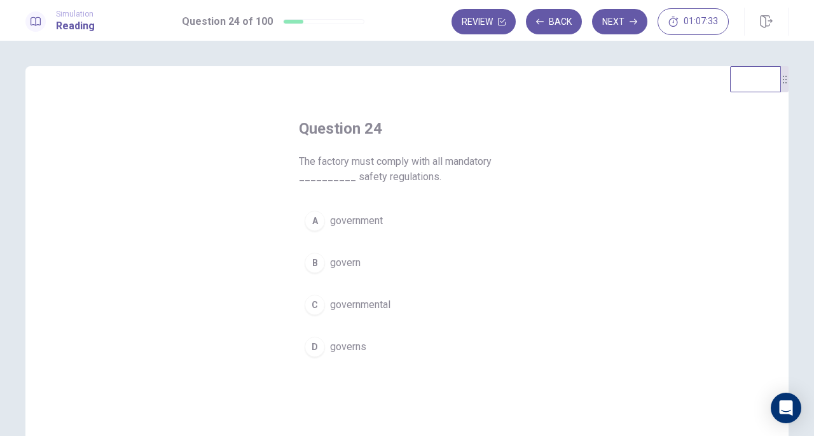
click at [333, 211] on button "A government" at bounding box center [407, 221] width 216 height 32
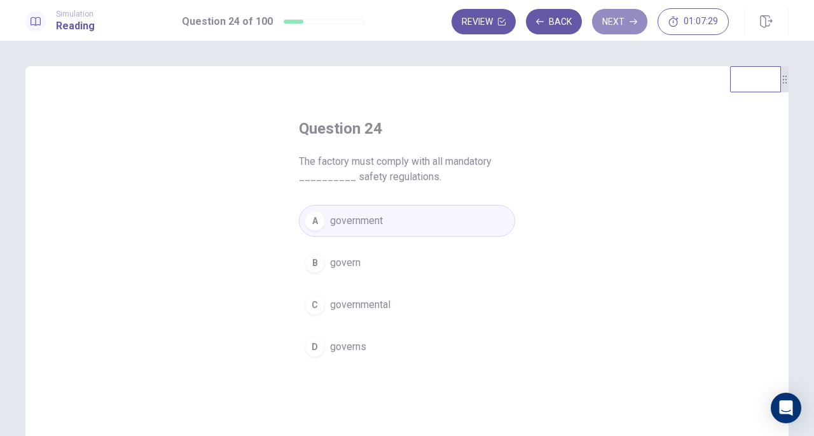
click at [619, 20] on button "Next" at bounding box center [619, 21] width 55 height 25
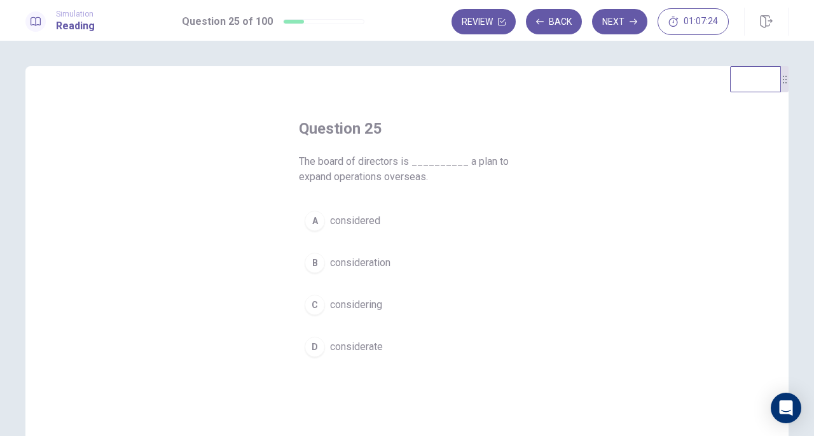
click at [319, 306] on div "C" at bounding box center [315, 305] width 20 height 20
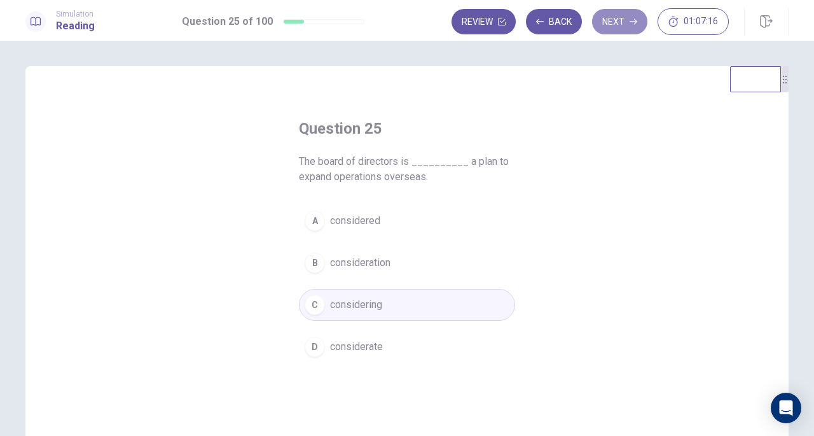
click at [616, 31] on button "Next" at bounding box center [619, 21] width 55 height 25
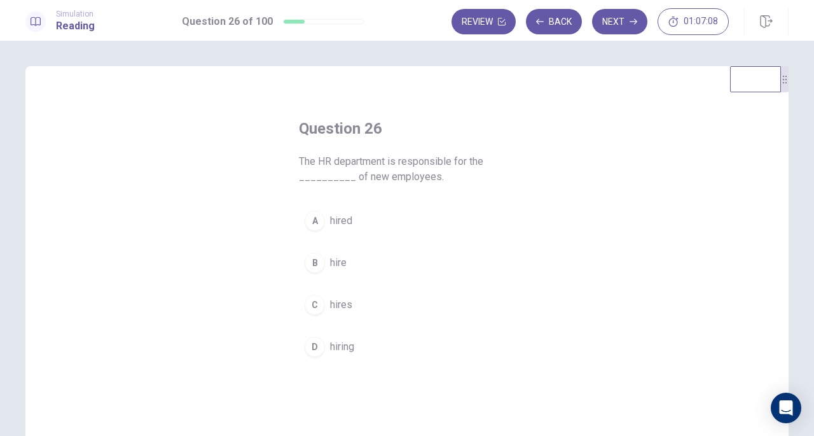
click at [320, 344] on div "D" at bounding box center [315, 346] width 20 height 20
click at [617, 22] on button "Next" at bounding box center [619, 21] width 55 height 25
click at [347, 217] on span "unfavorable" at bounding box center [356, 220] width 52 height 15
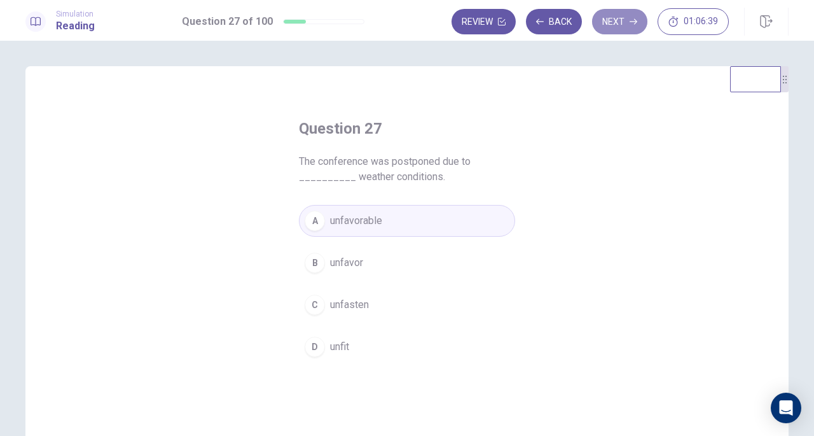
click at [622, 29] on button "Next" at bounding box center [619, 21] width 55 height 25
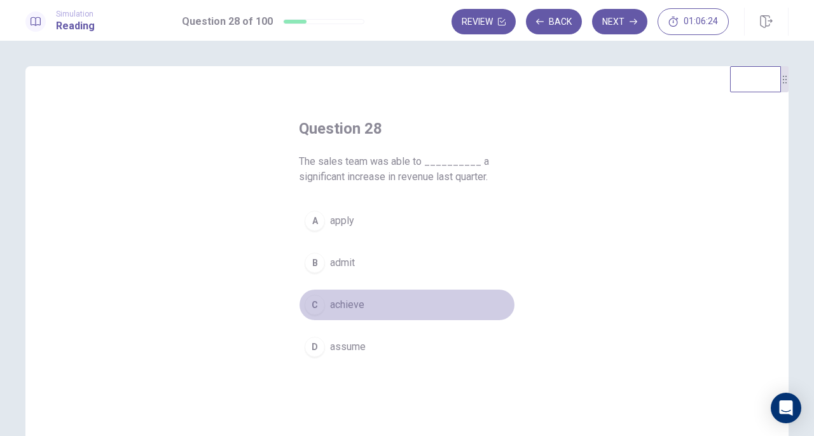
click at [331, 307] on span "achieve" at bounding box center [347, 304] width 34 height 15
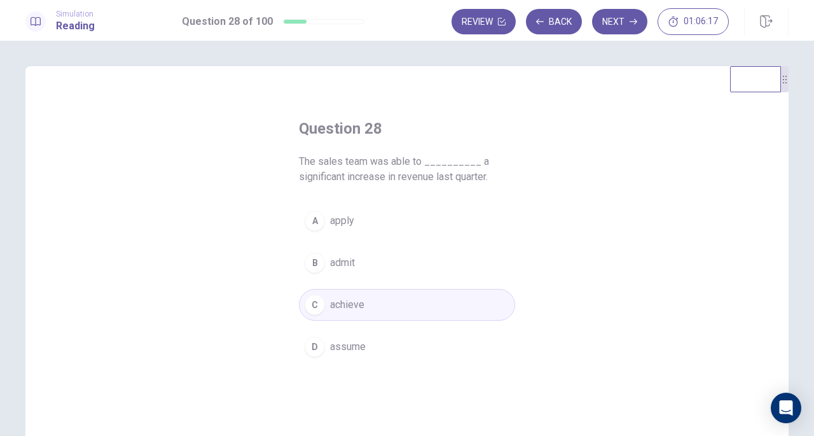
click at [626, 15] on button "Next" at bounding box center [619, 21] width 55 height 25
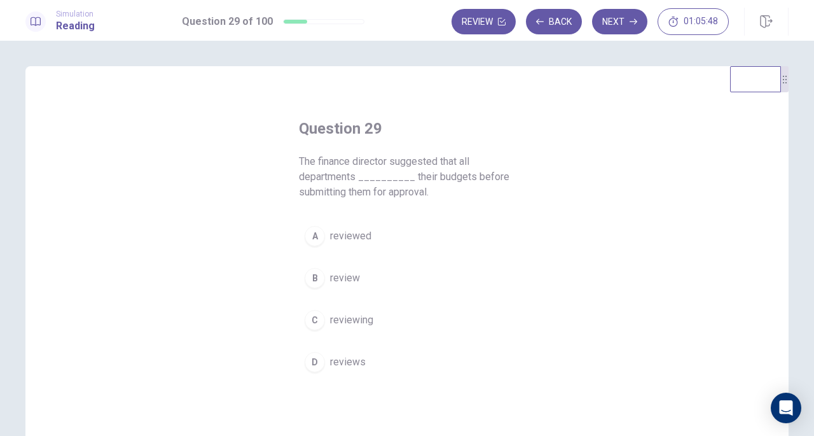
click at [340, 281] on span "review" at bounding box center [345, 277] width 30 height 15
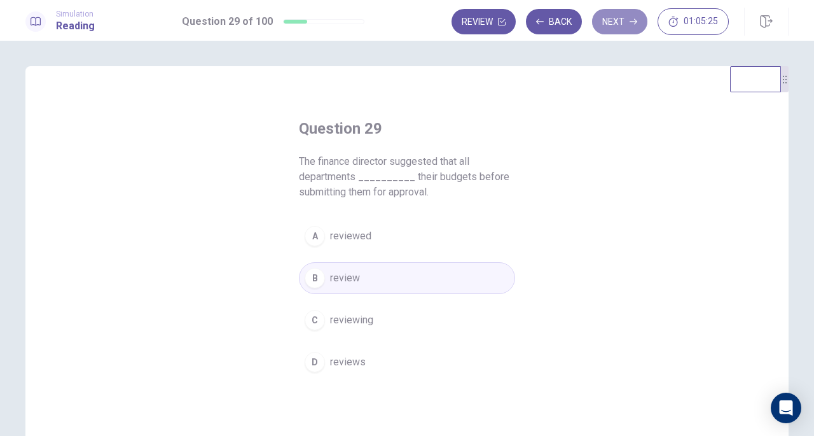
click at [620, 24] on button "Next" at bounding box center [619, 21] width 55 height 25
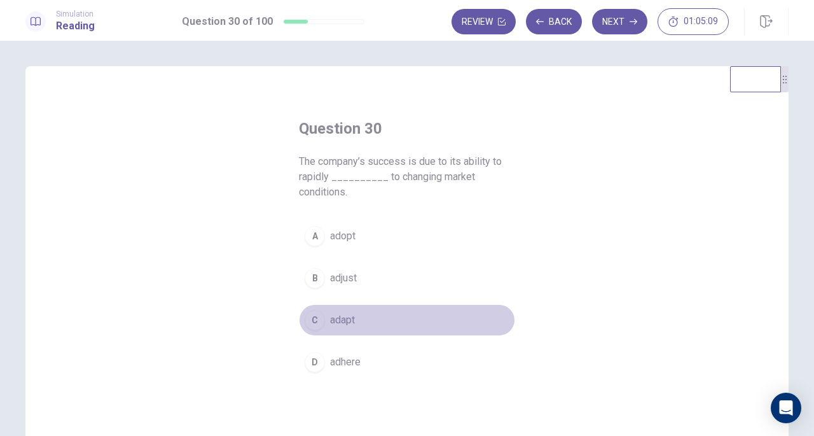
click at [314, 322] on div "C" at bounding box center [315, 320] width 20 height 20
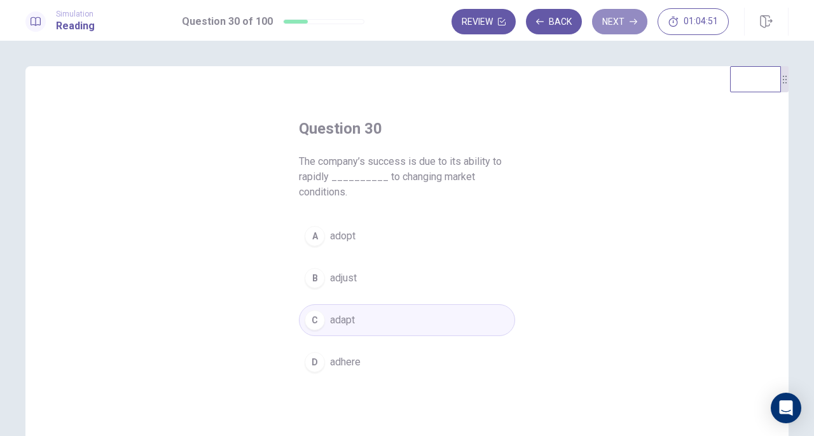
click at [623, 21] on button "Next" at bounding box center [619, 21] width 55 height 25
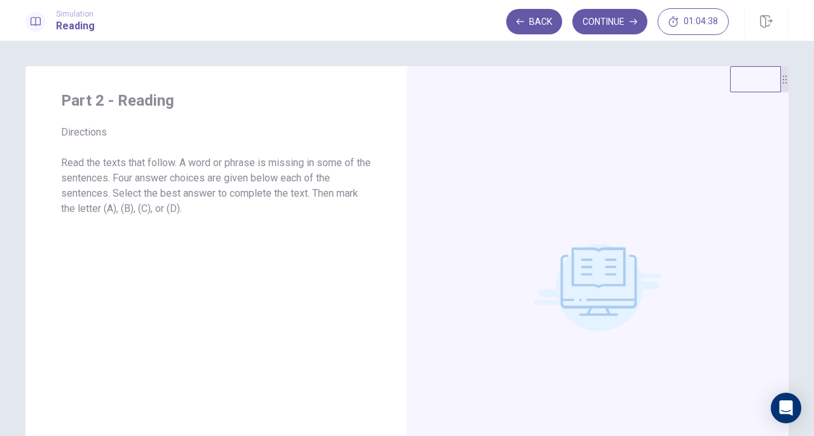
click at [596, 25] on button "Continue" at bounding box center [609, 21] width 75 height 25
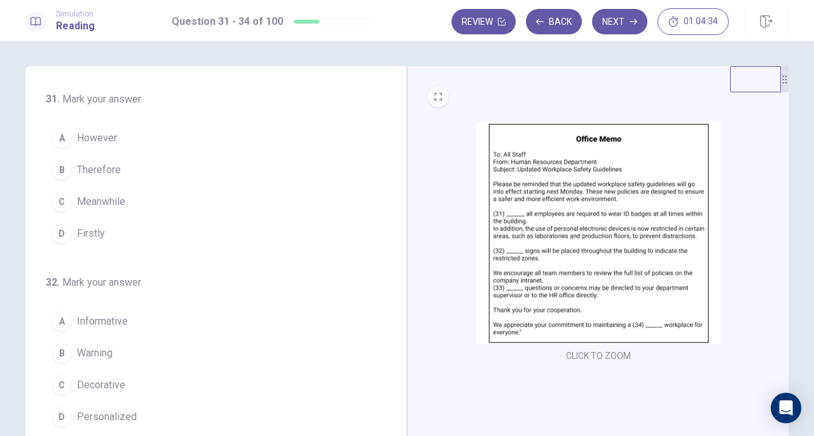
click at [543, 186] on img at bounding box center [598, 233] width 244 height 222
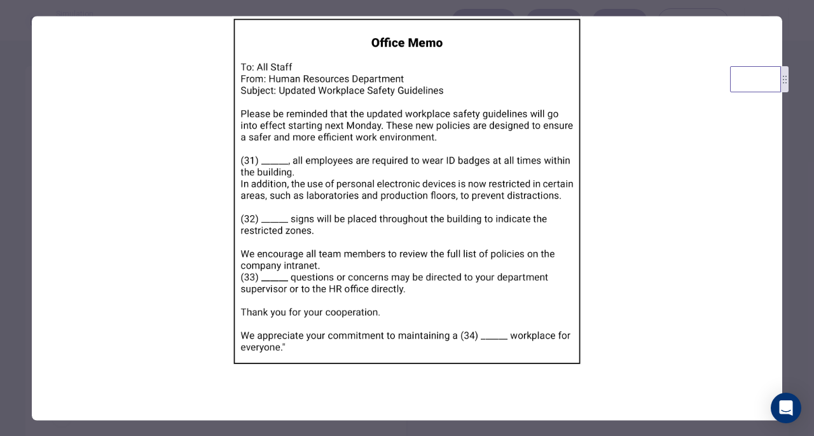
click at [14, 85] on div at bounding box center [407, 218] width 814 height 436
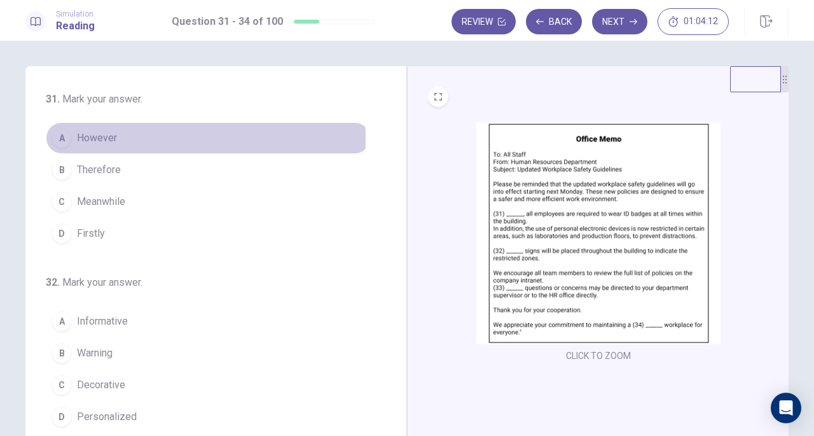
click at [106, 139] on span "However" at bounding box center [97, 137] width 40 height 15
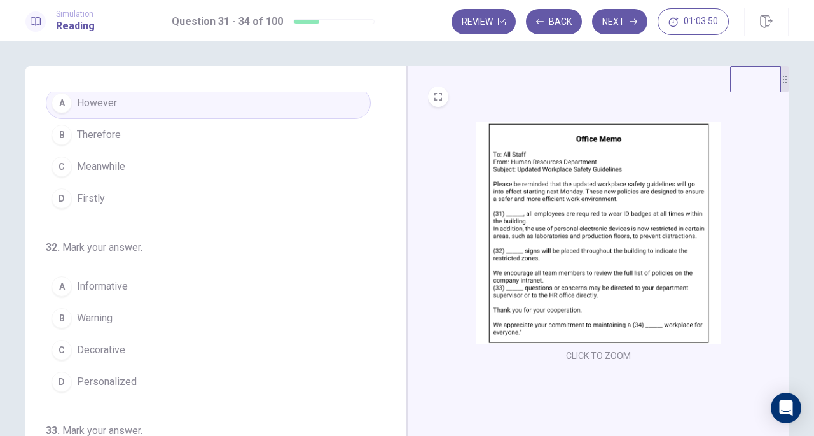
scroll to position [64, 0]
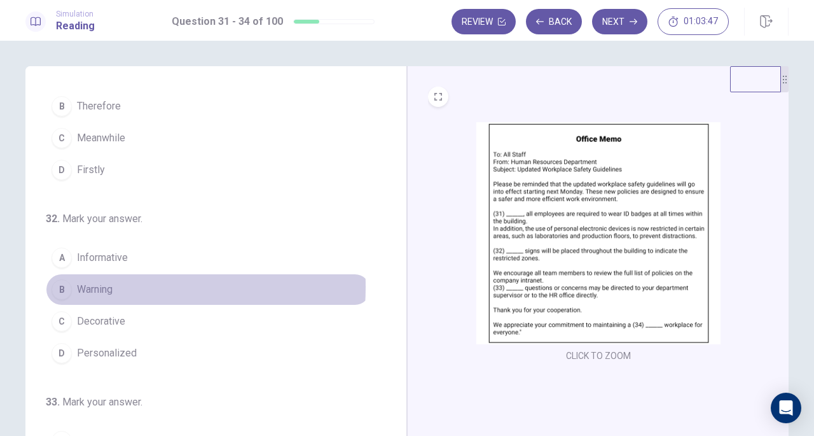
click at [87, 284] on span "Warning" at bounding box center [95, 289] width 36 height 15
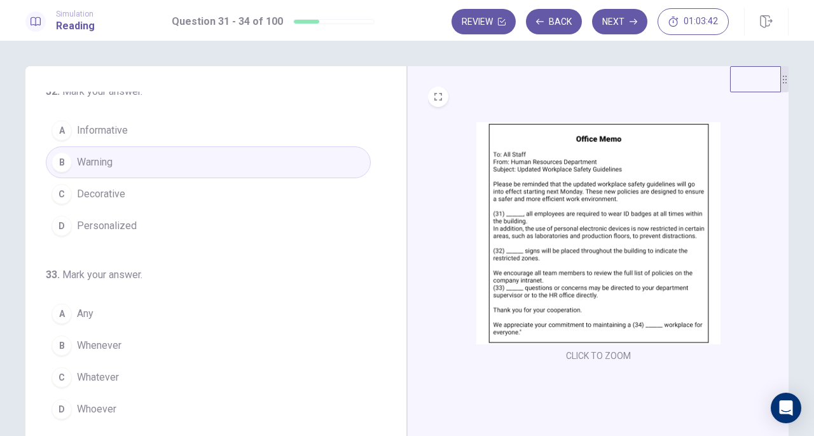
scroll to position [254, 0]
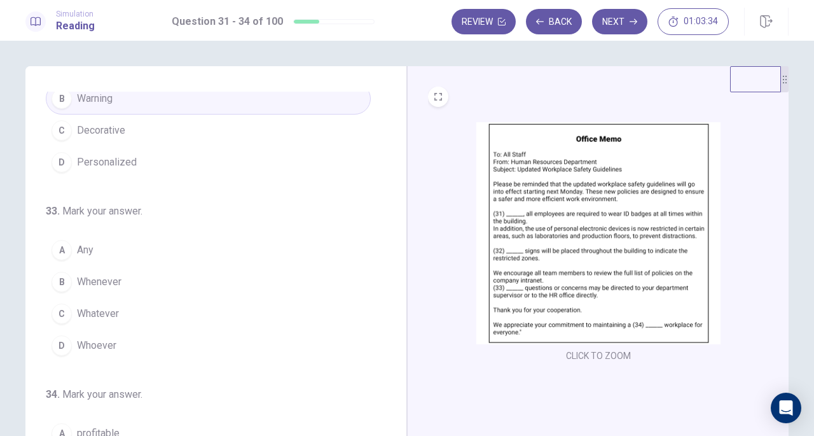
click at [91, 249] on button "A Any" at bounding box center [208, 250] width 325 height 32
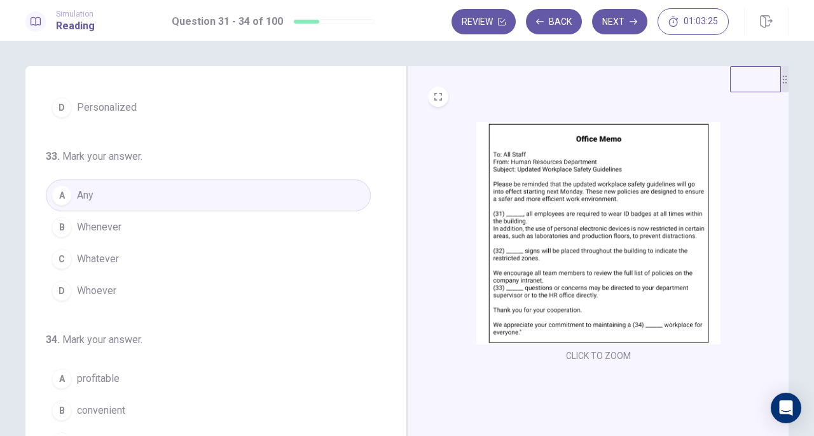
scroll to position [64, 0]
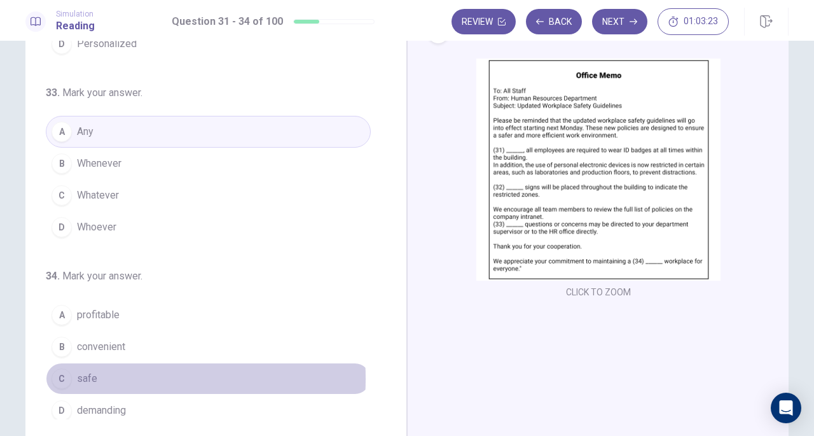
click at [85, 372] on span "safe" at bounding box center [87, 378] width 20 height 15
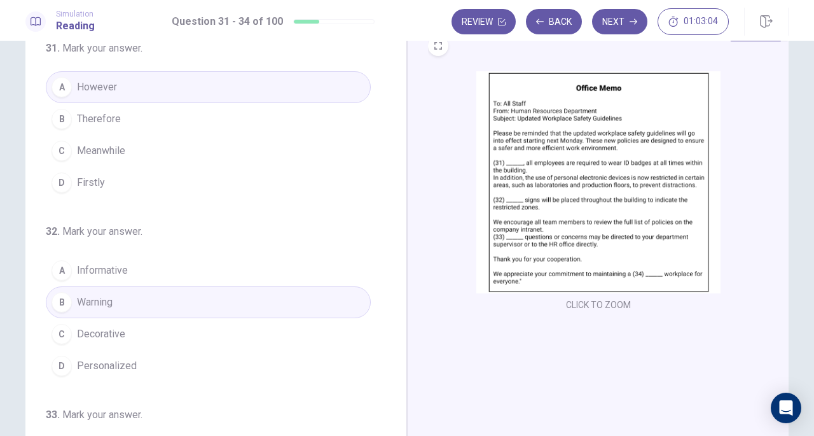
scroll to position [0, 0]
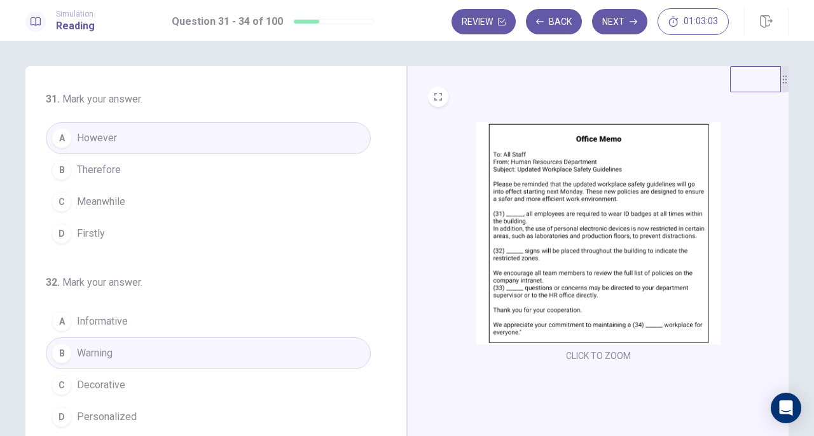
click at [615, 19] on button "Next" at bounding box center [619, 21] width 55 height 25
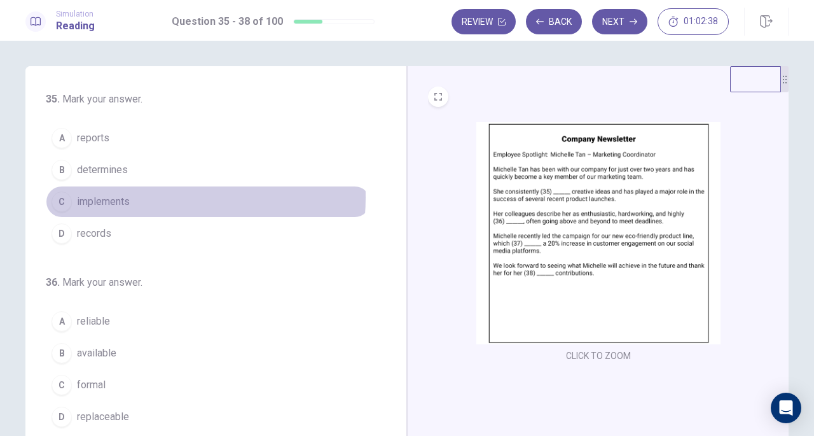
click at [133, 196] on button "C implements" at bounding box center [208, 202] width 325 height 32
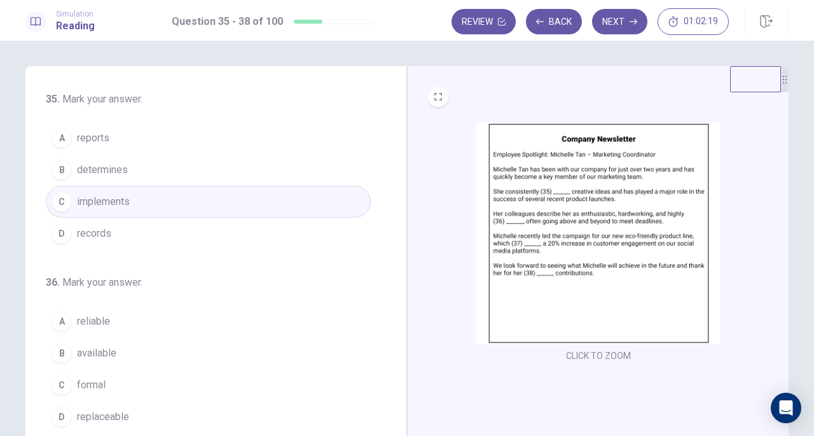
scroll to position [64, 0]
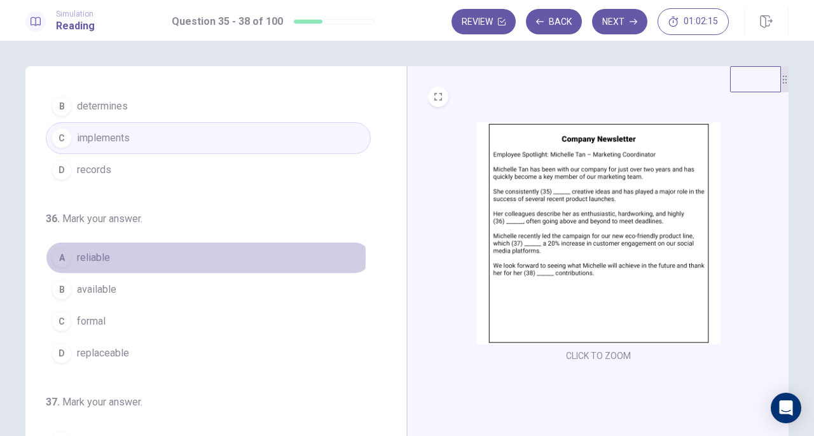
click at [91, 254] on span "reliable" at bounding box center [93, 257] width 33 height 15
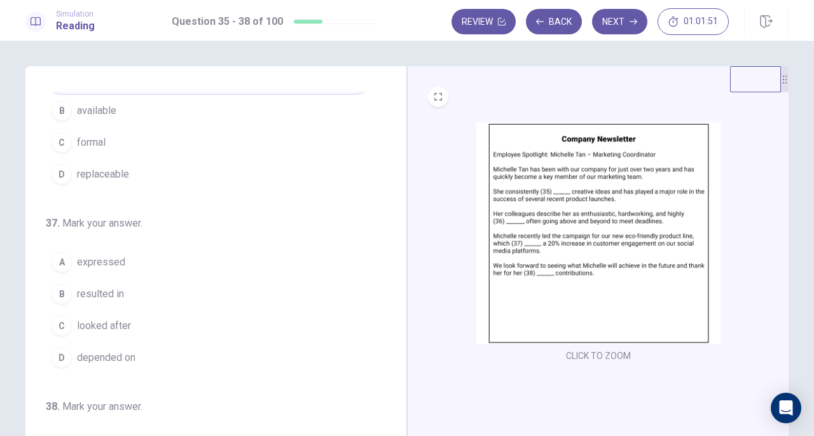
scroll to position [254, 0]
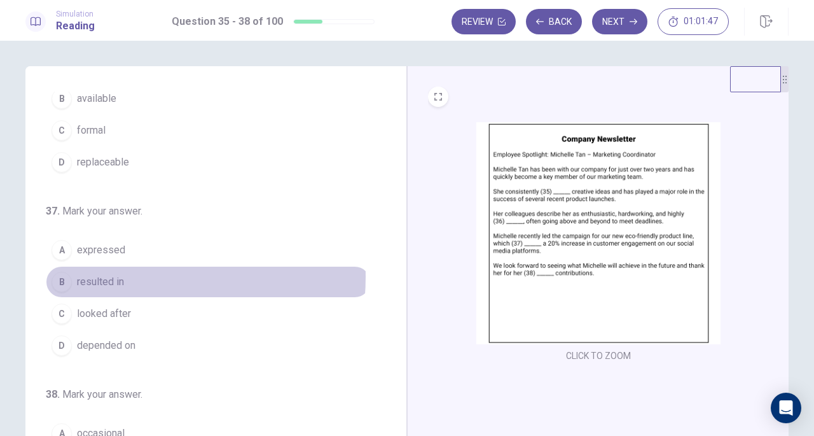
click at [111, 274] on span "resulted in" at bounding box center [100, 281] width 47 height 15
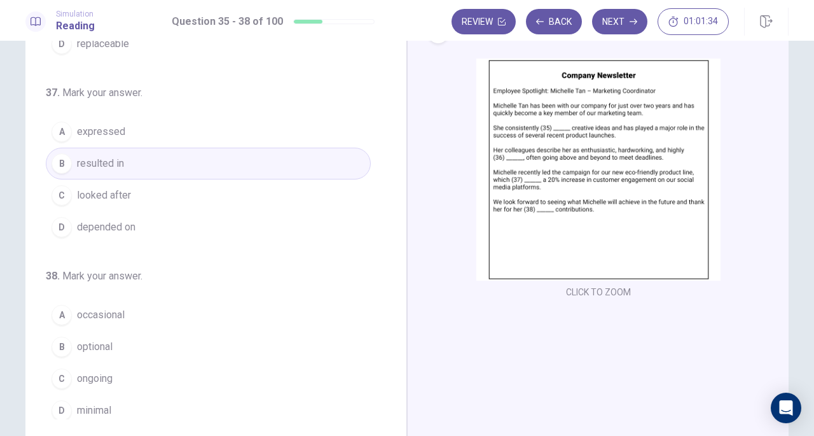
scroll to position [127, 0]
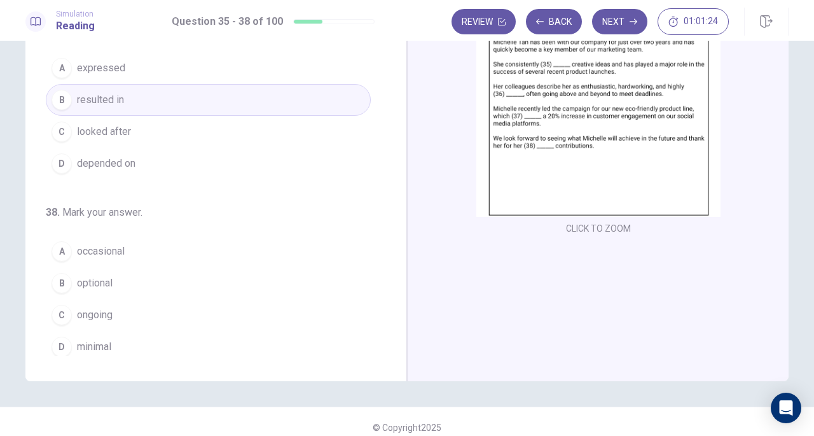
click at [100, 309] on span "ongoing" at bounding box center [95, 314] width 36 height 15
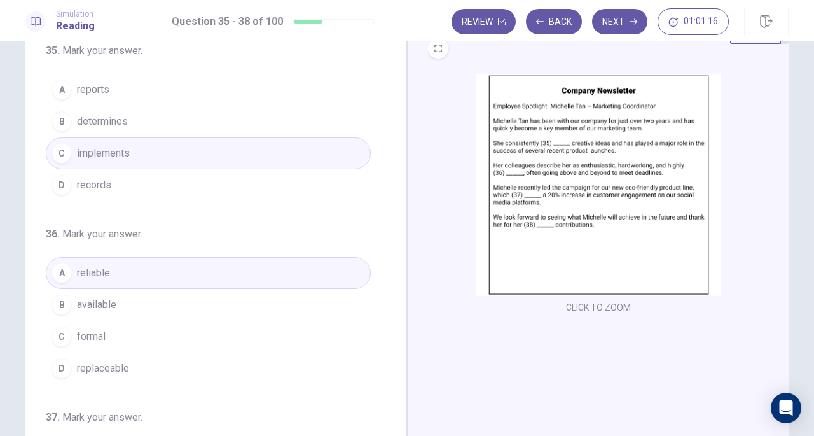
scroll to position [0, 0]
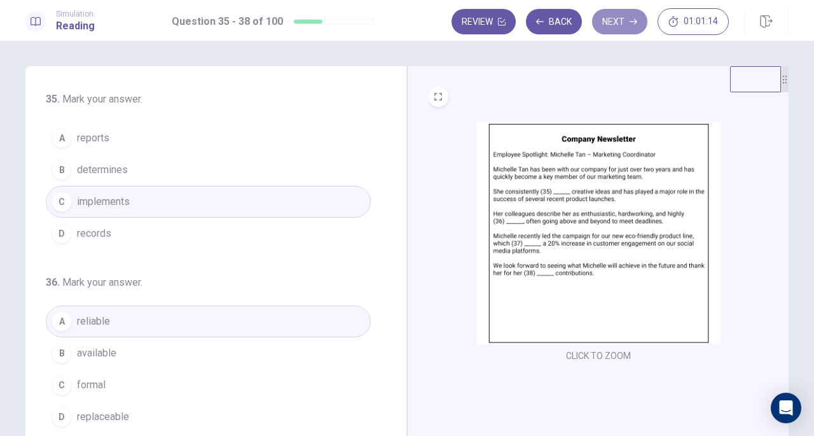
click at [627, 24] on button "Next" at bounding box center [619, 21] width 55 height 25
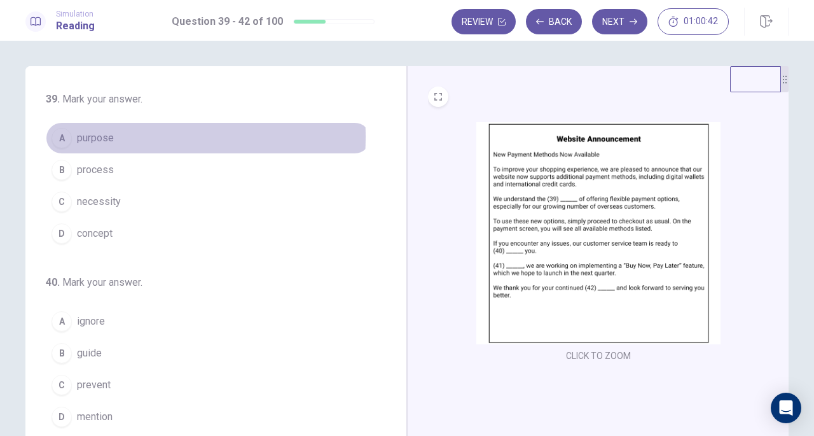
click at [100, 137] on span "purpose" at bounding box center [95, 137] width 37 height 15
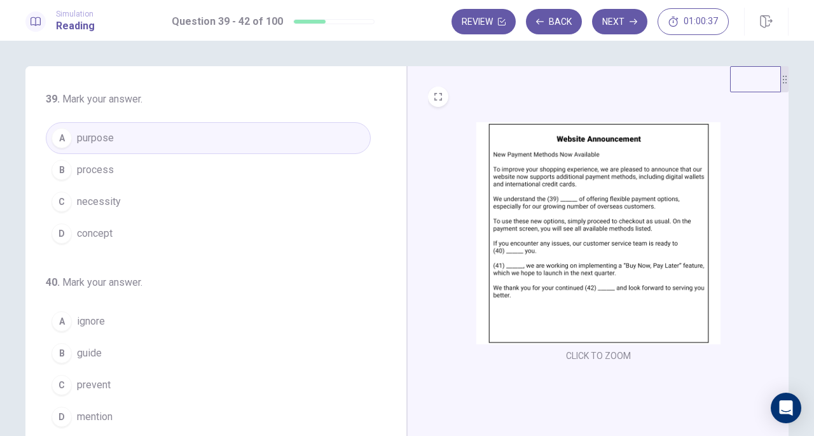
click at [111, 170] on button "B process" at bounding box center [208, 170] width 325 height 32
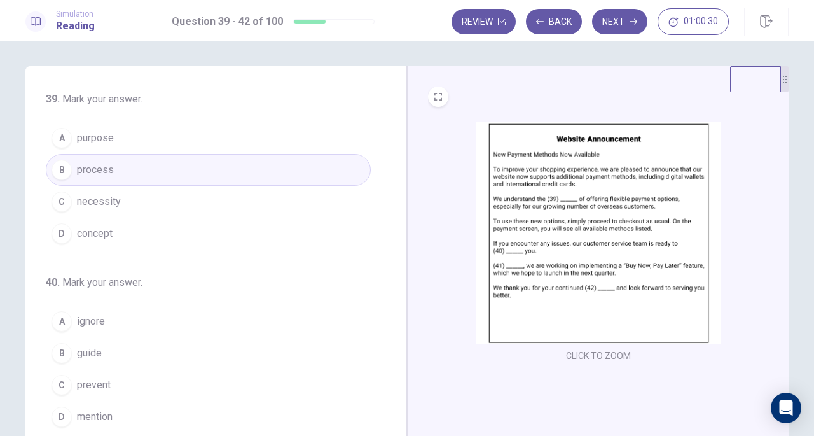
click at [108, 142] on span "purpose" at bounding box center [95, 137] width 37 height 15
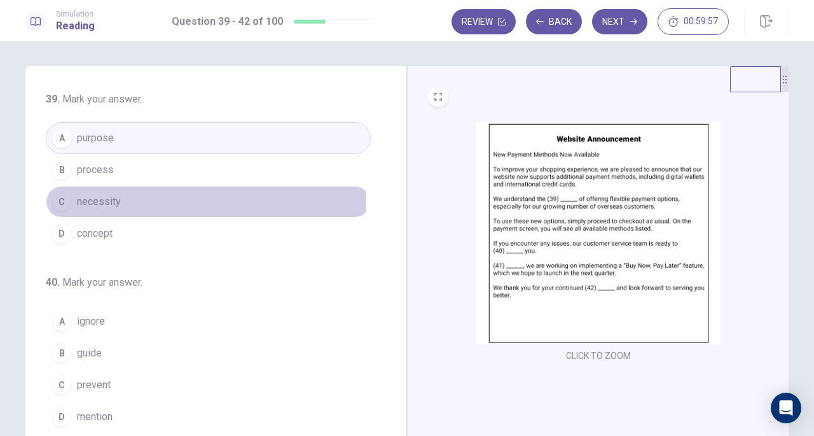
click at [117, 206] on button "C necessity" at bounding box center [208, 202] width 325 height 32
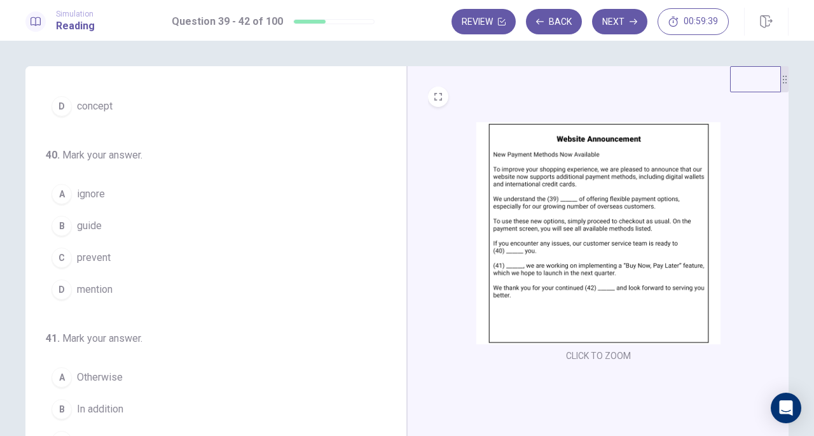
scroll to position [64, 0]
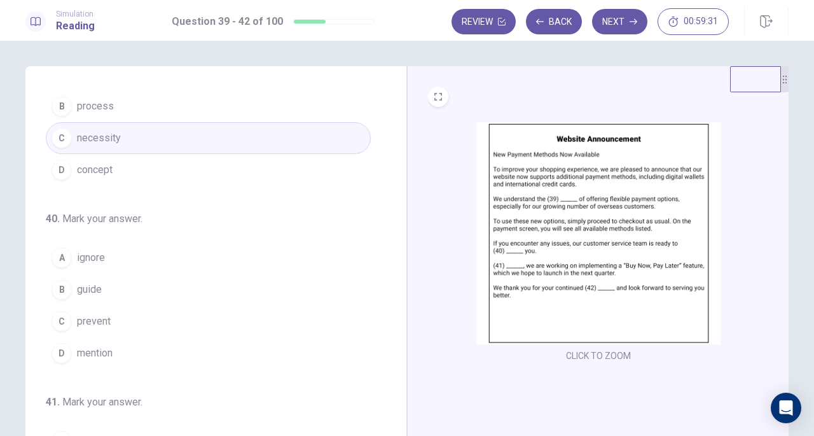
click at [89, 290] on span "guide" at bounding box center [89, 289] width 25 height 15
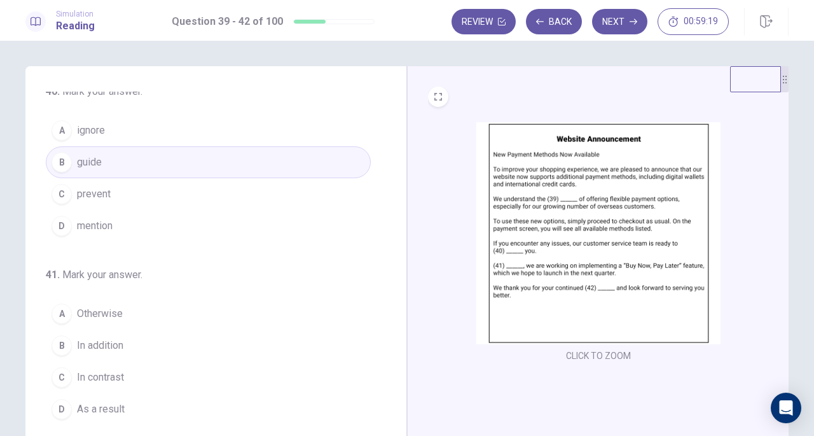
scroll to position [254, 0]
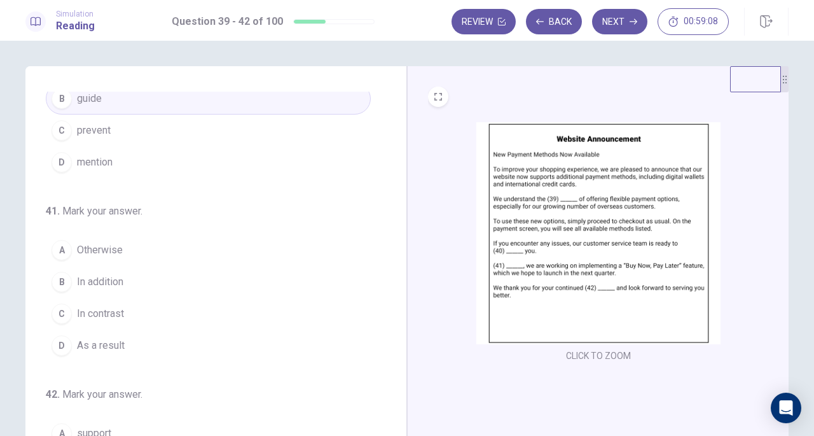
click at [118, 266] on button "B In addition" at bounding box center [208, 282] width 325 height 32
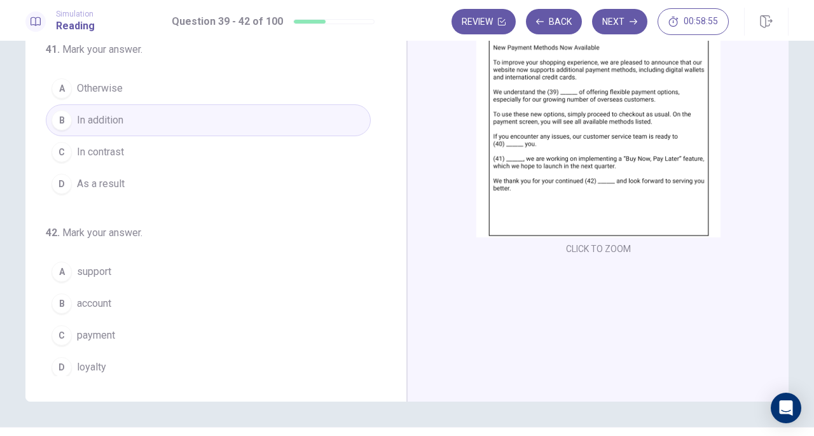
scroll to position [127, 0]
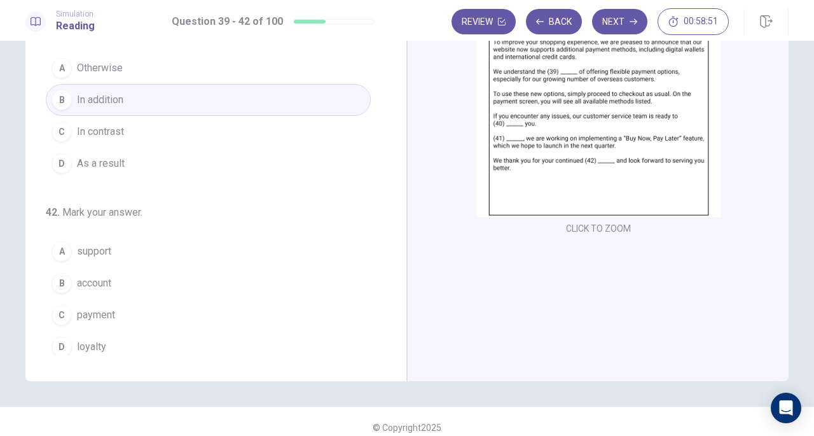
click at [102, 339] on span "loyalty" at bounding box center [91, 346] width 29 height 15
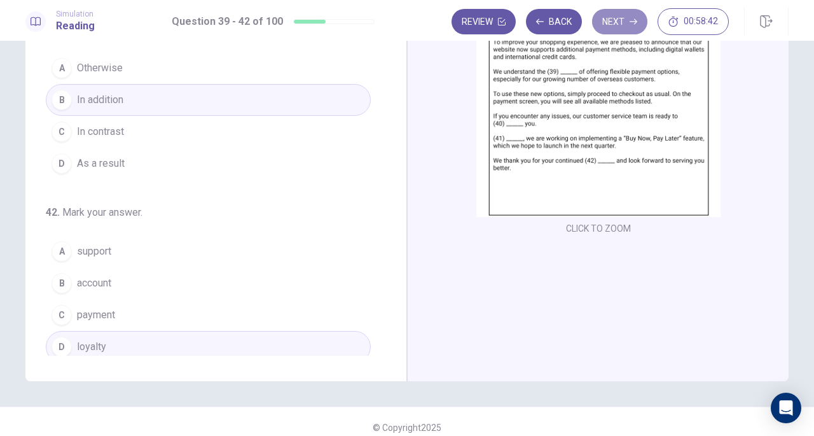
click at [618, 22] on button "Next" at bounding box center [619, 21] width 55 height 25
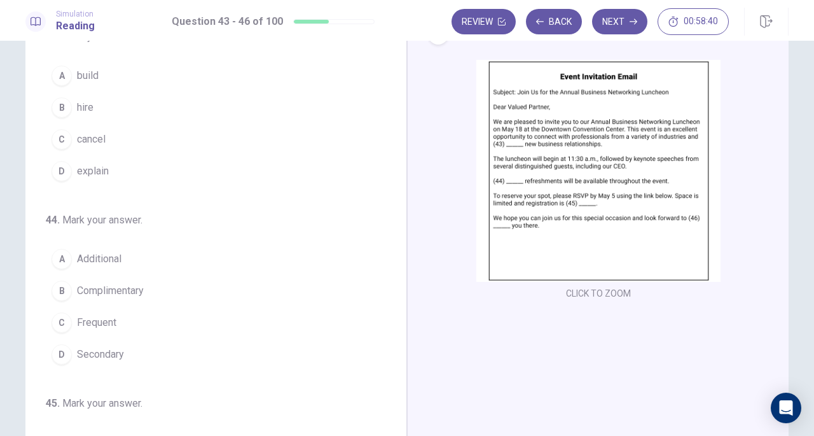
scroll to position [0, 0]
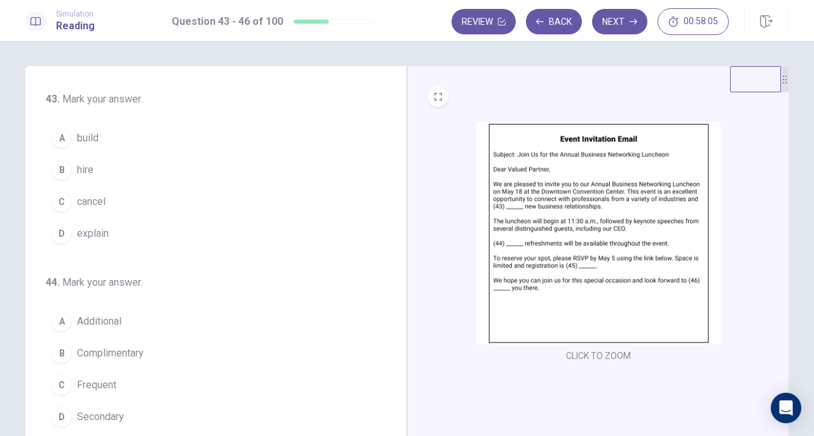
click at [83, 142] on span "build" at bounding box center [88, 137] width 22 height 15
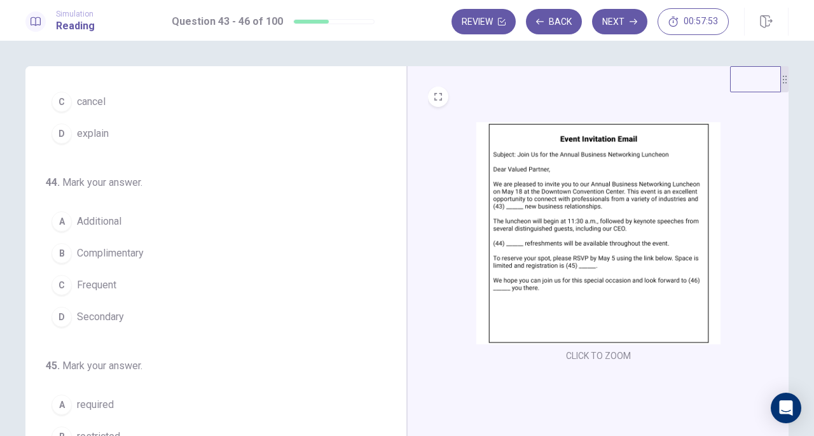
scroll to position [127, 0]
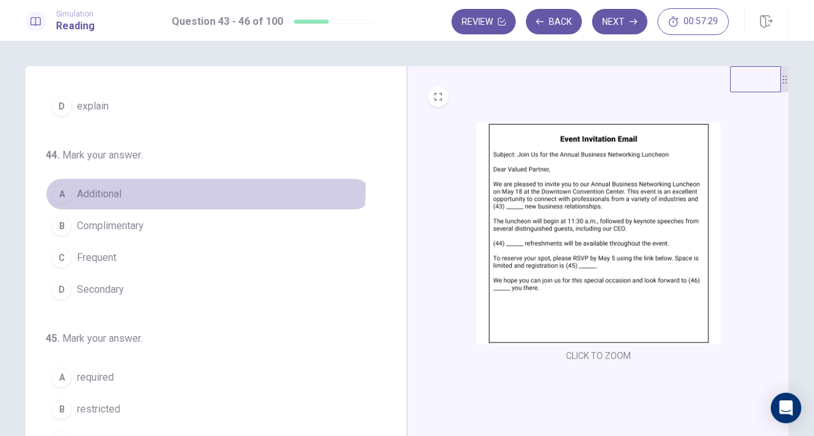
click at [81, 186] on span "Additional" at bounding box center [99, 193] width 45 height 15
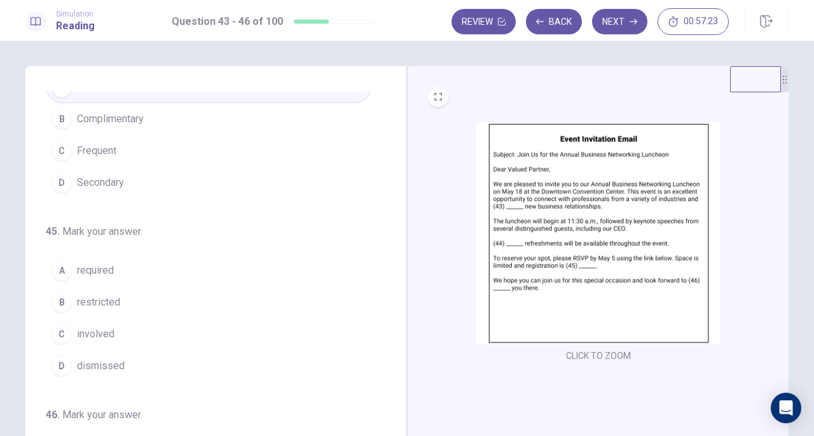
scroll to position [254, 0]
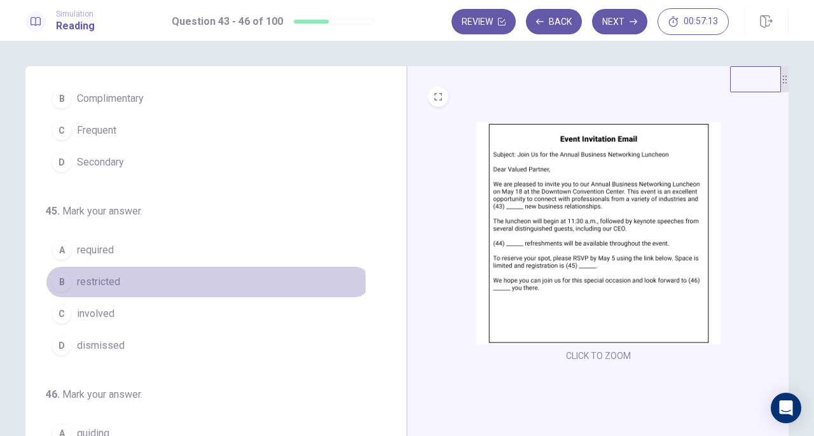
click at [103, 281] on span "restricted" at bounding box center [98, 281] width 43 height 15
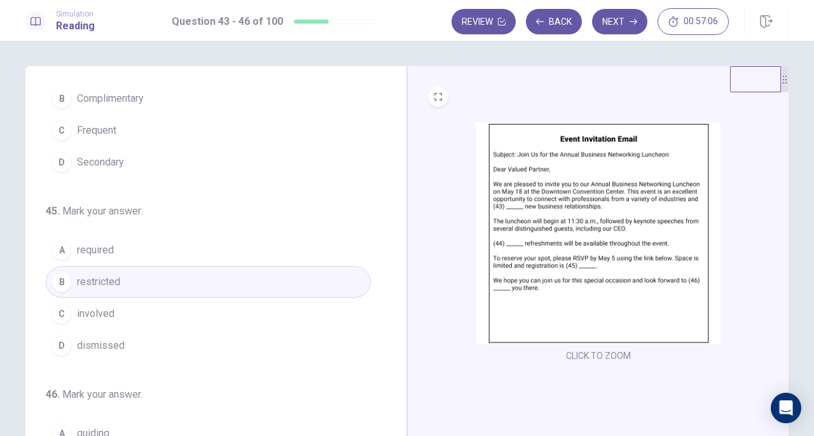
click at [193, 248] on button "A required" at bounding box center [208, 250] width 325 height 32
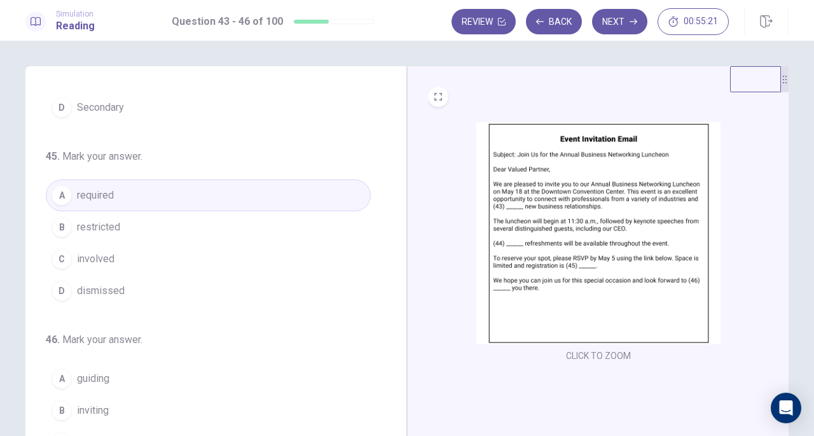
scroll to position [64, 0]
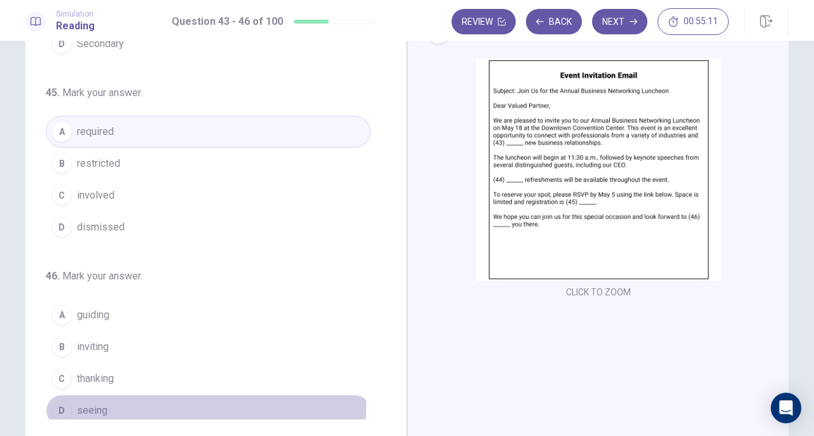
click at [111, 398] on button "D seeing" at bounding box center [208, 410] width 325 height 32
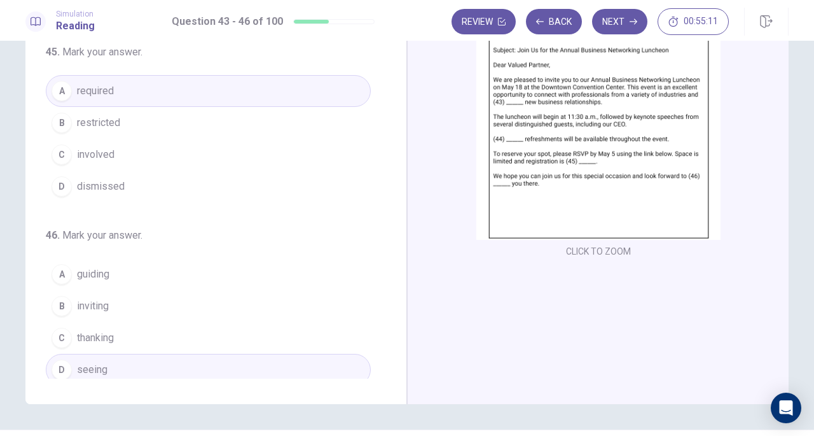
scroll to position [139, 0]
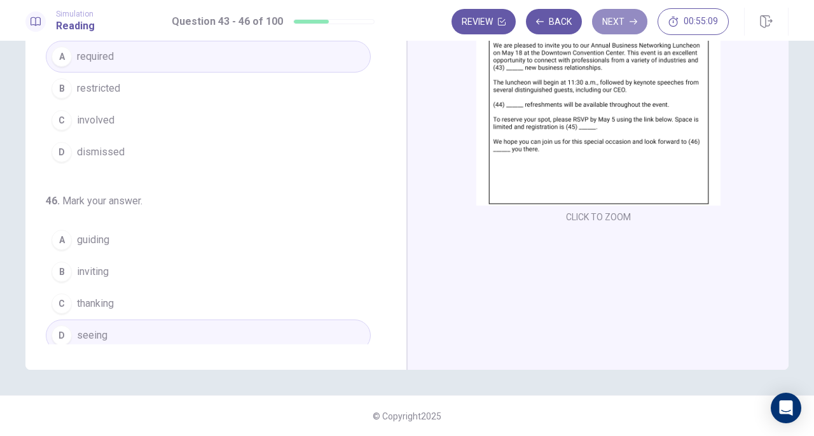
click at [625, 19] on button "Next" at bounding box center [619, 21] width 55 height 25
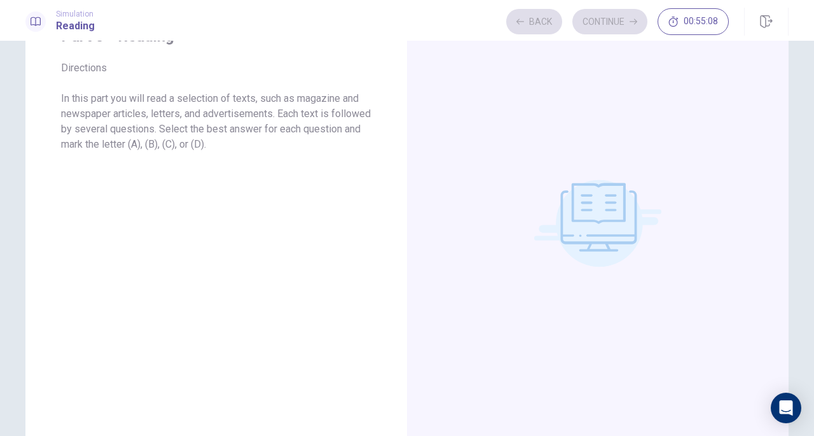
scroll to position [0, 0]
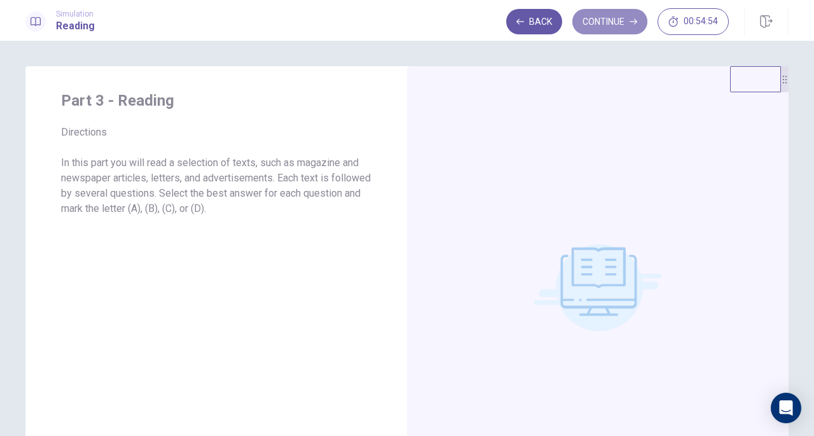
click at [622, 17] on button "Continue" at bounding box center [609, 21] width 75 height 25
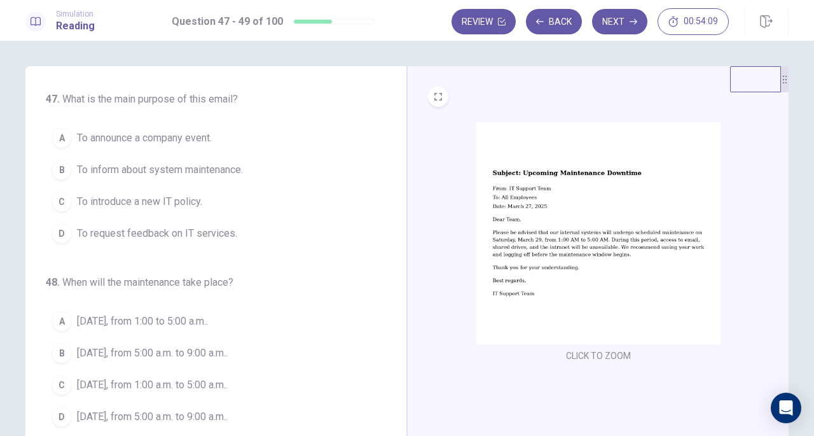
click at [204, 162] on span "To inform about system maintenance." at bounding box center [160, 169] width 166 height 15
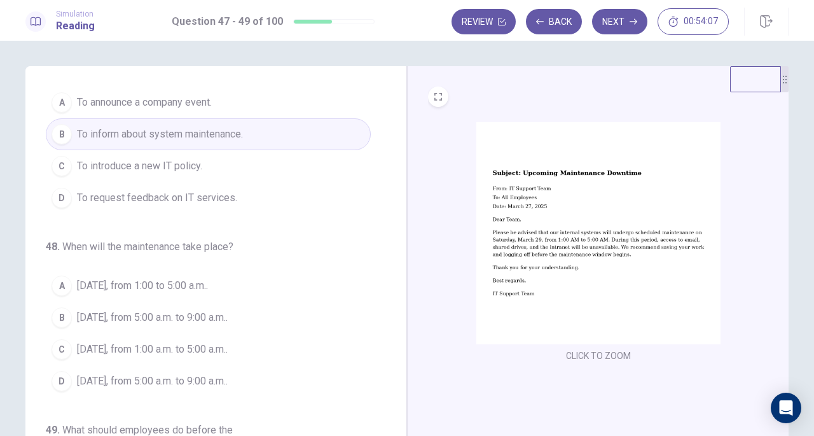
scroll to position [64, 0]
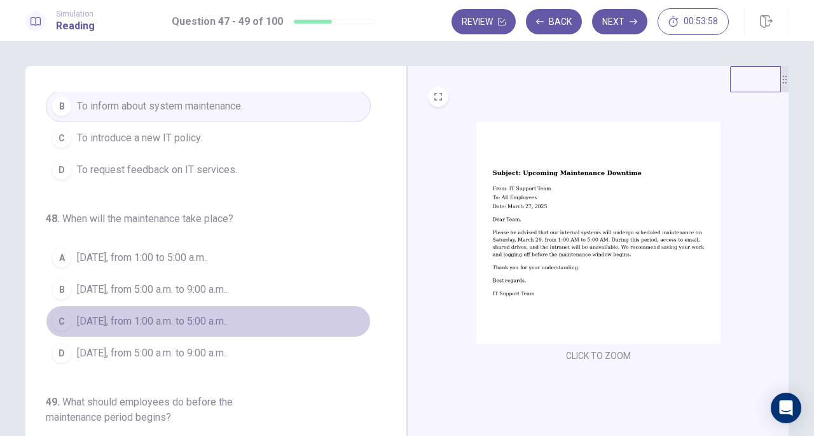
click at [206, 322] on span "[DATE], from 1:00 a.m. to 5:00 a.m.." at bounding box center [152, 321] width 151 height 15
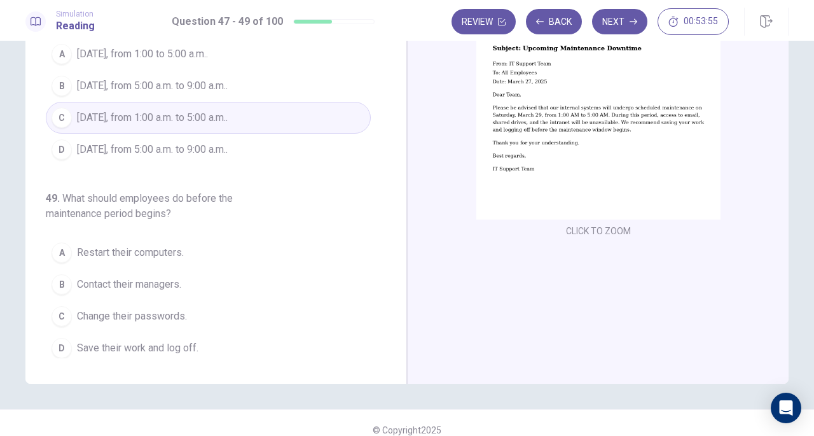
scroll to position [127, 0]
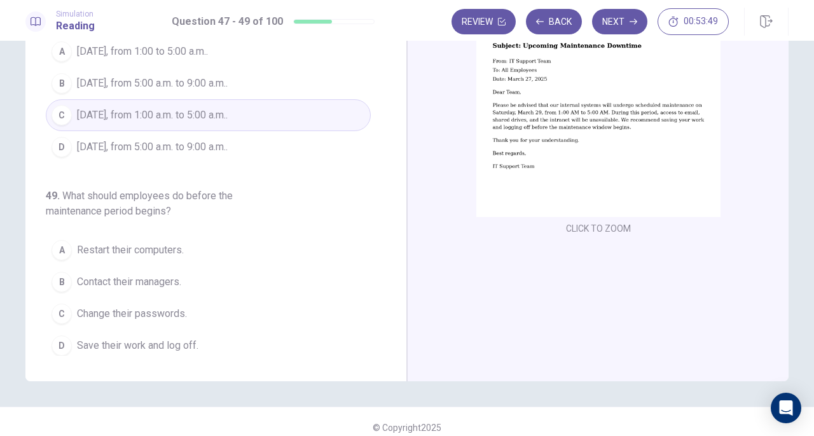
click at [159, 345] on span "Save their work and log off." at bounding box center [137, 345] width 121 height 15
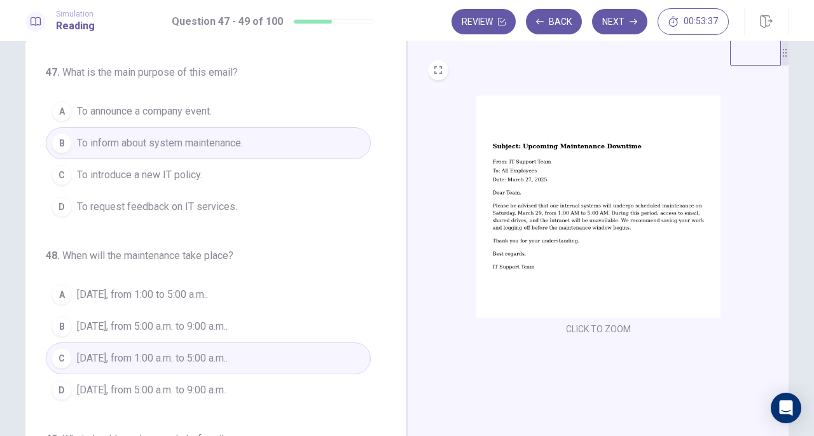
scroll to position [0, 0]
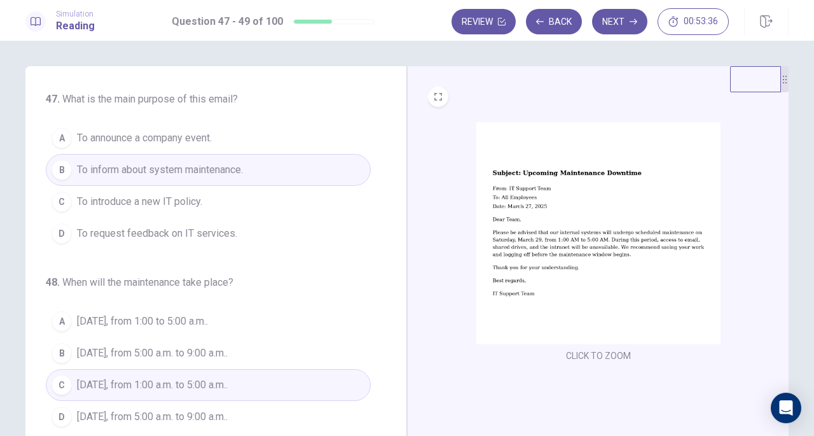
click at [617, 24] on button "Next" at bounding box center [619, 21] width 55 height 25
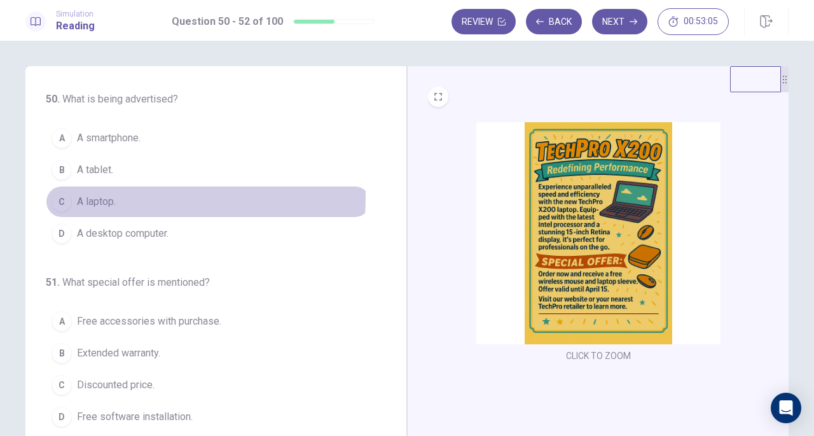
click at [94, 195] on span "A laptop." at bounding box center [96, 201] width 39 height 15
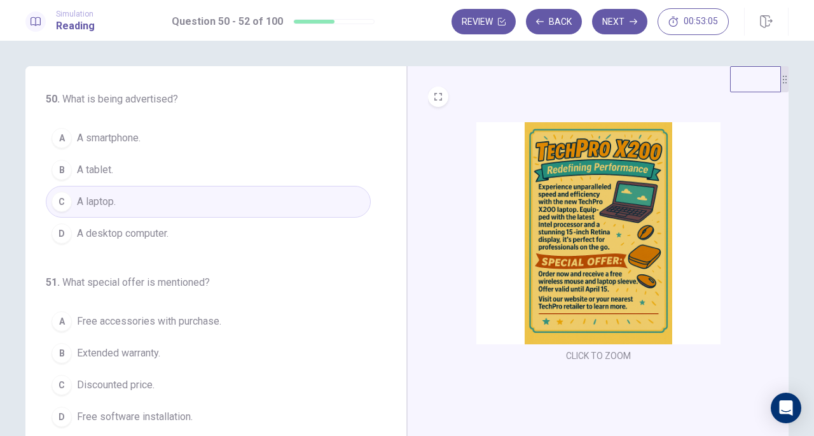
scroll to position [64, 0]
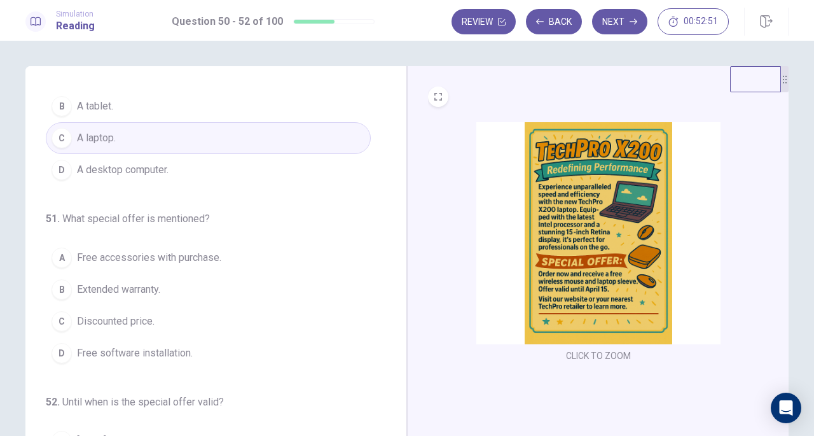
click at [131, 258] on span "Free accessories with purchase." at bounding box center [149, 257] width 144 height 15
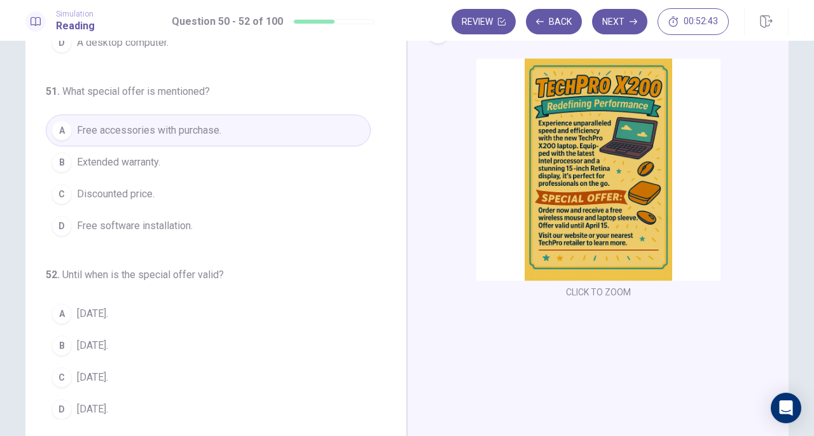
click at [112, 372] on button "C [DATE]." at bounding box center [208, 377] width 325 height 32
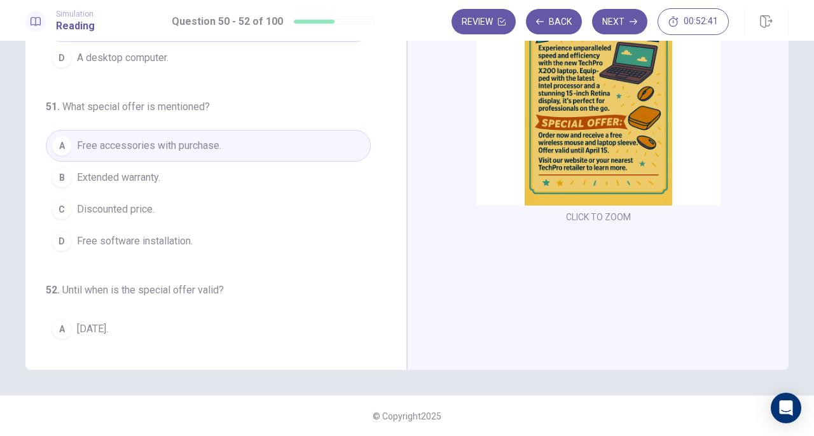
scroll to position [0, 0]
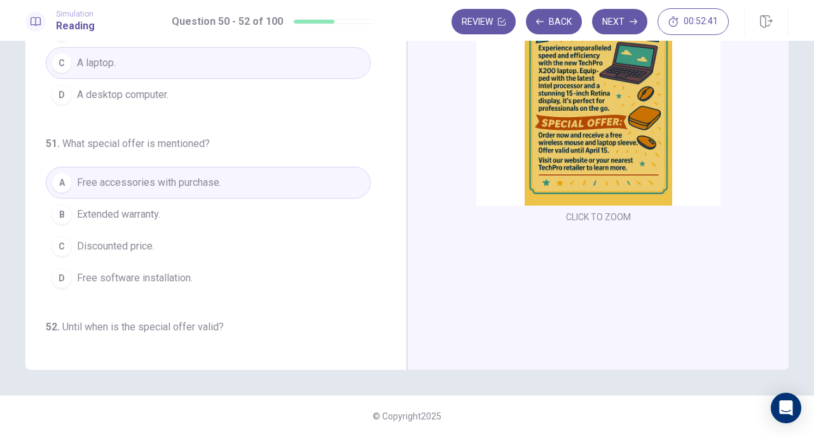
click at [626, 18] on button "Next" at bounding box center [619, 21] width 55 height 25
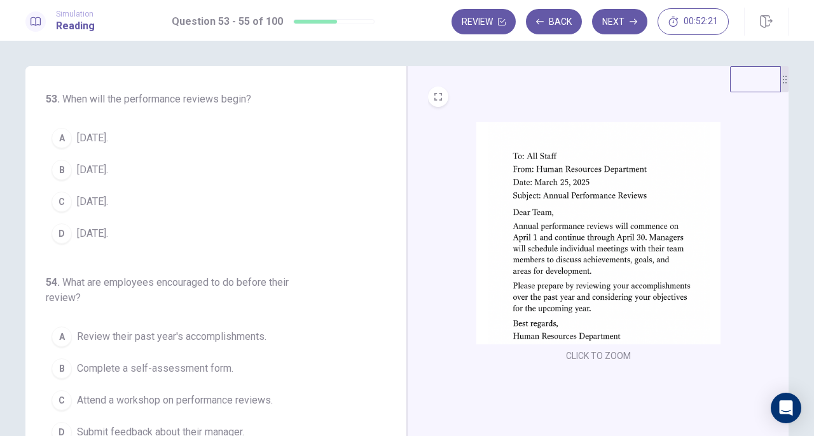
click at [83, 133] on span "[DATE]." at bounding box center [92, 137] width 31 height 15
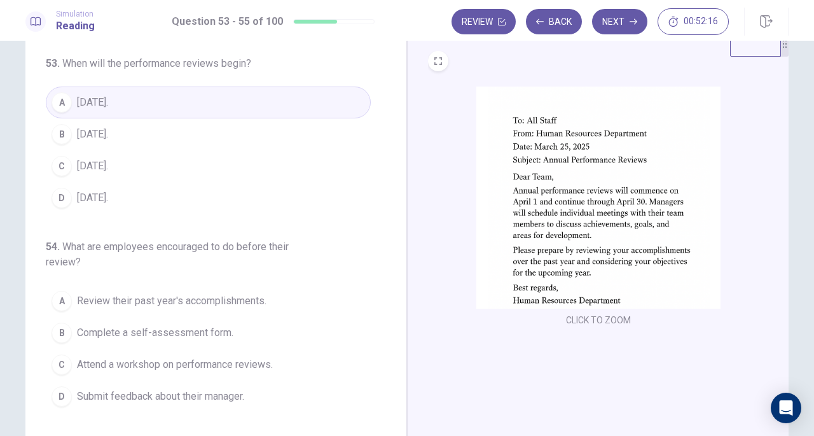
scroll to position [64, 0]
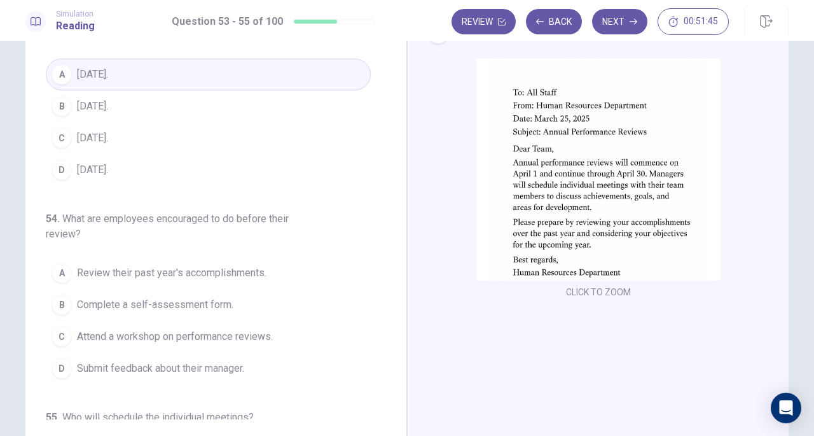
click at [201, 275] on span "Review their past year's accomplishments." at bounding box center [172, 272] width 190 height 15
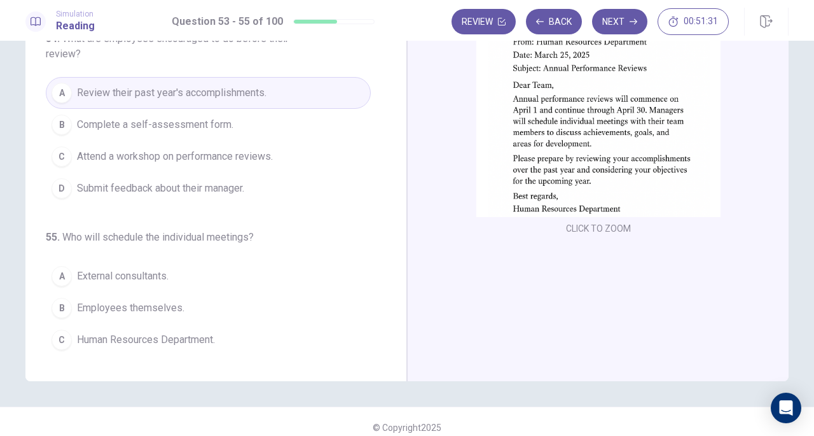
scroll to position [142, 0]
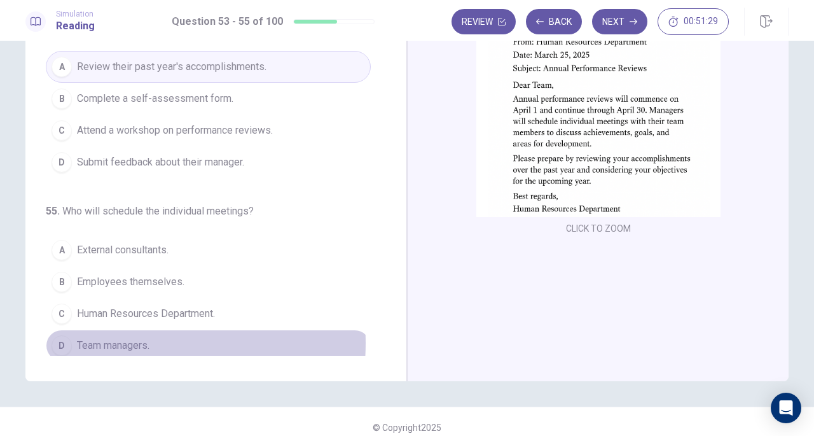
click at [114, 338] on span "Team managers." at bounding box center [113, 345] width 73 height 15
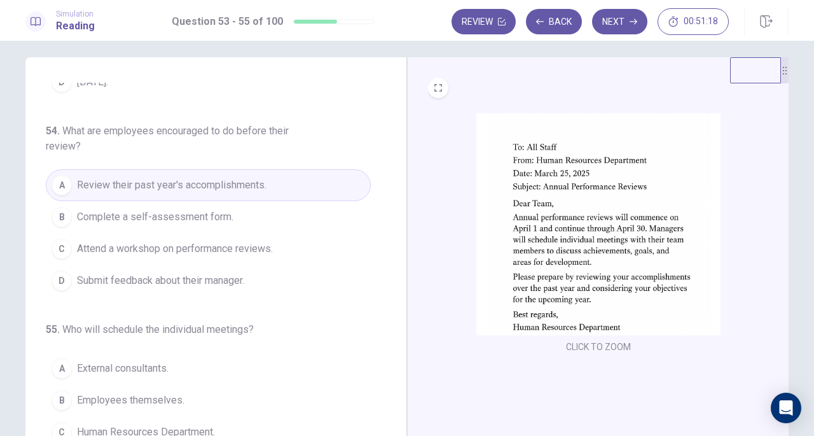
scroll to position [0, 0]
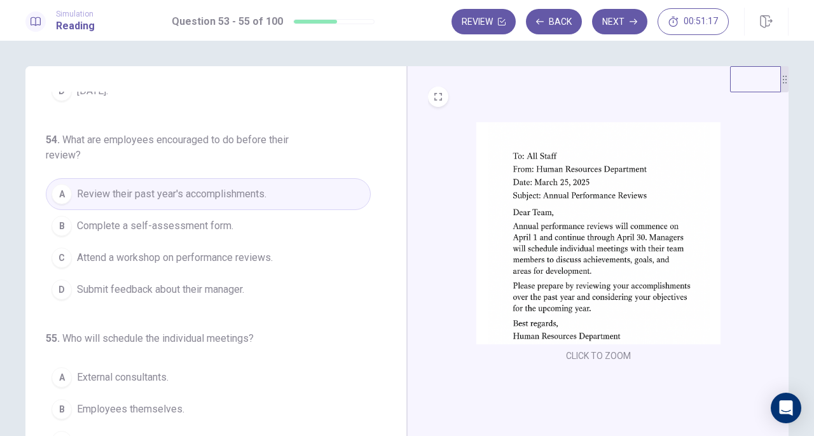
click at [616, 20] on button "Next" at bounding box center [619, 21] width 55 height 25
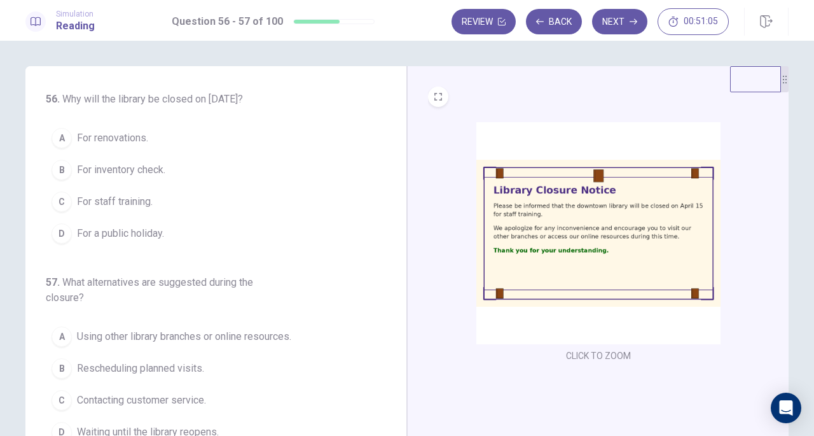
click at [125, 199] on span "For staff training." at bounding box center [115, 201] width 76 height 15
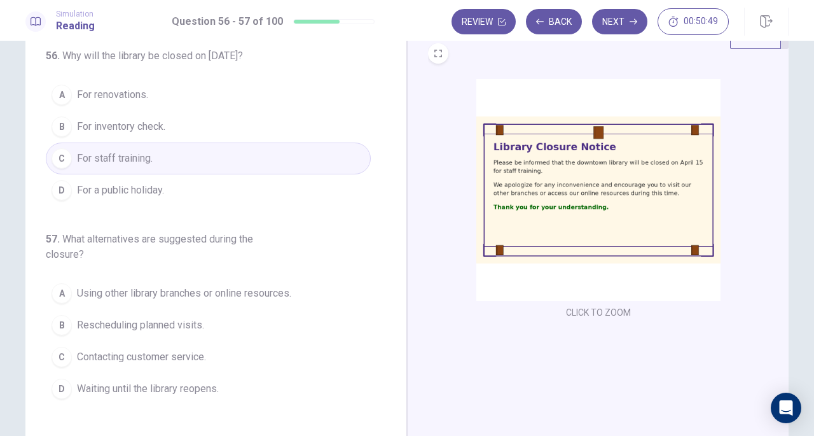
scroll to position [64, 0]
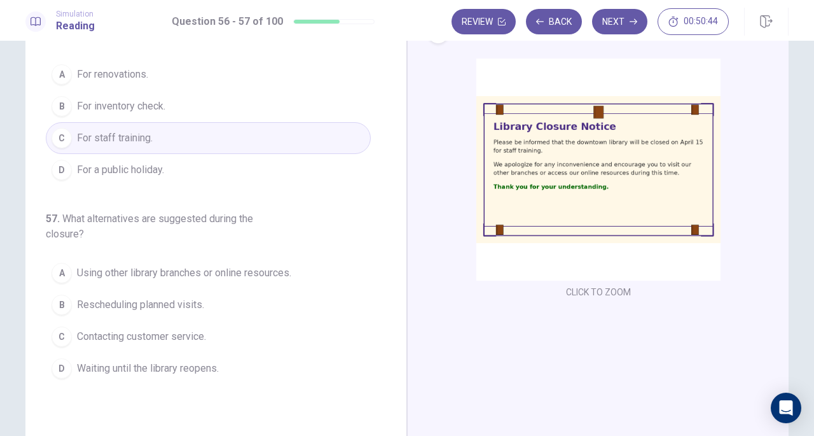
click at [202, 270] on span "Using other library branches or online resources." at bounding box center [184, 272] width 214 height 15
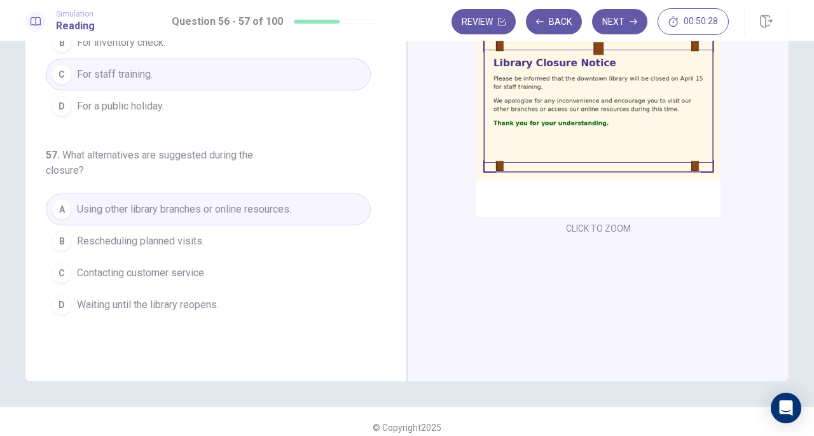
scroll to position [0, 0]
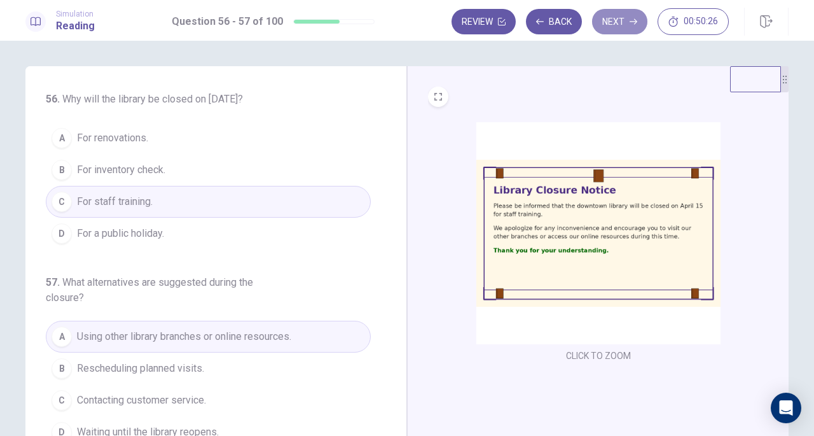
click at [631, 20] on icon "button" at bounding box center [634, 22] width 8 height 8
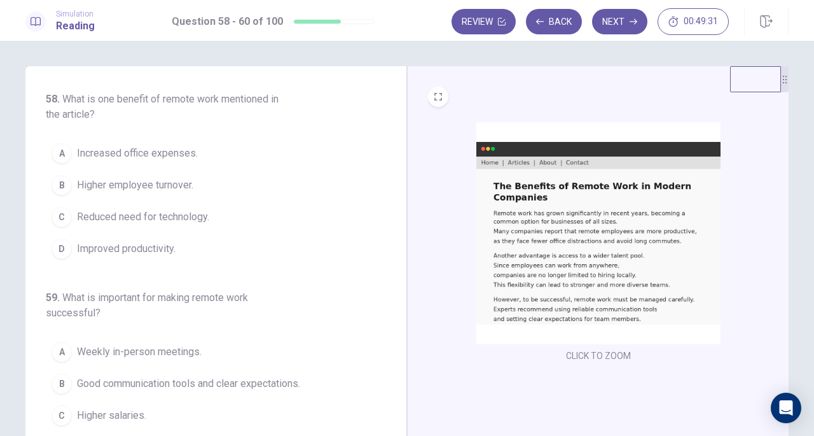
click at [137, 251] on span "Improved productivity." at bounding box center [126, 248] width 99 height 15
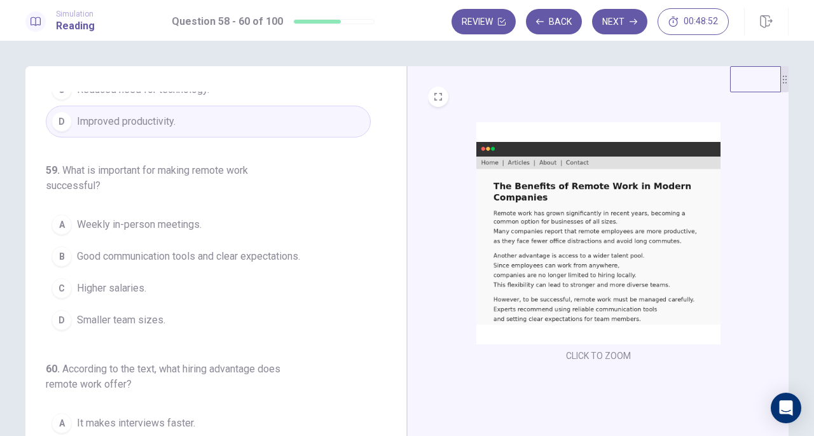
scroll to position [64, 0]
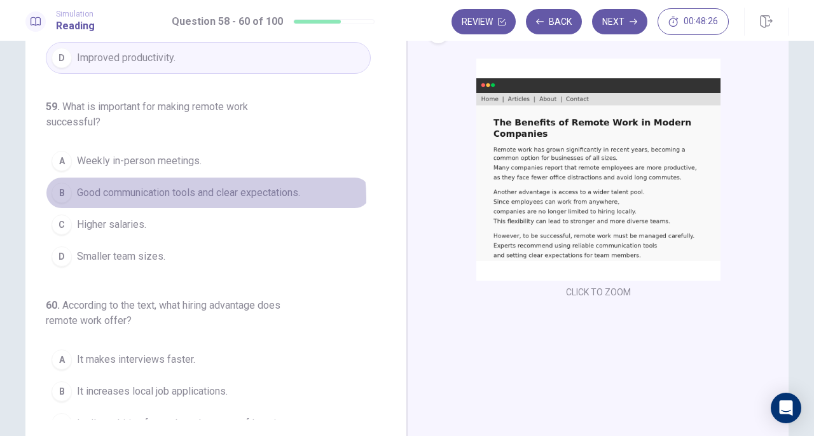
click at [200, 195] on span "Good communication tools and clear expectations." at bounding box center [188, 192] width 223 height 15
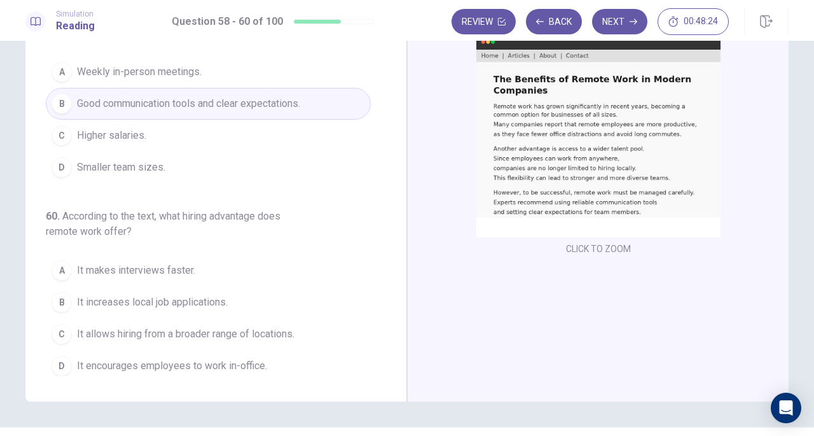
scroll to position [127, 0]
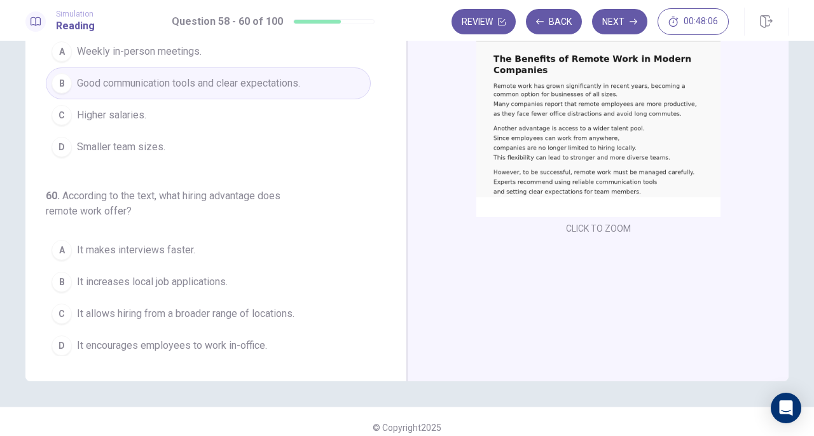
click at [169, 307] on span "It allows hiring from a broader range of locations." at bounding box center [186, 313] width 218 height 15
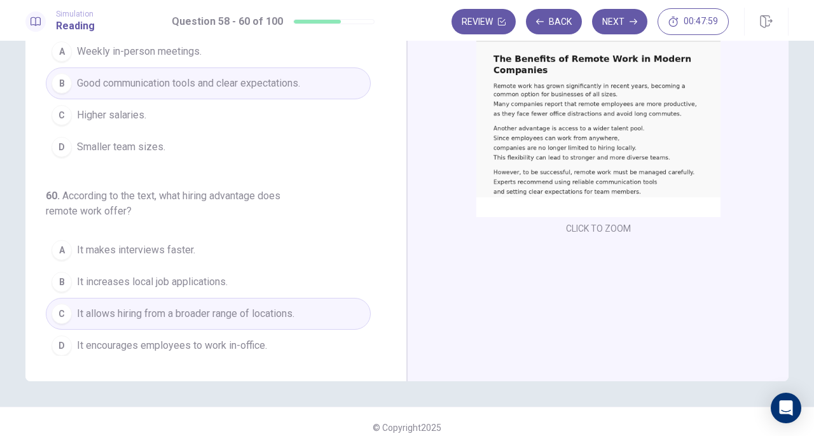
scroll to position [0, 0]
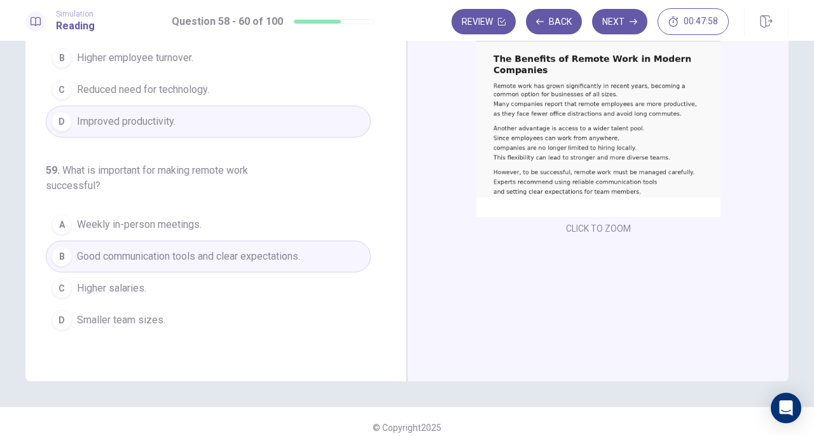
click at [622, 24] on button "Next" at bounding box center [619, 21] width 55 height 25
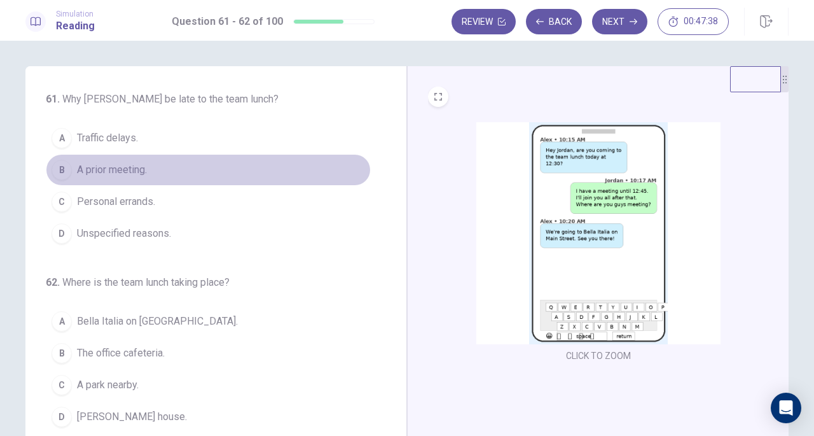
click at [126, 172] on span "A prior meeting." at bounding box center [112, 169] width 70 height 15
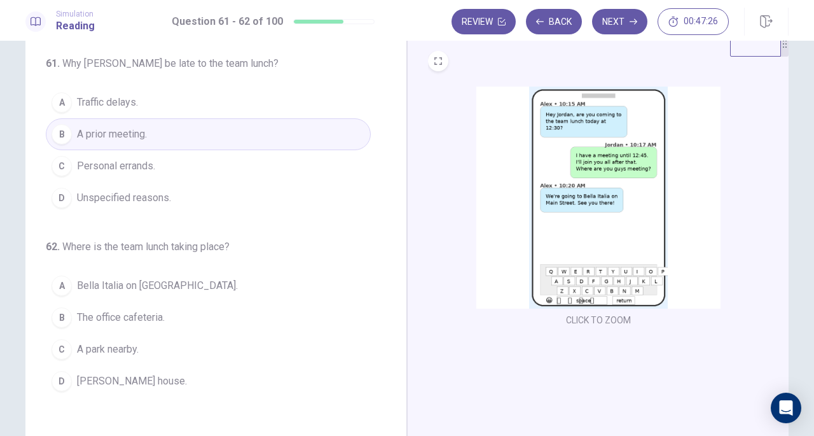
scroll to position [64, 0]
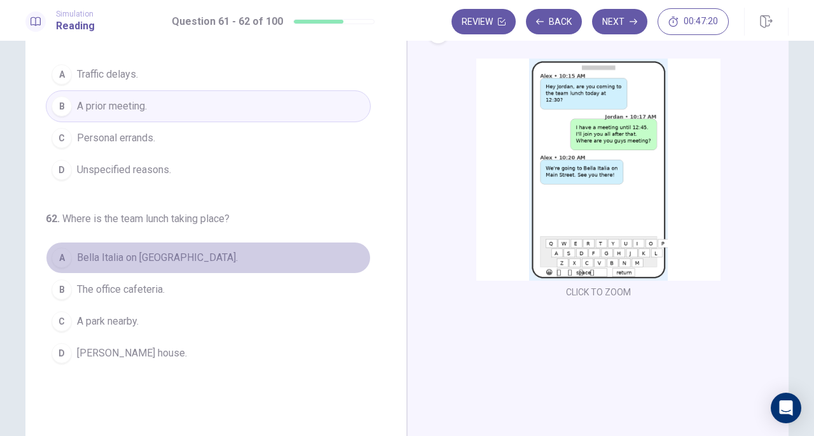
click at [158, 255] on span "Bella Italia on [GEOGRAPHIC_DATA]." at bounding box center [157, 257] width 161 height 15
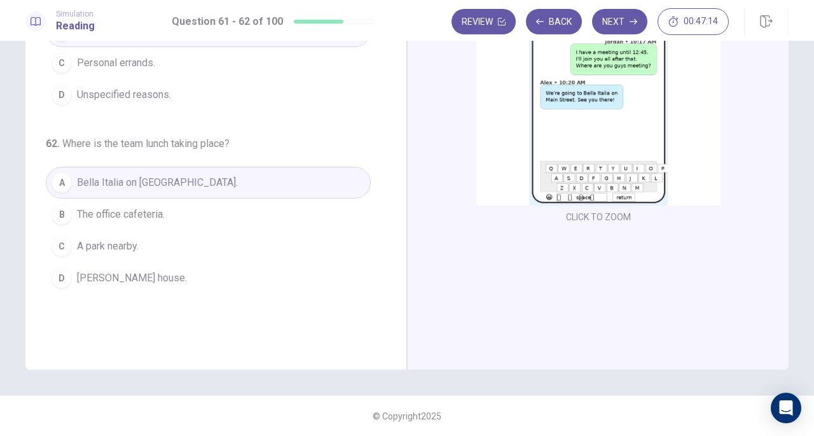
scroll to position [0, 0]
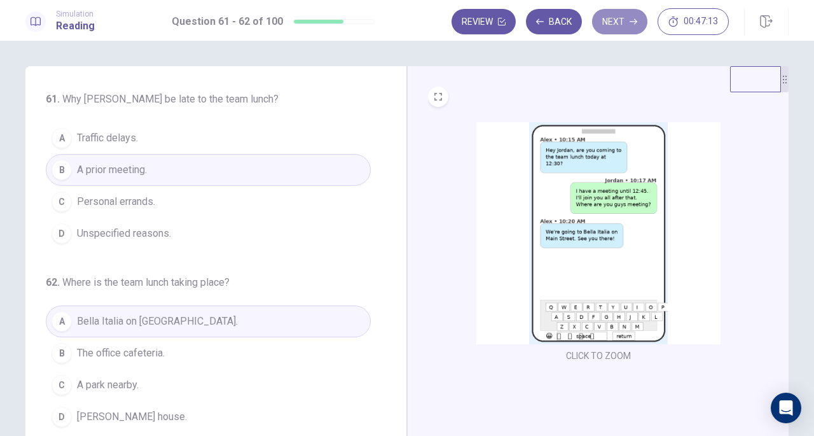
click at [621, 24] on button "Next" at bounding box center [619, 21] width 55 height 25
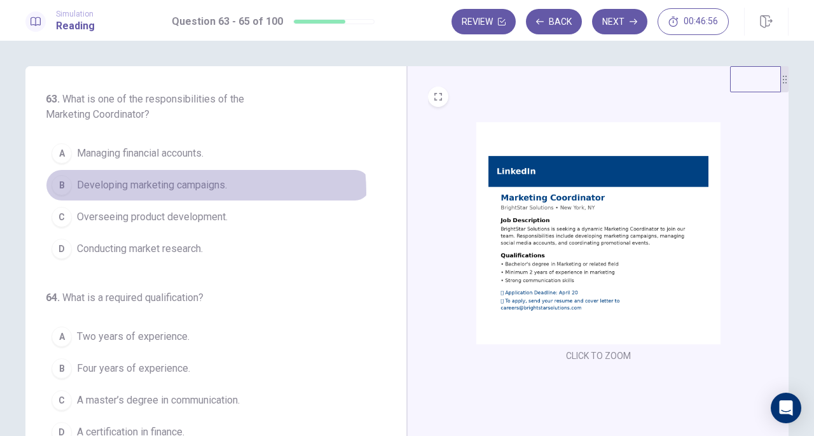
click at [170, 191] on span "Developing marketing campaigns." at bounding box center [152, 184] width 150 height 15
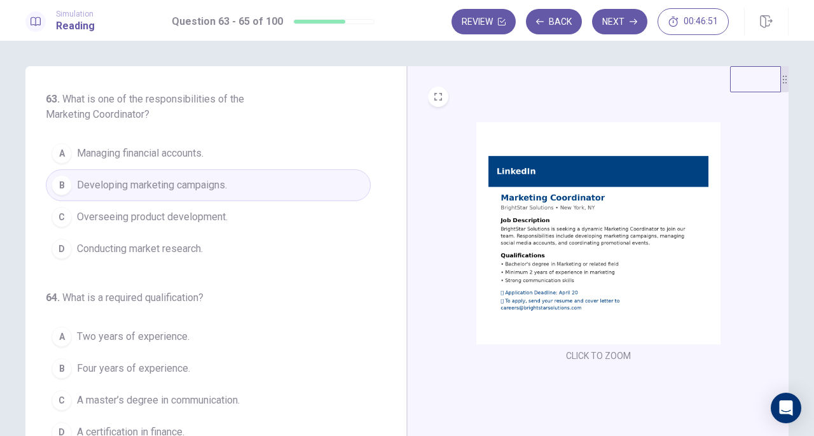
scroll to position [64, 0]
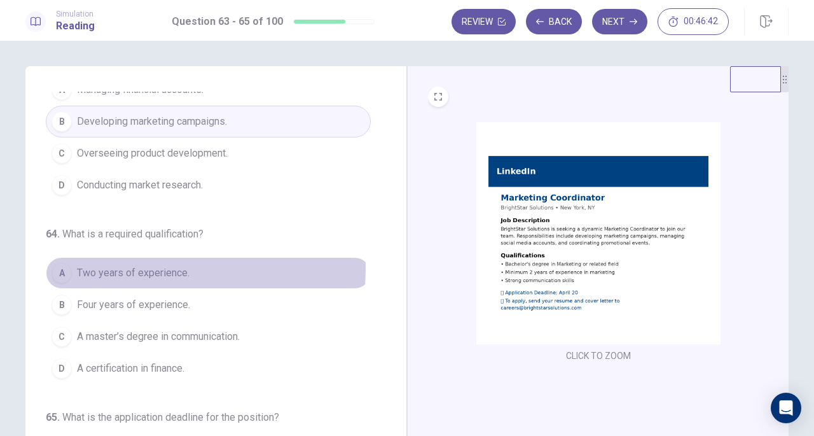
click at [168, 268] on span "Two years of experience." at bounding box center [133, 272] width 113 height 15
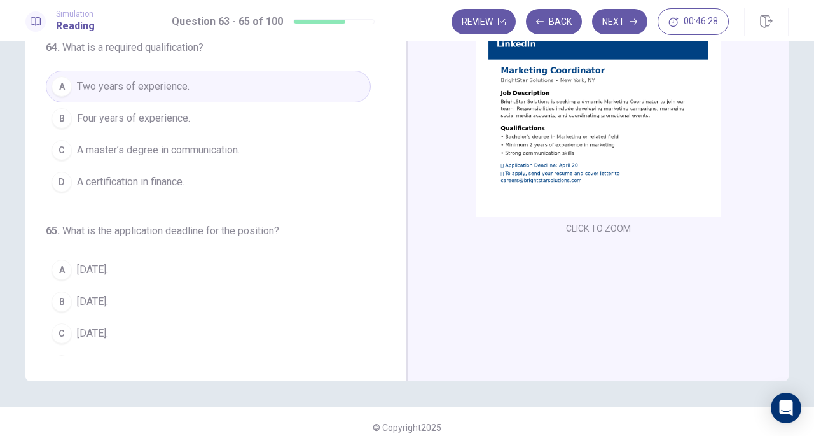
scroll to position [142, 0]
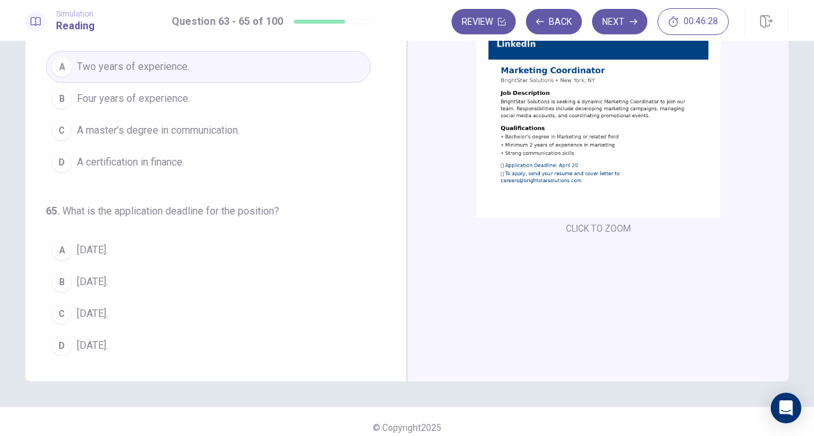
click at [104, 312] on span "[DATE]." at bounding box center [92, 313] width 31 height 15
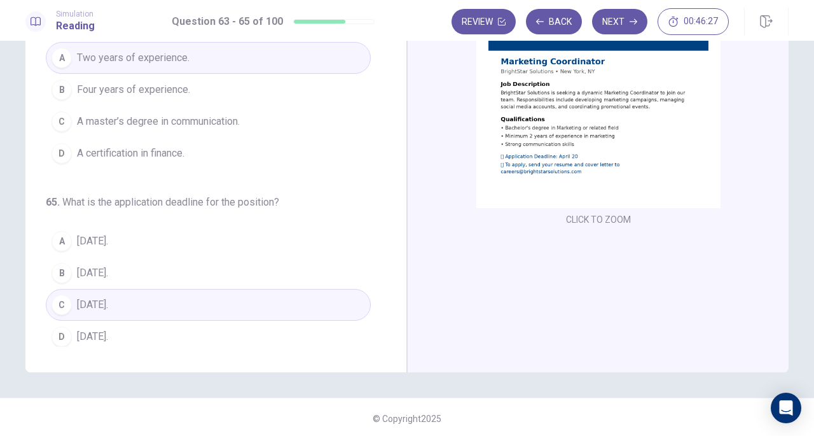
scroll to position [139, 0]
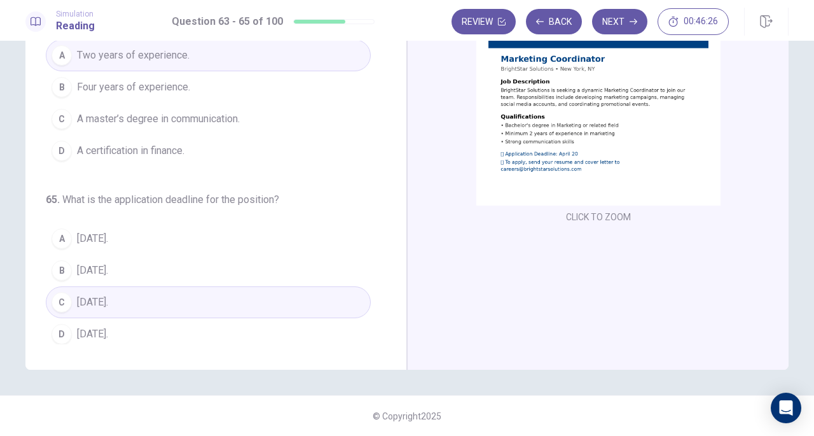
click at [624, 24] on button "Next" at bounding box center [619, 21] width 55 height 25
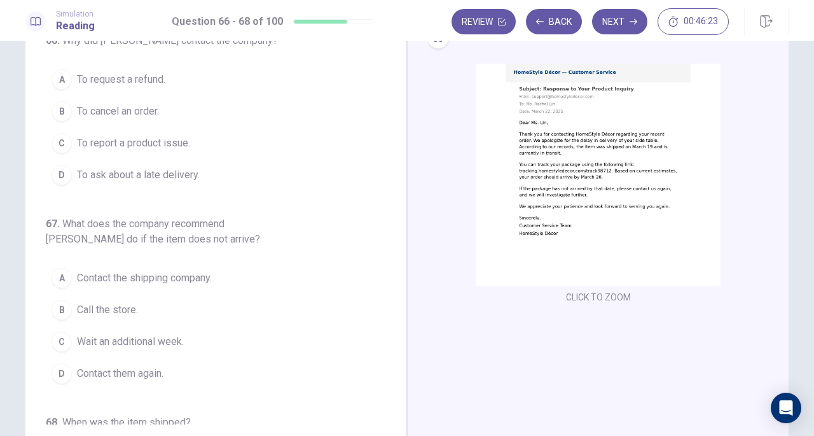
scroll to position [0, 0]
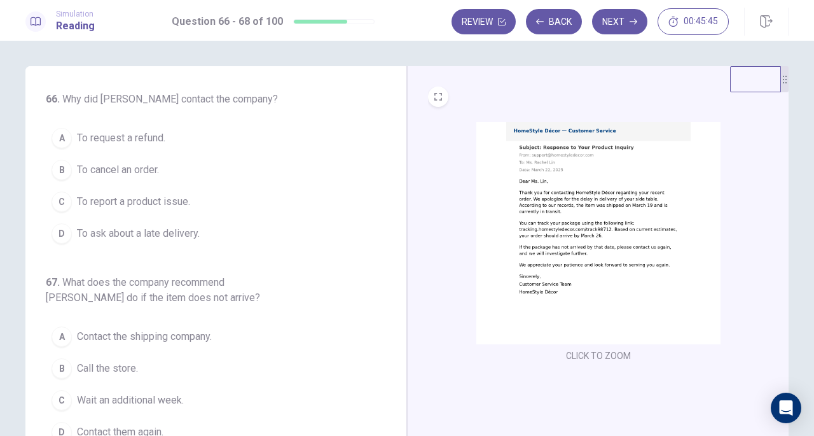
click at [155, 231] on span "To ask about a late delivery." at bounding box center [138, 233] width 123 height 15
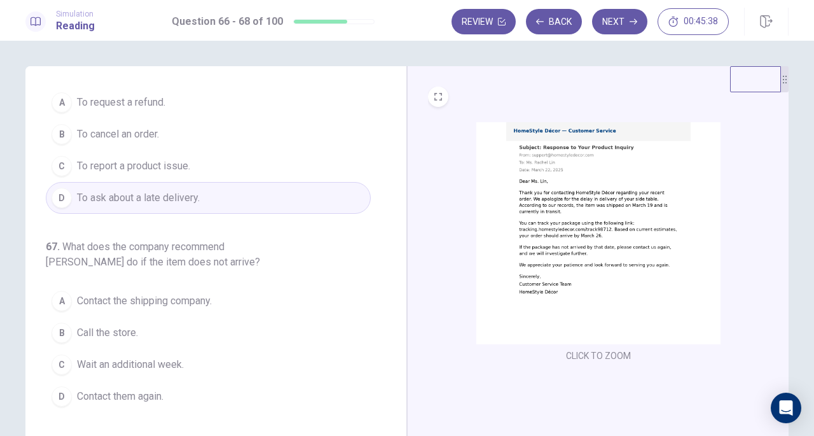
scroll to position [64, 0]
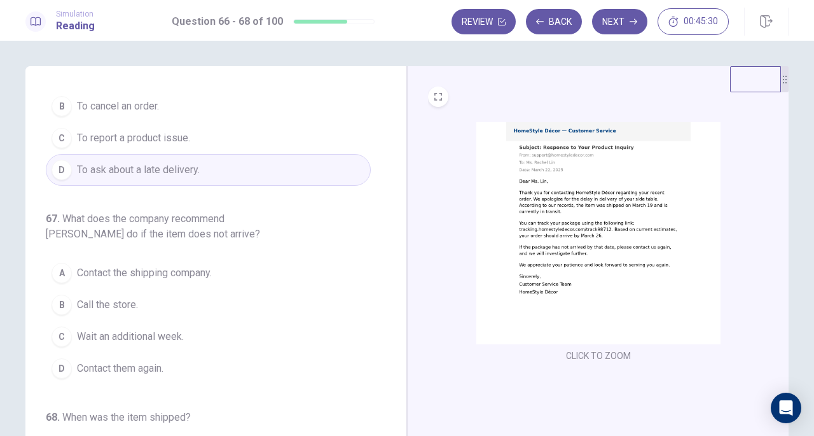
click at [151, 375] on button "D Contact them again." at bounding box center [208, 368] width 325 height 32
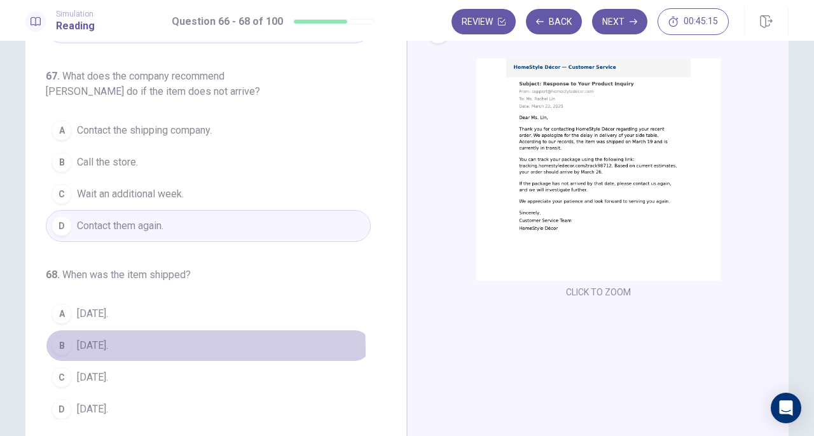
click at [95, 344] on span "[DATE]." at bounding box center [92, 345] width 31 height 15
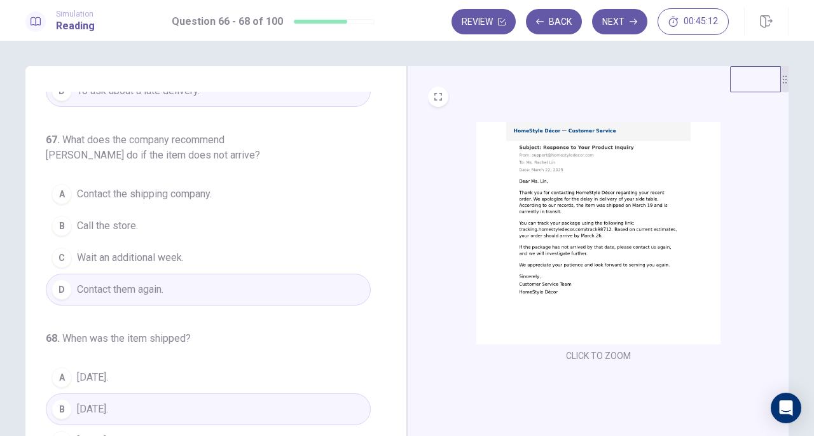
scroll to position [79, 0]
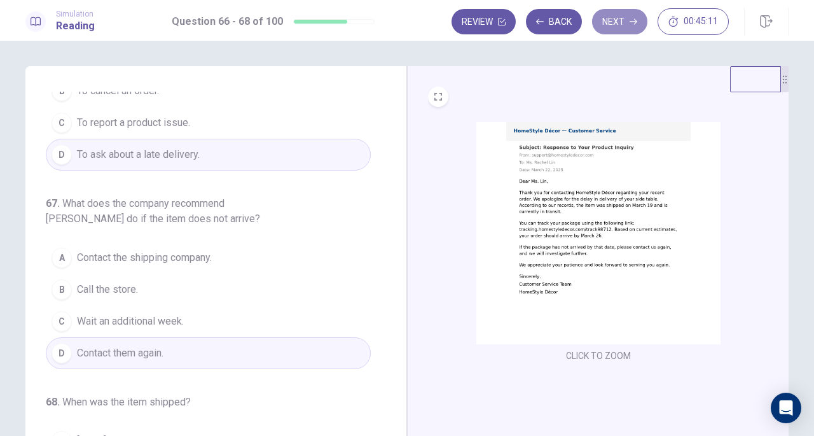
click at [629, 22] on button "Next" at bounding box center [619, 21] width 55 height 25
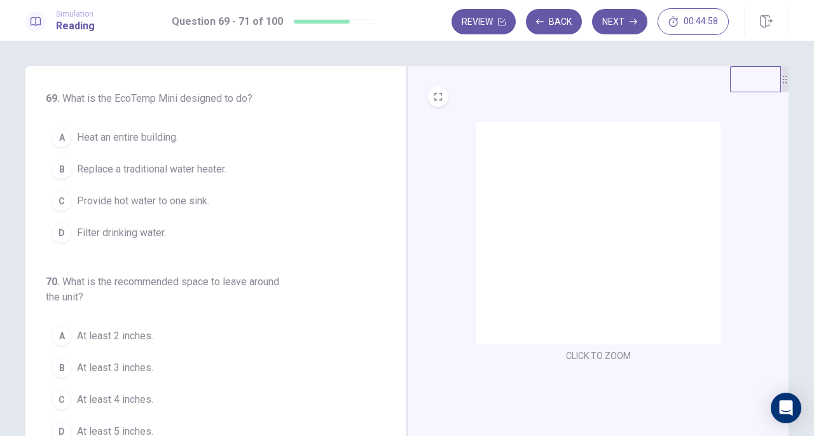
scroll to position [0, 0]
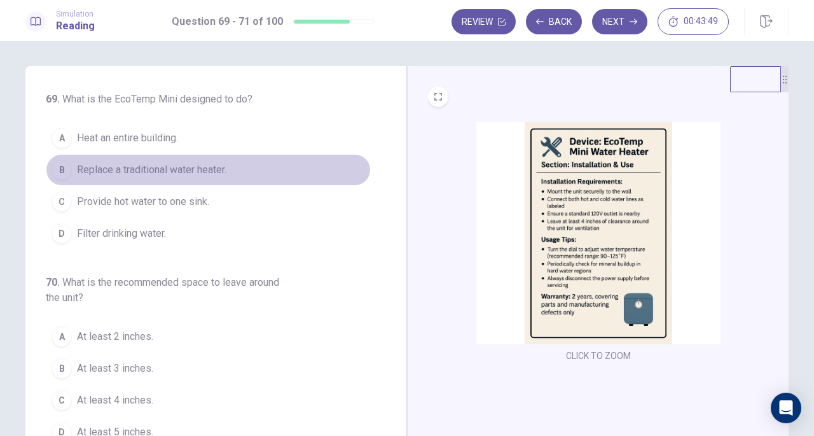
click at [217, 167] on span "Replace a traditional water heater." at bounding box center [151, 169] width 149 height 15
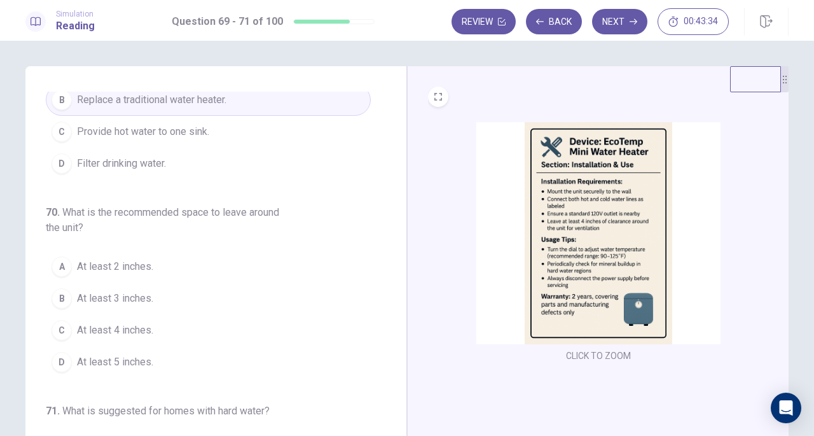
scroll to position [127, 0]
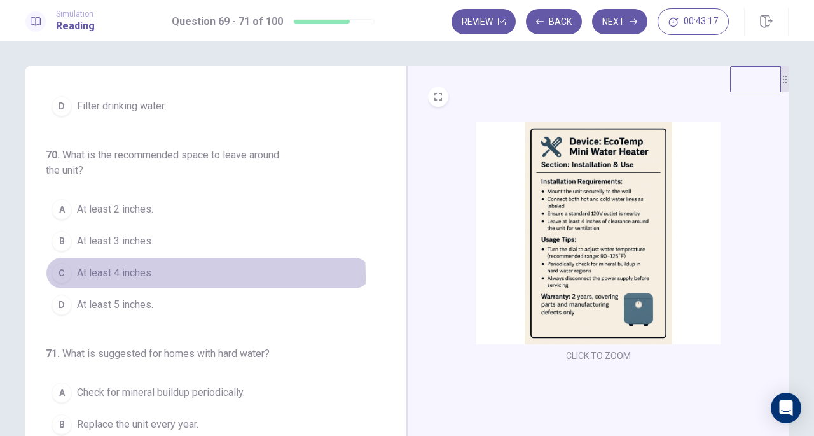
click at [100, 274] on span "At least 4 inches." at bounding box center [115, 272] width 76 height 15
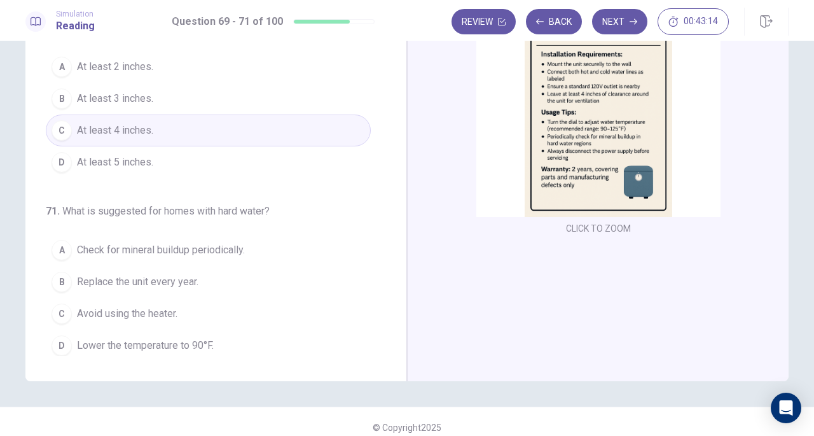
scroll to position [139, 0]
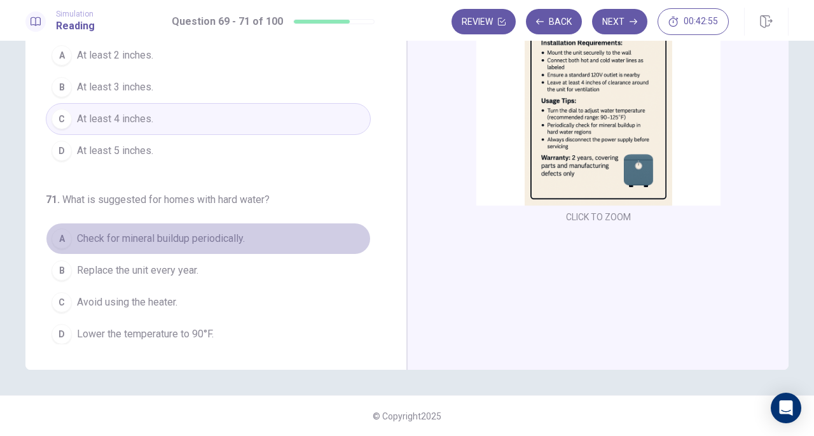
click at [216, 232] on span "Check for mineral buildup periodically." at bounding box center [161, 238] width 168 height 15
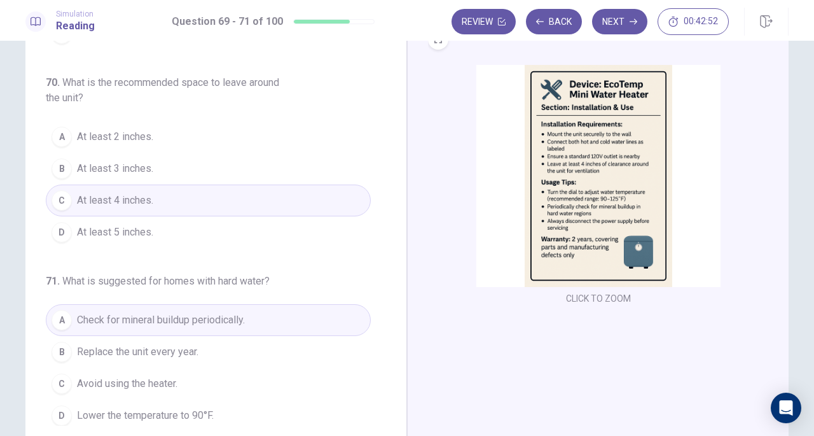
scroll to position [0, 0]
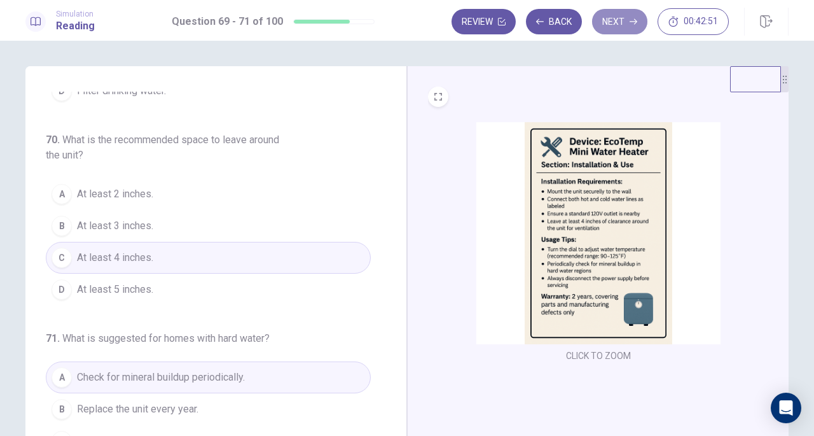
click at [621, 33] on button "Next" at bounding box center [619, 21] width 55 height 25
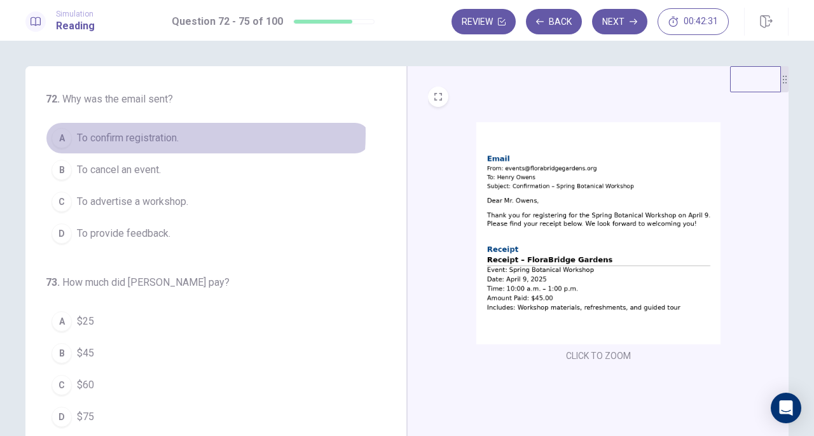
click at [132, 134] on span "To confirm registration." at bounding box center [128, 137] width 102 height 15
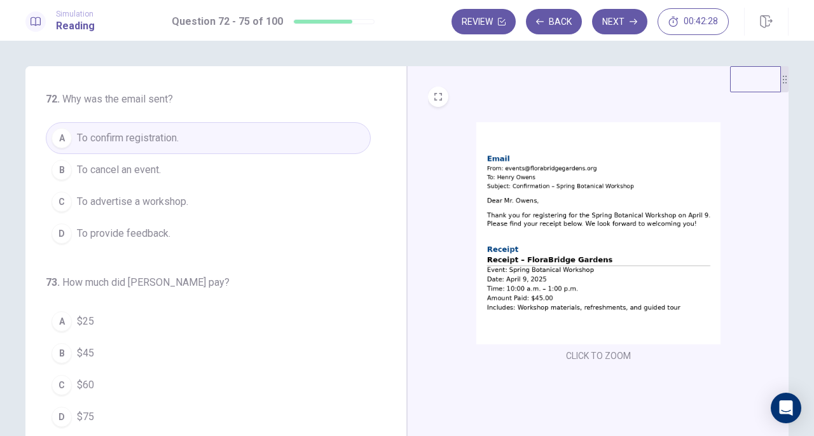
click at [606, 240] on img at bounding box center [598, 233] width 244 height 222
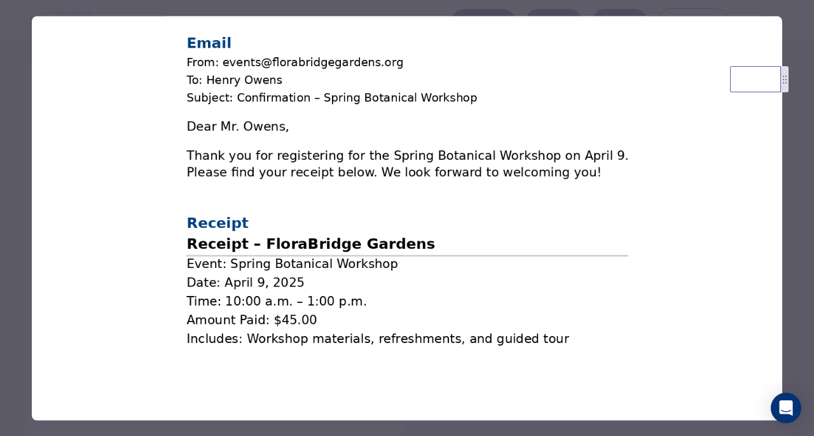
click at [798, 169] on div at bounding box center [407, 218] width 814 height 436
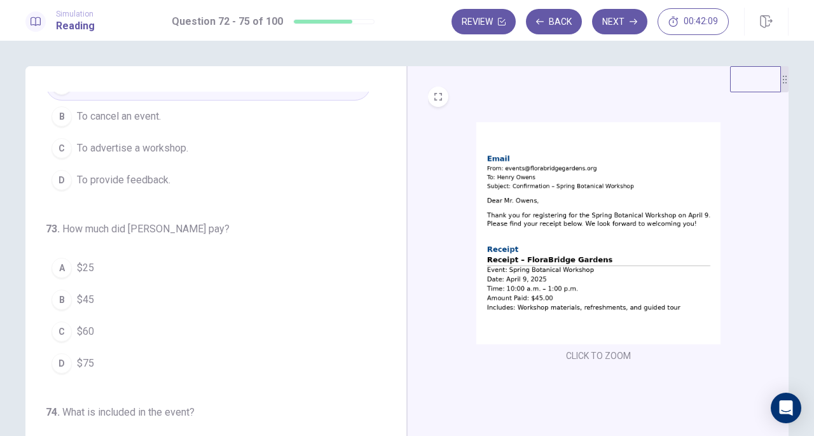
scroll to position [127, 0]
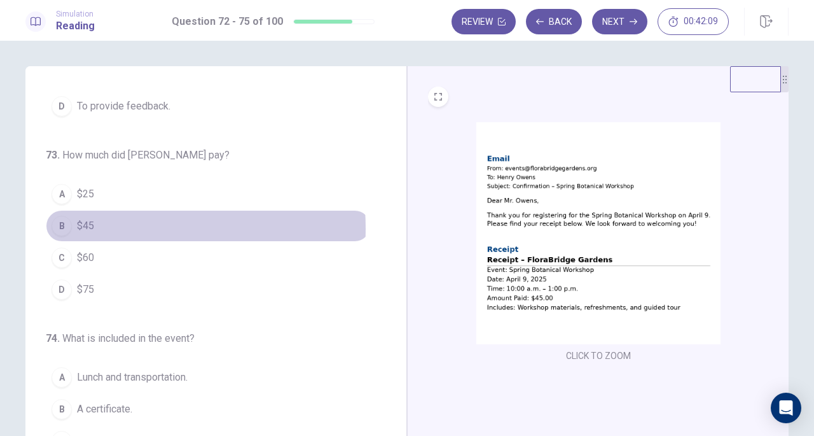
click at [90, 226] on button "B $45" at bounding box center [208, 226] width 325 height 32
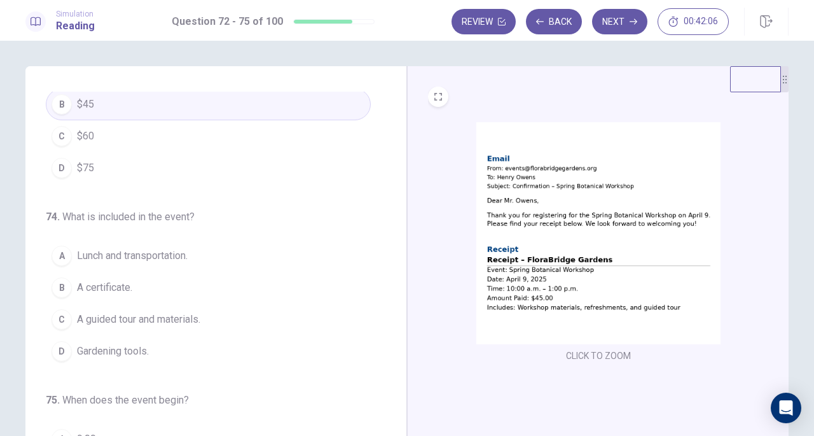
scroll to position [254, 0]
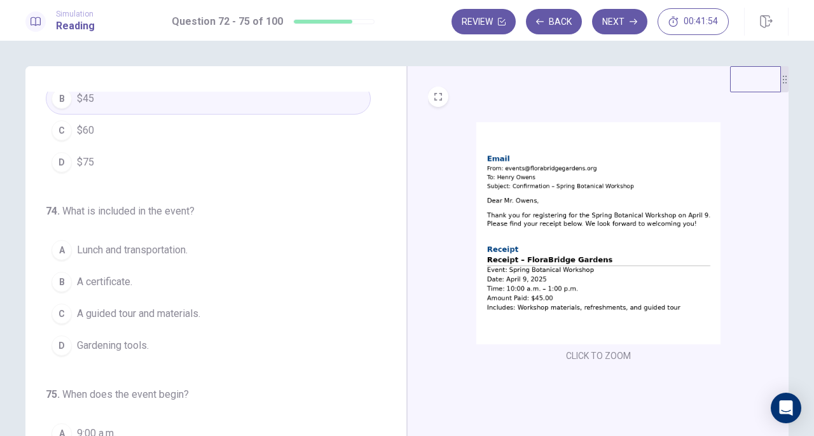
click at [127, 311] on span "A guided tour and materials." at bounding box center [138, 313] width 123 height 15
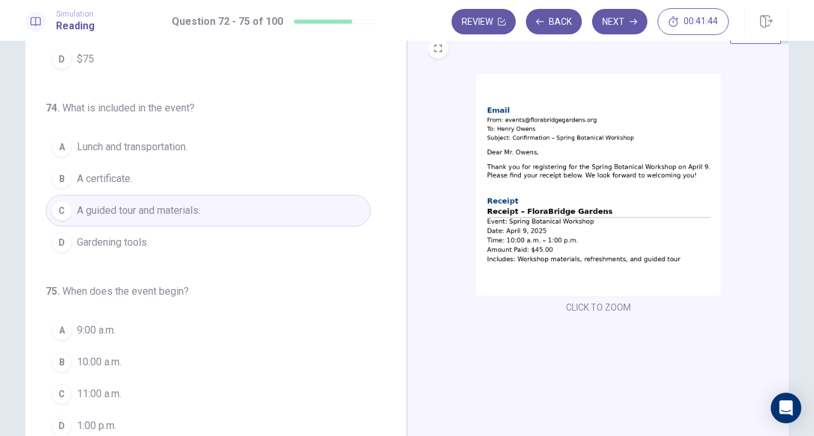
scroll to position [127, 0]
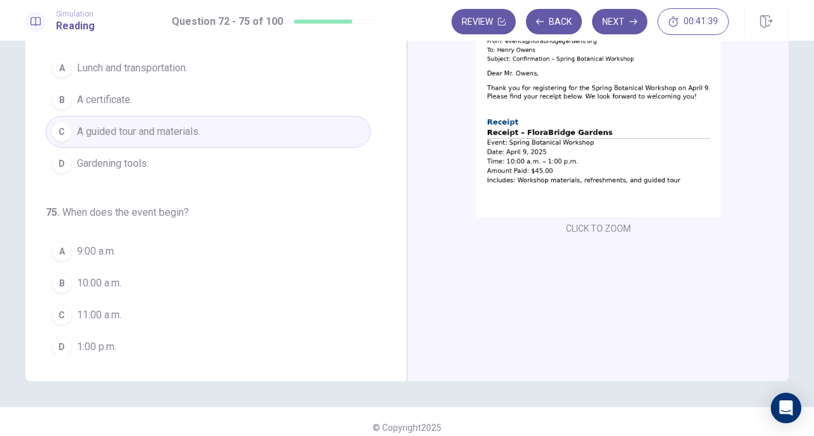
click at [112, 279] on span "10:00 a.m." at bounding box center [99, 282] width 45 height 15
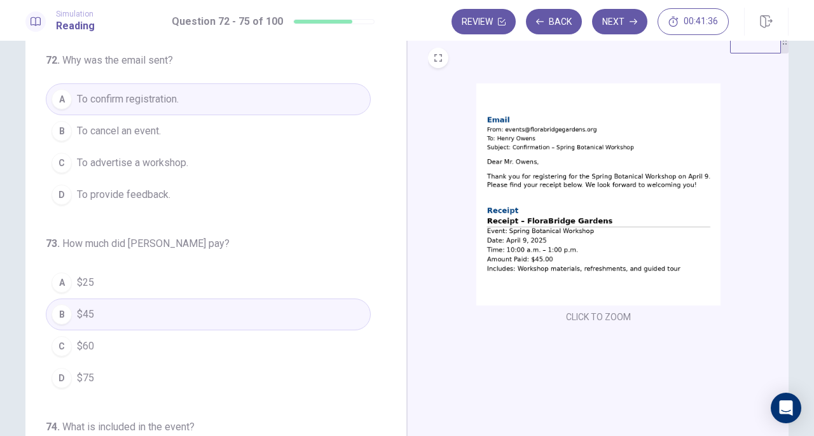
scroll to position [0, 0]
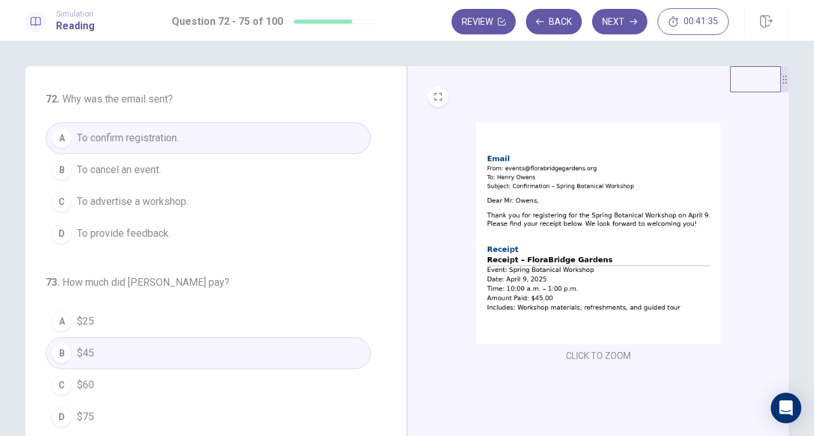
click at [626, 25] on button "Next" at bounding box center [619, 21] width 55 height 25
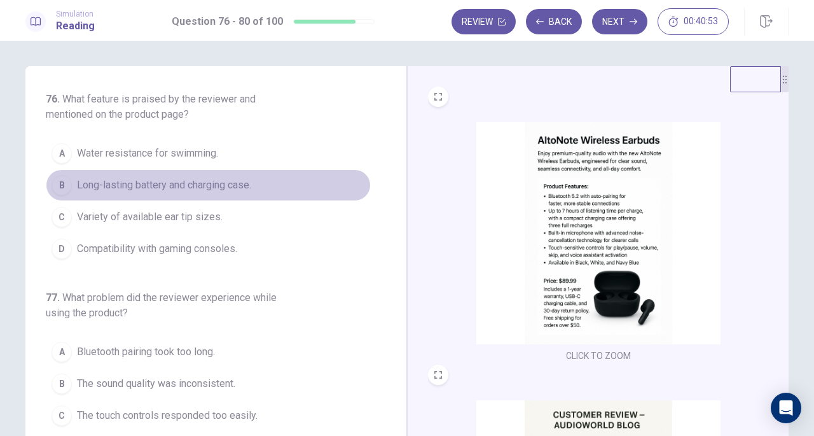
click at [214, 177] on span "Long-lasting battery and charging case." at bounding box center [164, 184] width 174 height 15
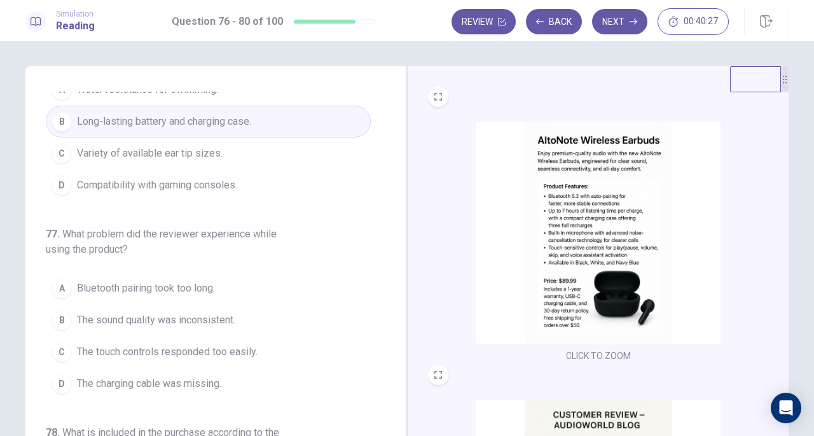
scroll to position [127, 0]
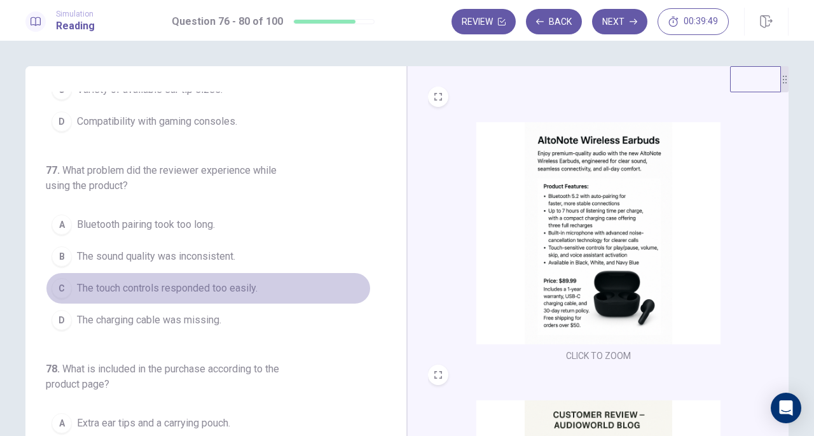
click at [218, 293] on span "The touch controls responded too easily." at bounding box center [167, 288] width 181 height 15
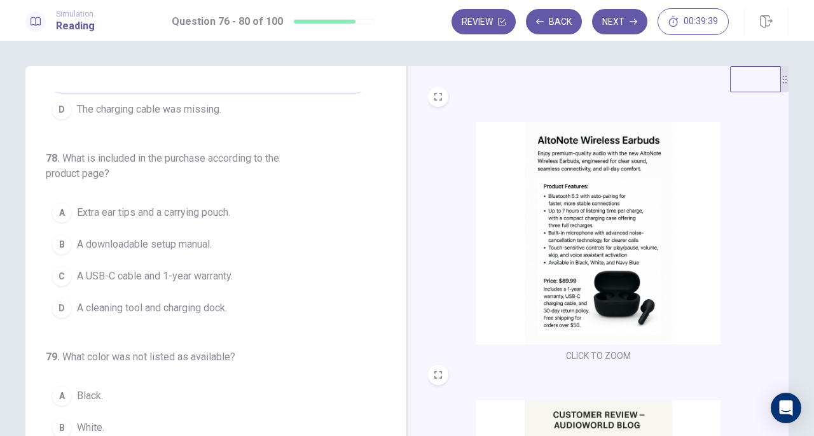
scroll to position [318, 0]
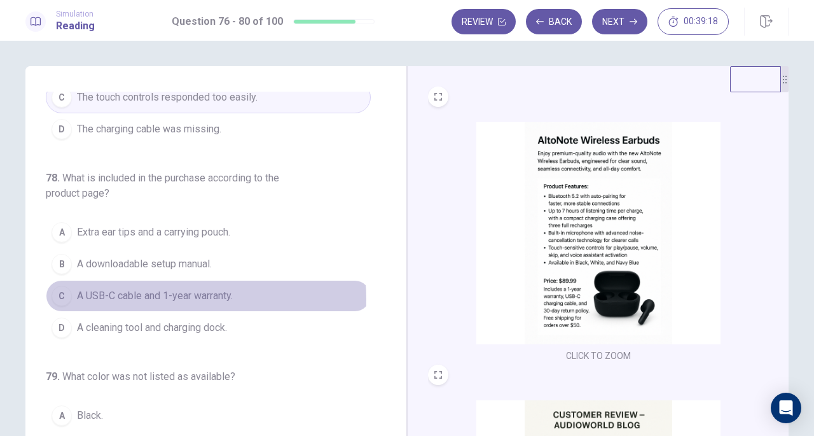
click at [175, 295] on span "A USB-C cable and 1-year warranty." at bounding box center [155, 295] width 156 height 15
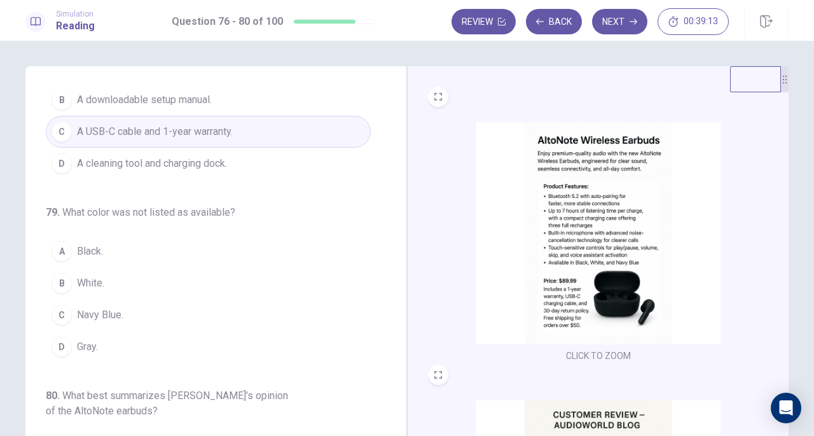
scroll to position [509, 0]
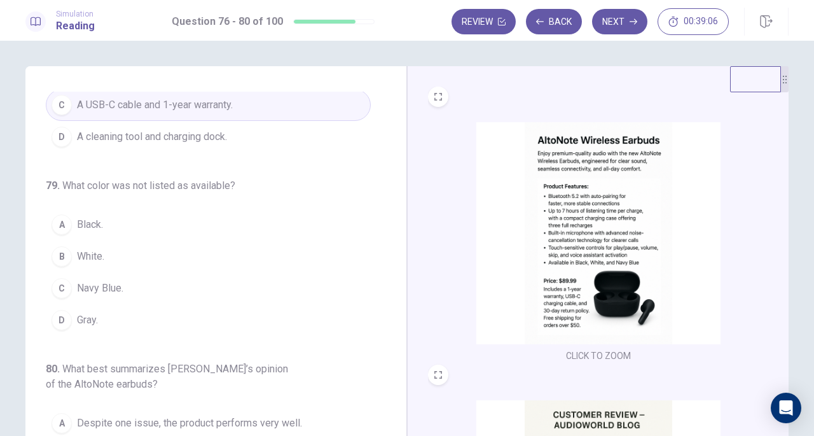
click at [78, 321] on button "D Gray." at bounding box center [208, 320] width 325 height 32
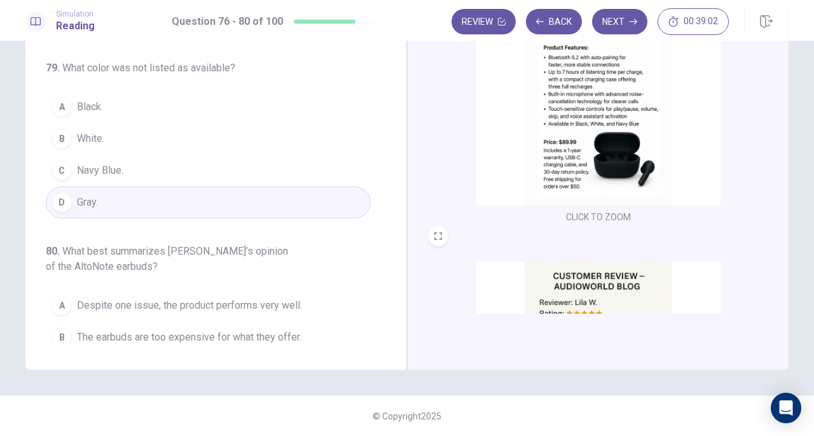
scroll to position [551, 0]
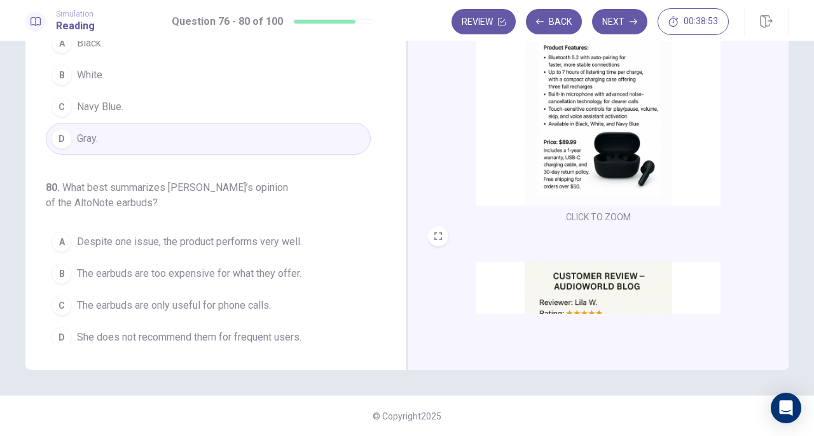
click at [242, 235] on span "Despite one issue, the product performs very well." at bounding box center [189, 241] width 225 height 15
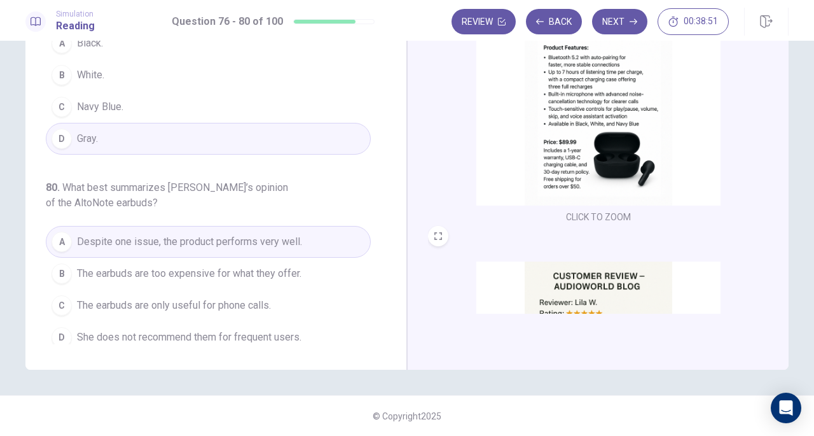
drag, startPoint x: 623, startPoint y: 26, endPoint x: 566, endPoint y: 233, distance: 214.9
click at [571, 231] on div "Simulation Reading Question 76 - 80 of 100 Review Back Next 00:38:51 Question 7…" at bounding box center [407, 218] width 814 height 436
click at [627, 25] on button "Next" at bounding box center [619, 21] width 55 height 25
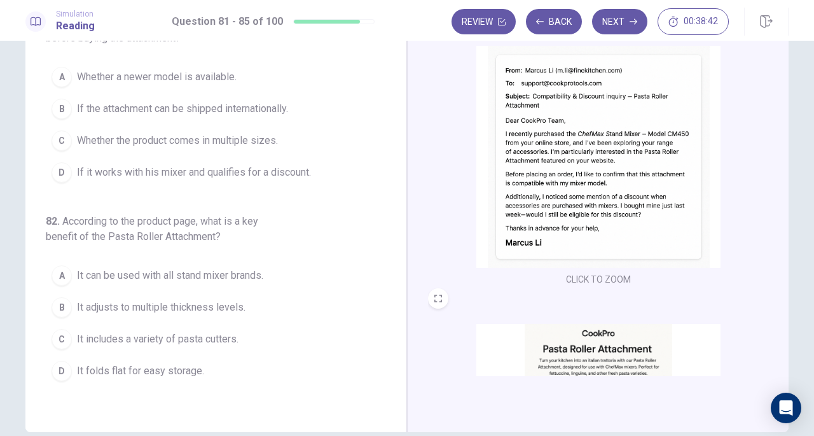
scroll to position [0, 0]
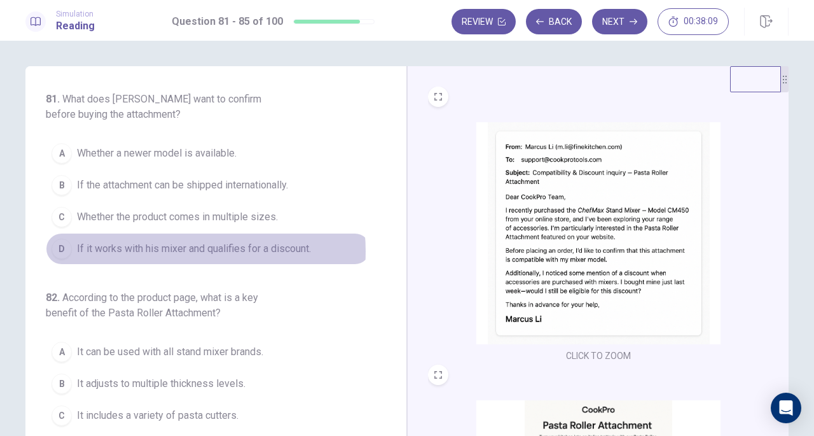
click at [164, 250] on span "If it works with his mixer and qualifies for a discount." at bounding box center [194, 248] width 234 height 15
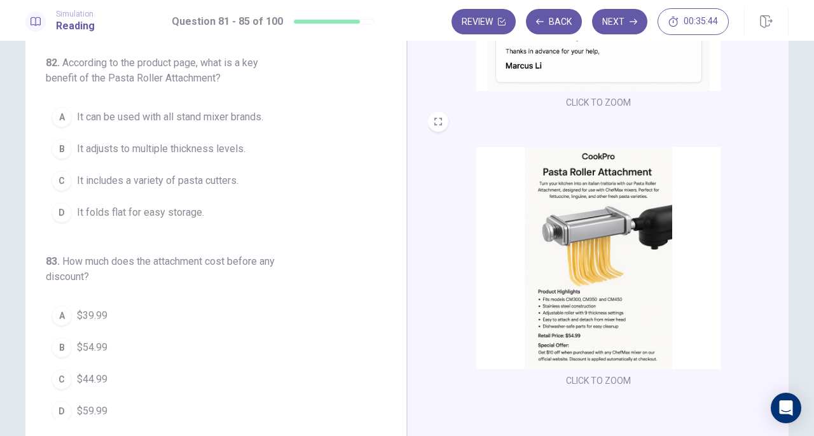
scroll to position [254, 0]
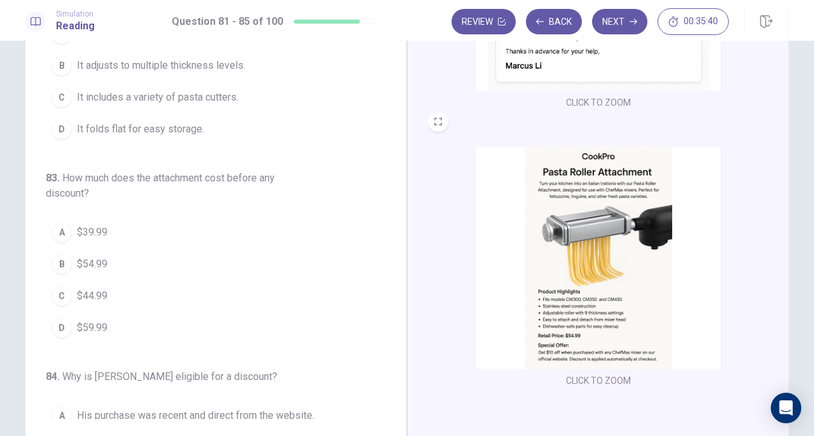
click at [91, 263] on span "$54.99" at bounding box center [92, 263] width 31 height 15
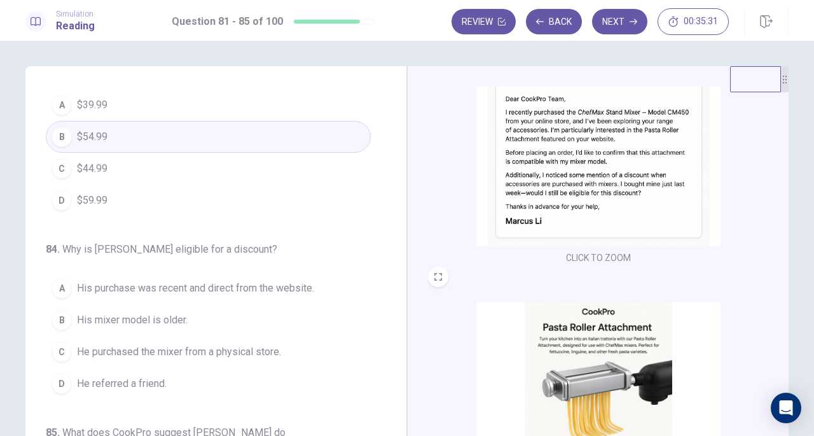
scroll to position [62, 0]
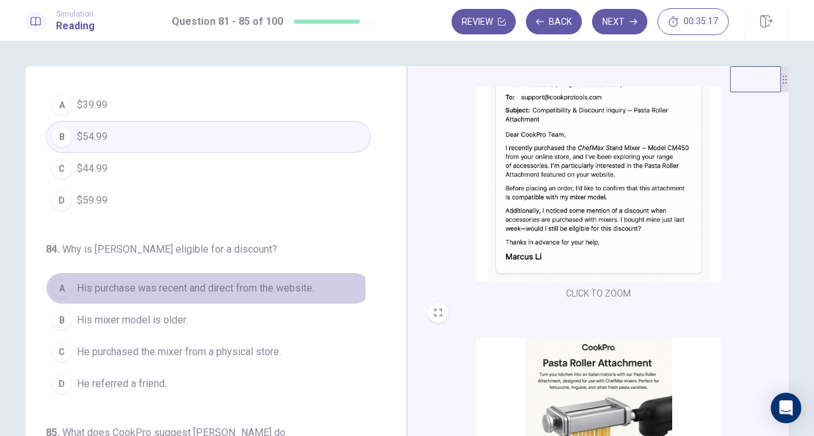
click at [181, 283] on span "His purchase was recent and direct from the website." at bounding box center [195, 288] width 237 height 15
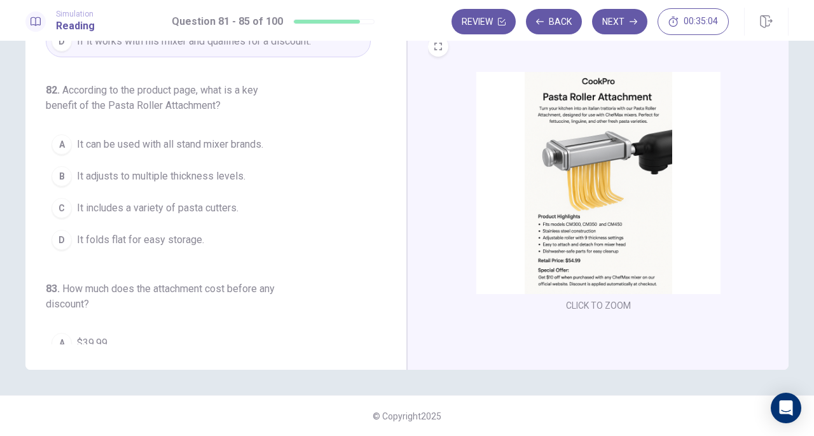
scroll to position [43, 0]
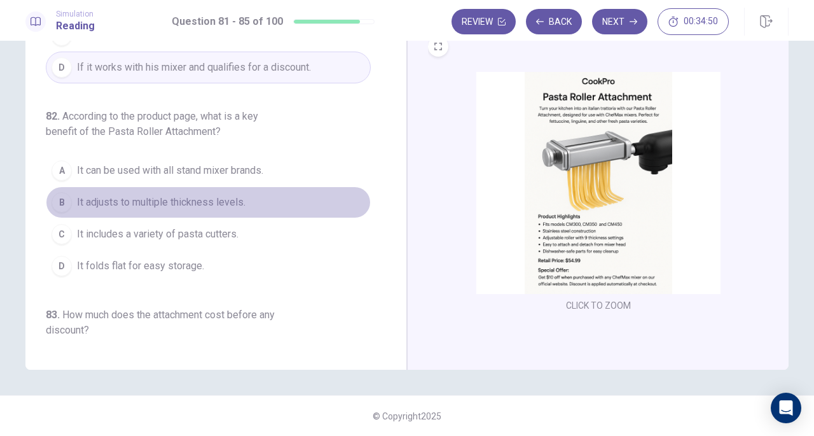
click at [204, 197] on span "It adjusts to multiple thickness levels." at bounding box center [161, 202] width 169 height 15
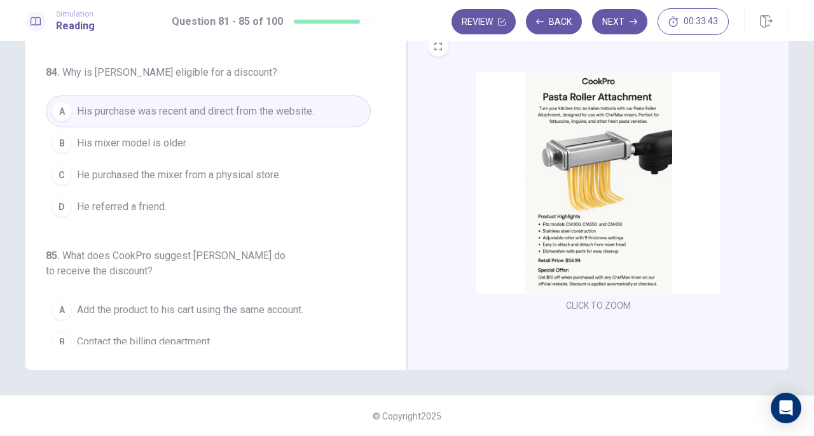
scroll to position [551, 0]
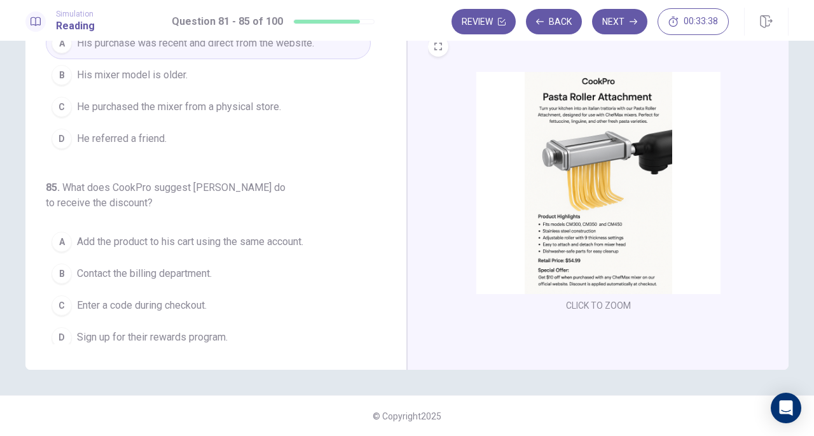
click at [630, 226] on img at bounding box center [598, 183] width 244 height 222
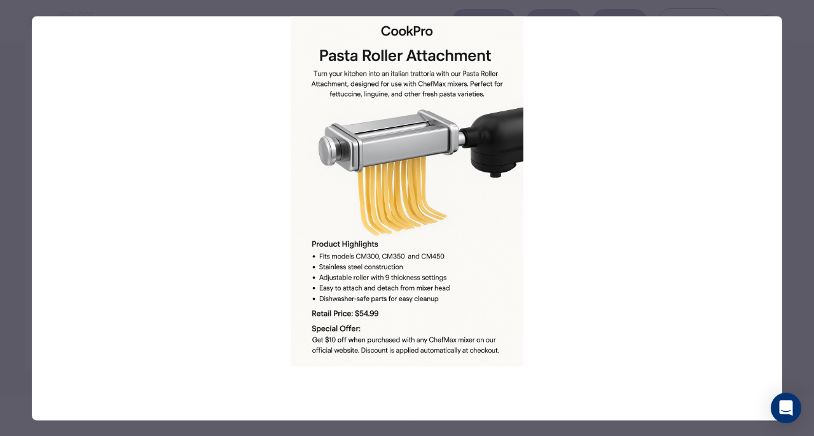
click at [533, 11] on div at bounding box center [407, 218] width 814 height 436
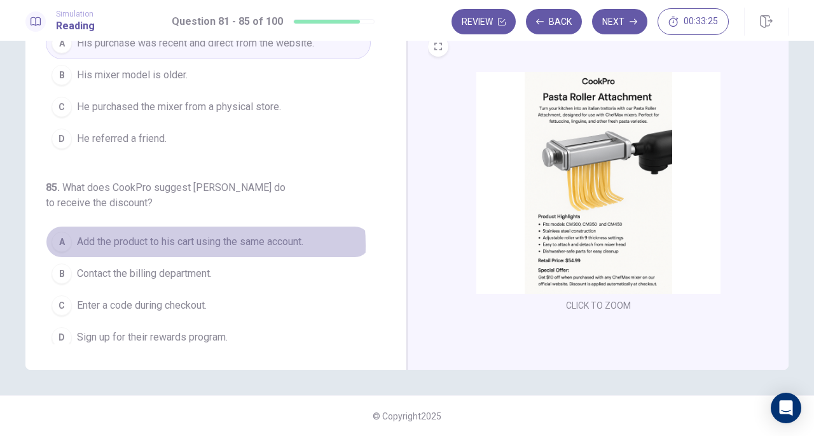
click at [146, 239] on span "Add the product to his cart using the same account." at bounding box center [190, 241] width 226 height 15
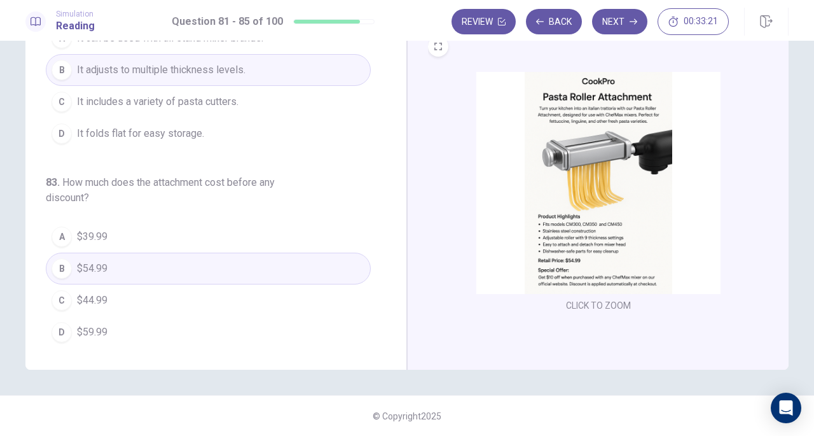
scroll to position [170, 0]
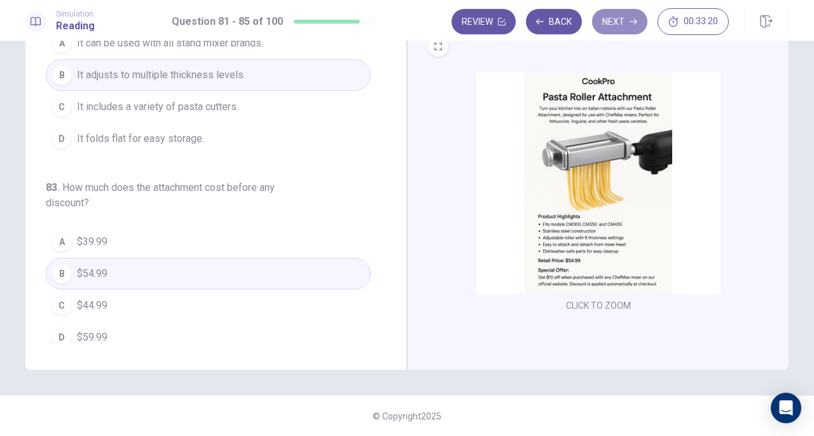
click at [635, 17] on button "Next" at bounding box center [619, 21] width 55 height 25
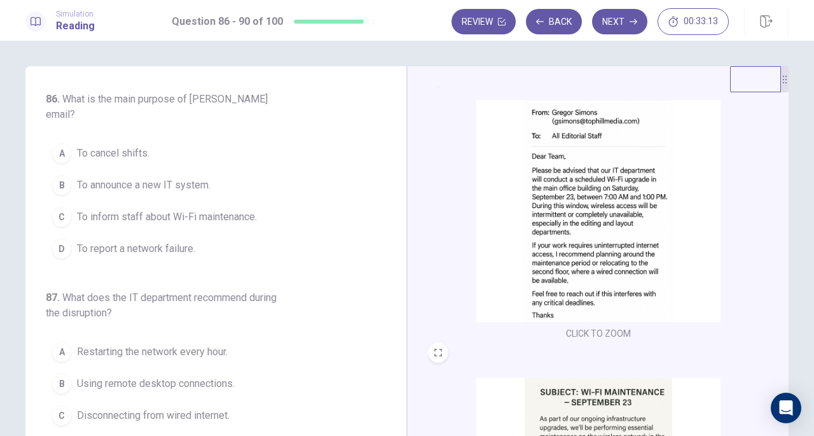
scroll to position [0, 0]
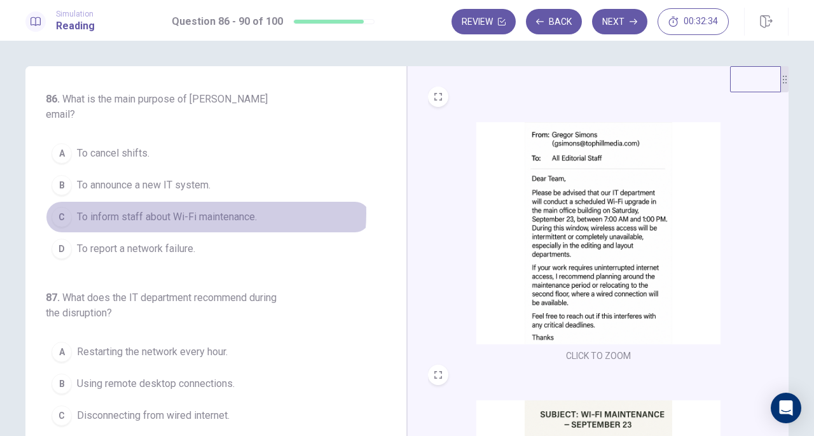
click at [186, 209] on span "To inform staff about Wi-Fi maintenance." at bounding box center [167, 216] width 180 height 15
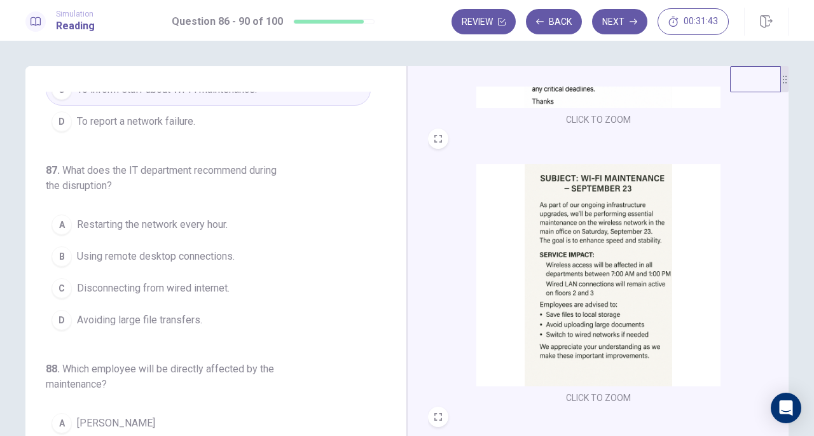
scroll to position [254, 0]
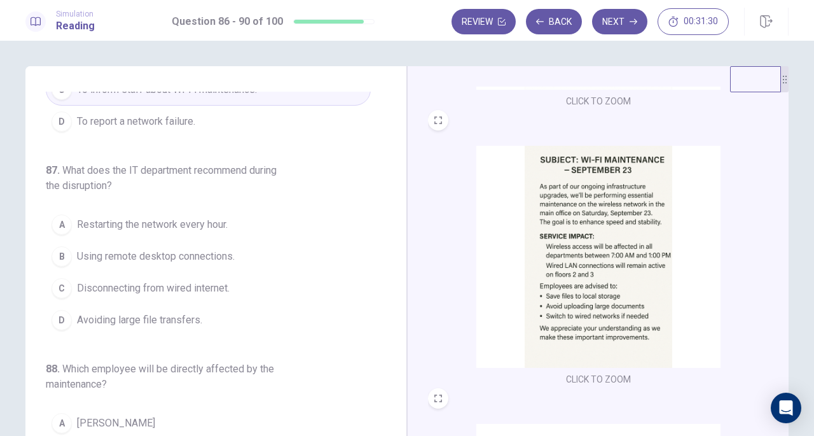
click at [203, 249] on span "Using remote desktop connections." at bounding box center [156, 256] width 158 height 15
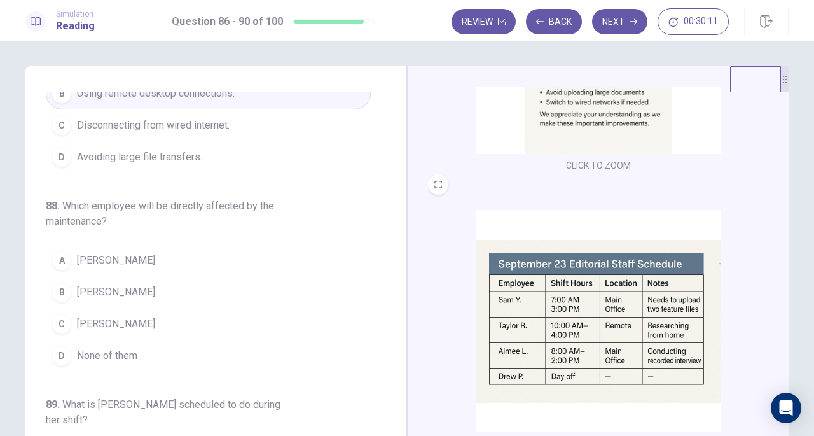
scroll to position [318, 0]
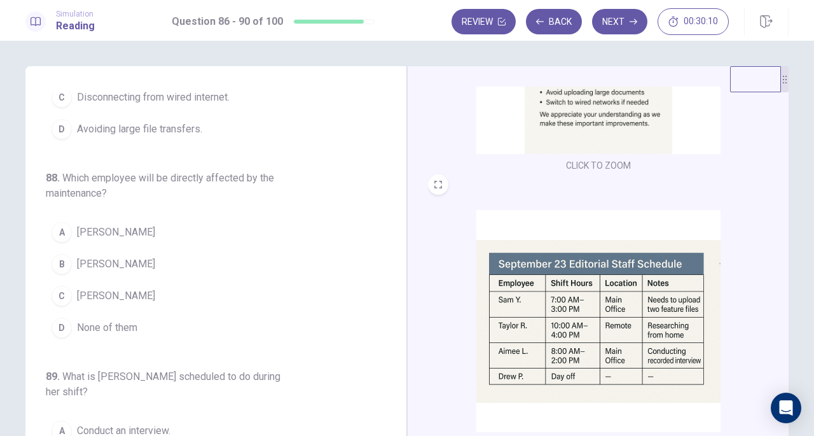
click at [79, 284] on button "C [PERSON_NAME]" at bounding box center [208, 296] width 325 height 32
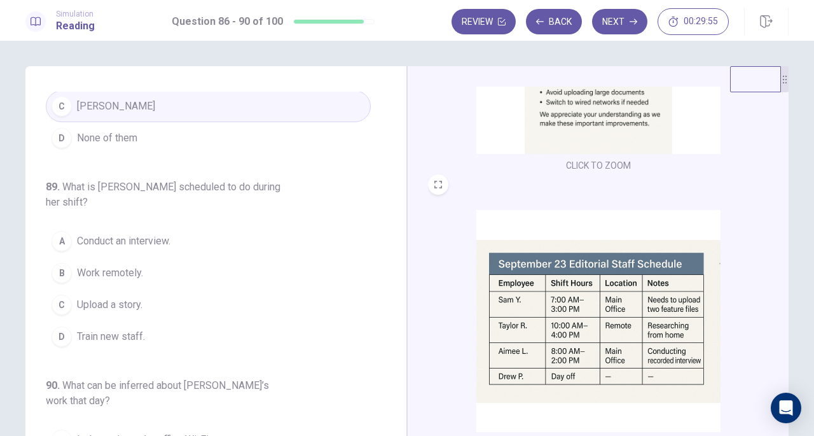
scroll to position [509, 0]
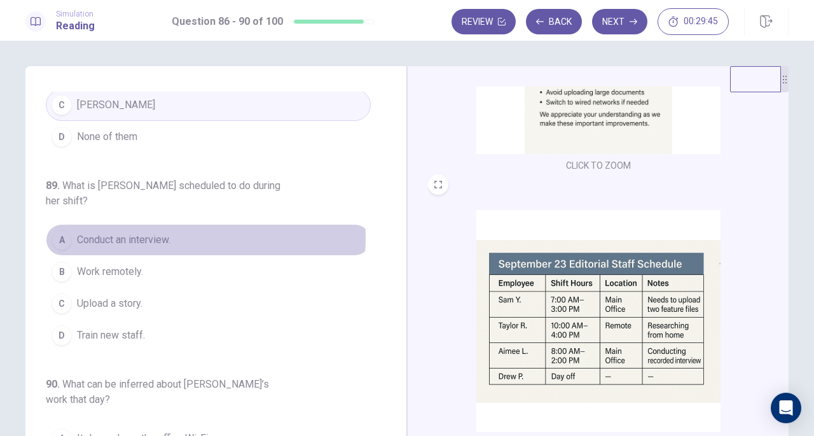
click at [152, 232] on span "Conduct an interview." at bounding box center [124, 239] width 94 height 15
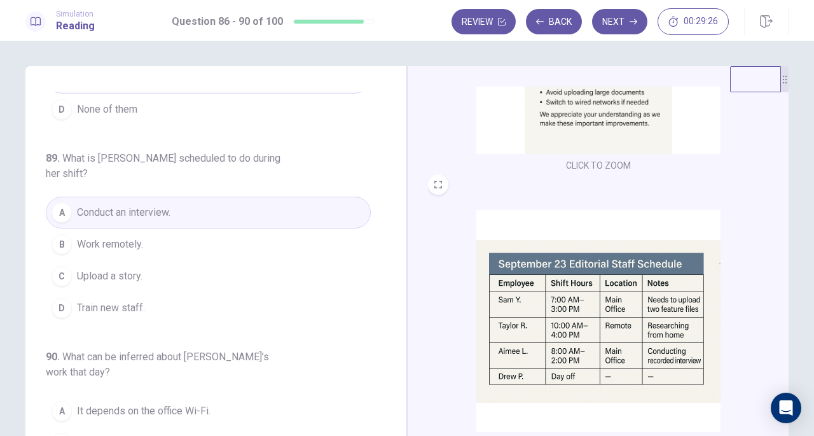
scroll to position [127, 0]
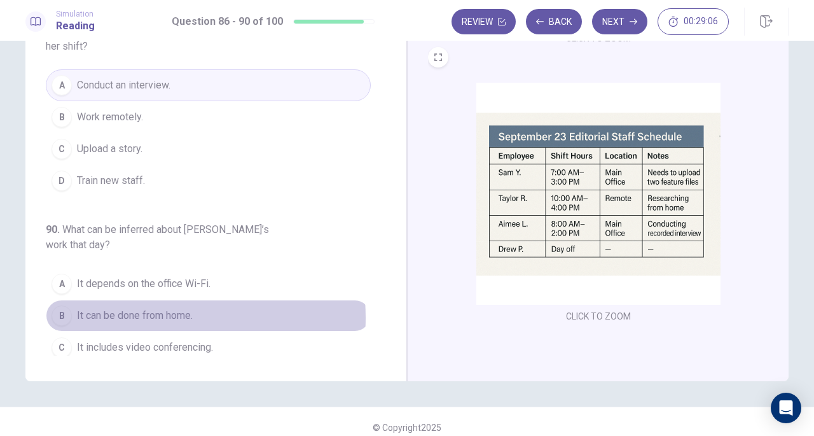
click at [137, 308] on span "It can be done from home." at bounding box center [135, 315] width 116 height 15
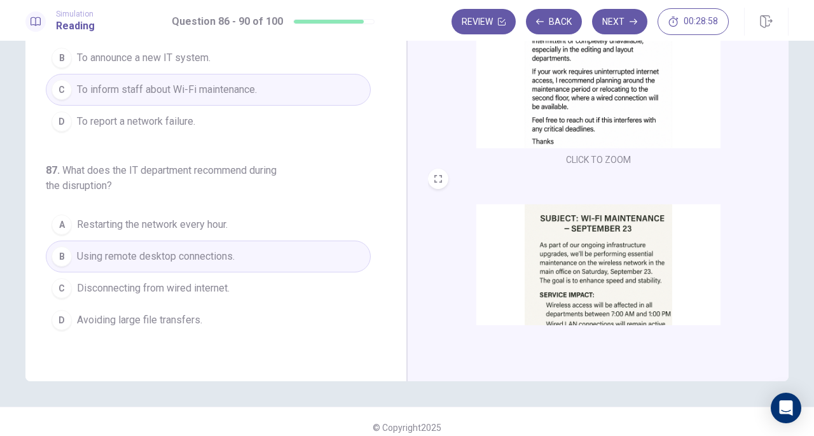
scroll to position [0, 0]
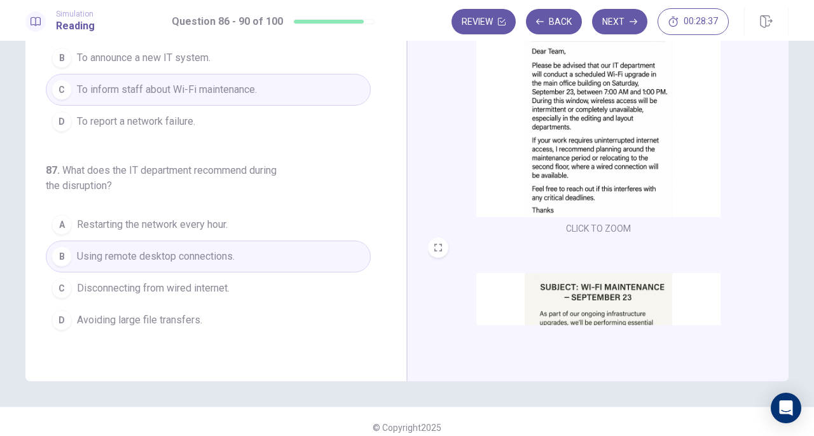
click at [198, 281] on span "Disconnecting from wired internet." at bounding box center [153, 288] width 153 height 15
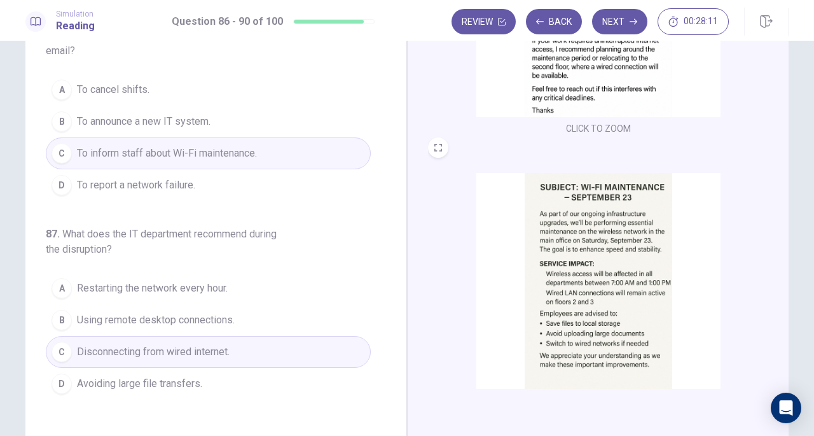
scroll to position [191, 0]
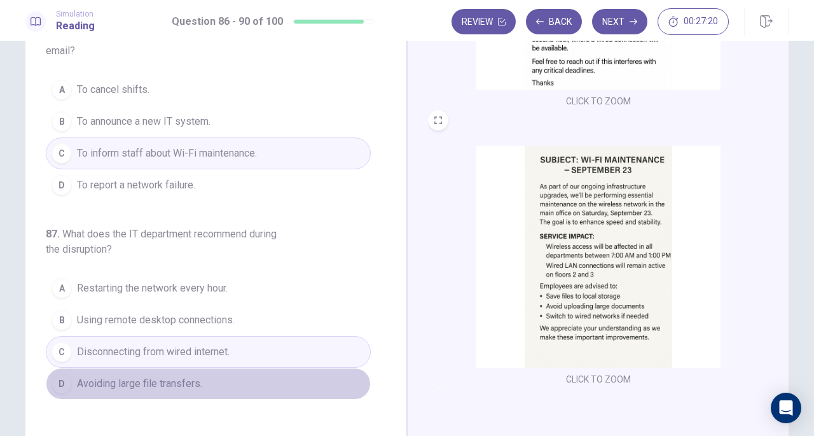
click at [213, 368] on button "D Avoiding large file transfers." at bounding box center [208, 384] width 325 height 32
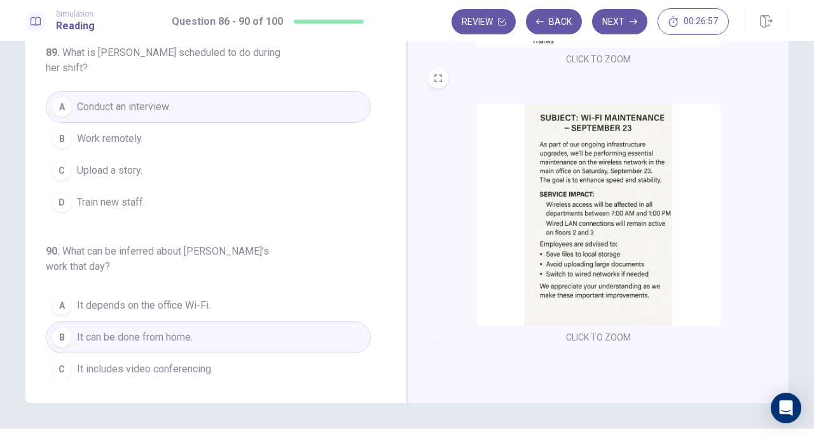
scroll to position [139, 0]
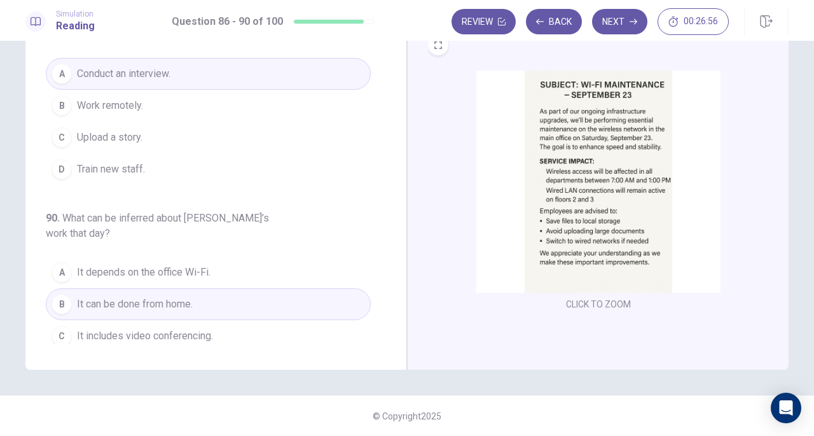
click at [618, 25] on button "Next" at bounding box center [619, 21] width 55 height 25
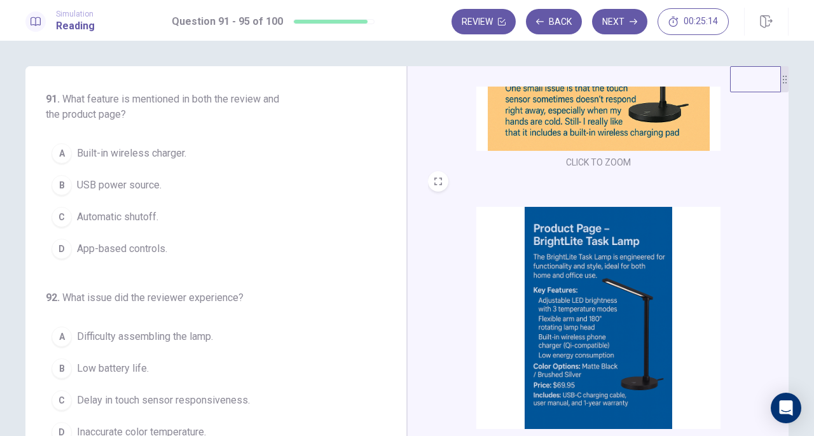
scroll to position [127, 0]
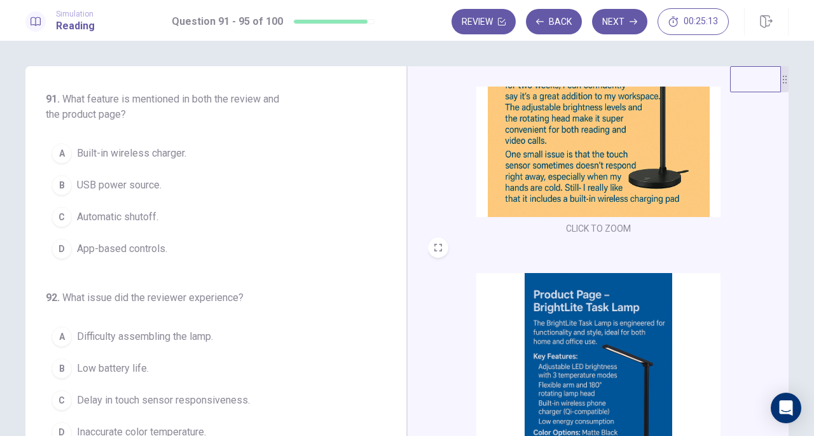
click at [126, 144] on button "A Built-in wireless charger." at bounding box center [208, 153] width 325 height 32
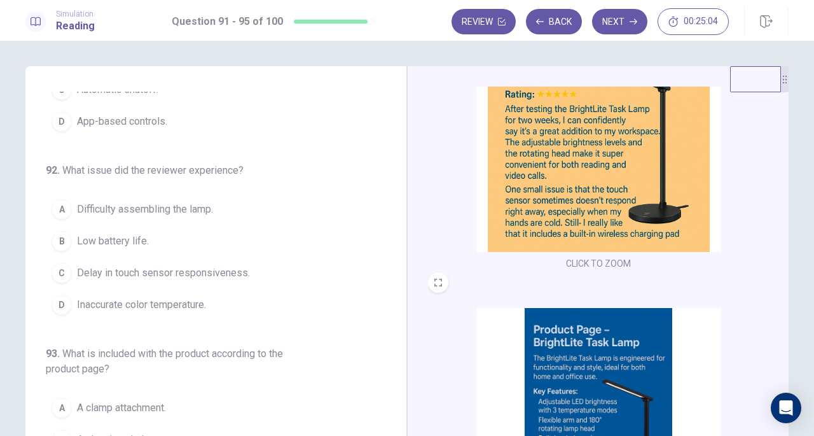
scroll to position [64, 0]
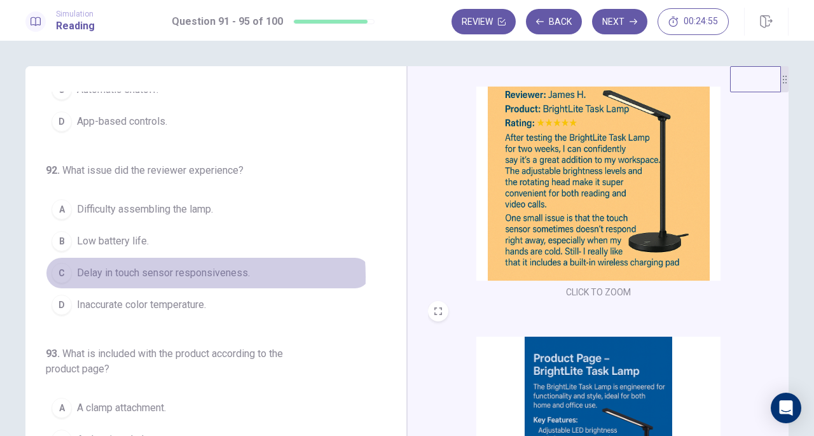
click at [137, 274] on span "Delay in touch sensor responsiveness." at bounding box center [163, 272] width 173 height 15
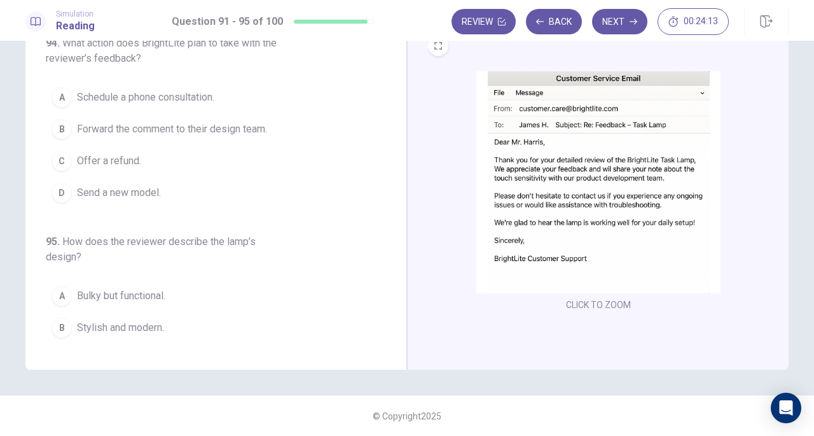
scroll to position [551, 0]
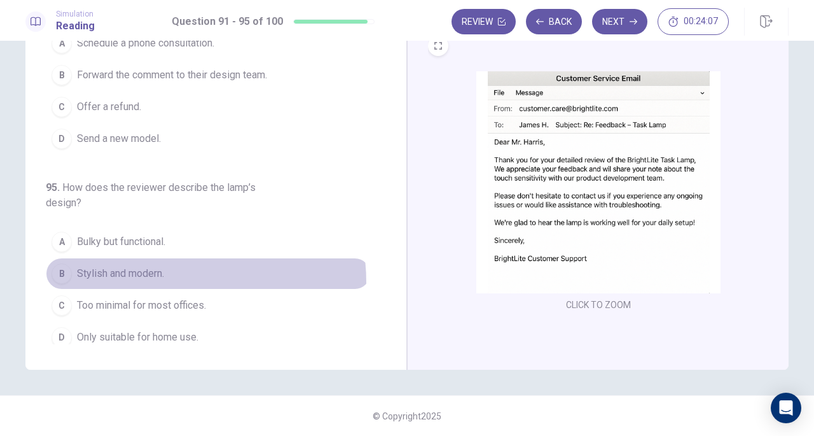
click at [153, 275] on button "B Stylish and modern." at bounding box center [208, 274] width 325 height 32
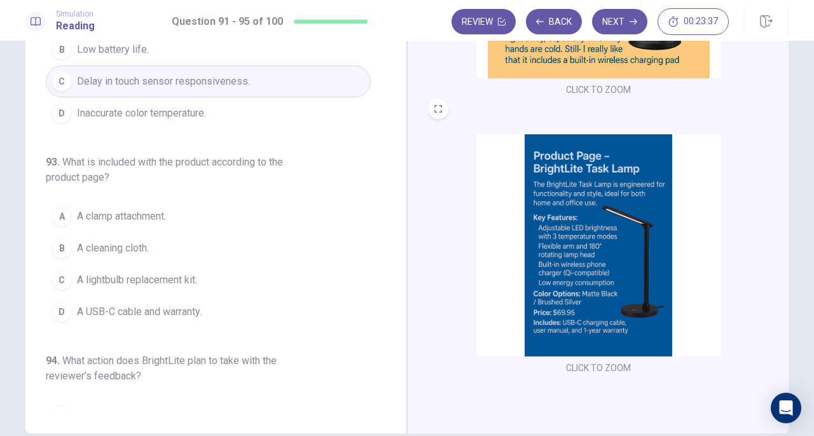
scroll to position [254, 0]
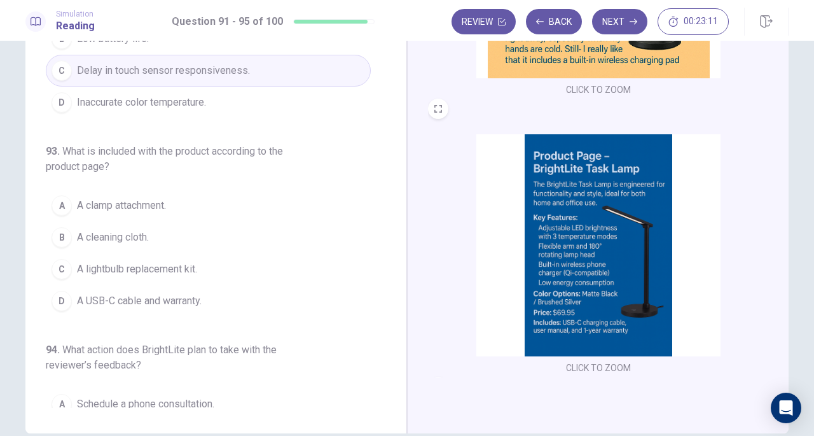
click at [119, 297] on span "A USB-C cable and warranty." at bounding box center [139, 300] width 125 height 15
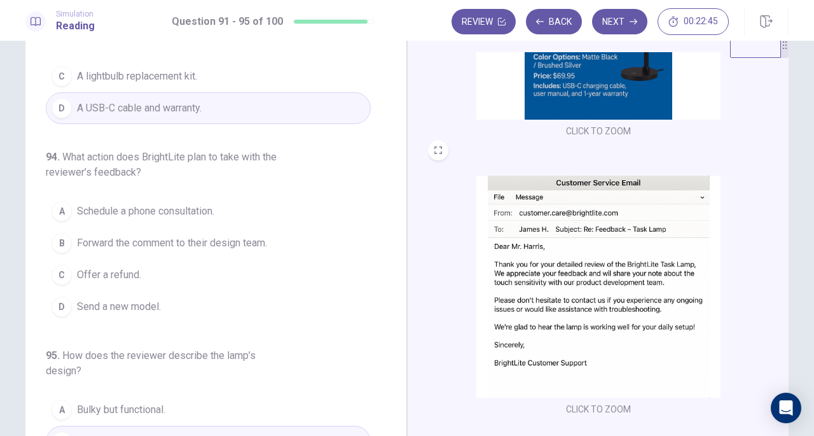
scroll to position [64, 0]
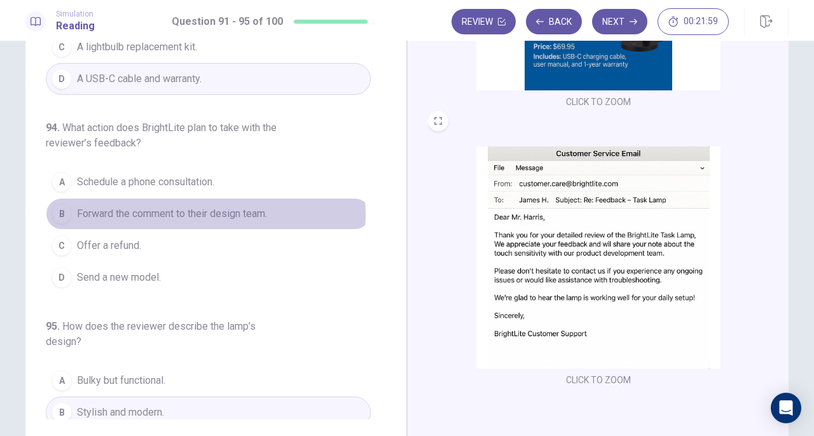
click at [199, 209] on span "Forward the comment to their design team." at bounding box center [172, 213] width 190 height 15
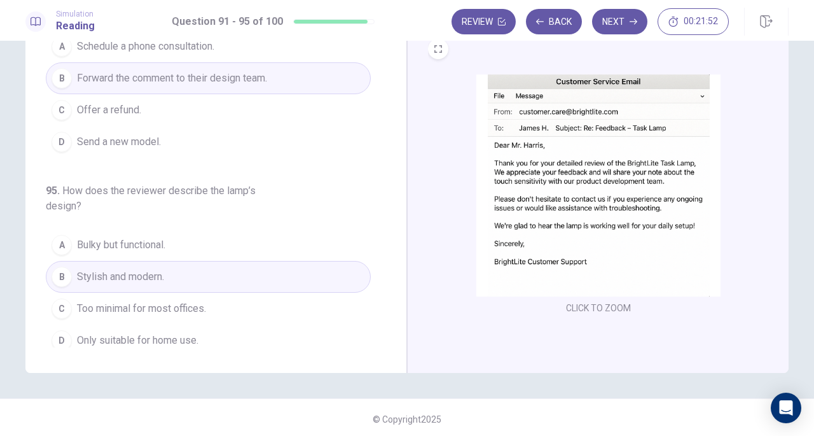
scroll to position [139, 0]
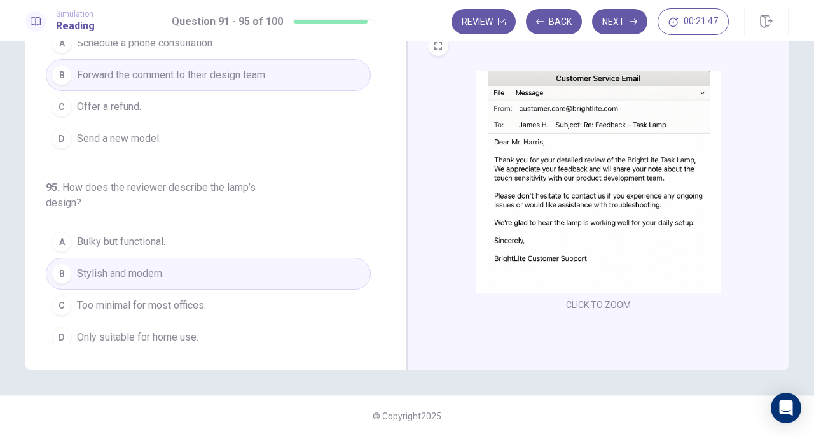
click at [620, 31] on button "Next" at bounding box center [619, 21] width 55 height 25
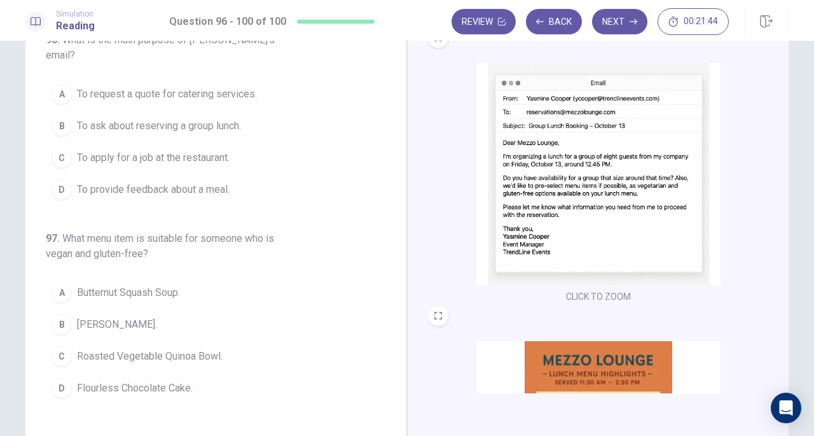
scroll to position [0, 0]
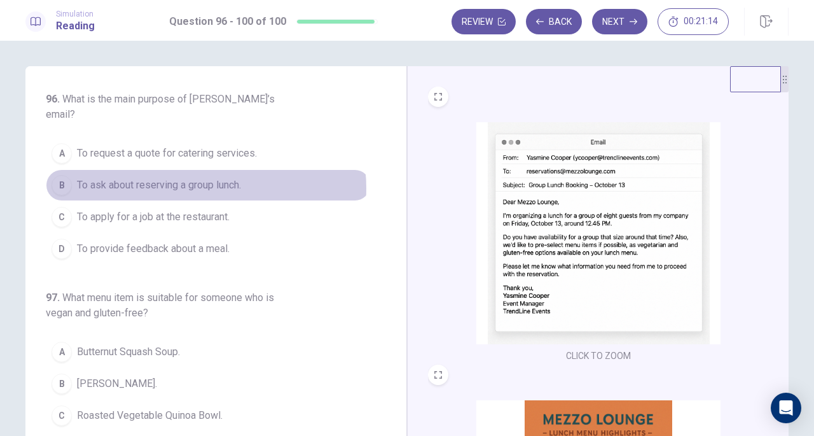
click at [191, 177] on span "To ask about reserving a group lunch." at bounding box center [159, 184] width 164 height 15
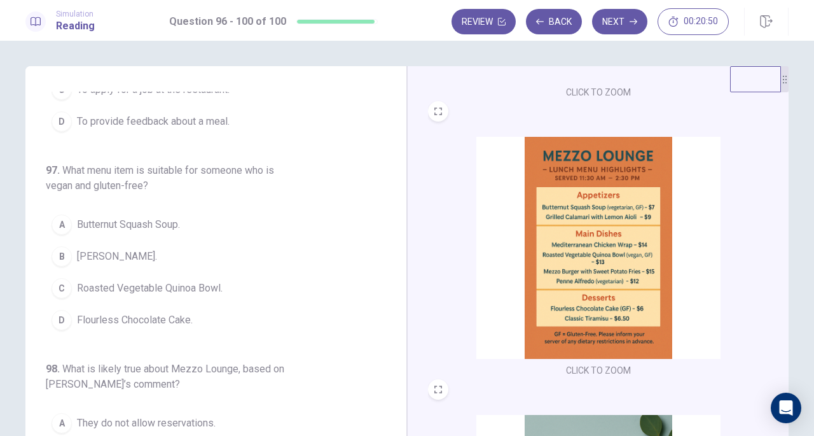
scroll to position [341, 0]
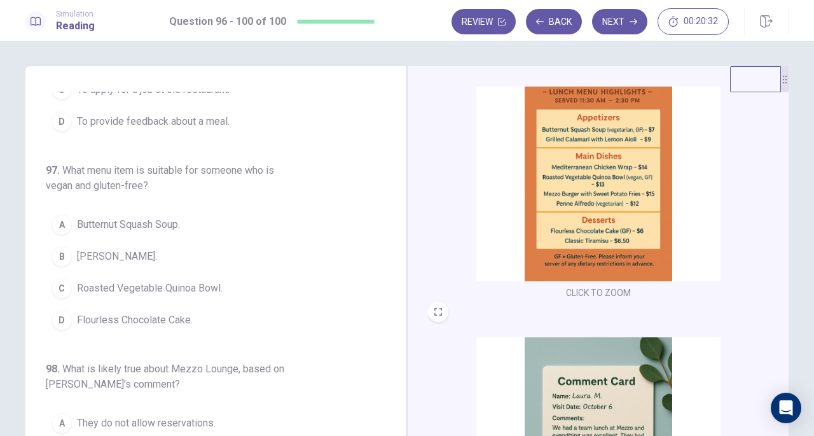
click at [178, 281] on span "Roasted Vegetable Quinoa Bowl." at bounding box center [150, 288] width 146 height 15
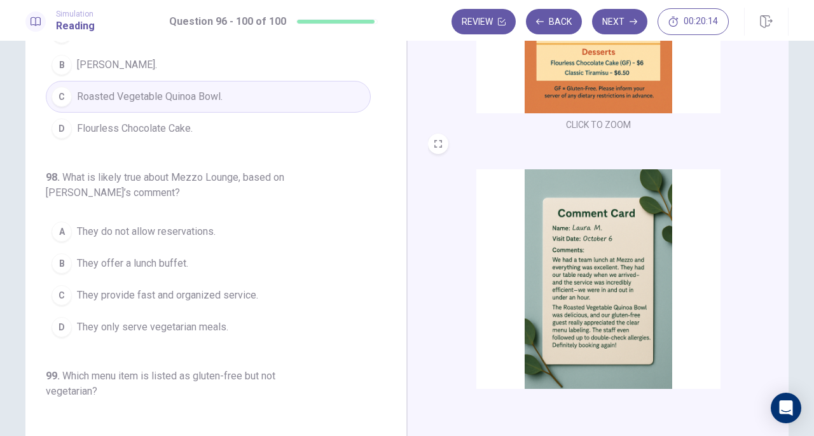
scroll to position [254, 0]
click at [167, 288] on span "They provide fast and organized service." at bounding box center [167, 295] width 181 height 15
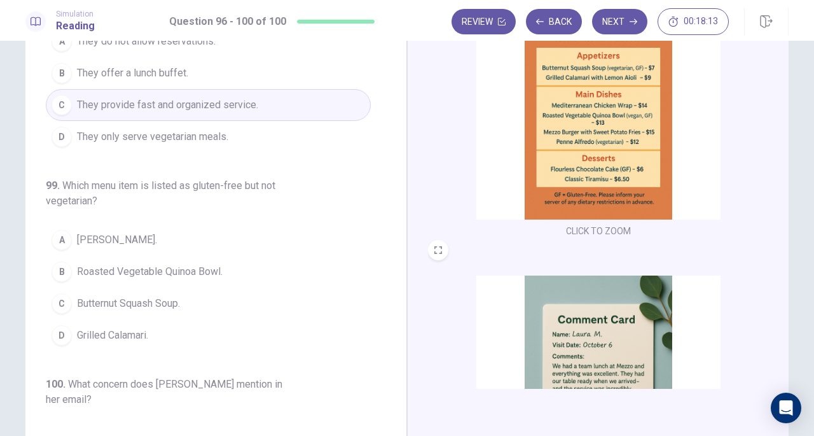
scroll to position [277, 0]
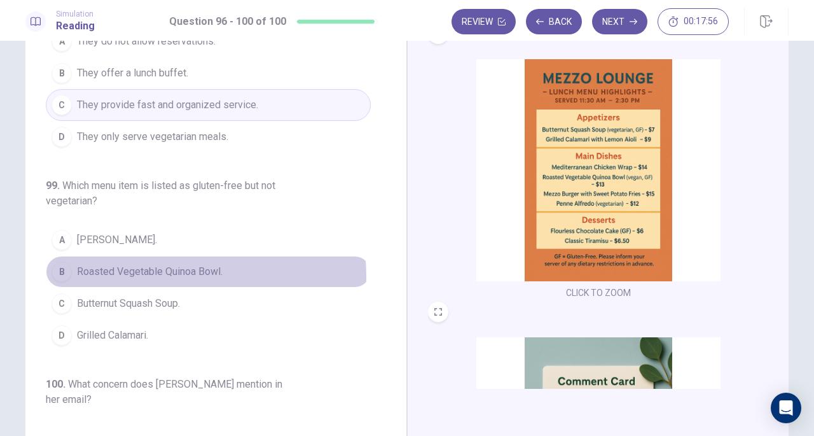
click at [145, 264] on span "Roasted Vegetable Quinoa Bowl." at bounding box center [150, 271] width 146 height 15
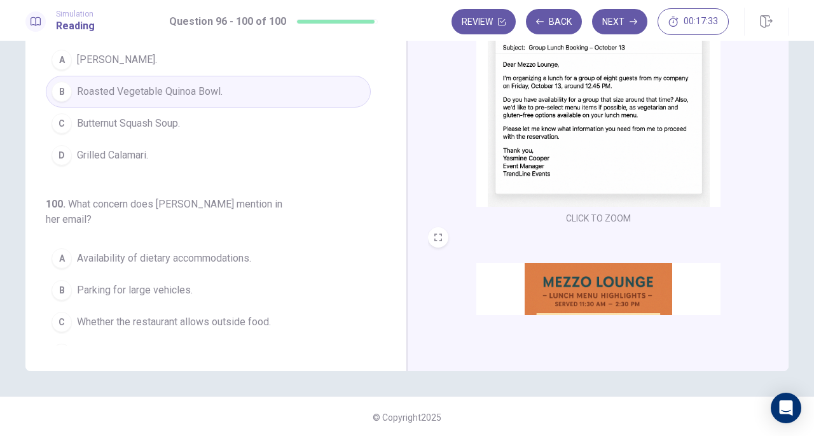
scroll to position [139, 0]
click at [149, 249] on span "Availability of dietary accommodations." at bounding box center [164, 256] width 174 height 15
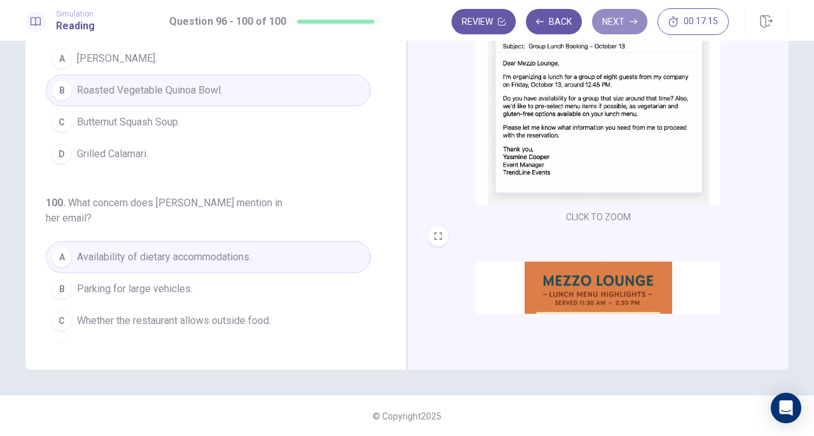
click at [619, 22] on button "Next" at bounding box center [619, 21] width 55 height 25
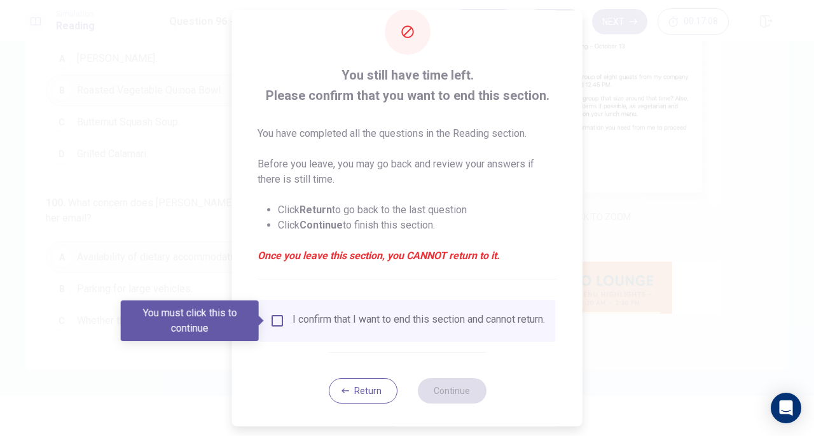
scroll to position [38, 0]
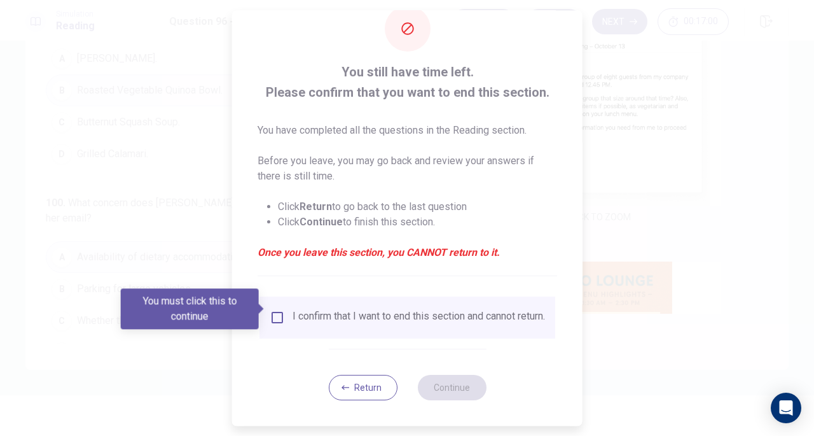
click at [361, 391] on button "Return" at bounding box center [362, 387] width 69 height 25
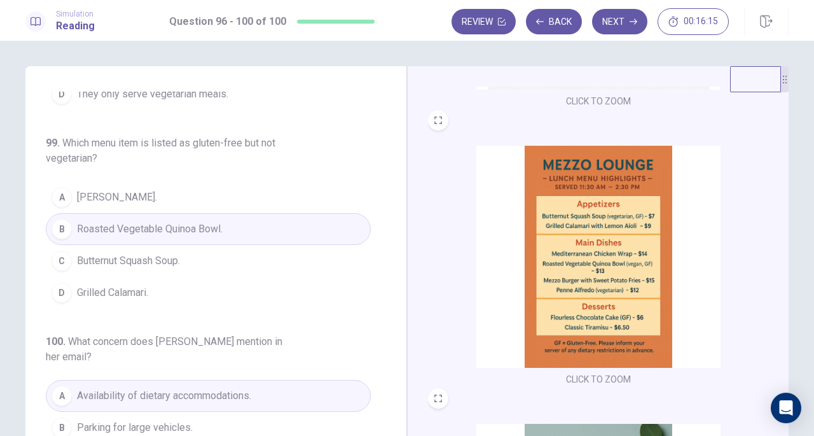
scroll to position [139, 0]
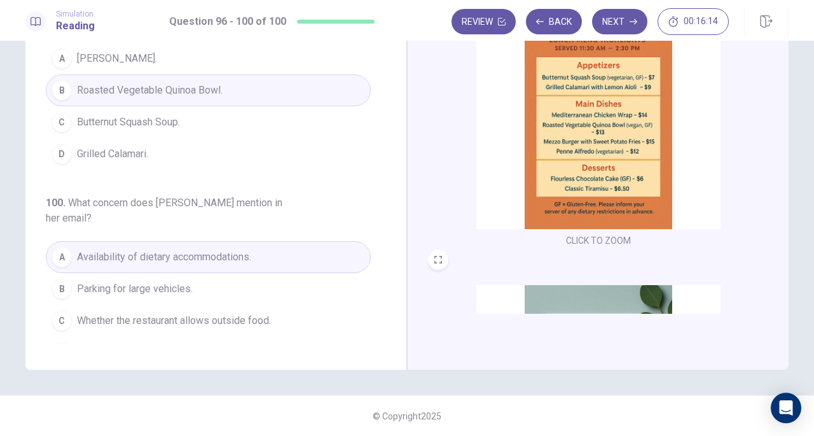
click at [558, 22] on button "Back" at bounding box center [554, 21] width 56 height 25
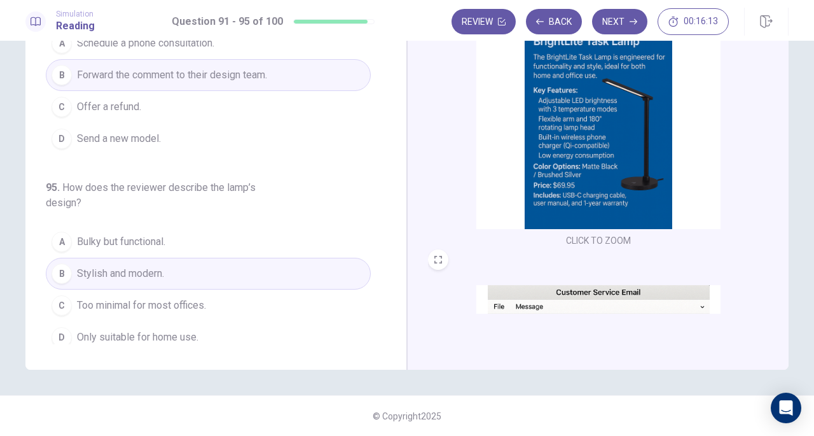
click at [558, 22] on button "Back" at bounding box center [554, 21] width 56 height 25
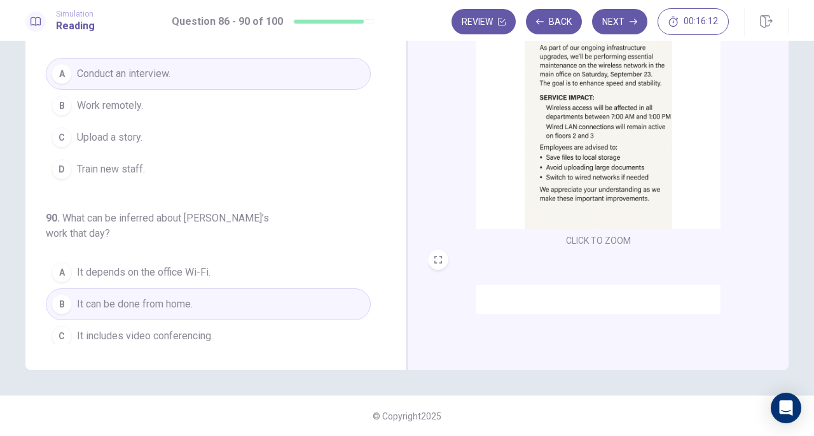
click at [617, 23] on button "Next" at bounding box center [619, 21] width 55 height 25
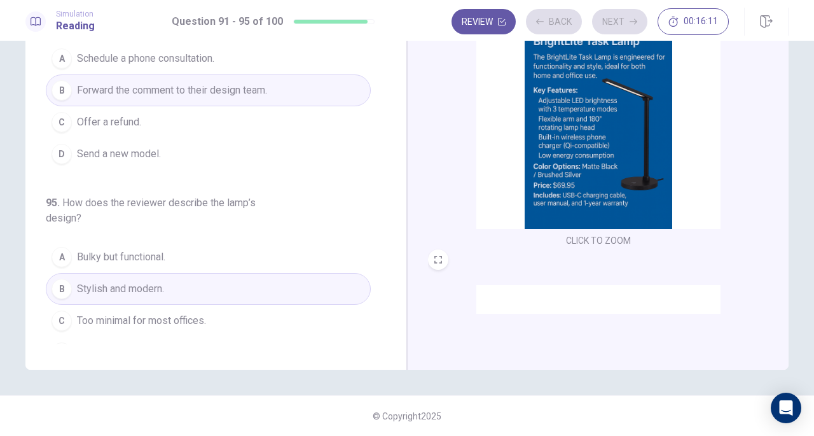
scroll to position [551, 0]
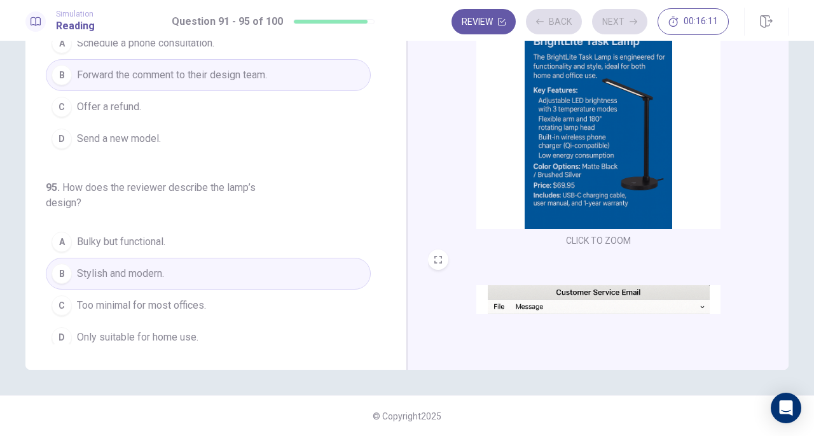
click at [617, 23] on div "Review Back Next 00:16:11" at bounding box center [590, 21] width 277 height 27
click at [616, 20] on button "Next" at bounding box center [619, 21] width 55 height 25
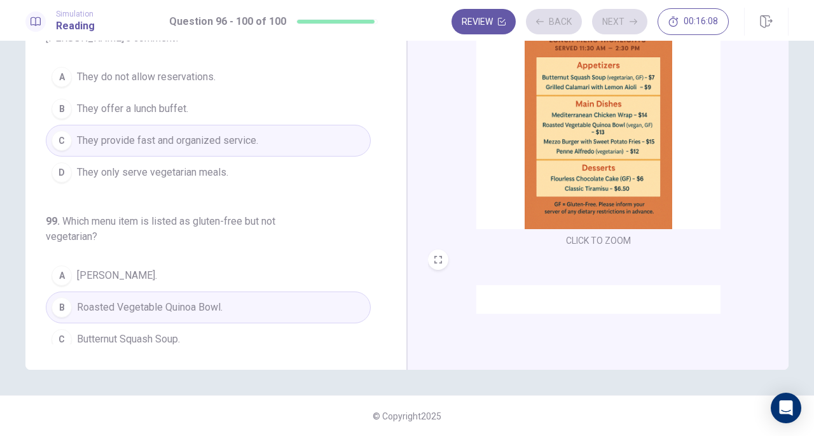
scroll to position [297, 0]
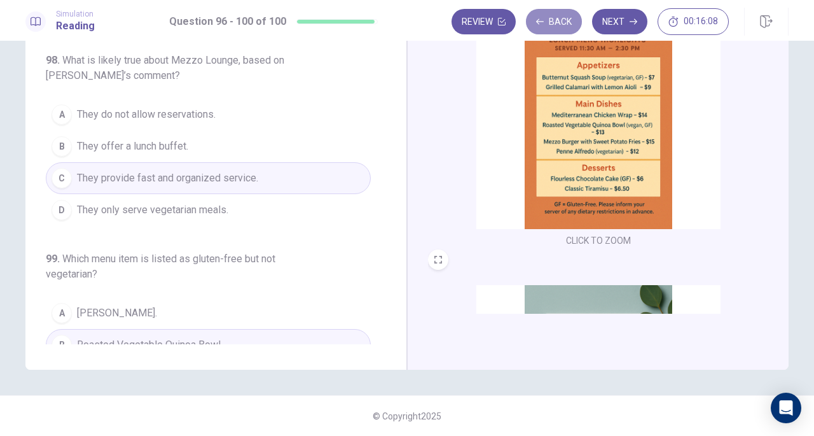
click at [556, 20] on button "Back" at bounding box center [554, 21] width 56 height 25
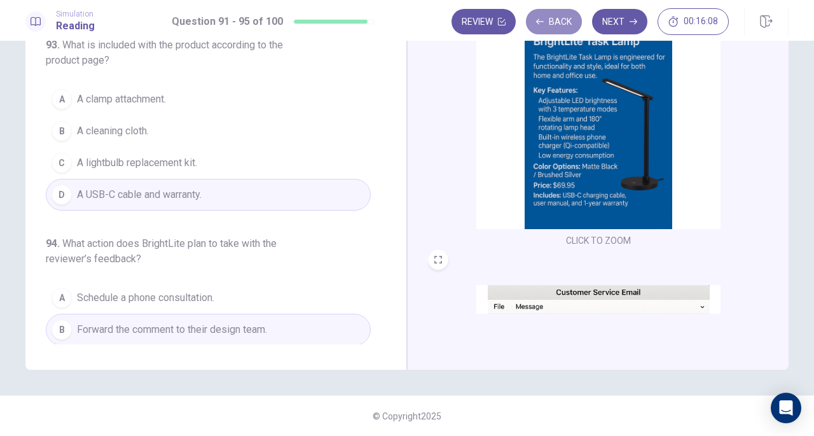
click at [556, 20] on button "Back" at bounding box center [554, 21] width 56 height 25
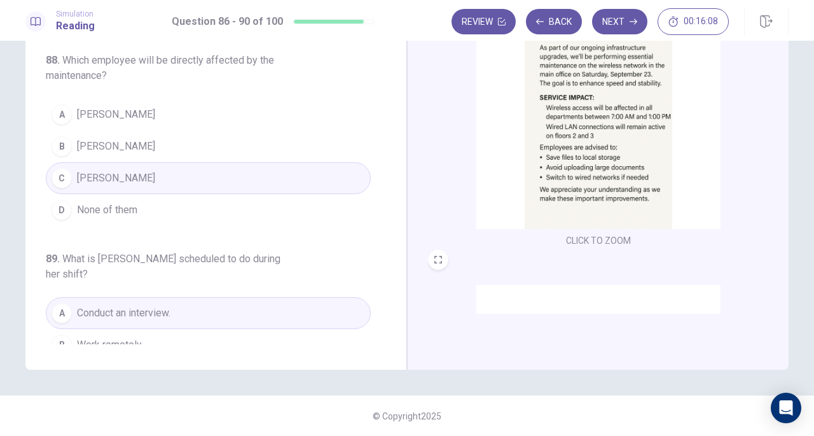
click at [556, 20] on button "Back" at bounding box center [554, 21] width 56 height 25
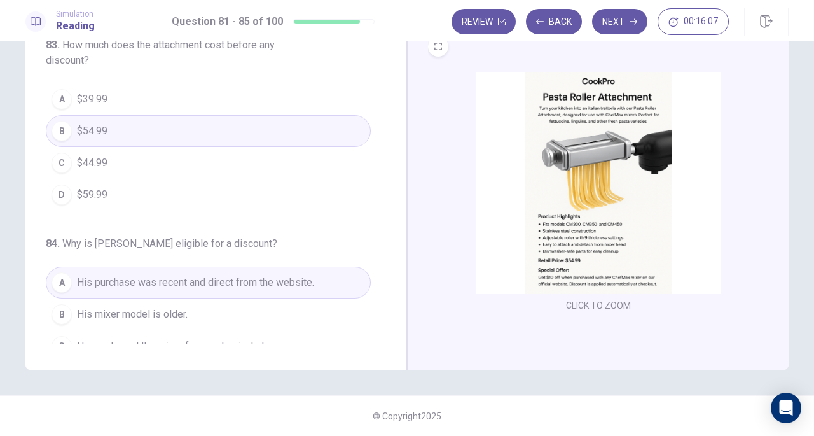
click at [556, 20] on button "Back" at bounding box center [554, 21] width 56 height 25
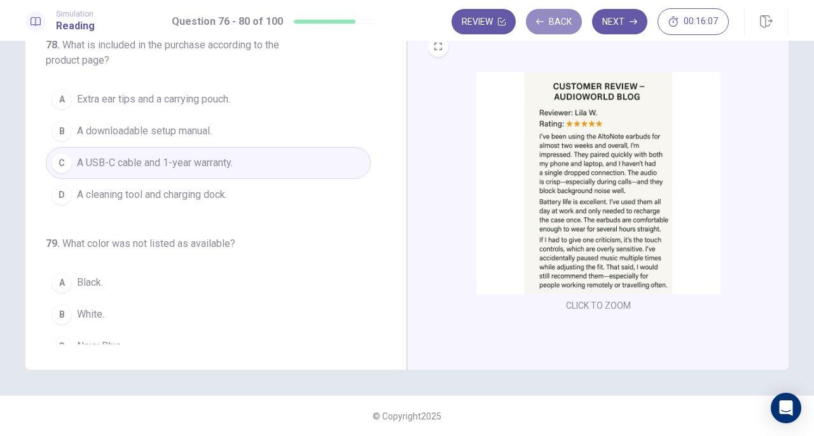
click at [556, 20] on button "Back" at bounding box center [554, 21] width 56 height 25
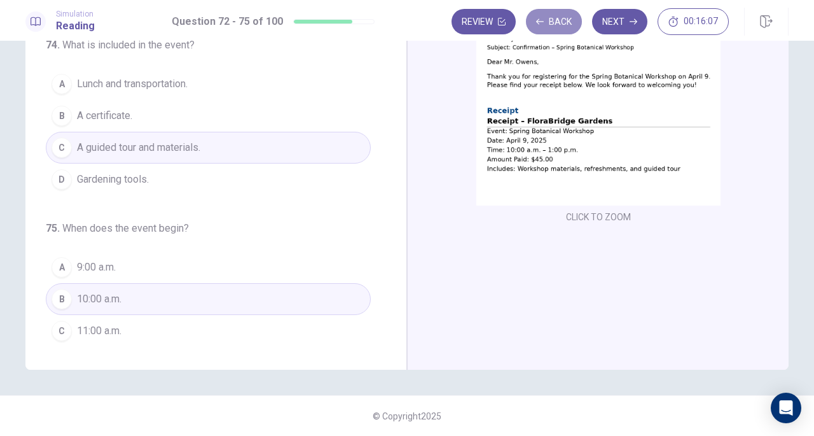
click at [556, 20] on button "Back" at bounding box center [554, 21] width 56 height 25
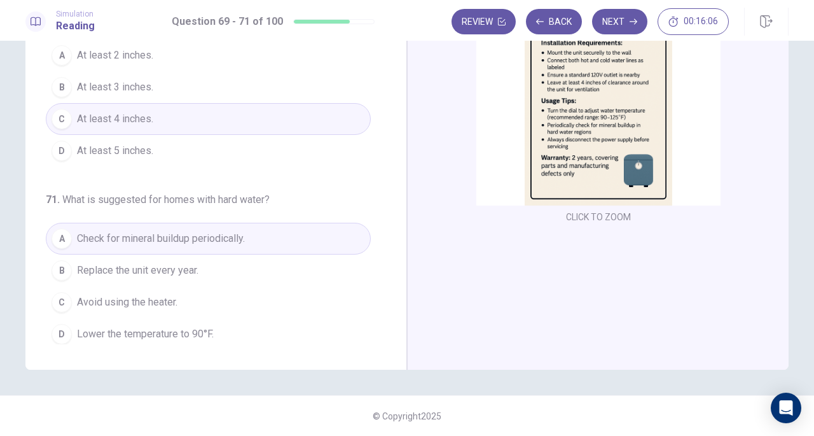
click at [556, 20] on button "Back" at bounding box center [554, 21] width 56 height 25
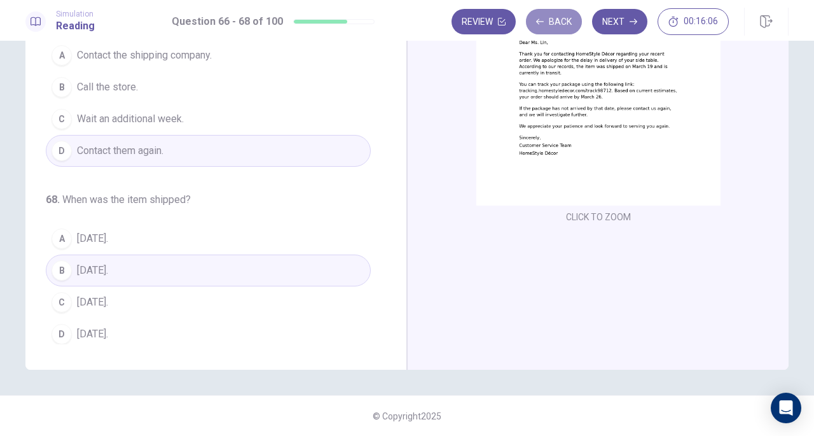
click at [556, 20] on button "Back" at bounding box center [554, 21] width 56 height 25
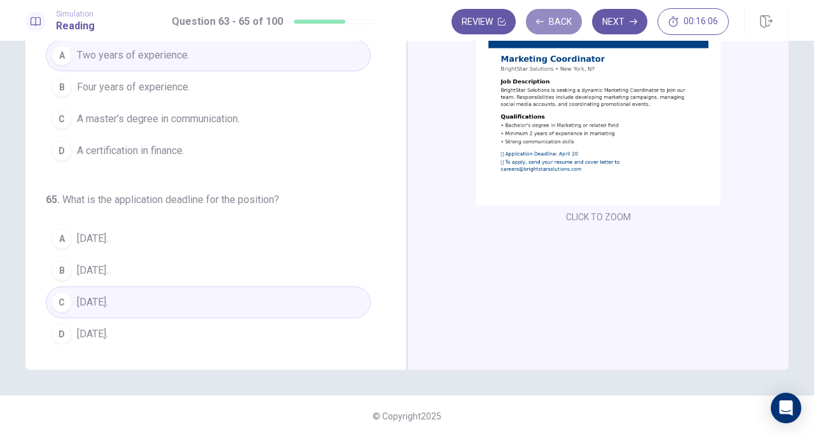
click at [556, 20] on button "Back" at bounding box center [554, 21] width 56 height 25
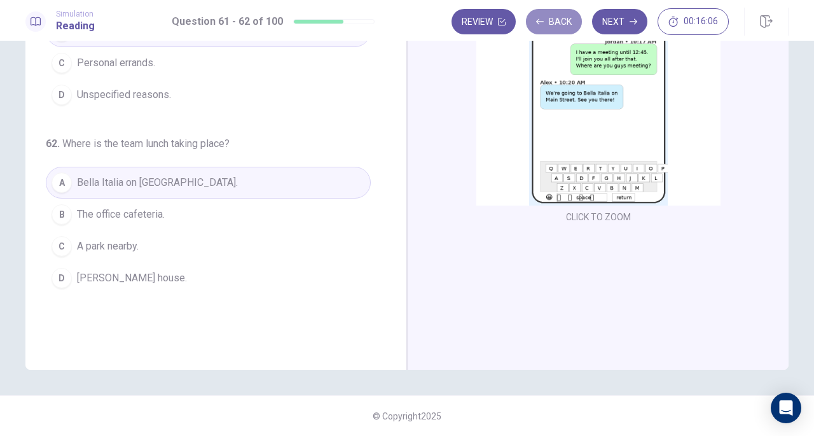
click at [556, 20] on button "Back" at bounding box center [554, 21] width 56 height 25
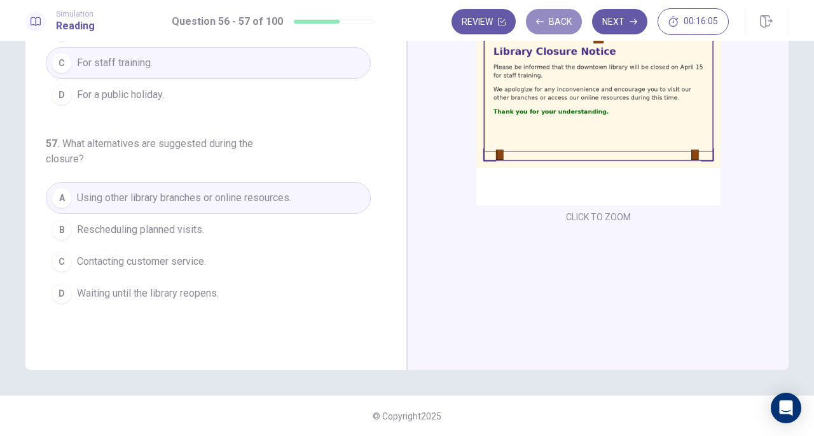
click at [556, 20] on button "Back" at bounding box center [554, 21] width 56 height 25
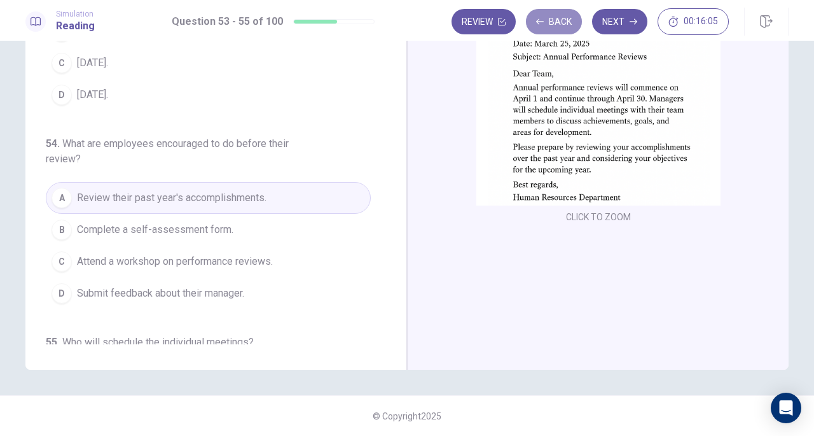
click at [556, 20] on button "Back" at bounding box center [554, 21] width 56 height 25
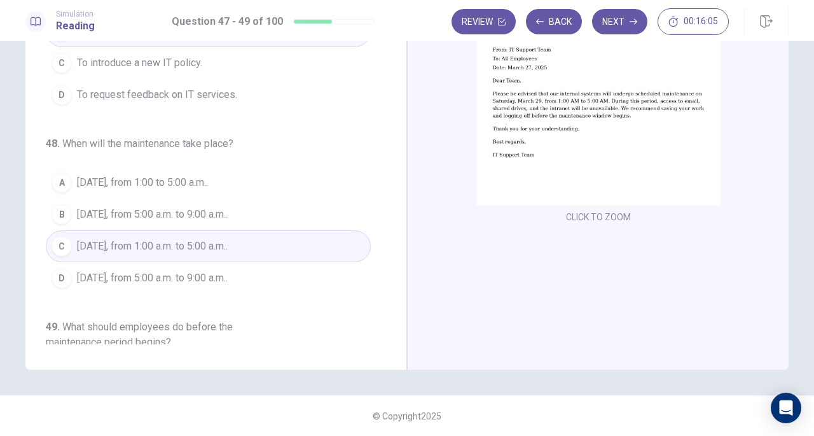
click at [556, 20] on button "Back" at bounding box center [554, 21] width 56 height 25
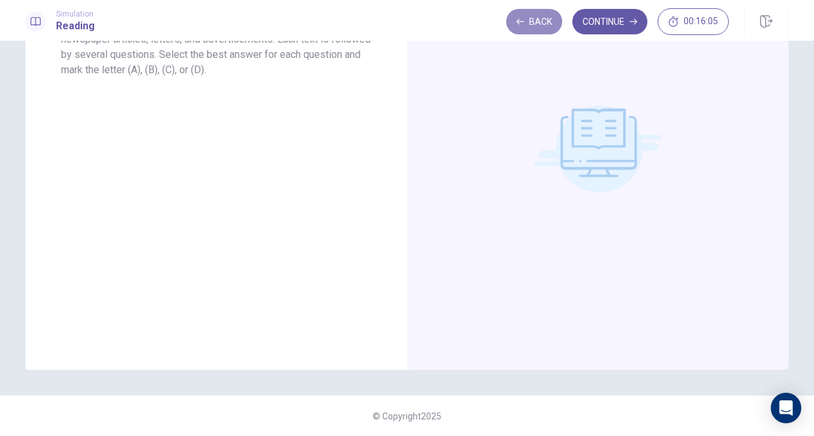
click at [556, 20] on button "Back" at bounding box center [534, 21] width 56 height 25
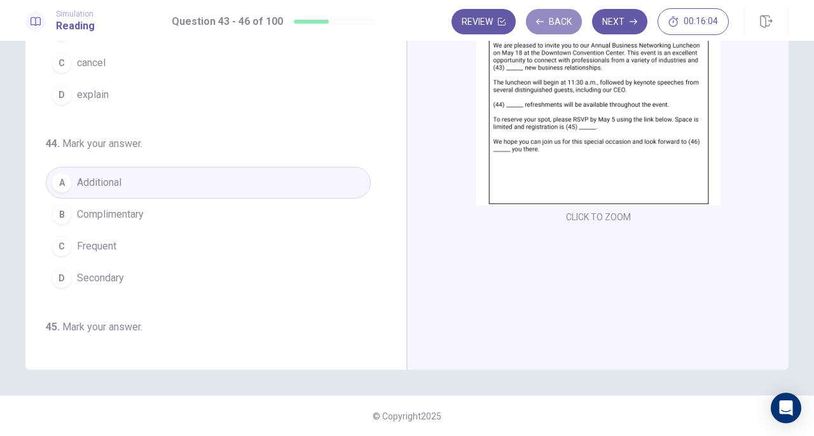
click at [556, 20] on button "Back" at bounding box center [554, 21] width 56 height 25
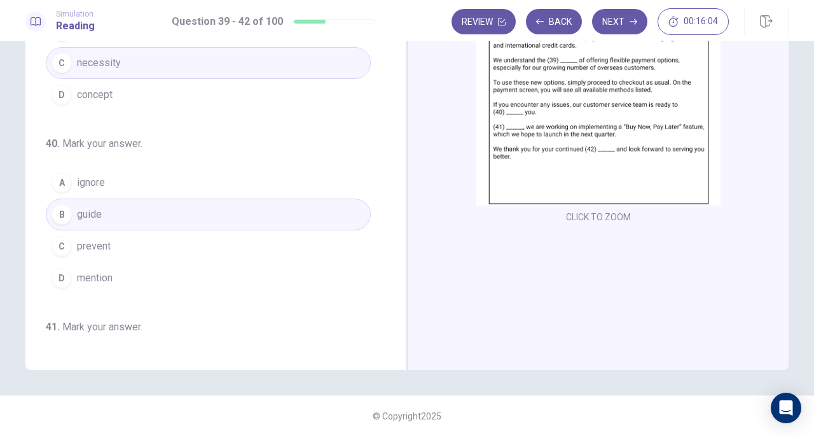
click at [556, 20] on button "Back" at bounding box center [554, 21] width 56 height 25
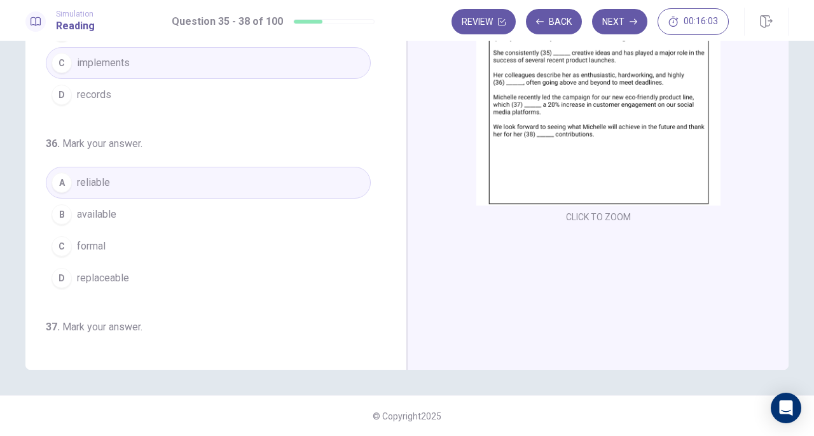
click at [562, 19] on button "Back" at bounding box center [554, 21] width 56 height 25
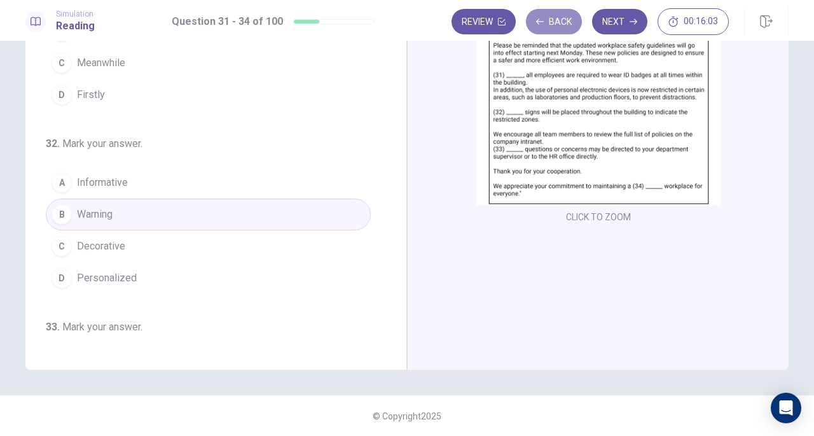
click at [565, 18] on button "Back" at bounding box center [554, 21] width 56 height 25
click at [565, 18] on div "Review Back Next 00:16:03" at bounding box center [590, 21] width 277 height 27
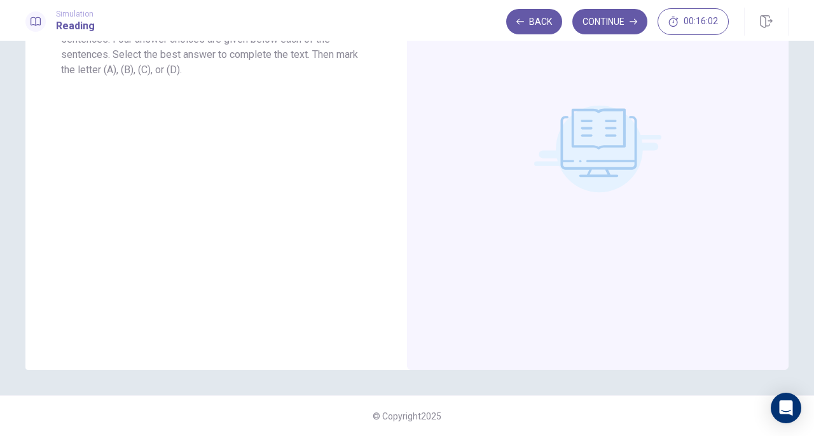
click at [565, 18] on div "Back Continue 00:16:02" at bounding box center [617, 21] width 223 height 27
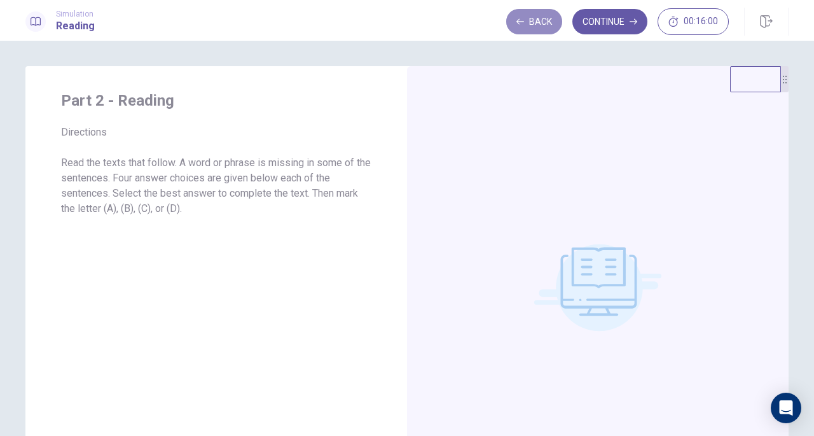
click at [537, 26] on button "Back" at bounding box center [534, 21] width 56 height 25
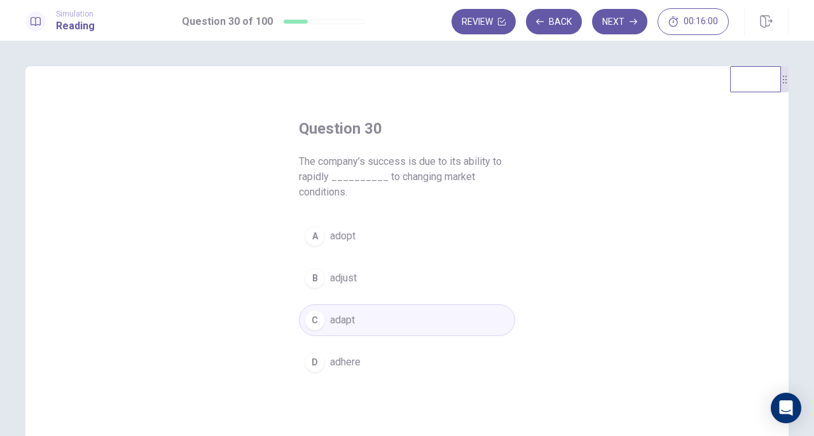
click at [544, 24] on icon "button" at bounding box center [540, 22] width 8 height 8
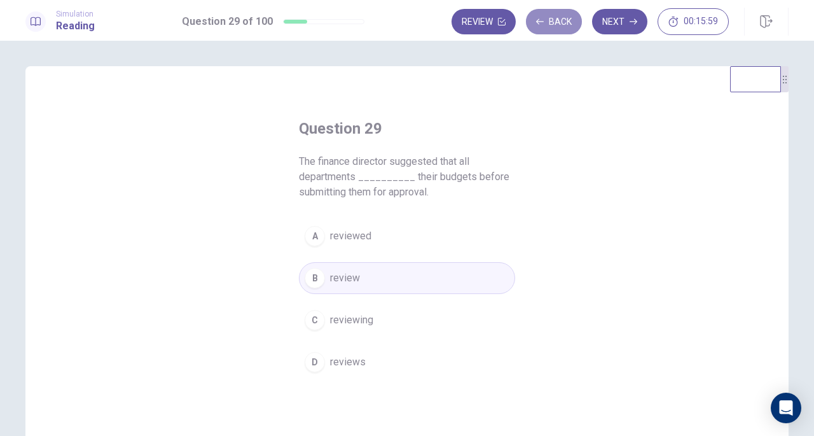
click at [544, 24] on icon "button" at bounding box center [540, 22] width 8 height 8
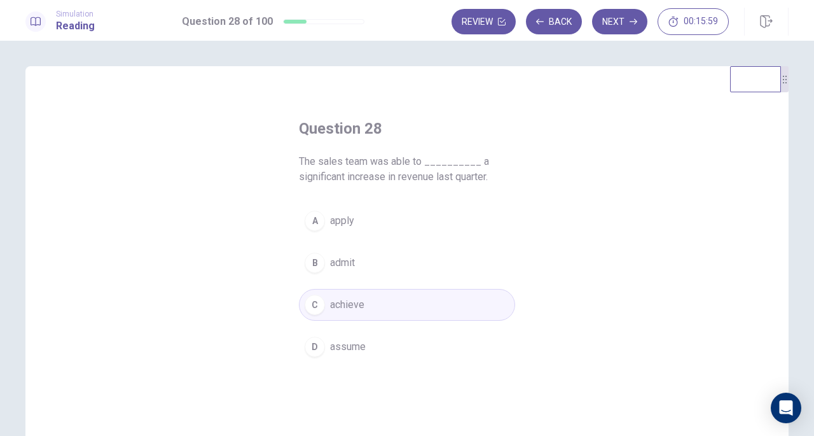
click at [555, 24] on button "Back" at bounding box center [554, 21] width 56 height 25
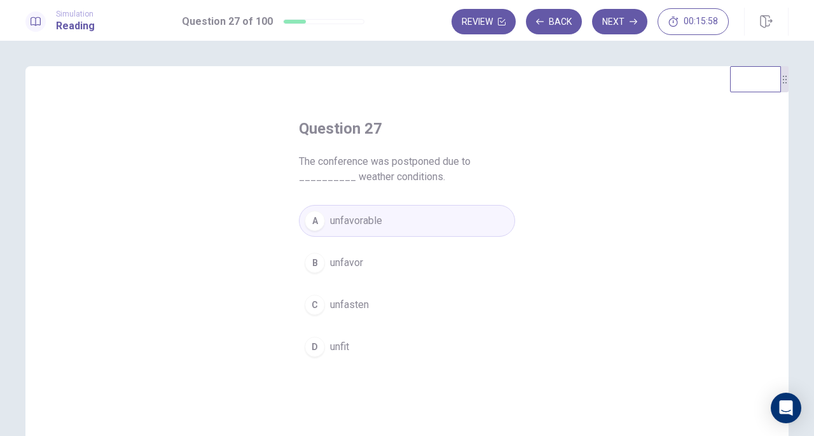
click at [497, 25] on button "Review" at bounding box center [484, 21] width 64 height 25
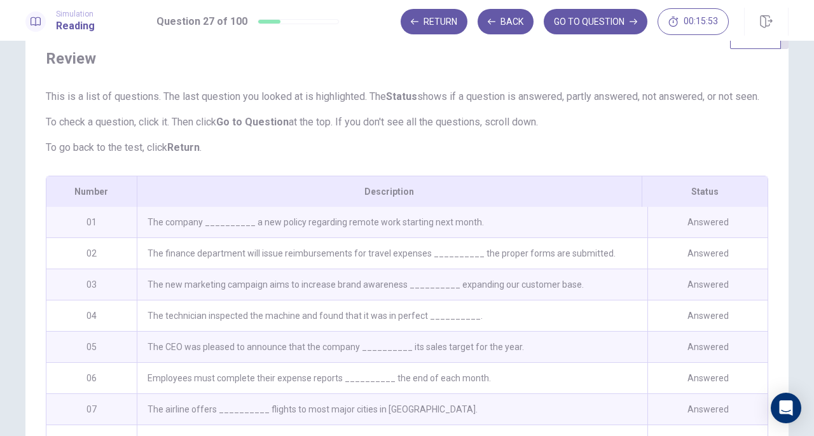
scroll to position [64, 0]
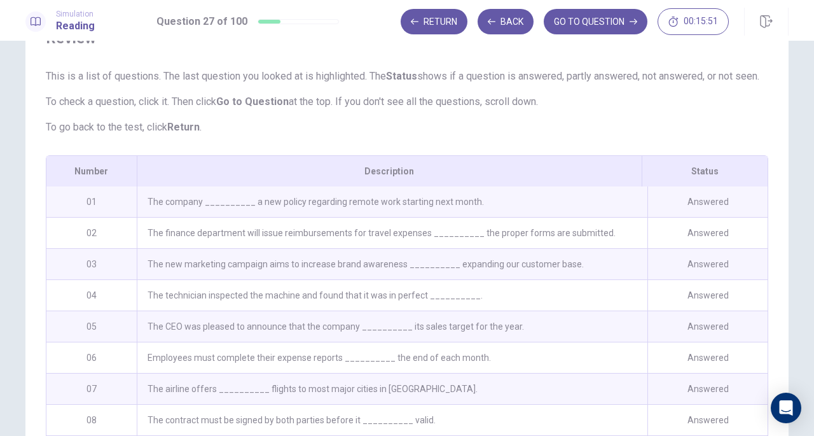
click at [289, 217] on div "The company __________ a new policy regarding remote work starting next month." at bounding box center [392, 201] width 511 height 31
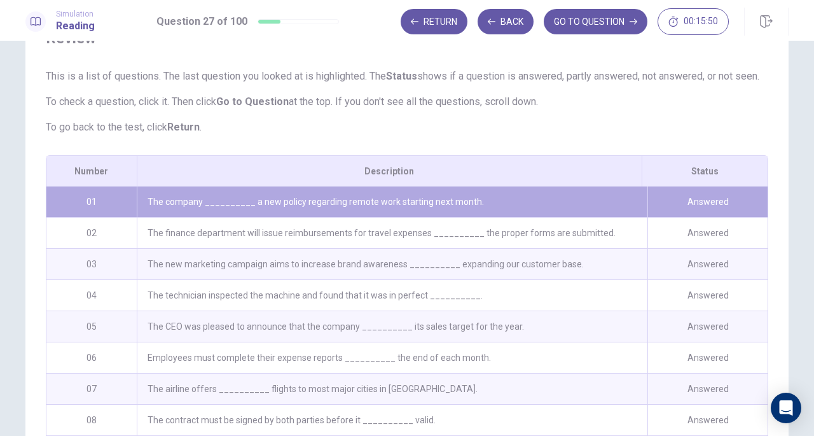
click at [529, 208] on div "The company __________ a new policy regarding remote work starting next month." at bounding box center [392, 201] width 511 height 31
click at [693, 214] on div "Answered" at bounding box center [708, 201] width 120 height 31
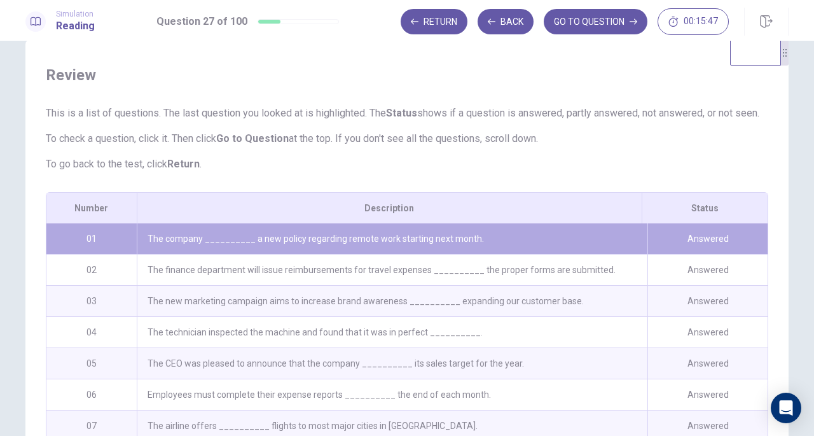
scroll to position [0, 0]
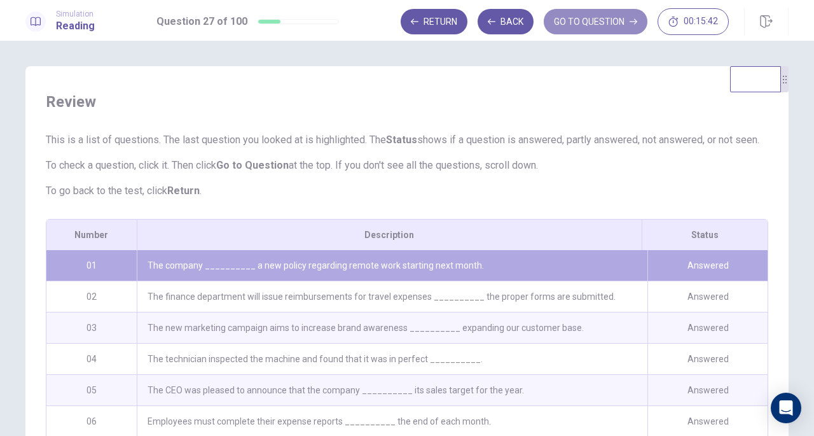
click at [586, 24] on button "GO TO QUESTION" at bounding box center [596, 21] width 104 height 25
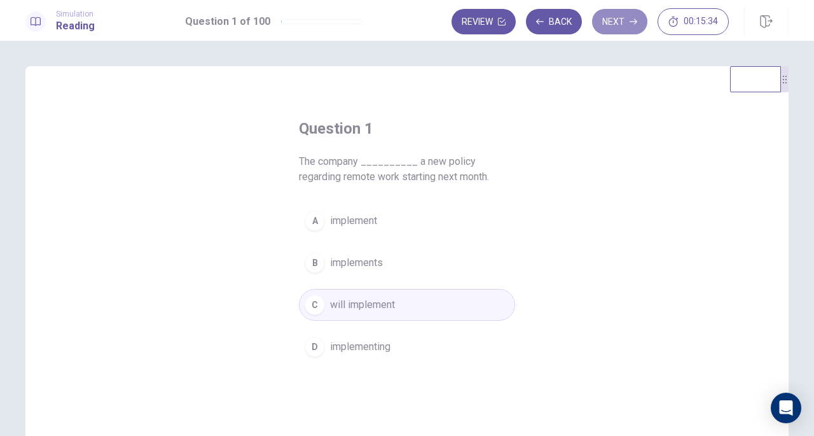
click at [624, 23] on button "Next" at bounding box center [619, 21] width 55 height 25
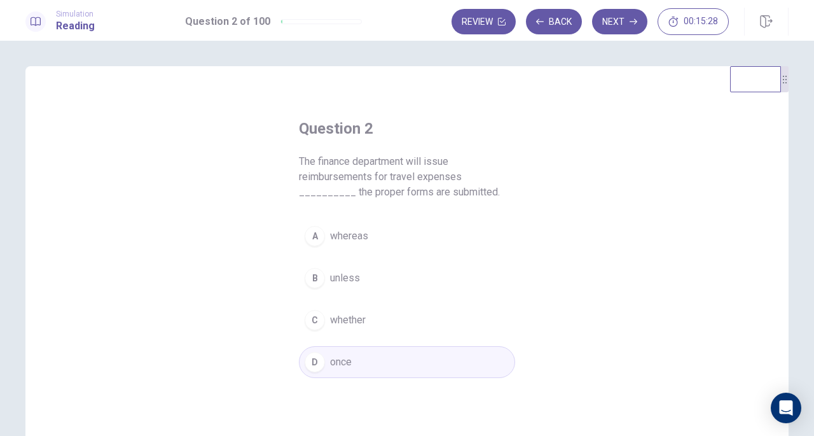
click at [624, 23] on button "Next" at bounding box center [619, 21] width 55 height 25
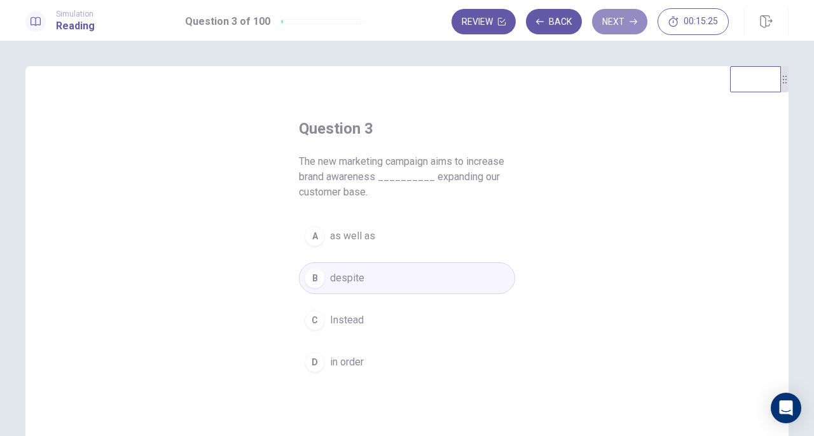
click at [624, 23] on button "Next" at bounding box center [619, 21] width 55 height 25
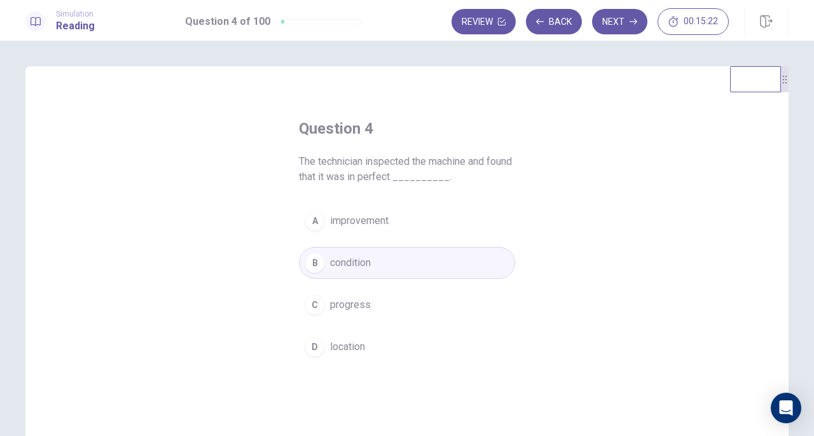
click at [624, 23] on button "Next" at bounding box center [619, 21] width 55 height 25
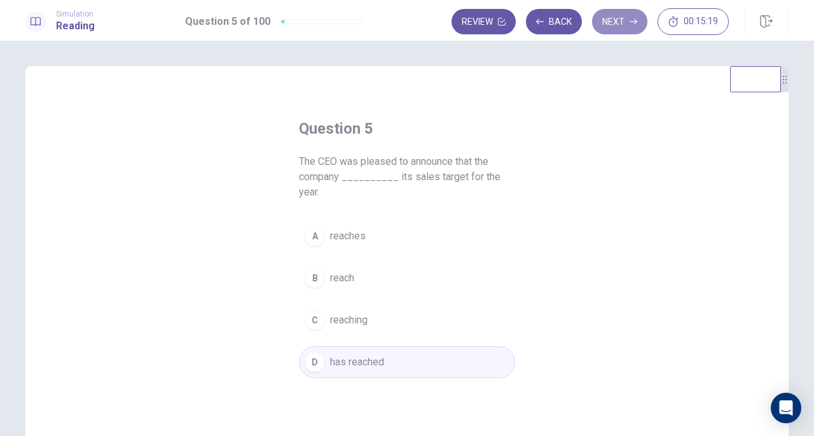
click at [624, 23] on button "Next" at bounding box center [619, 21] width 55 height 25
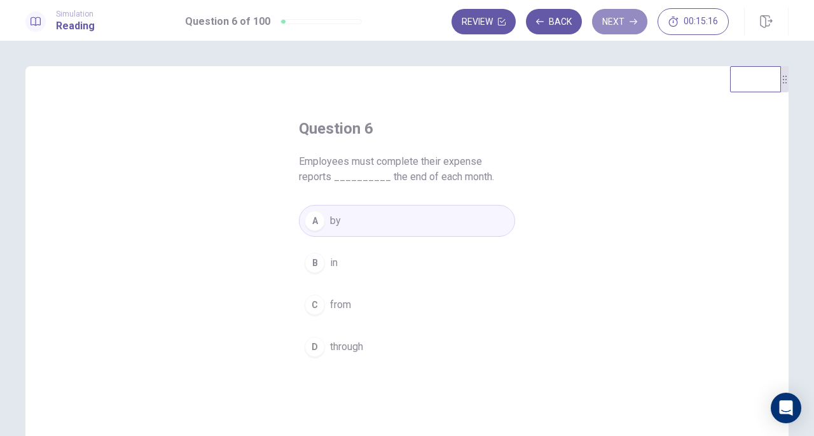
click at [624, 25] on button "Next" at bounding box center [619, 21] width 55 height 25
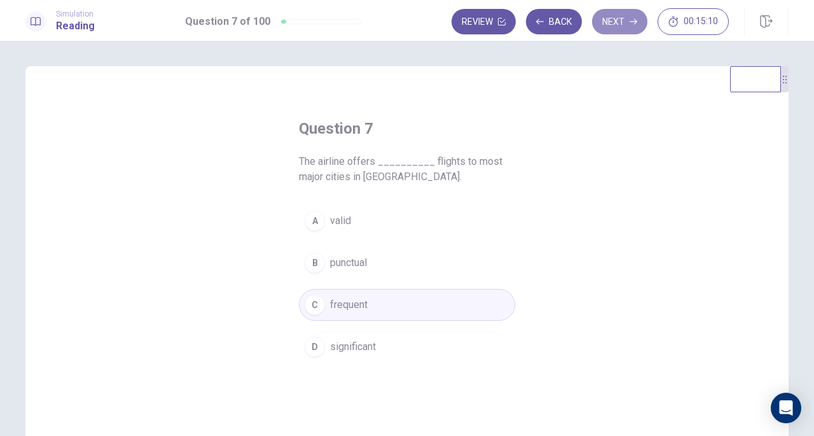
click at [624, 25] on button "Next" at bounding box center [619, 21] width 55 height 25
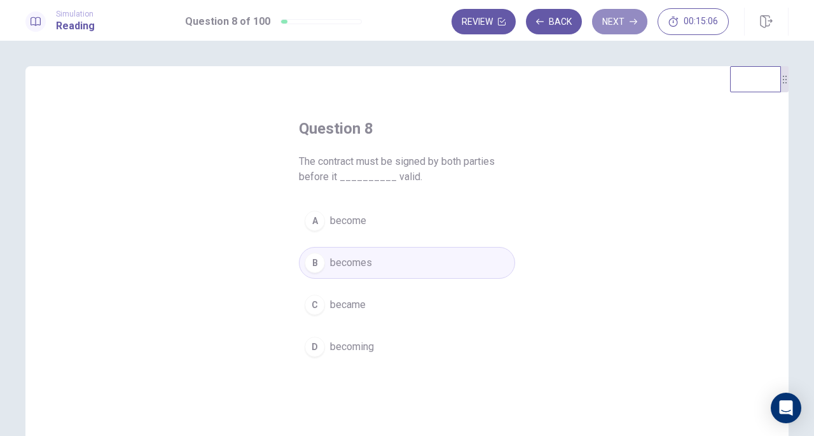
click at [624, 25] on button "Next" at bounding box center [619, 21] width 55 height 25
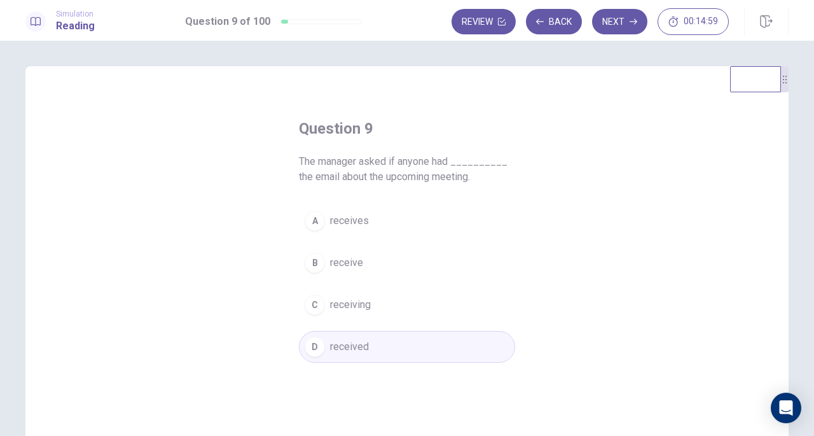
click at [624, 25] on button "Next" at bounding box center [619, 21] width 55 height 25
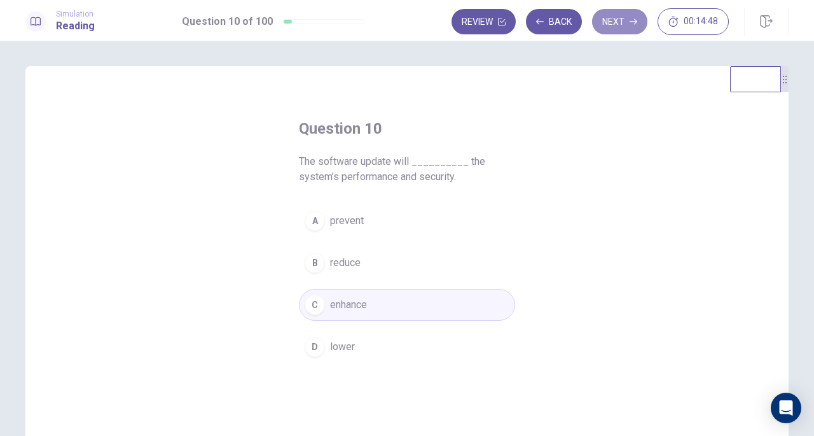
click at [624, 25] on button "Next" at bounding box center [619, 21] width 55 height 25
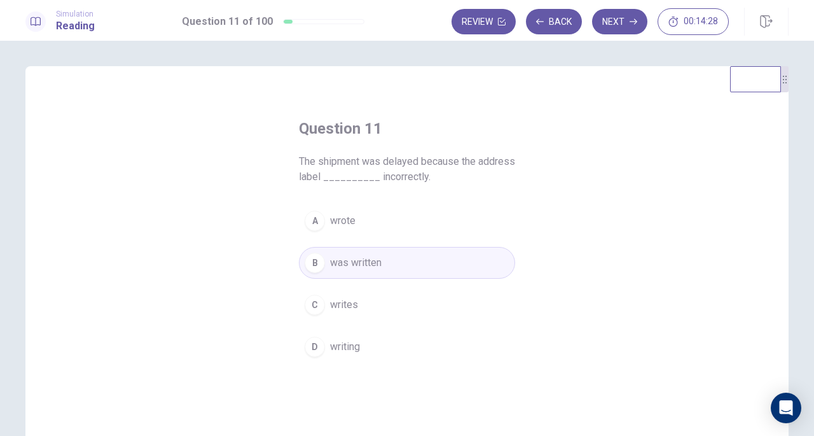
click at [626, 24] on button "Next" at bounding box center [619, 21] width 55 height 25
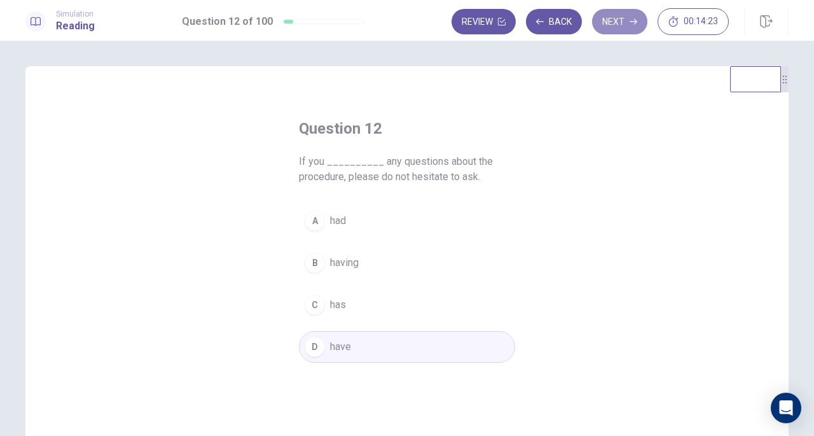
click at [626, 24] on button "Next" at bounding box center [619, 21] width 55 height 25
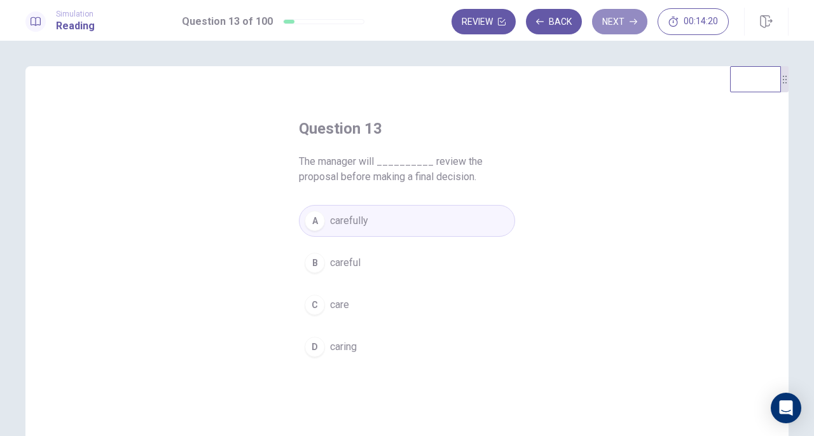
click at [626, 24] on button "Next" at bounding box center [619, 21] width 55 height 25
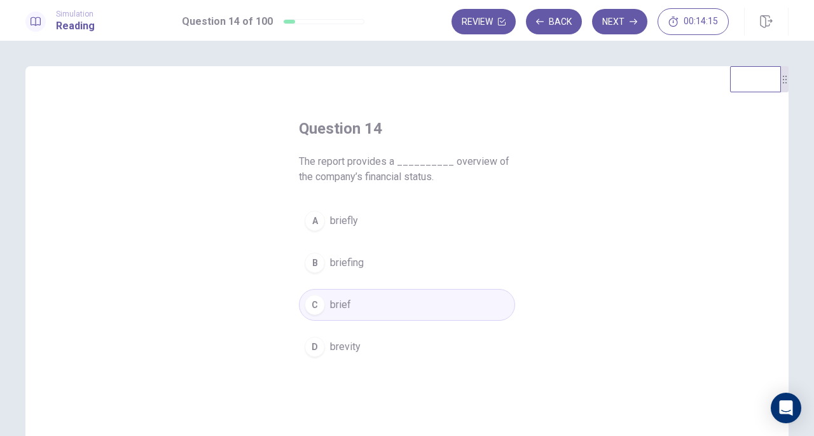
click at [626, 24] on button "Next" at bounding box center [619, 21] width 55 height 25
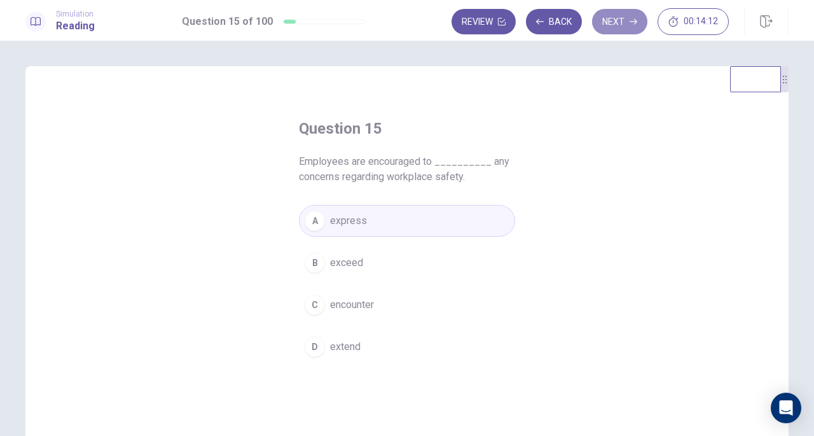
click at [626, 24] on button "Next" at bounding box center [619, 21] width 55 height 25
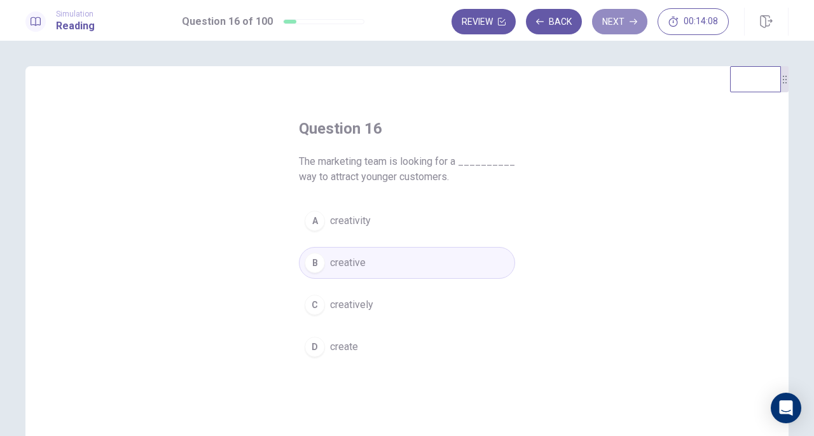
click at [626, 24] on button "Next" at bounding box center [619, 21] width 55 height 25
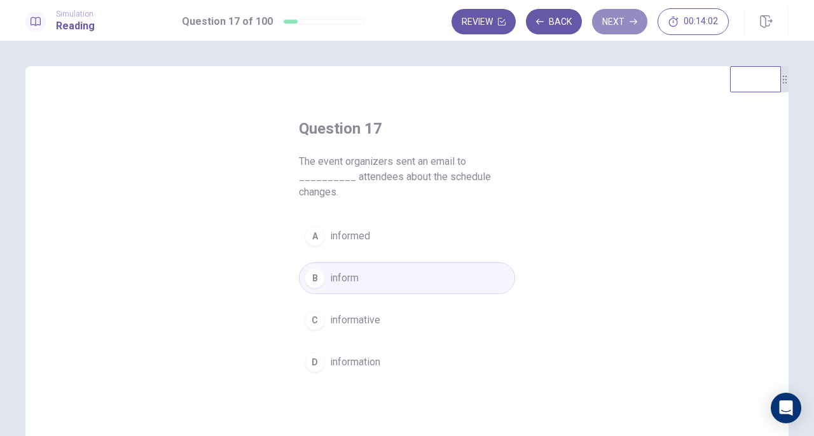
click at [626, 24] on button "Next" at bounding box center [619, 21] width 55 height 25
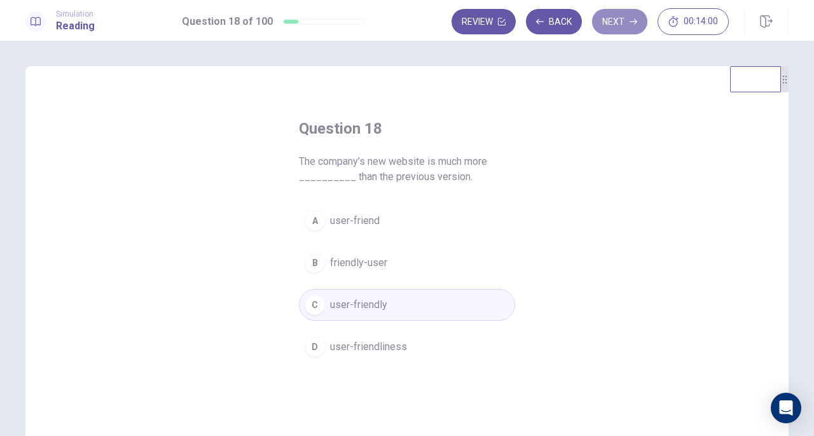
click at [626, 24] on button "Next" at bounding box center [619, 21] width 55 height 25
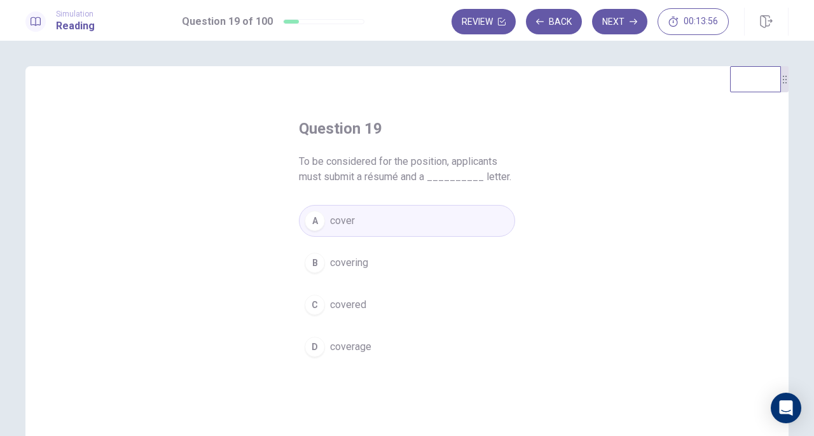
click at [626, 24] on button "Next" at bounding box center [619, 21] width 55 height 25
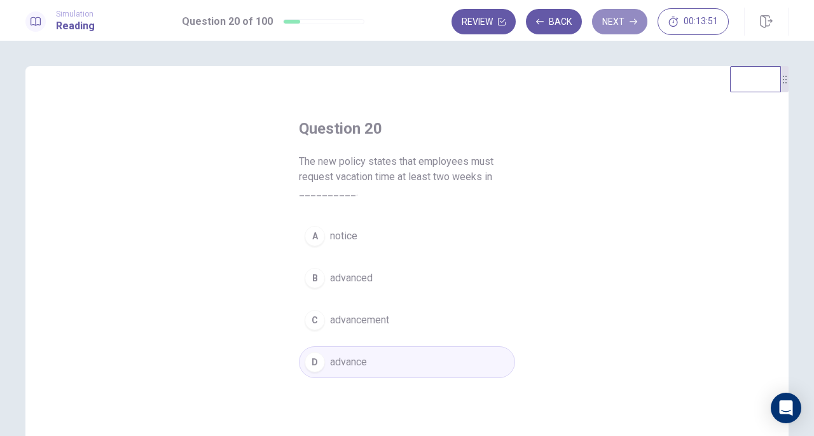
click at [626, 24] on button "Next" at bounding box center [619, 21] width 55 height 25
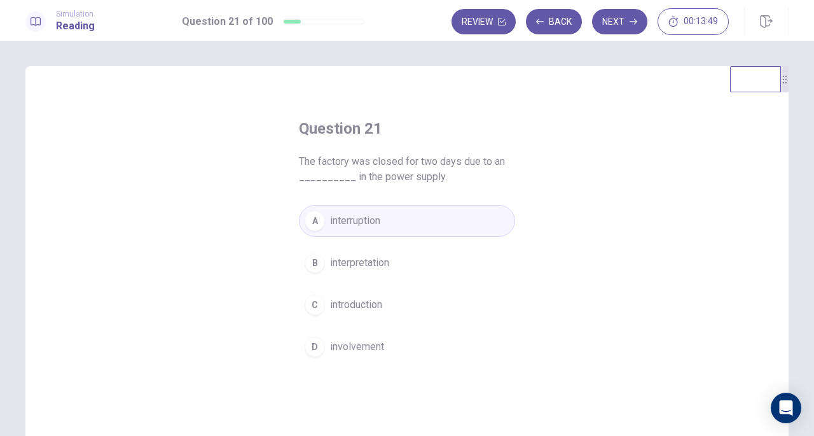
click at [626, 24] on button "Next" at bounding box center [619, 21] width 55 height 25
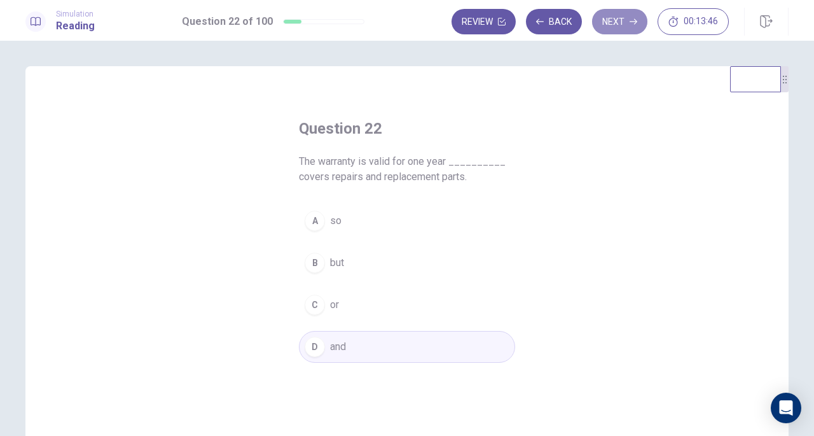
click at [626, 24] on button "Next" at bounding box center [619, 21] width 55 height 25
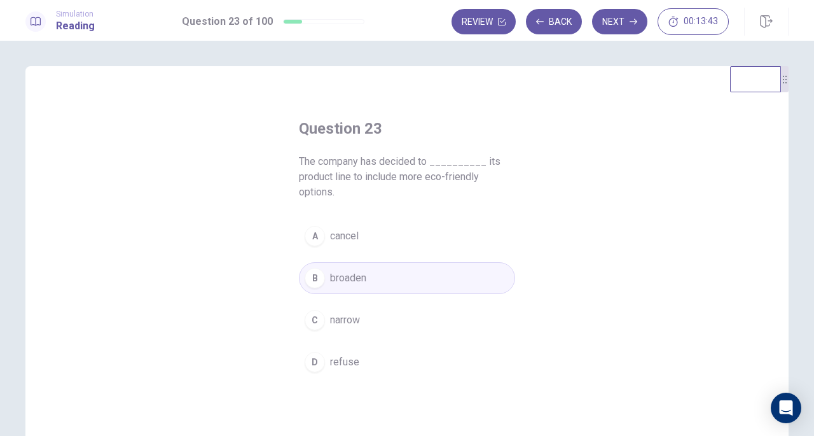
drag, startPoint x: 626, startPoint y: 24, endPoint x: 632, endPoint y: 133, distance: 109.0
click at [632, 133] on div "Simulation Reading Question 23 of 100 Review Back Next 00:13:43 Question 23 of …" at bounding box center [407, 218] width 814 height 436
click at [637, 29] on button "Next" at bounding box center [619, 21] width 55 height 25
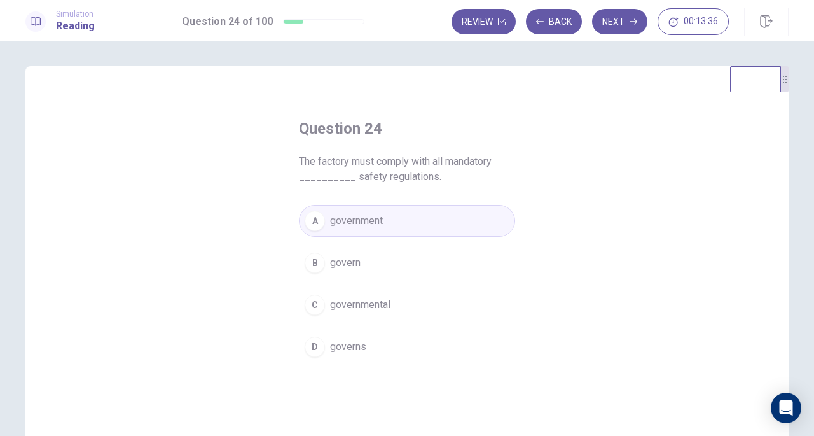
click at [637, 29] on button "Next" at bounding box center [619, 21] width 55 height 25
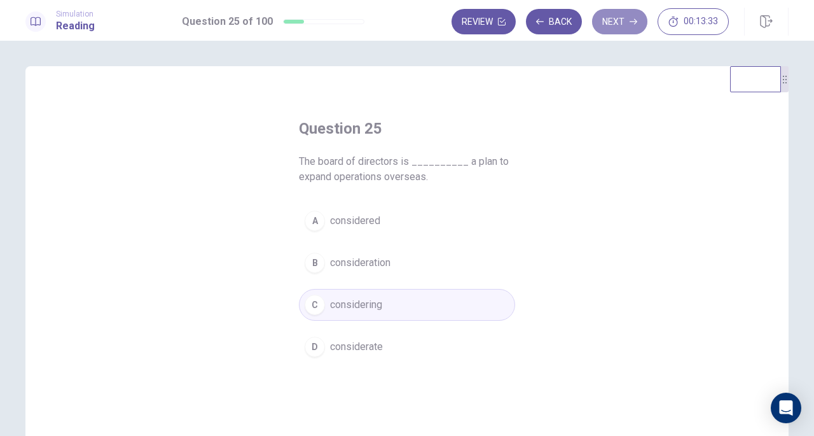
click at [637, 29] on button "Next" at bounding box center [619, 21] width 55 height 25
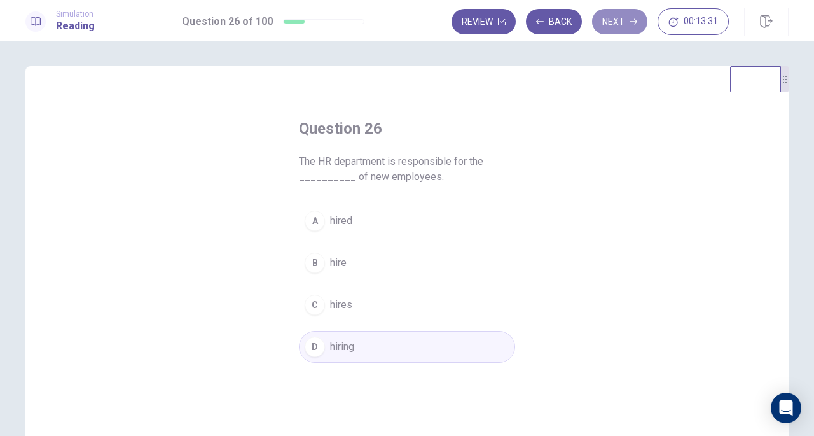
click at [637, 29] on button "Next" at bounding box center [619, 21] width 55 height 25
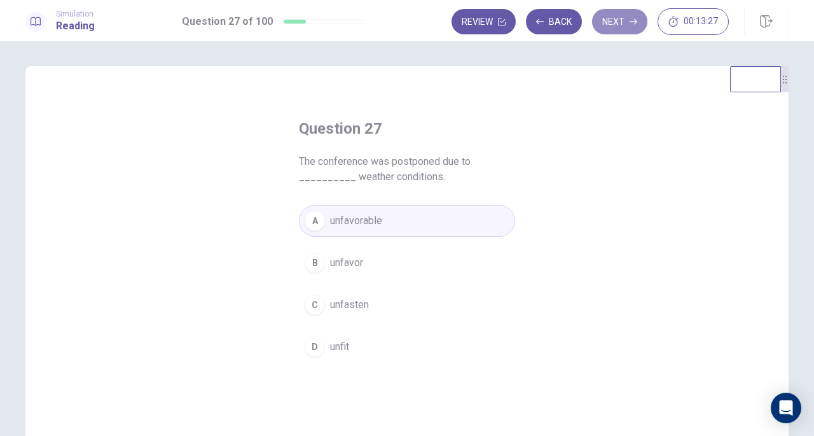
click at [637, 29] on button "Next" at bounding box center [619, 21] width 55 height 25
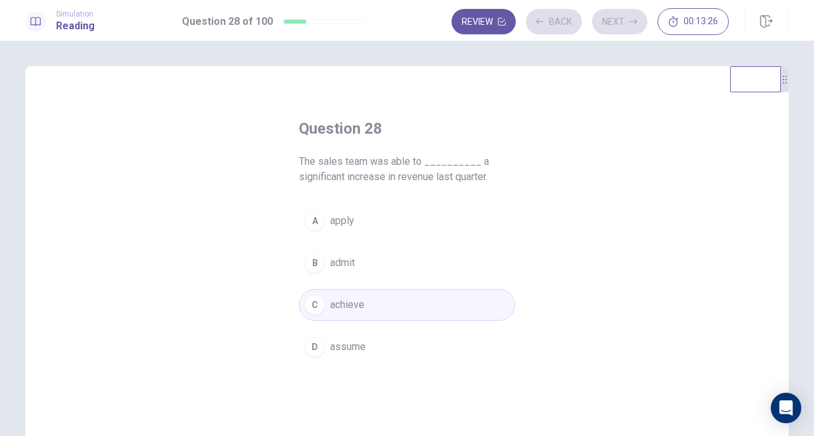
click at [637, 29] on div "Review Back Next 00:13:26" at bounding box center [590, 21] width 277 height 27
click at [637, 29] on button "Next" at bounding box center [619, 21] width 55 height 25
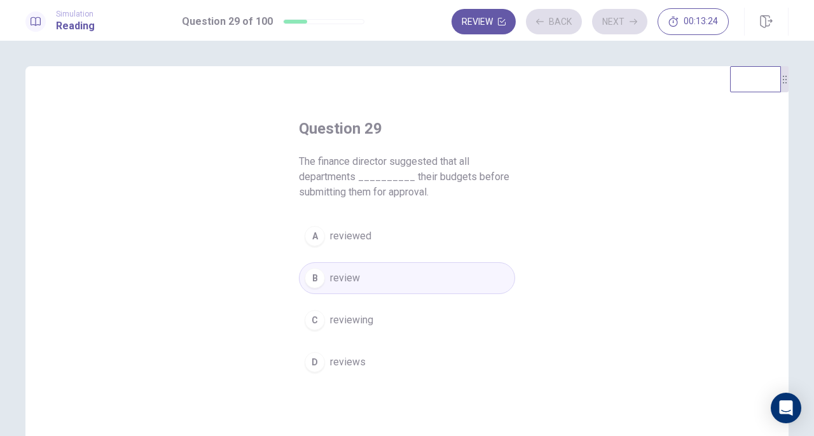
click at [637, 29] on div "Review Back Next 00:13:24" at bounding box center [590, 21] width 277 height 27
click at [637, 29] on button "Next" at bounding box center [619, 21] width 55 height 25
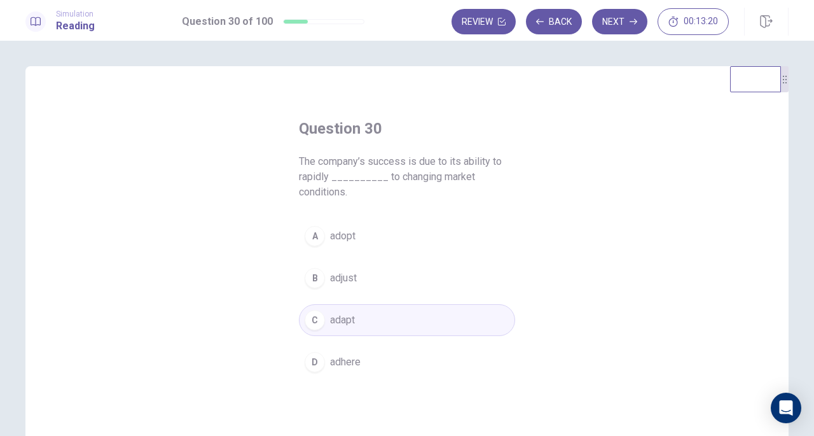
click at [630, 24] on button "Next" at bounding box center [619, 21] width 55 height 25
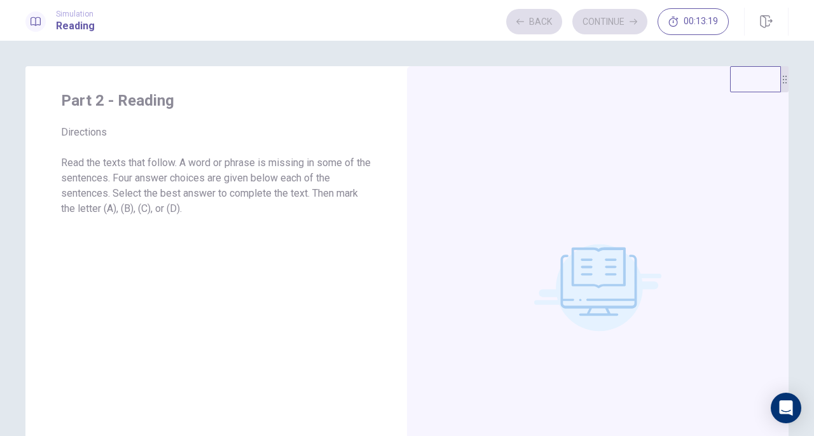
click at [630, 24] on div "Back Continue 00:13:19" at bounding box center [617, 21] width 223 height 27
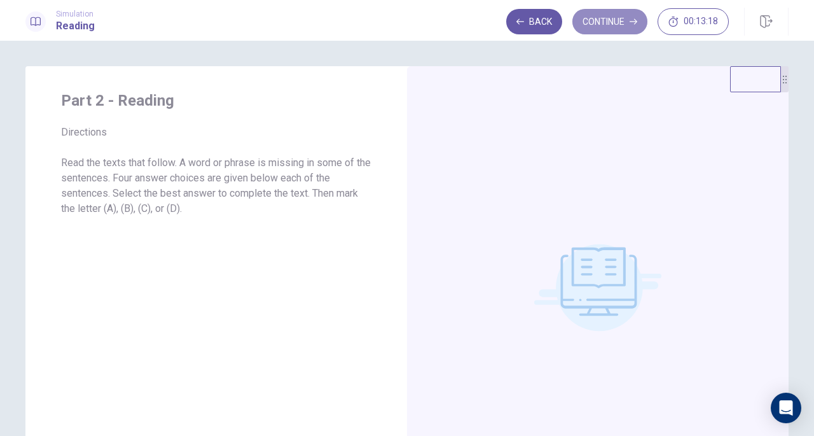
click at [630, 24] on button "Continue" at bounding box center [609, 21] width 75 height 25
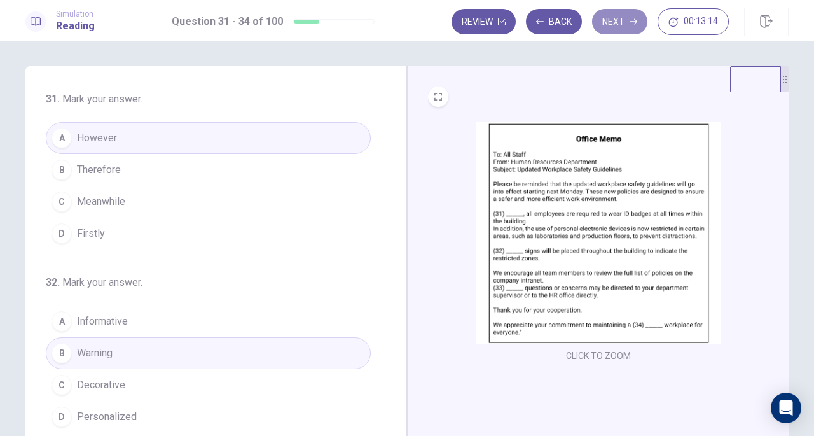
click at [630, 24] on button "Next" at bounding box center [619, 21] width 55 height 25
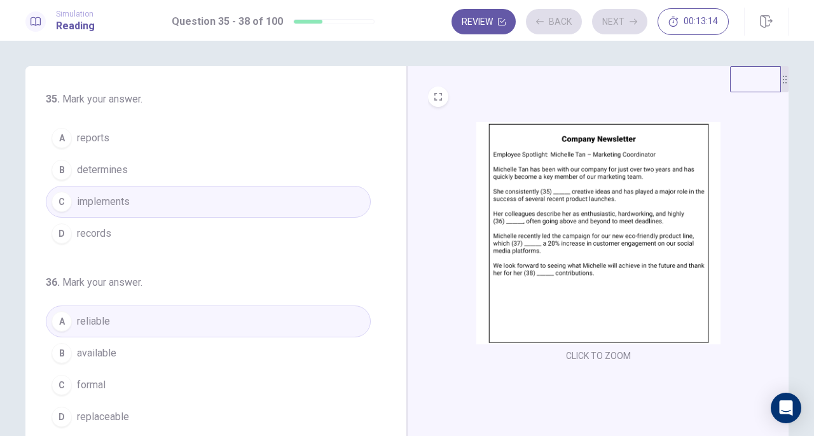
click at [630, 24] on div "Review Back Next 00:13:14" at bounding box center [590, 21] width 277 height 27
click at [630, 24] on button "Next" at bounding box center [619, 21] width 55 height 25
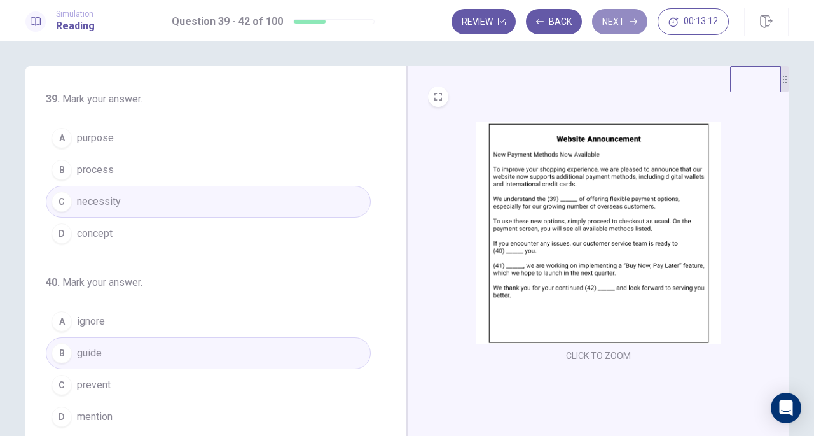
click at [630, 24] on button "Next" at bounding box center [619, 21] width 55 height 25
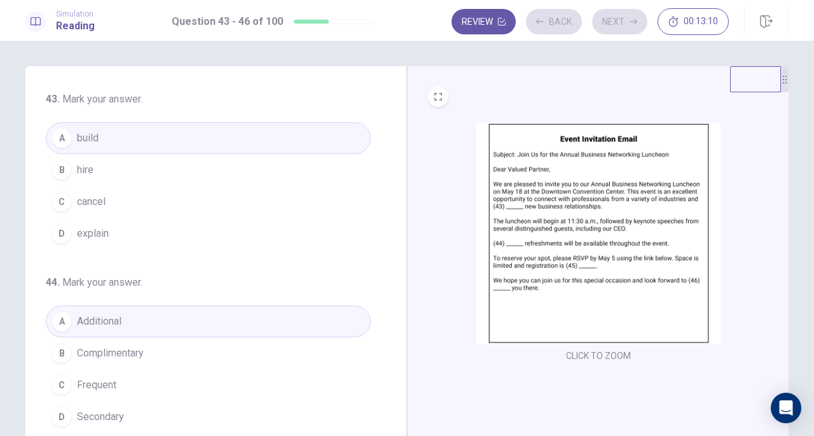
click at [630, 24] on div "Review Back Next 00:13:10" at bounding box center [590, 21] width 277 height 27
click at [630, 24] on button "Next" at bounding box center [619, 21] width 55 height 25
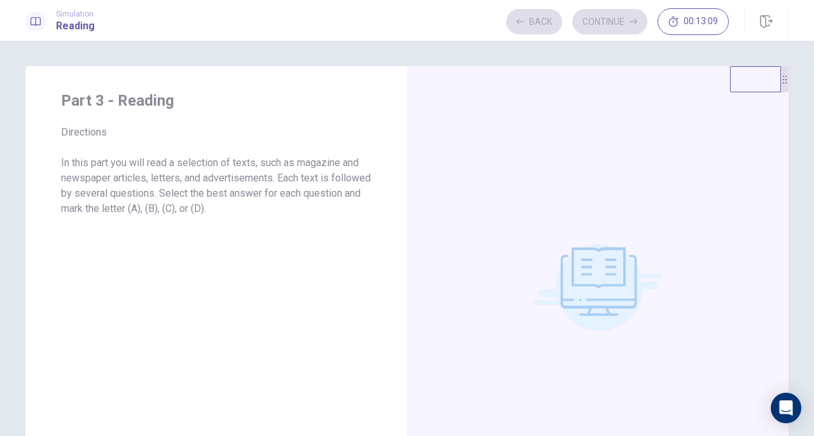
click at [630, 24] on div "Back Continue 00:13:09" at bounding box center [617, 21] width 223 height 27
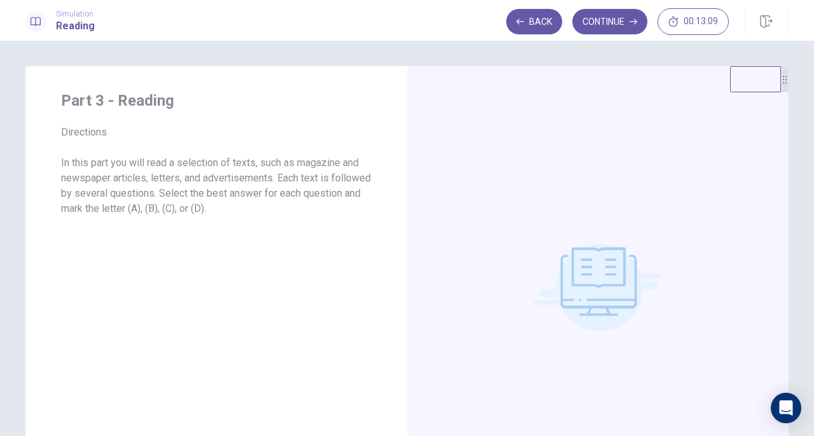
click at [630, 24] on button "Continue" at bounding box center [609, 21] width 75 height 25
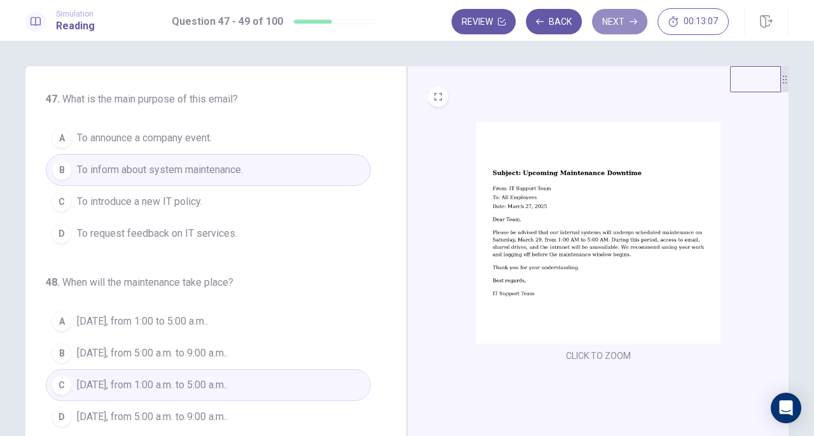
click at [630, 24] on button "Next" at bounding box center [619, 21] width 55 height 25
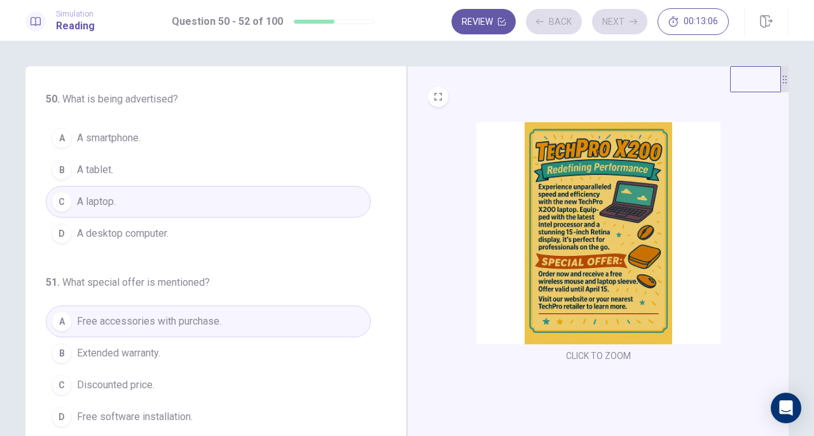
click at [630, 24] on div "Review Back Next 00:13:06" at bounding box center [590, 21] width 277 height 27
click at [630, 24] on button "Next" at bounding box center [619, 21] width 55 height 25
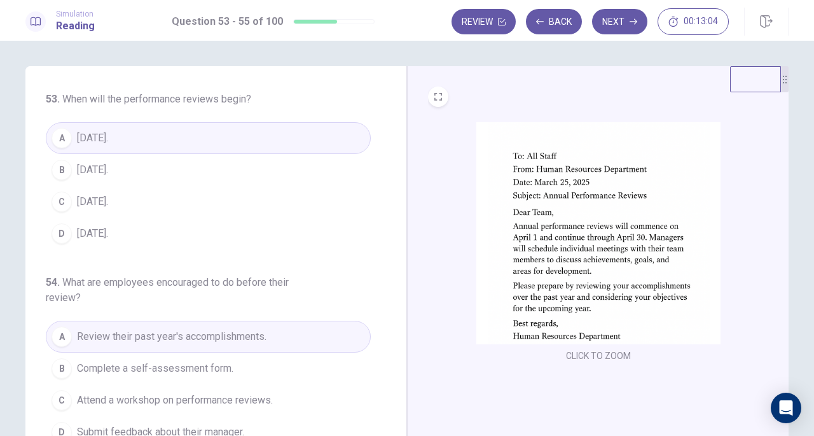
click at [630, 24] on div "Review Back Next 00:13:04" at bounding box center [590, 21] width 277 height 27
click at [630, 24] on button "Next" at bounding box center [619, 21] width 55 height 25
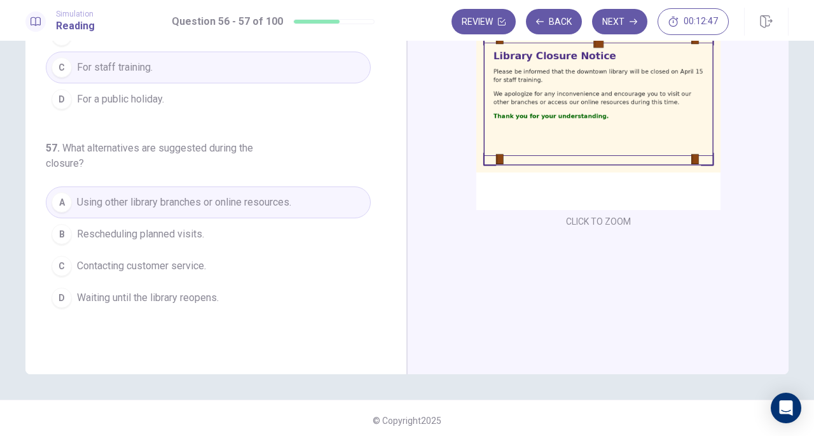
scroll to position [139, 0]
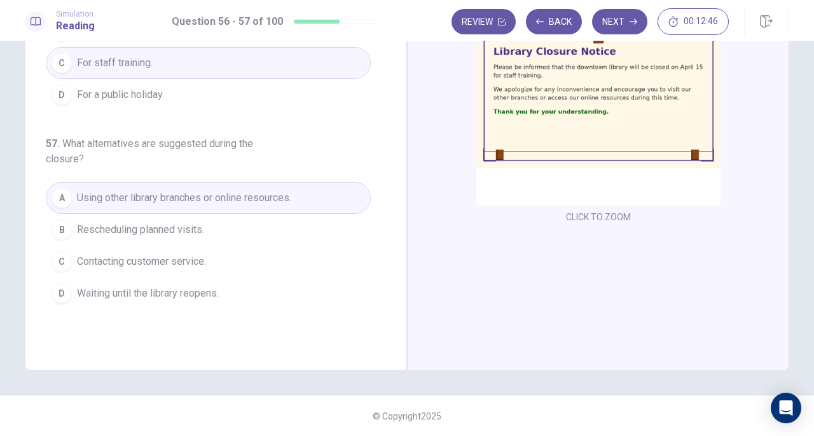
click at [621, 30] on button "Next" at bounding box center [619, 21] width 55 height 25
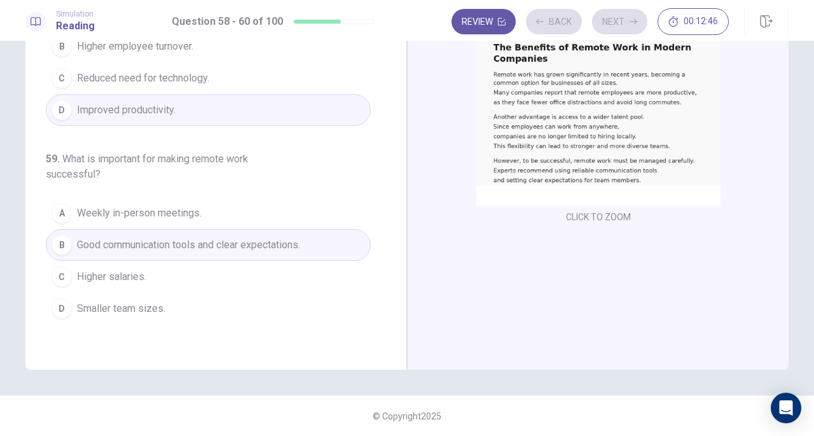
click at [621, 30] on div "Review Back Next 00:12:46" at bounding box center [590, 21] width 277 height 27
click at [621, 30] on button "Next" at bounding box center [619, 21] width 55 height 25
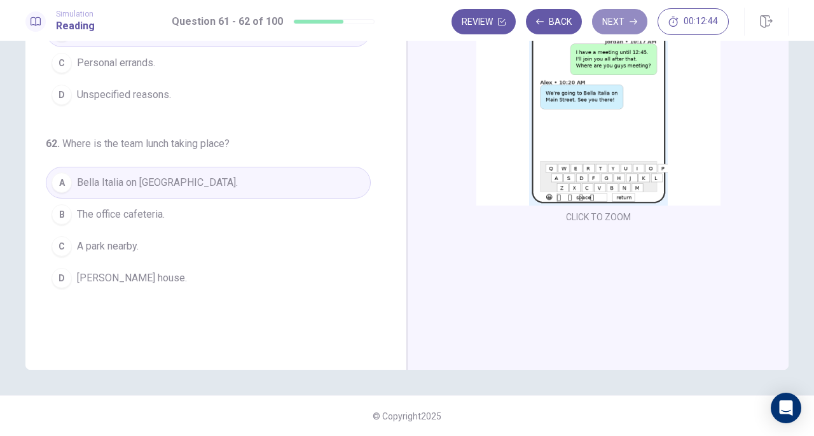
click at [621, 30] on button "Next" at bounding box center [619, 21] width 55 height 25
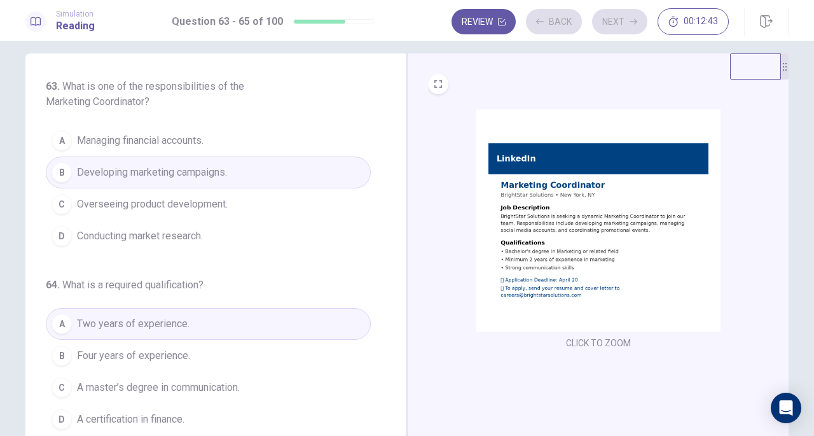
scroll to position [0, 0]
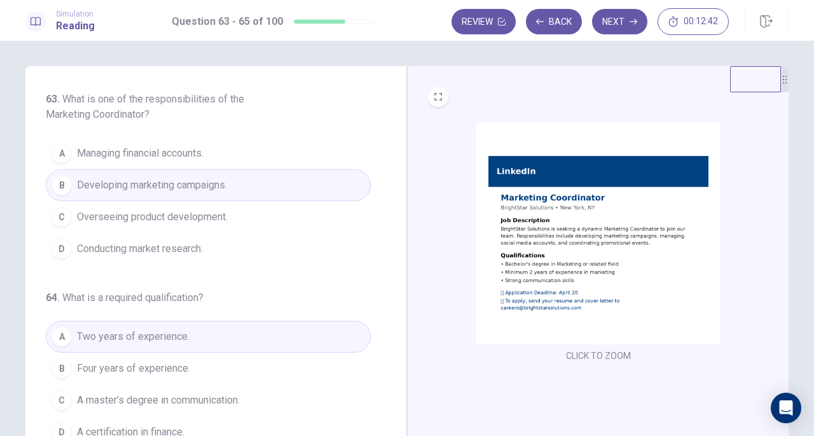
click at [619, 19] on button "Next" at bounding box center [619, 21] width 55 height 25
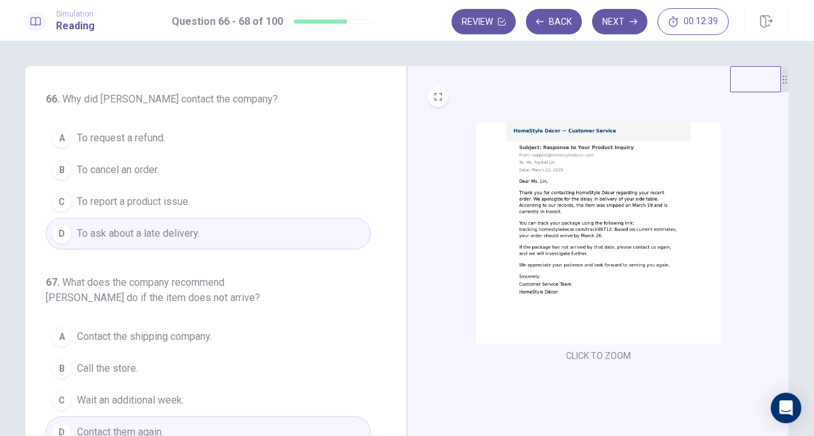
drag, startPoint x: 496, startPoint y: 27, endPoint x: 510, endPoint y: 28, distance: 14.0
click at [496, 27] on button "Review" at bounding box center [484, 21] width 64 height 25
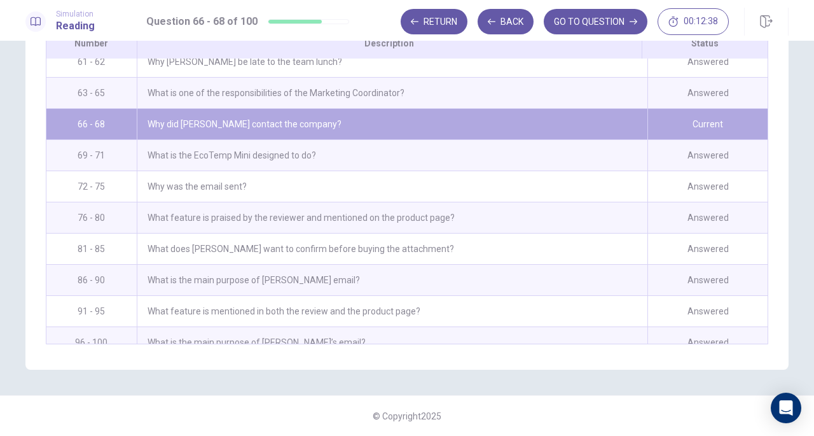
scroll to position [1238, 0]
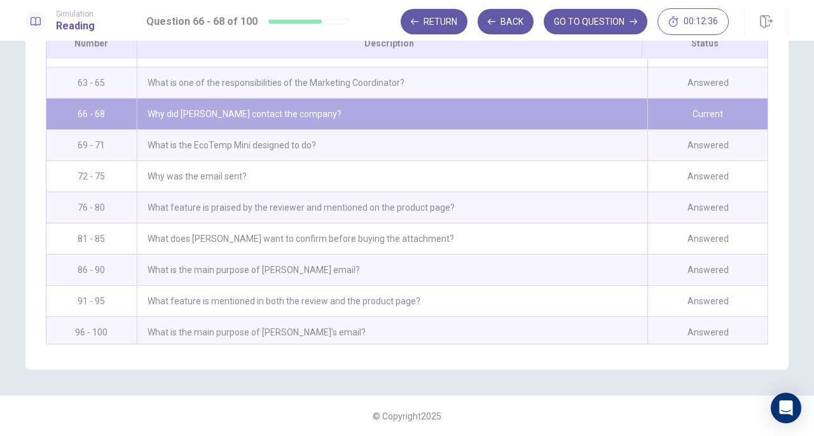
click at [455, 326] on div "What is the main purpose of [PERSON_NAME]’s email?" at bounding box center [392, 332] width 511 height 31
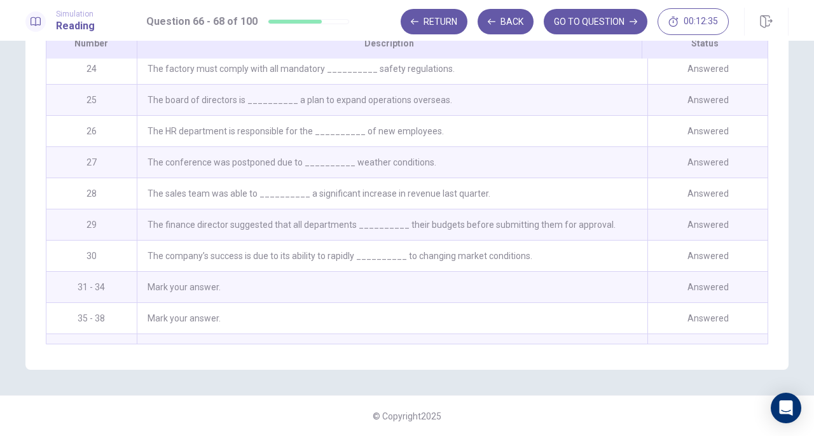
scroll to position [538, 0]
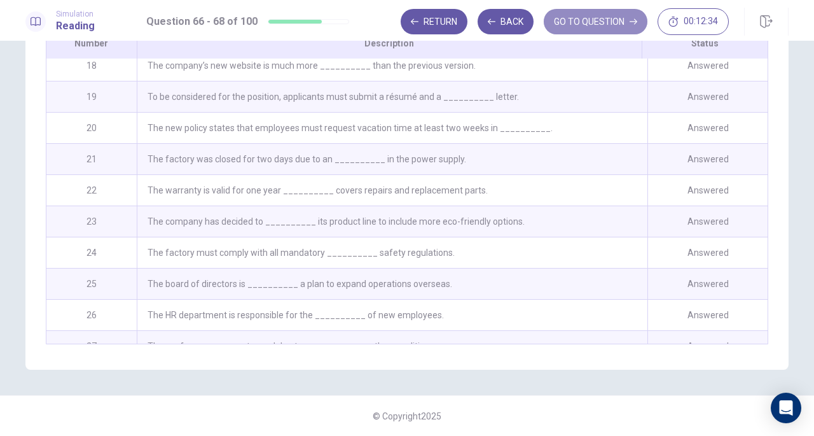
click at [597, 19] on button "GO TO QUESTION" at bounding box center [596, 21] width 104 height 25
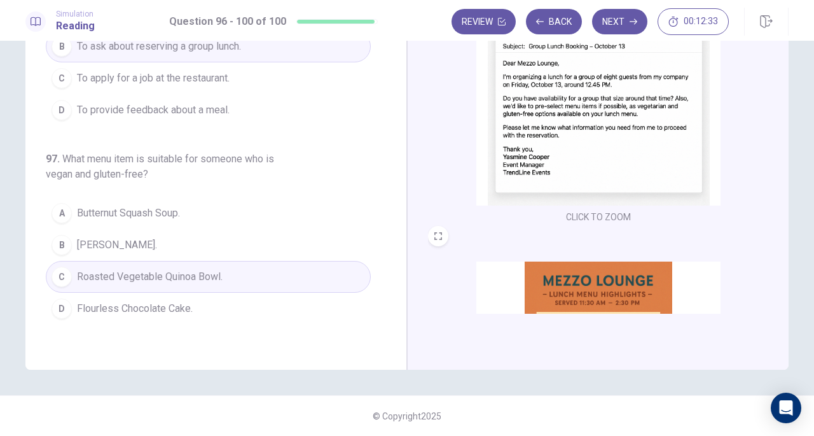
click at [627, 24] on button "Next" at bounding box center [619, 21] width 55 height 25
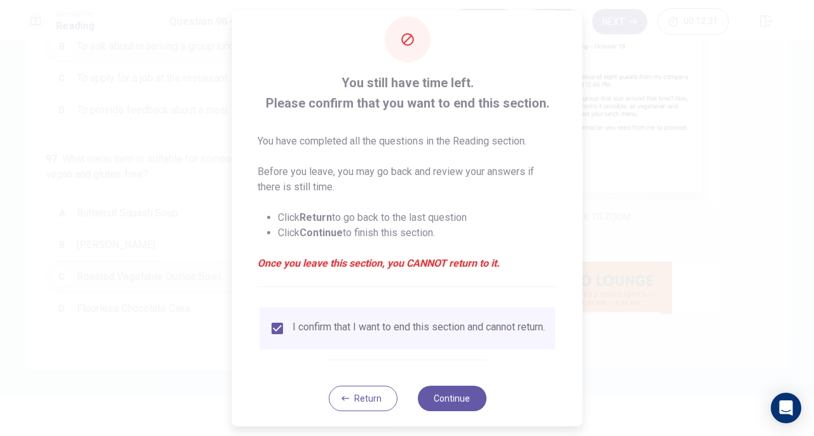
scroll to position [38, 0]
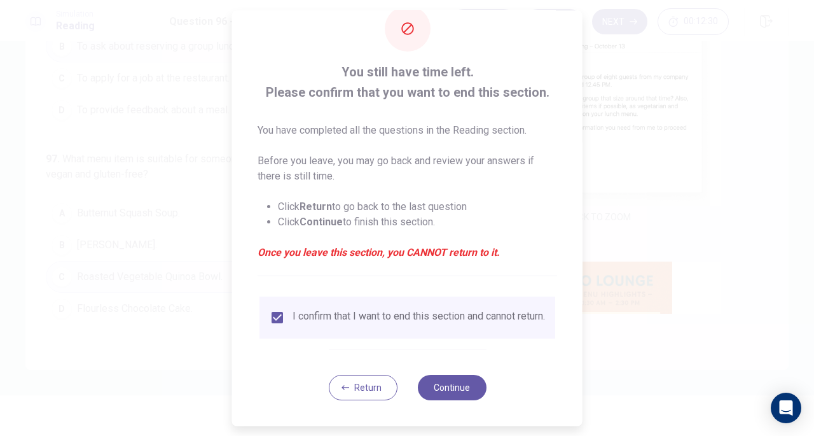
click at [449, 383] on button "Continue" at bounding box center [451, 387] width 69 height 25
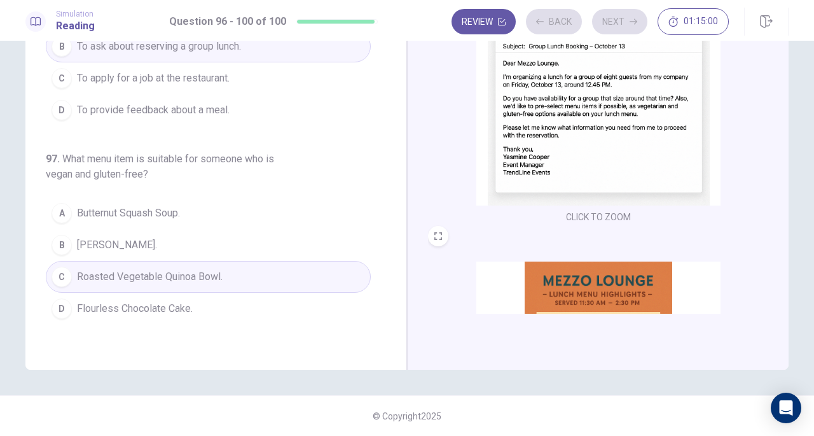
scroll to position [27, 0]
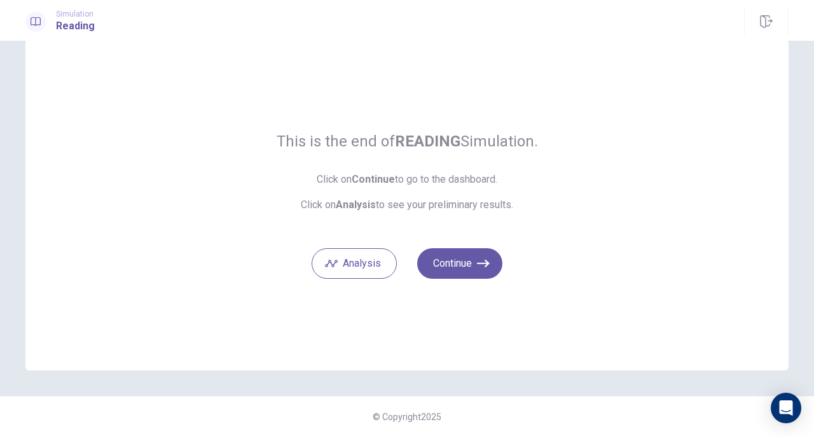
click at [366, 265] on button "Analysis" at bounding box center [354, 263] width 85 height 31
